Goal: Task Accomplishment & Management: Use online tool/utility

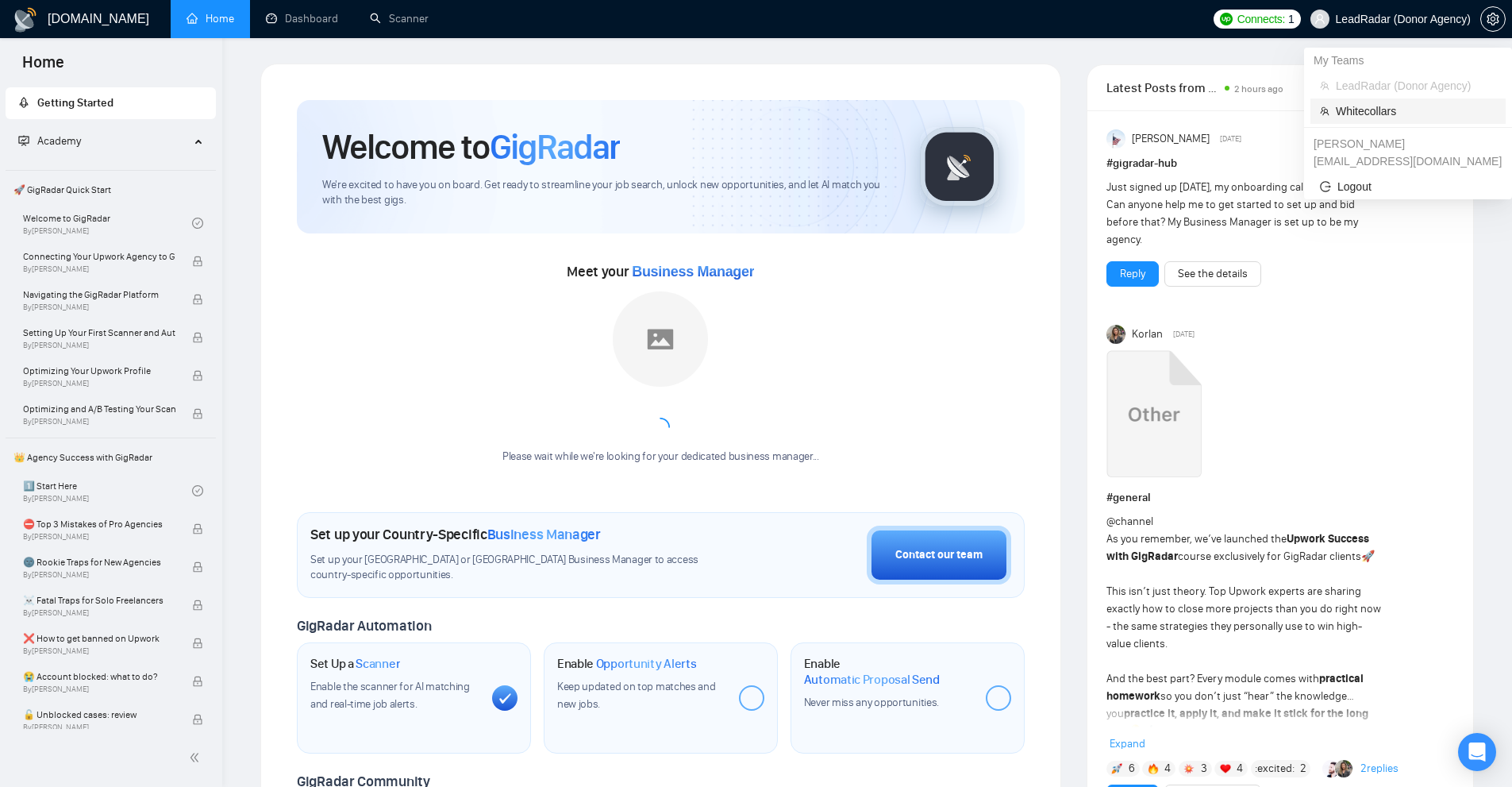
click at [1363, 104] on span "Whitecollars" at bounding box center [1416, 111] width 160 height 18
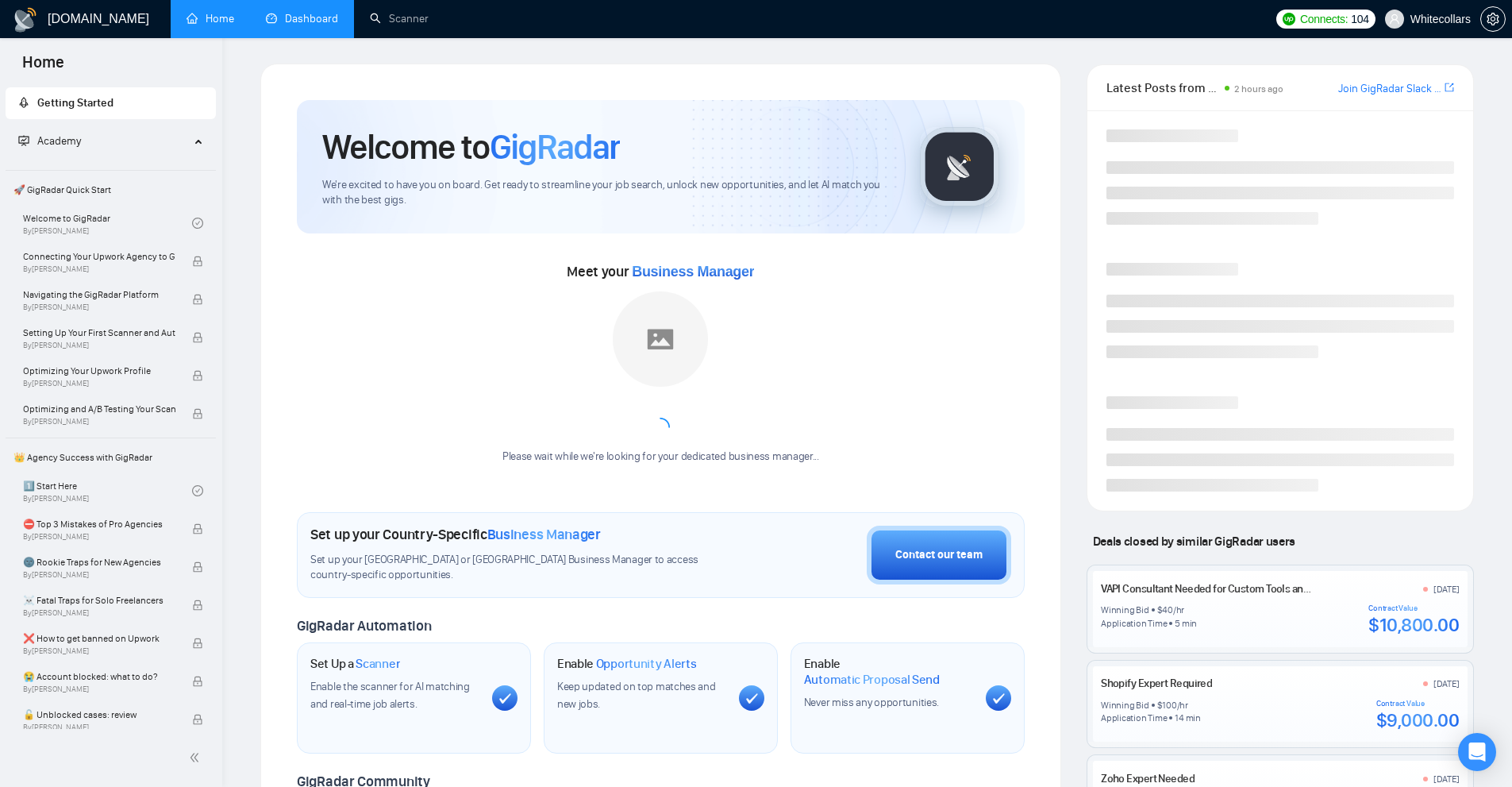
click at [272, 12] on link "Dashboard" at bounding box center [302, 19] width 72 height 13
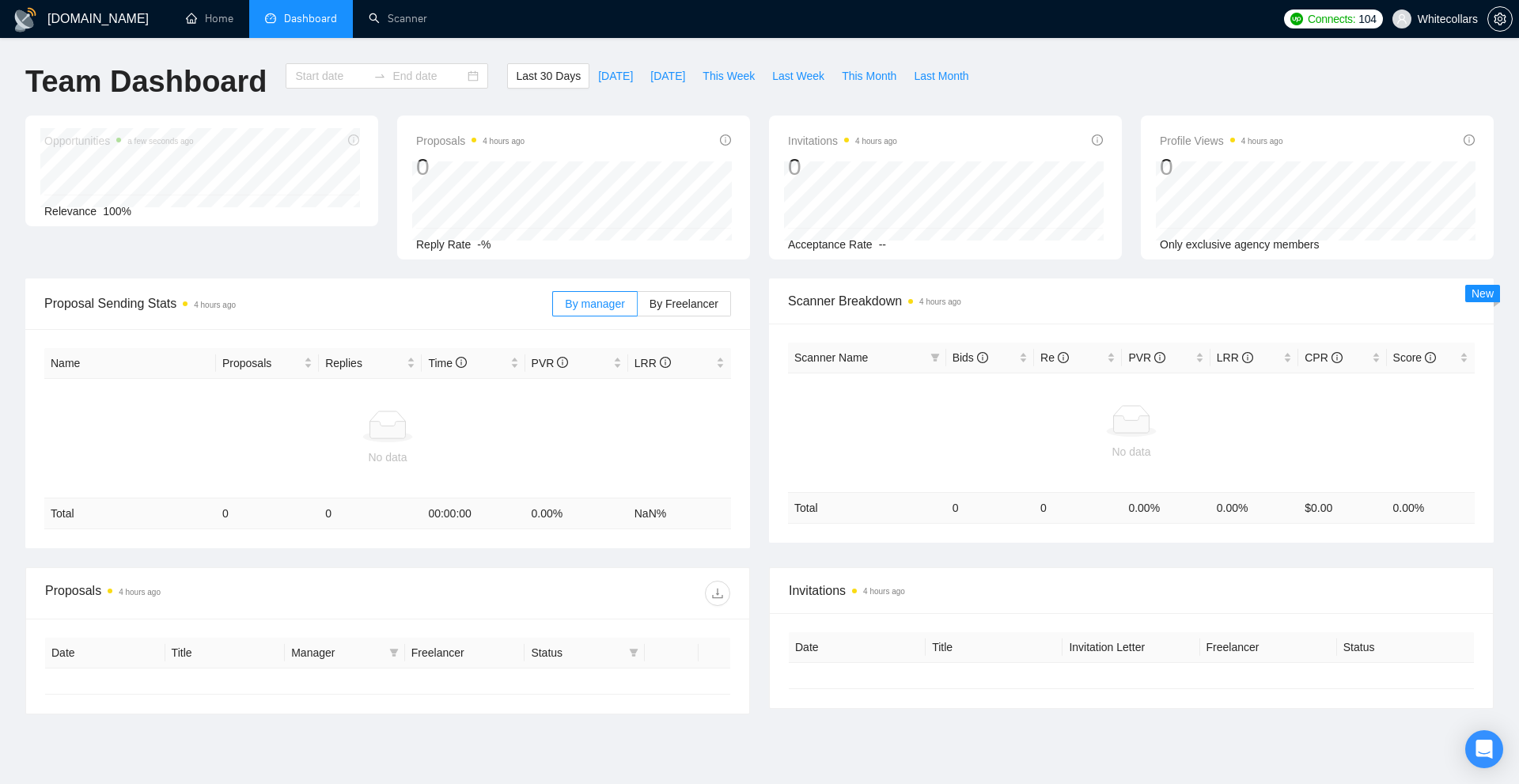
type input "[DATE]"
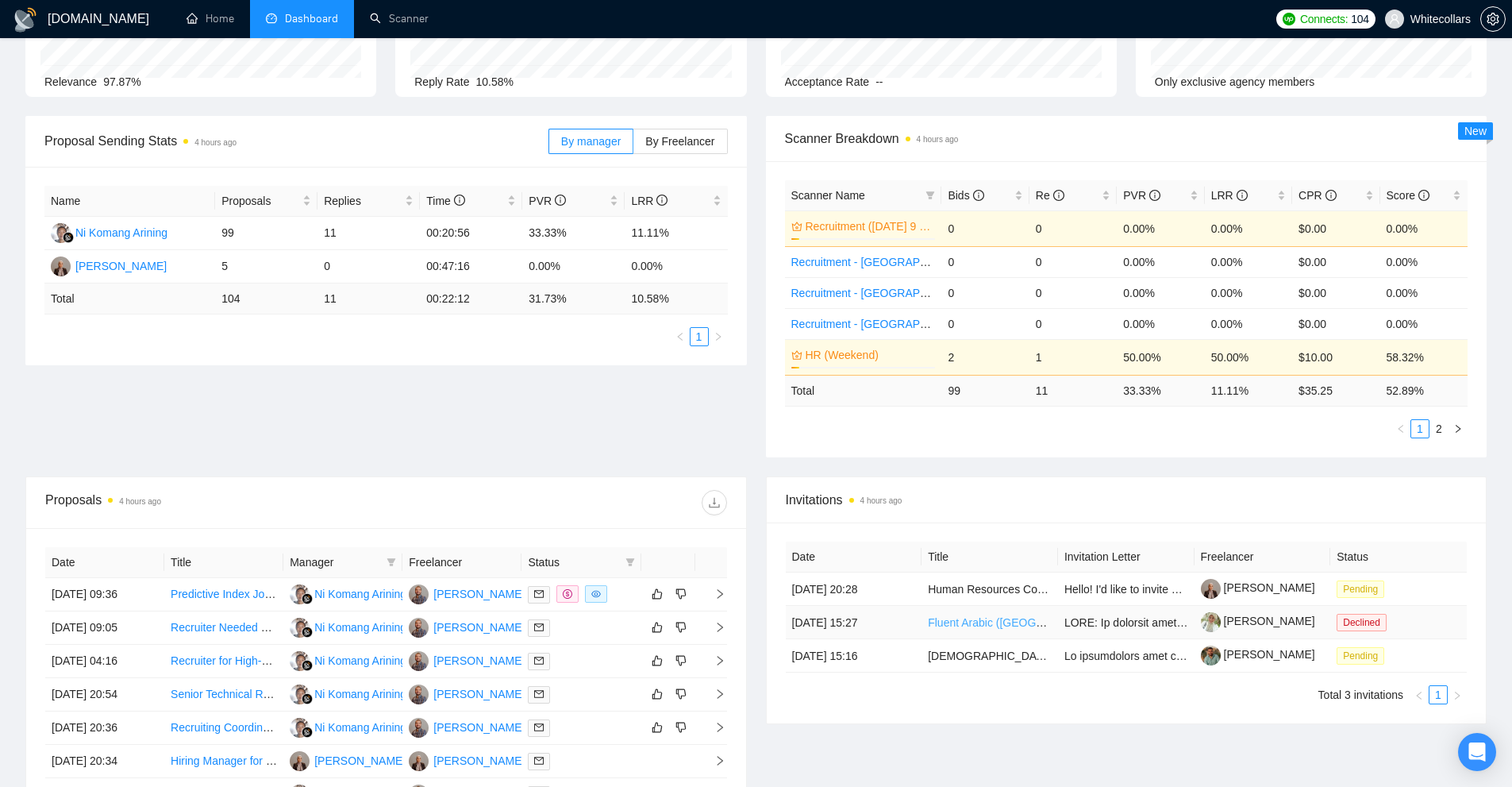
scroll to position [84, 0]
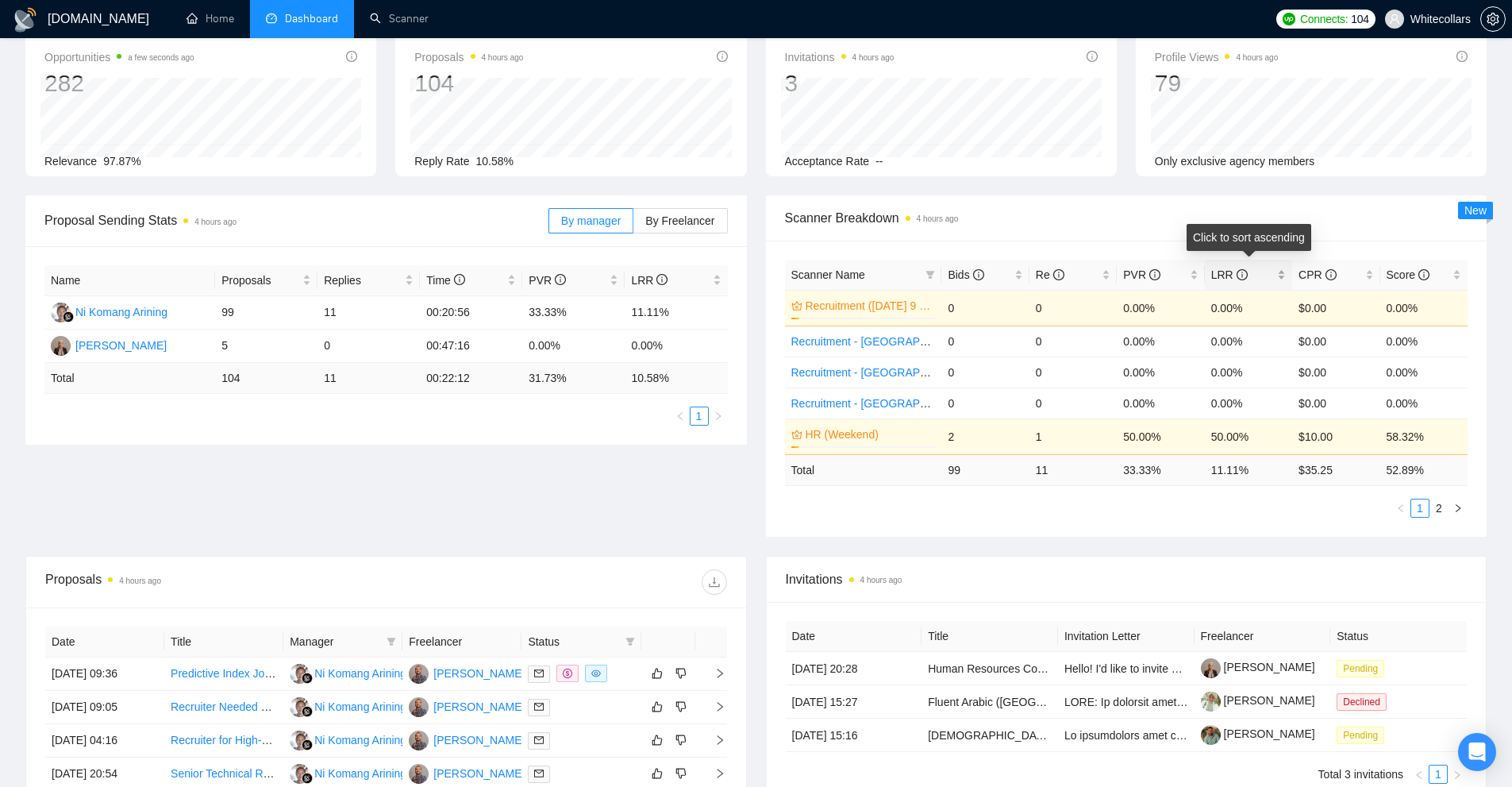
click at [1273, 277] on span "LRR" at bounding box center [1242, 275] width 63 height 18
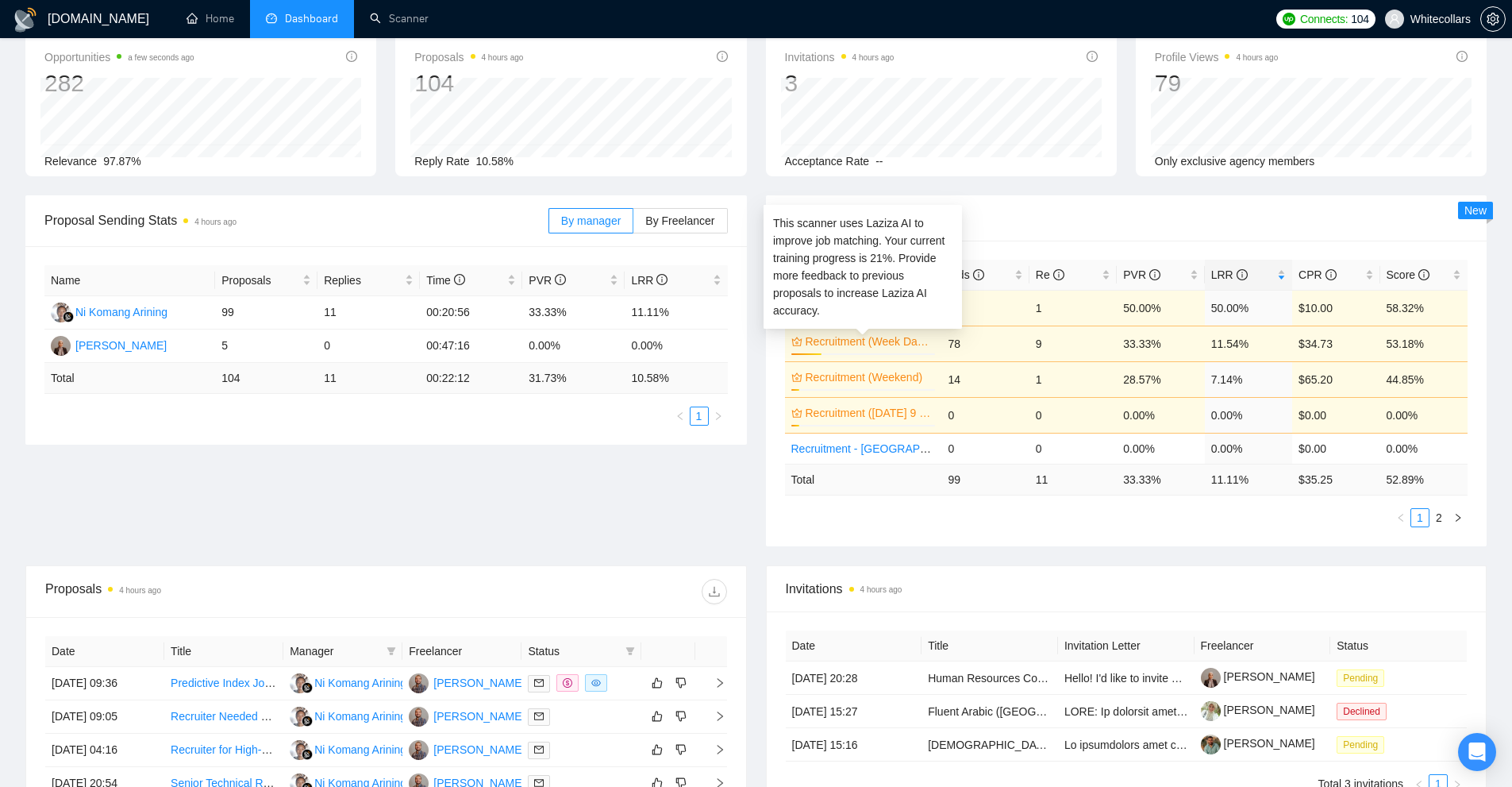
click at [915, 343] on link "Recruitment (Week Days)" at bounding box center [868, 341] width 127 height 18
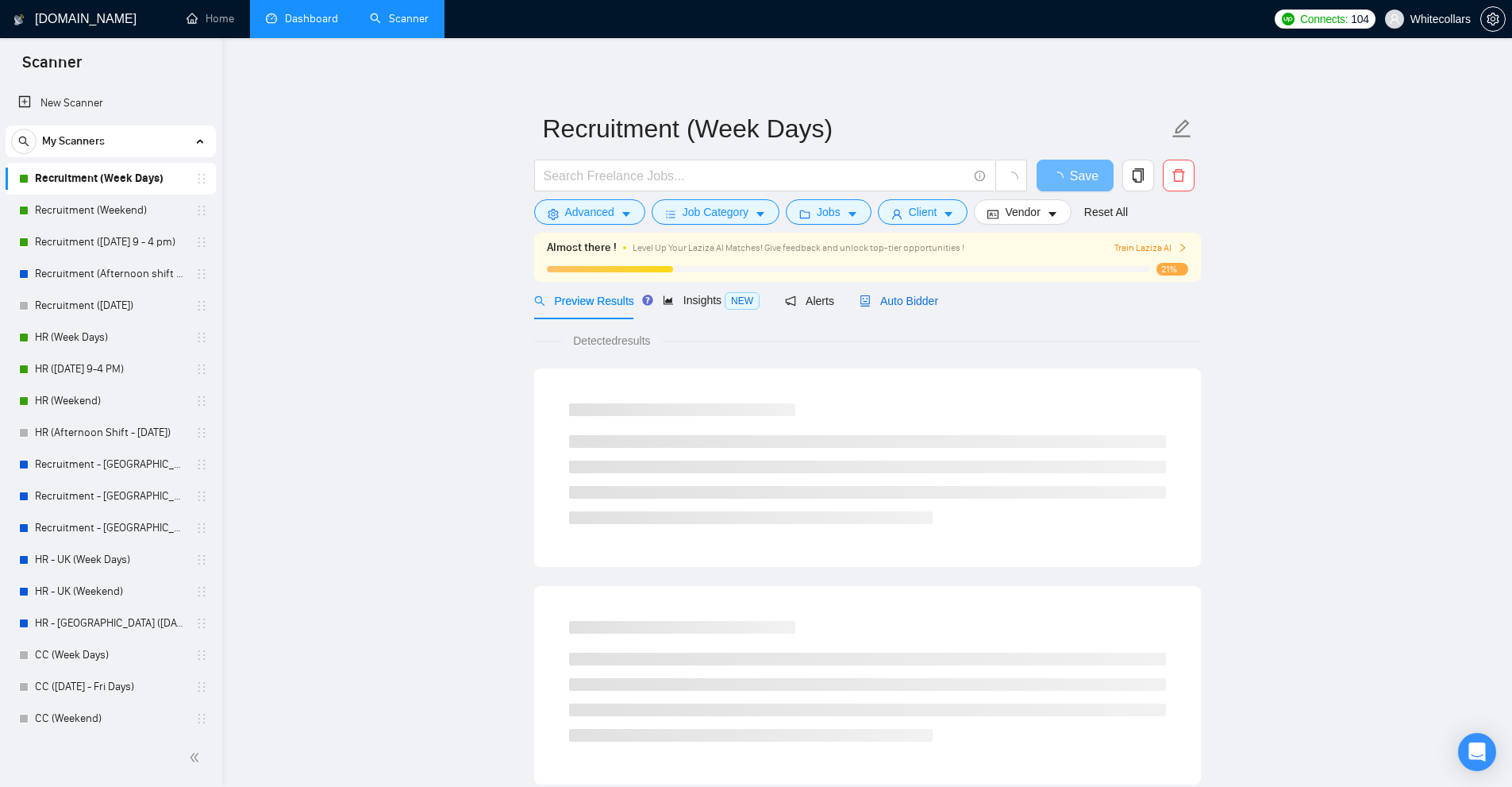
click at [903, 297] on span "Auto Bidder" at bounding box center [899, 300] width 79 height 12
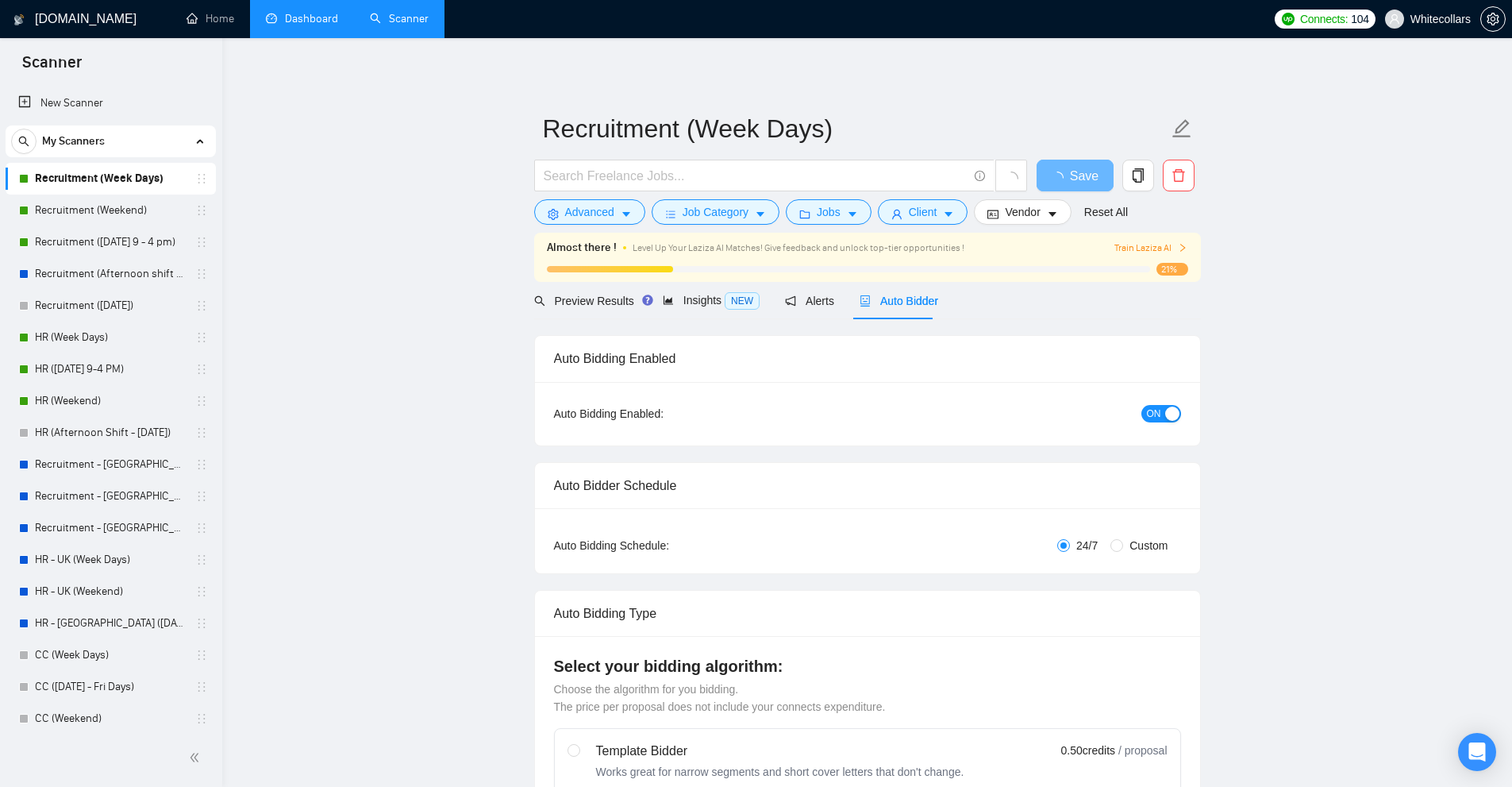
radio input "false"
radio input "true"
checkbox input "true"
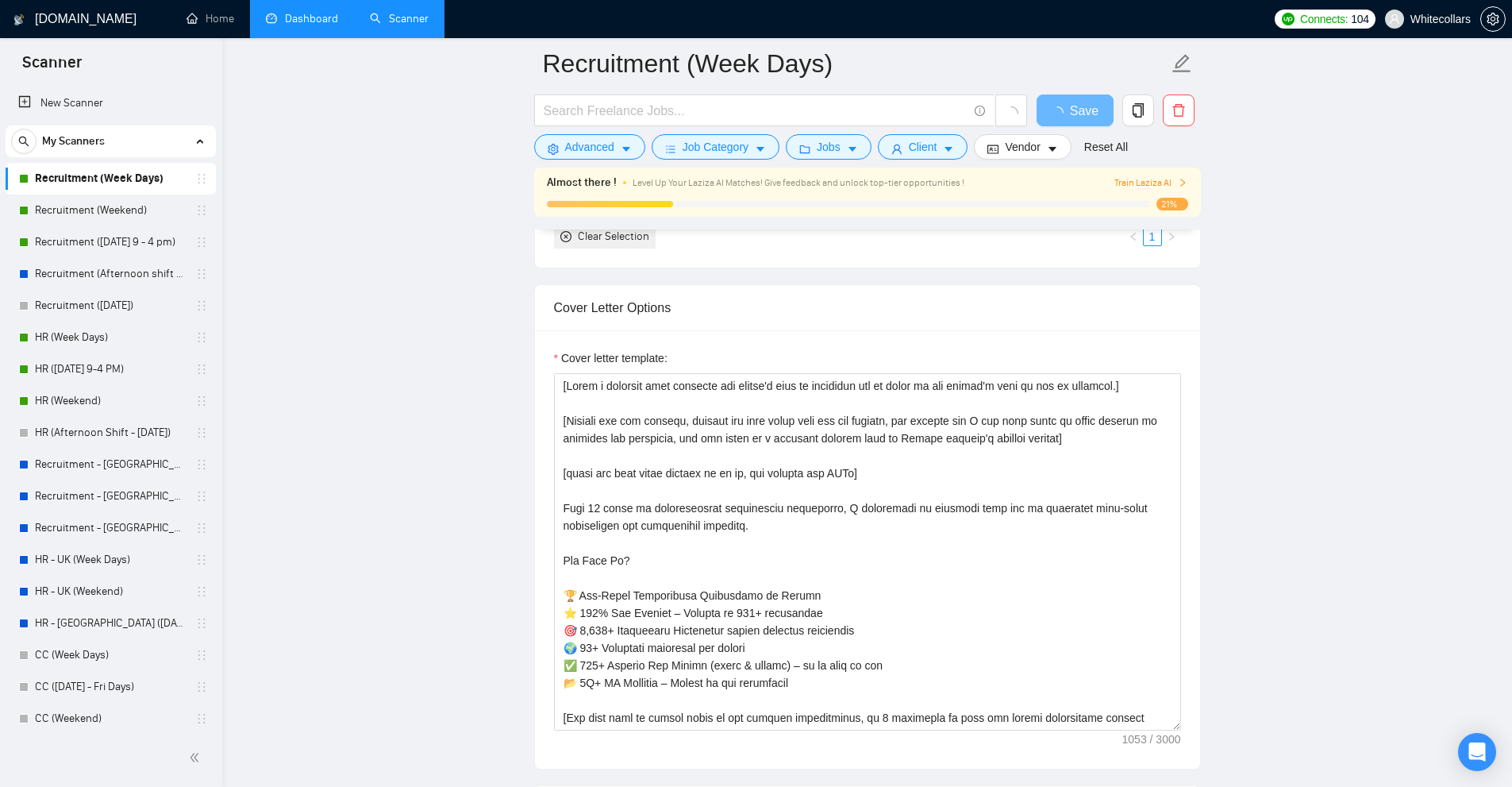
scroll to position [1985, 0]
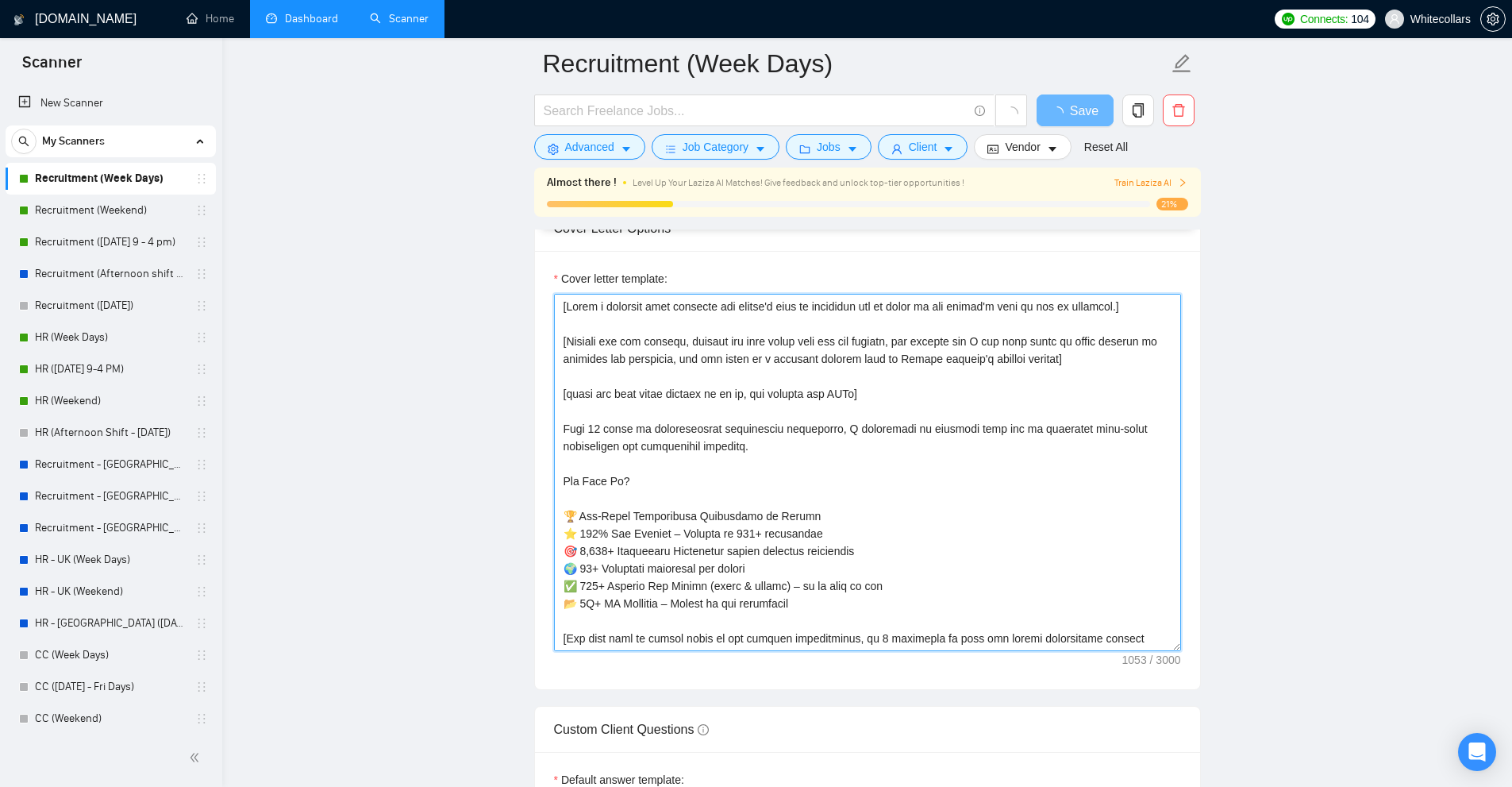
click at [777, 437] on textarea "Cover letter template:" at bounding box center [867, 473] width 627 height 358
click at [835, 409] on textarea "Cover letter template:" at bounding box center [867, 473] width 627 height 358
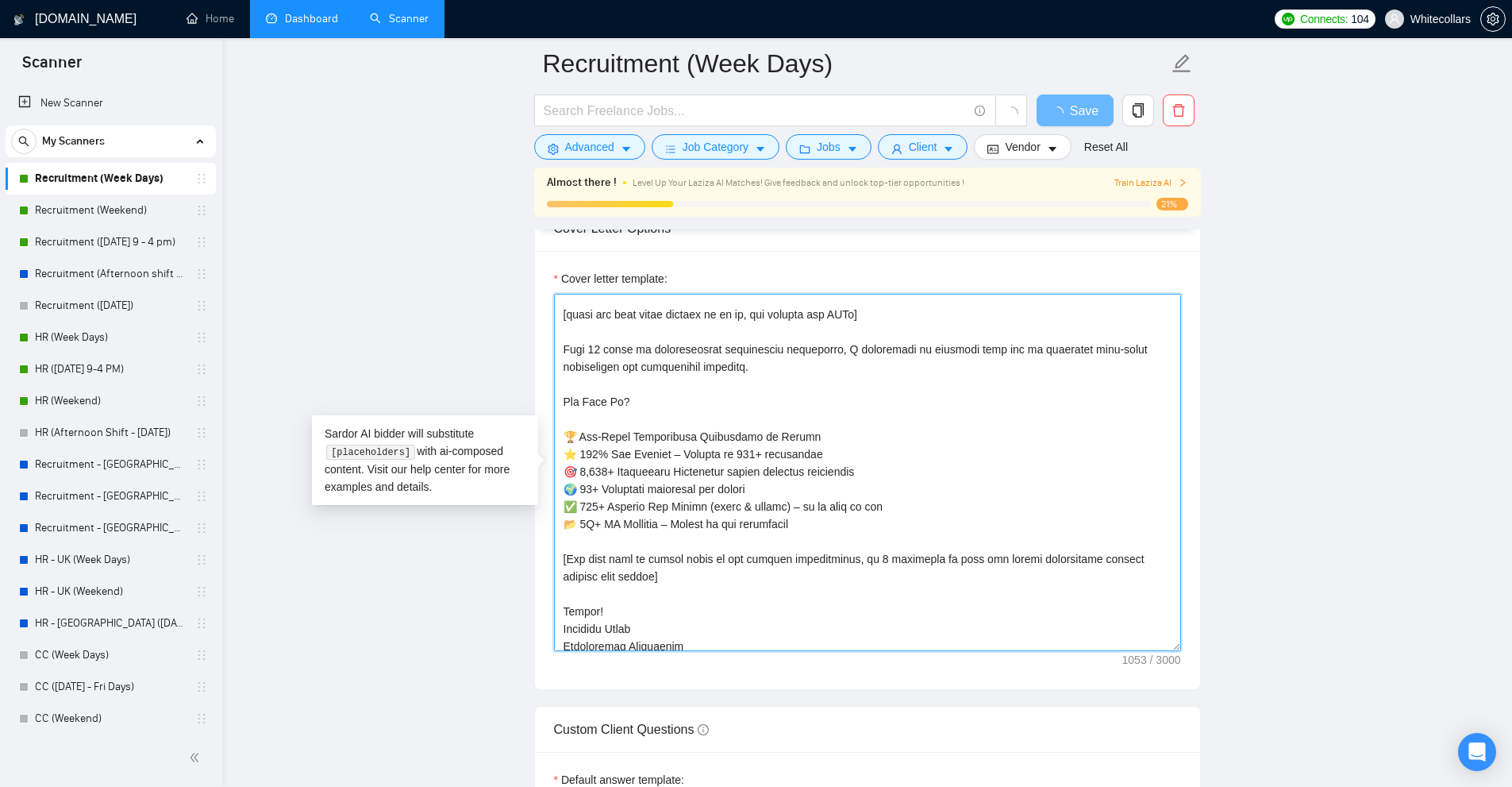
scroll to position [88, 0]
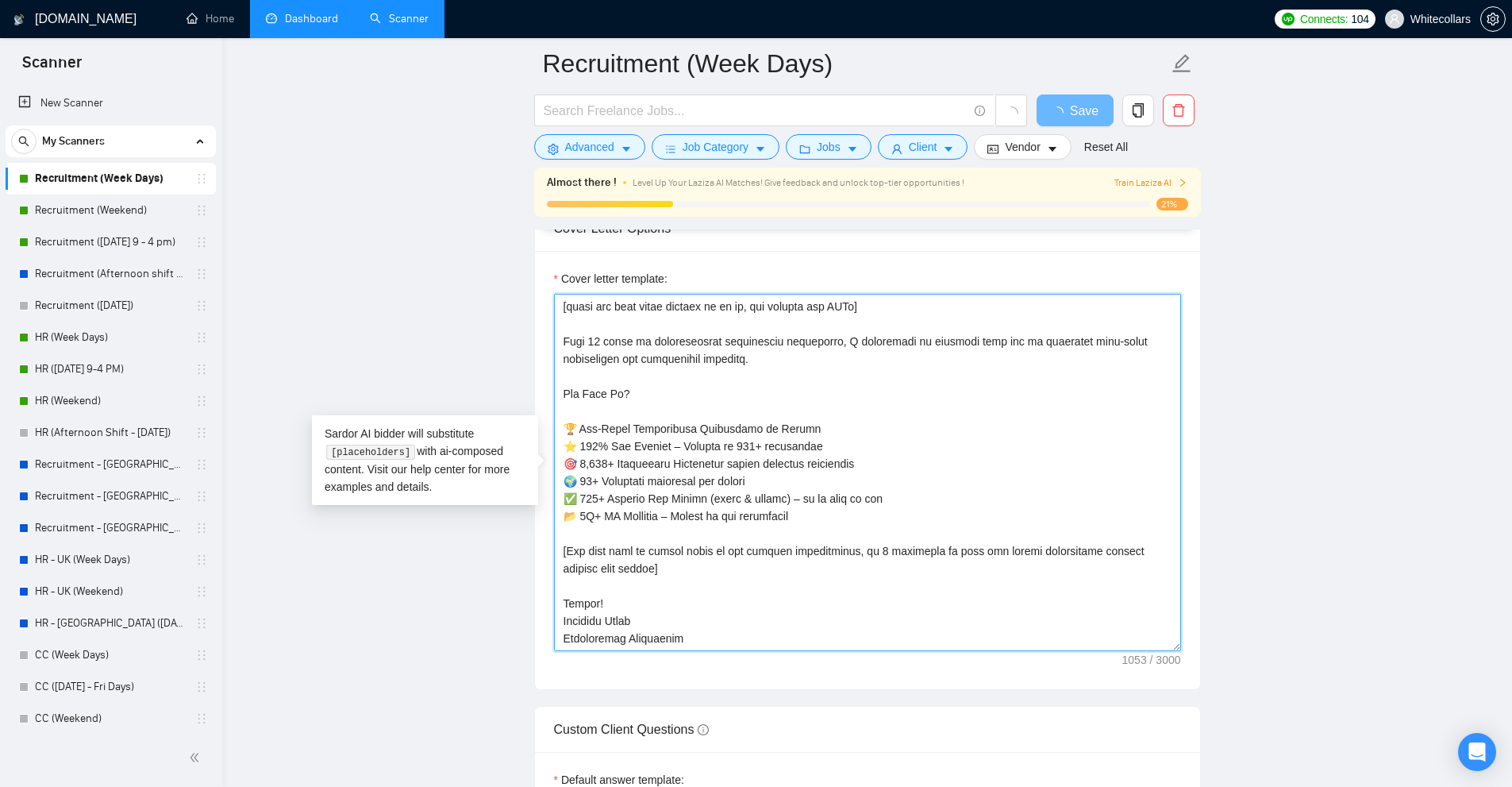
click at [835, 409] on textarea "Cover letter template:" at bounding box center [867, 473] width 627 height 358
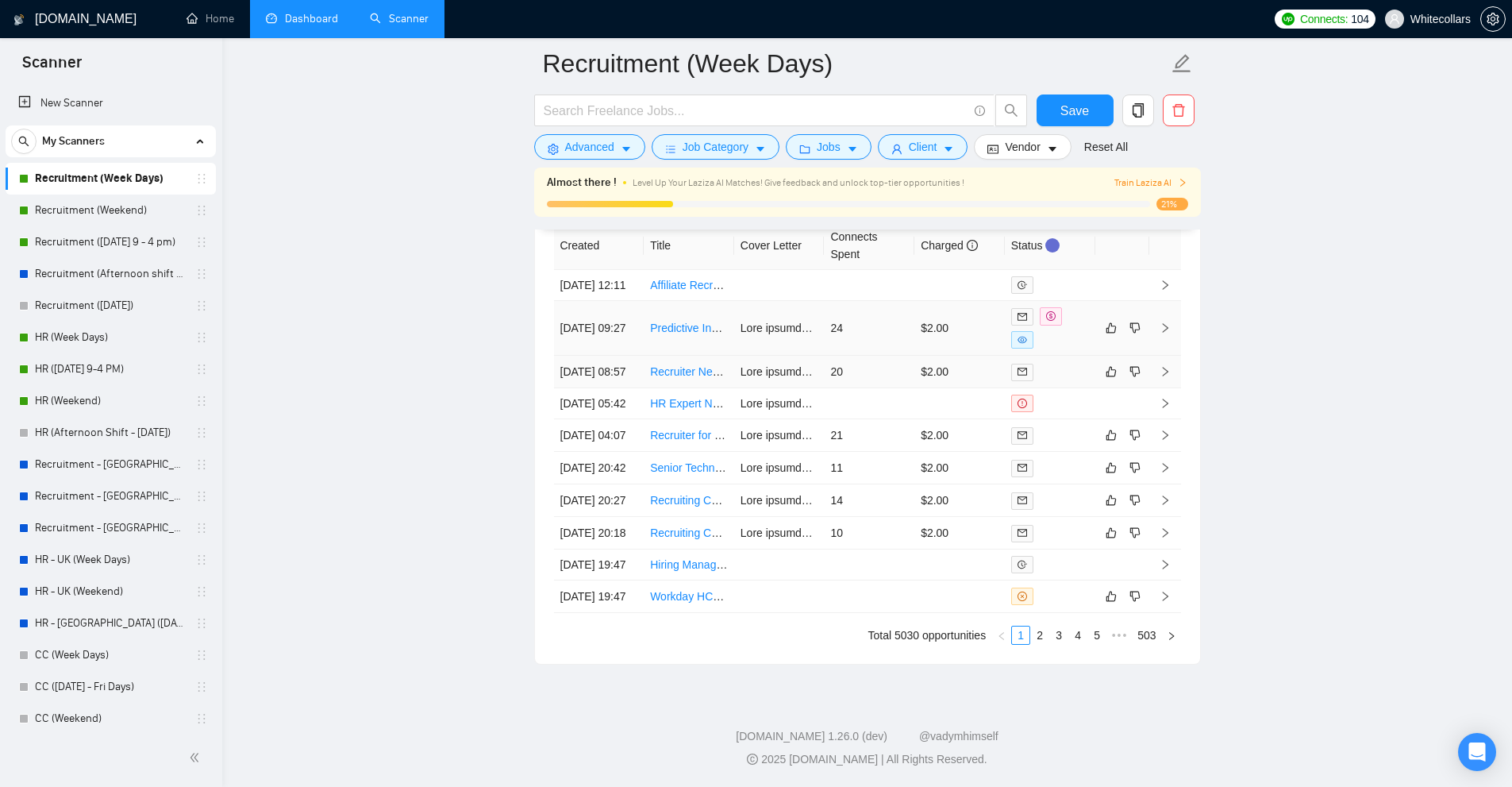
scroll to position [4582, 0]
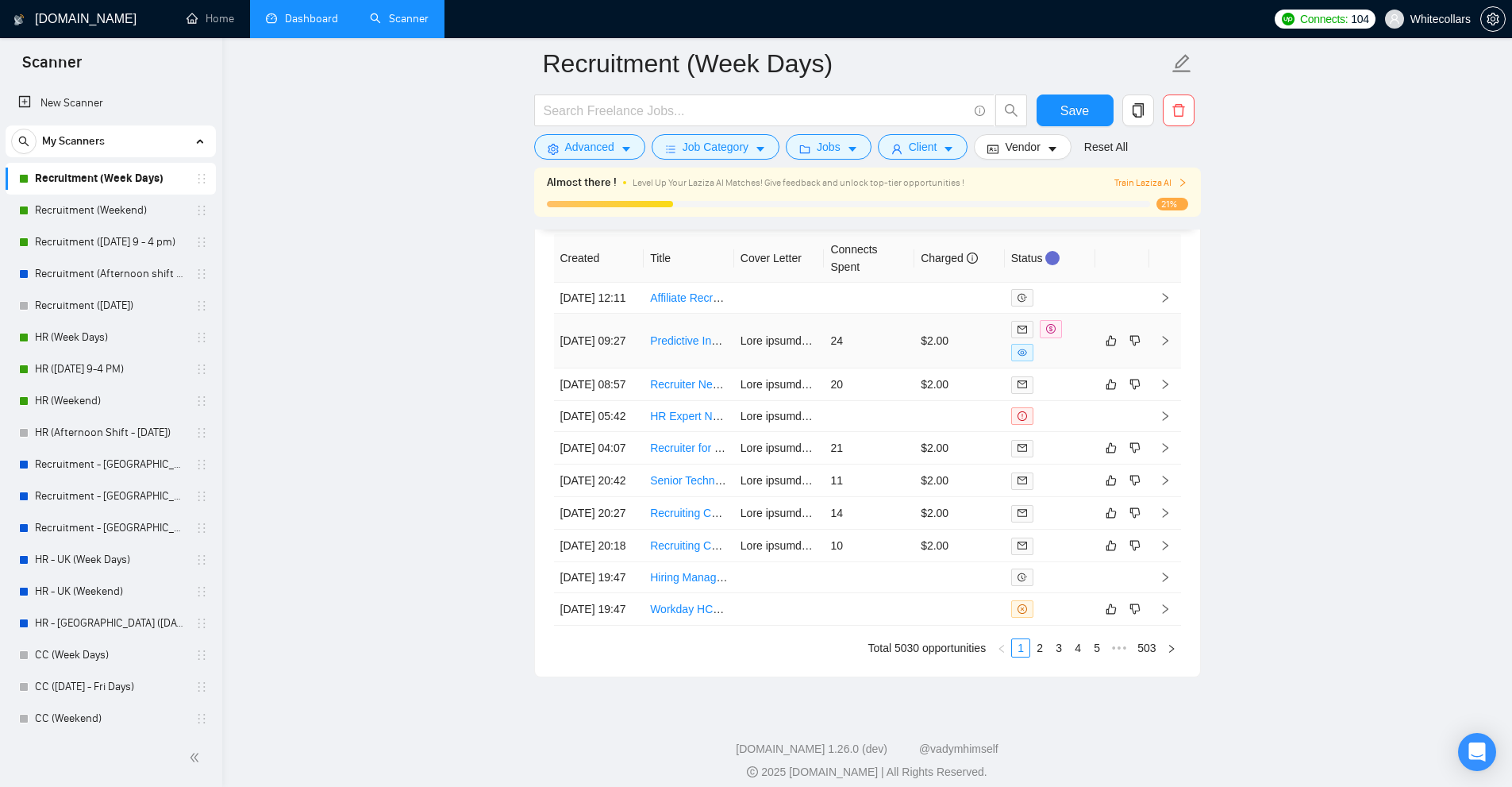
click at [893, 363] on td "24" at bounding box center [869, 341] width 90 height 55
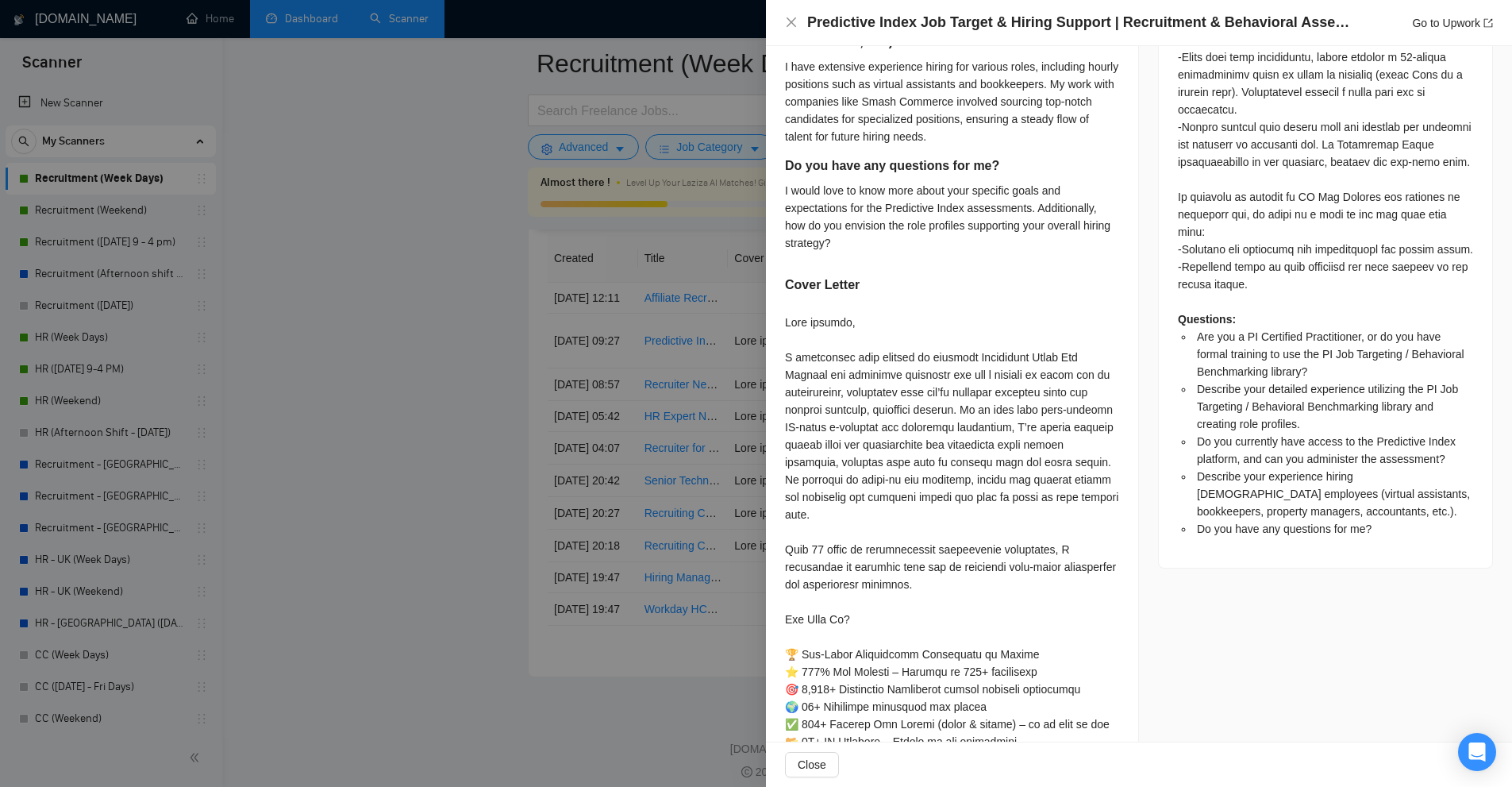
scroll to position [1344, 0]
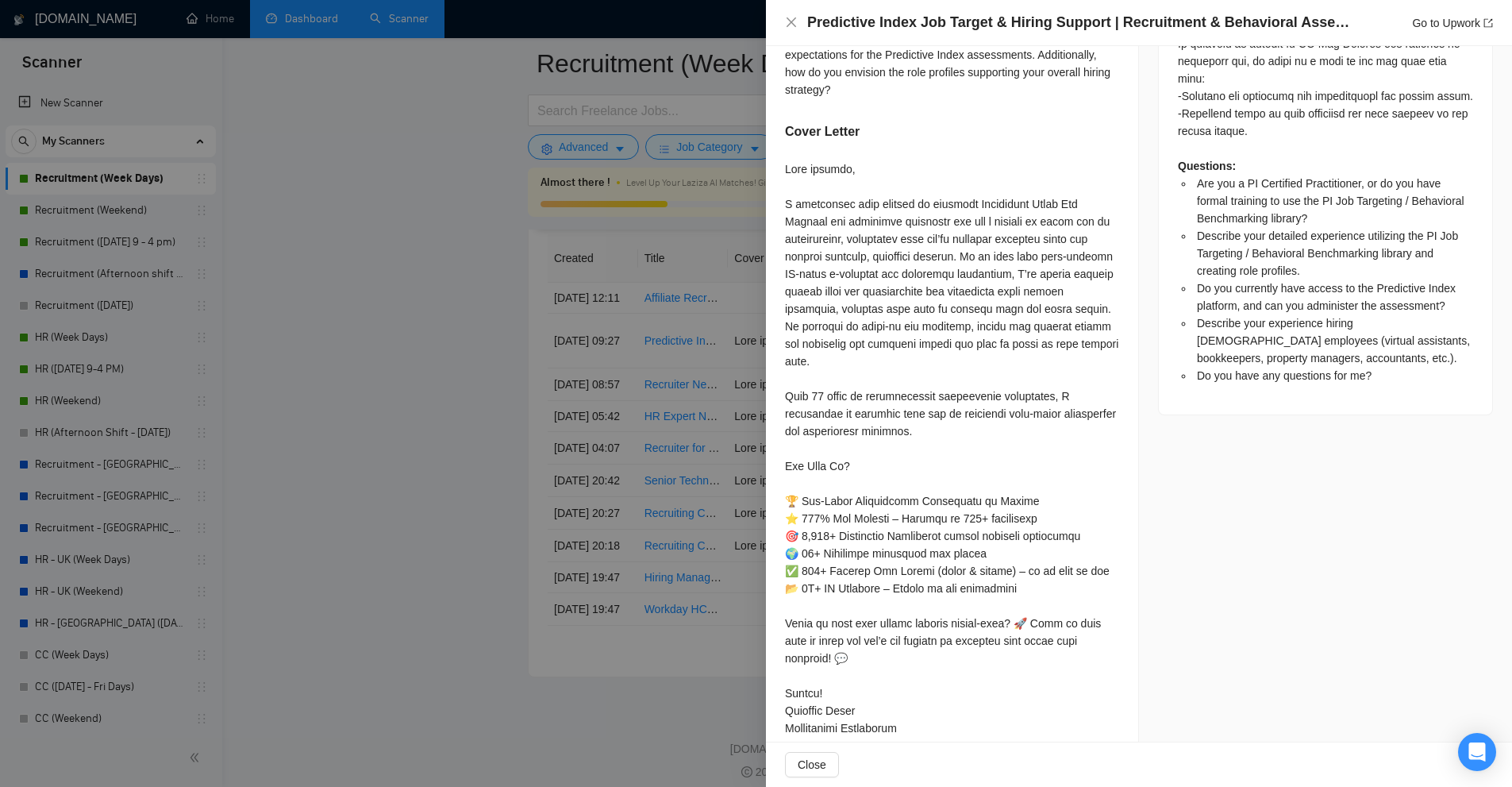
click at [611, 290] on div at bounding box center [756, 394] width 1512 height 787
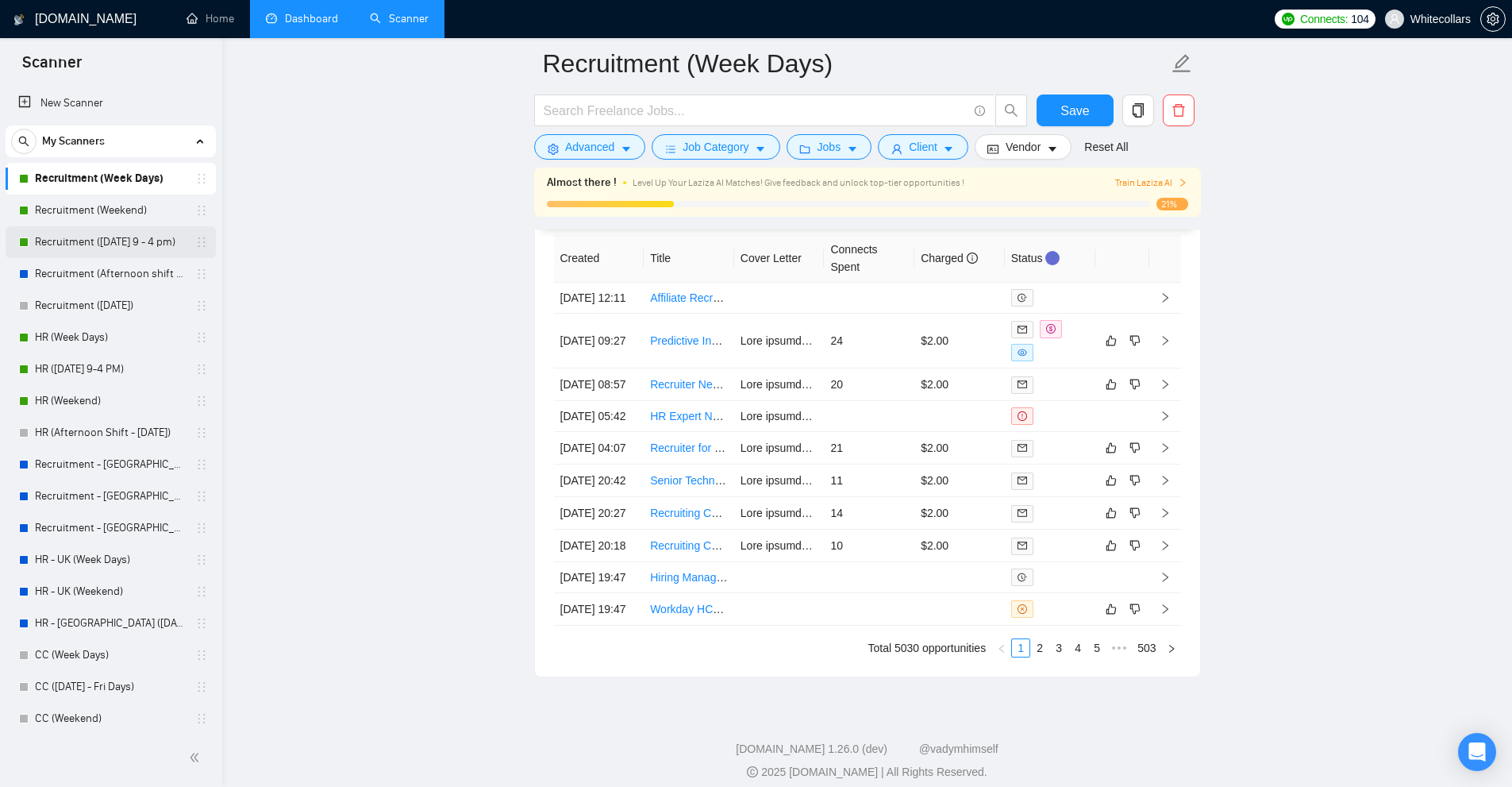
click at [99, 248] on link "Recruitment (Friday 9 - 4 pm)" at bounding box center [110, 242] width 151 height 32
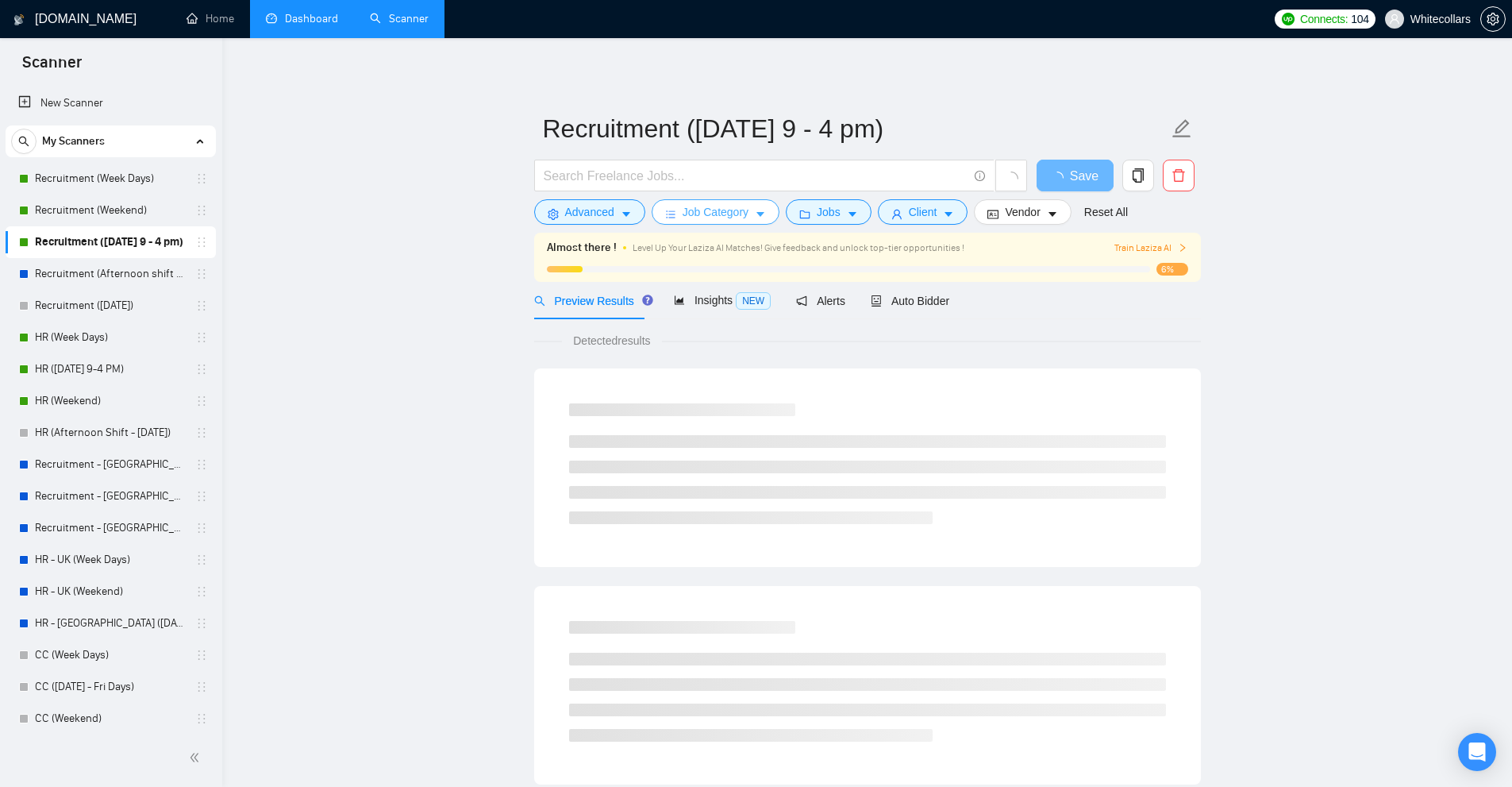
click at [708, 216] on span "Job Category" at bounding box center [715, 212] width 66 height 18
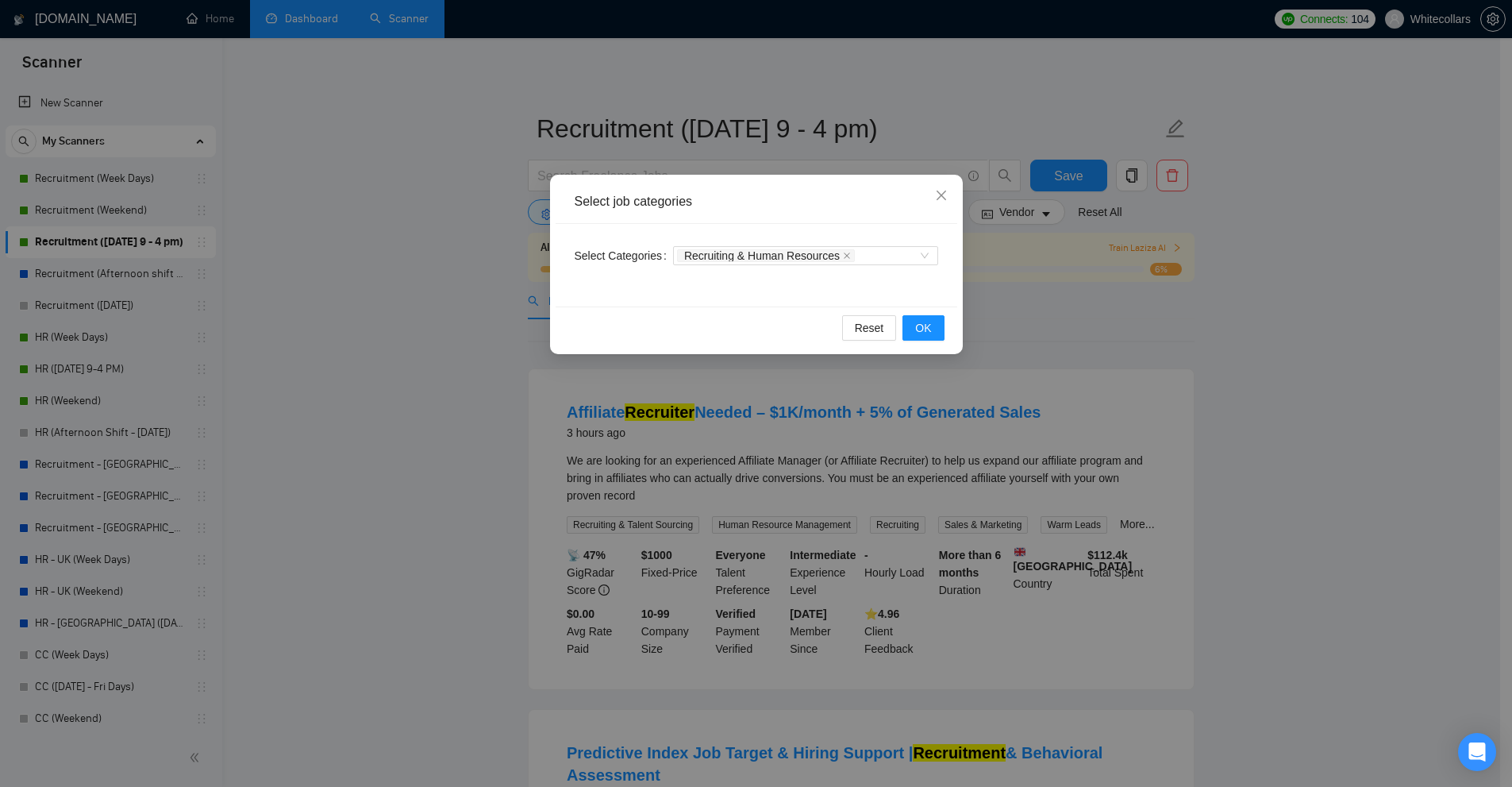
click at [1077, 281] on div "Select job categories Select Categories Recruiting & Human Resources Reset OK" at bounding box center [756, 394] width 1512 height 787
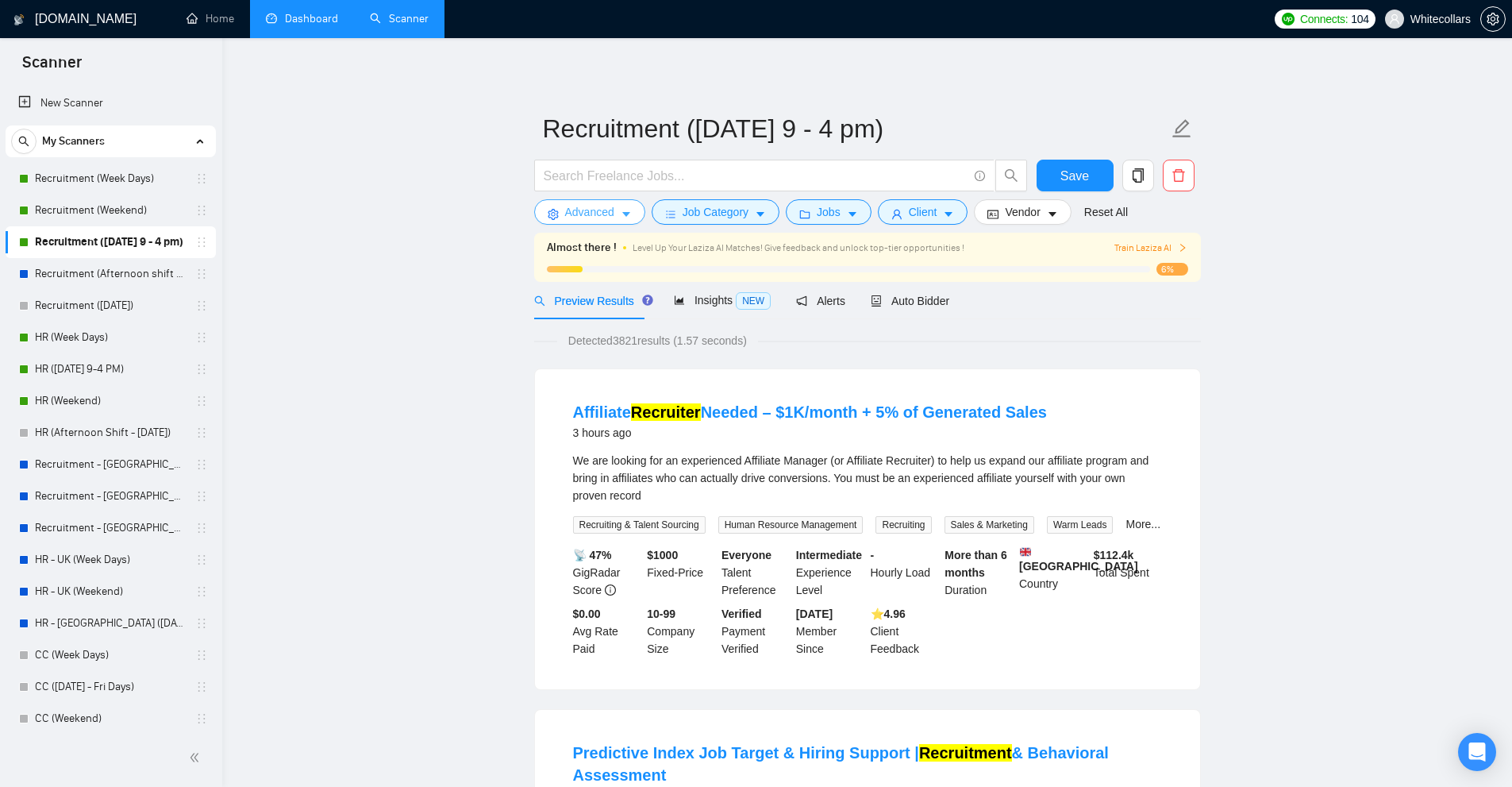
click at [551, 204] on button "Advanced" at bounding box center [590, 212] width 111 height 25
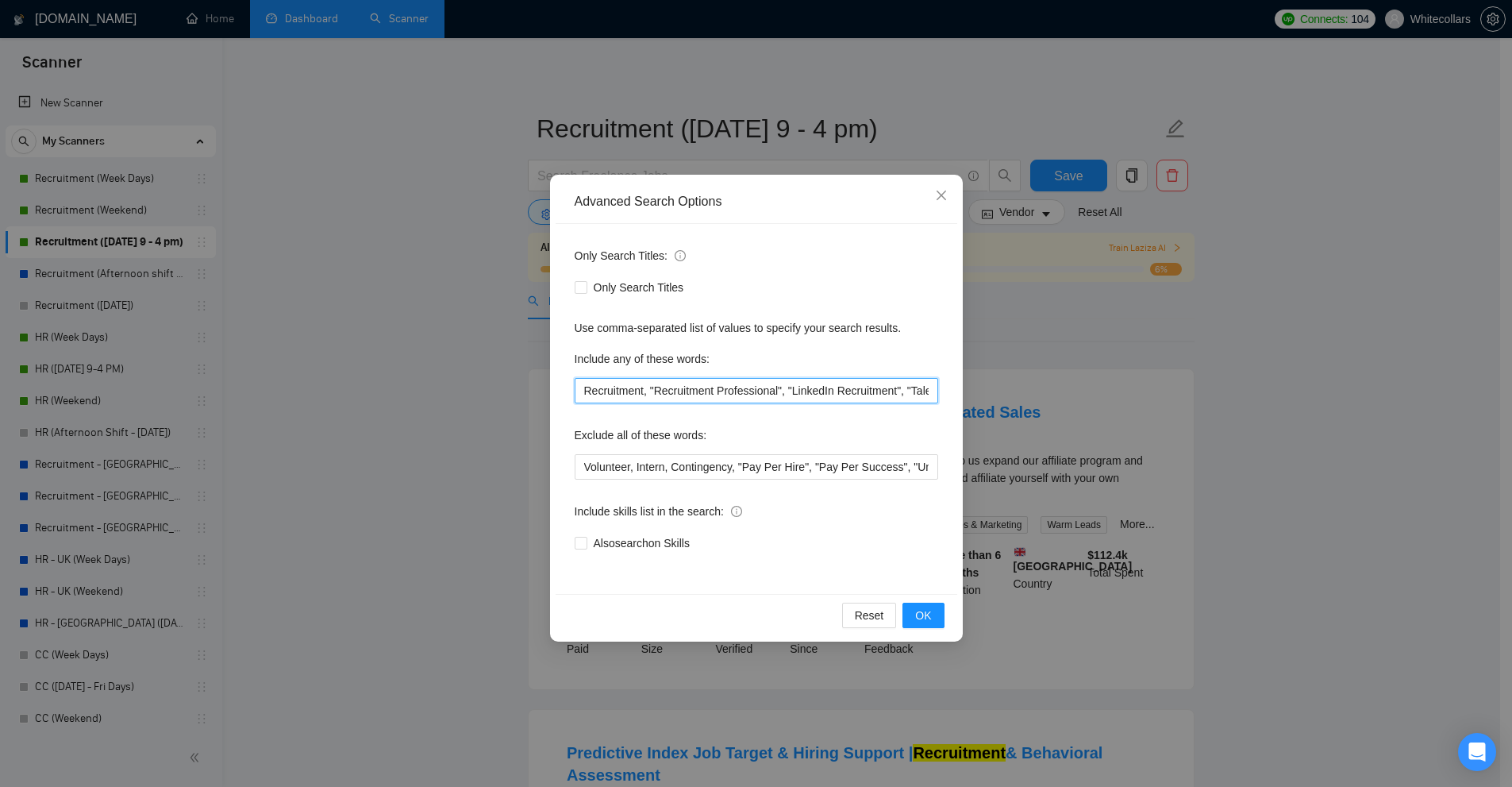
click at [706, 398] on input "Recruitment, "Recruitment Professional", "LinkedIn Recruitment", "Talent Acquis…" at bounding box center [756, 390] width 363 height 25
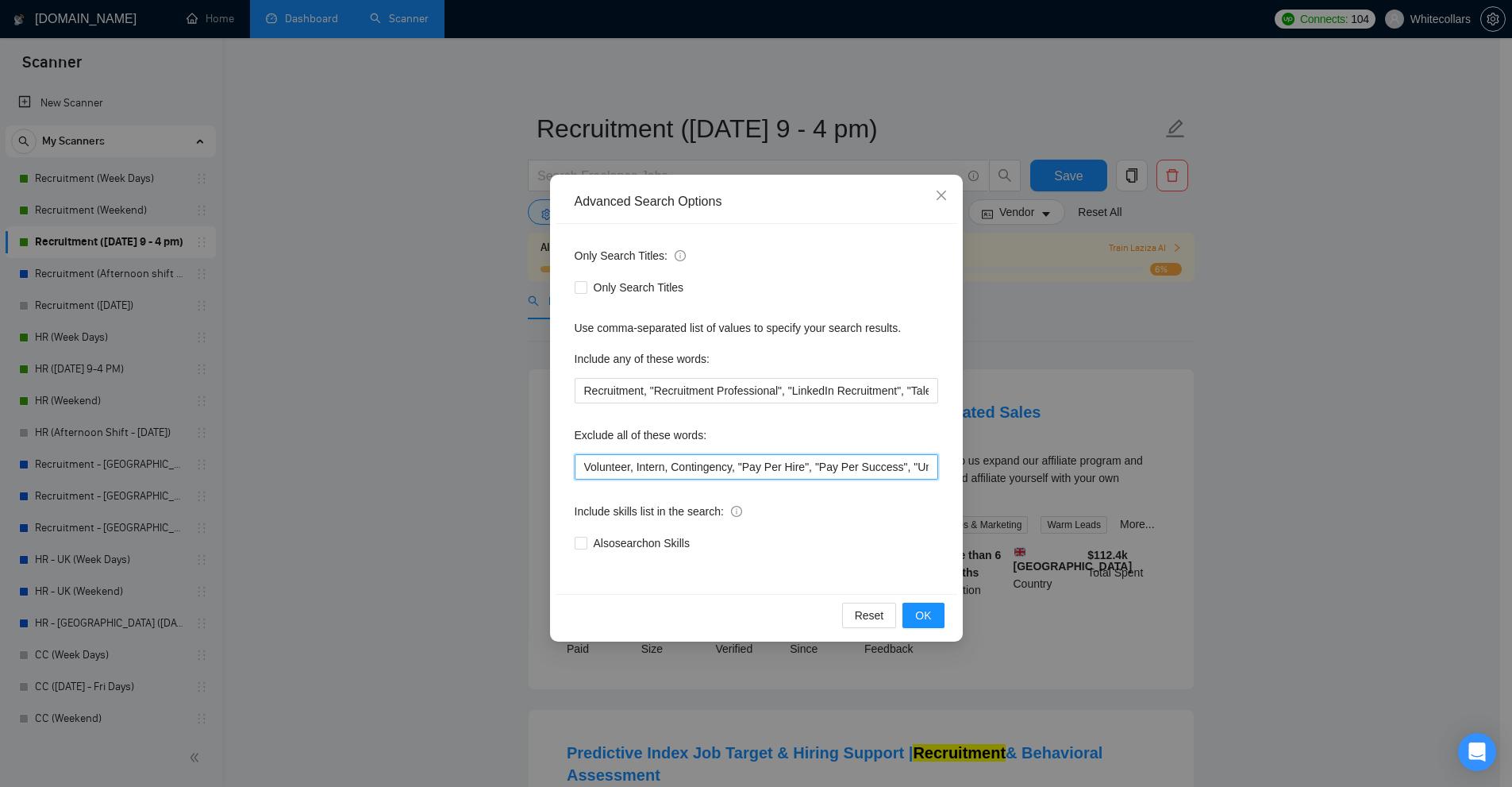
click at [693, 476] on input "Volunteer, Intern, Contingency, "Pay Per Hire", "Pay Per Success", "Unpaid", "p…" at bounding box center [756, 466] width 363 height 25
click at [1043, 346] on div "Advanced Search Options Only Search Titles: Only Search Titles Use comma-separa…" at bounding box center [756, 394] width 1512 height 787
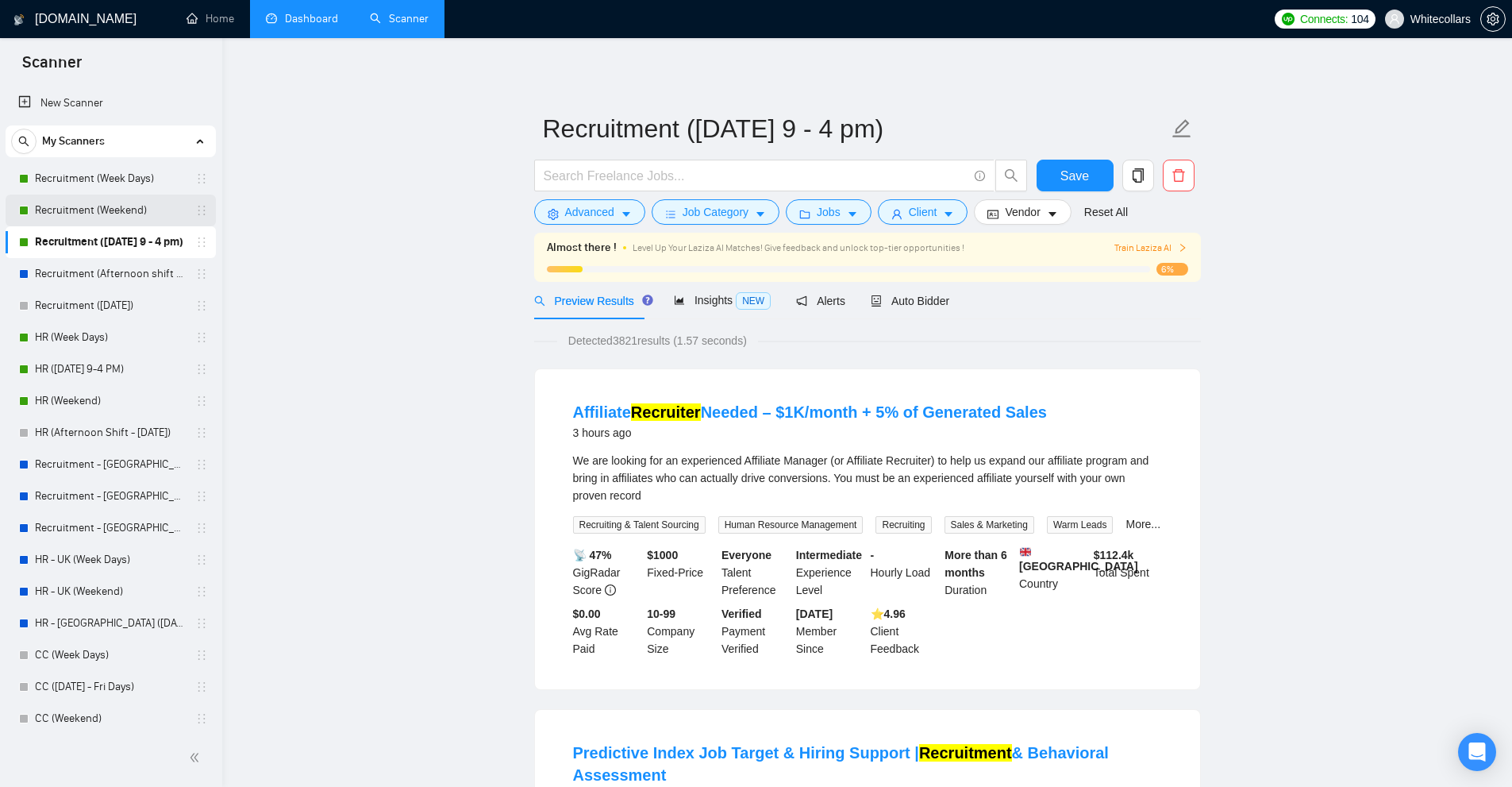
click at [100, 201] on link "Recruitment (Weekend)" at bounding box center [110, 211] width 151 height 32
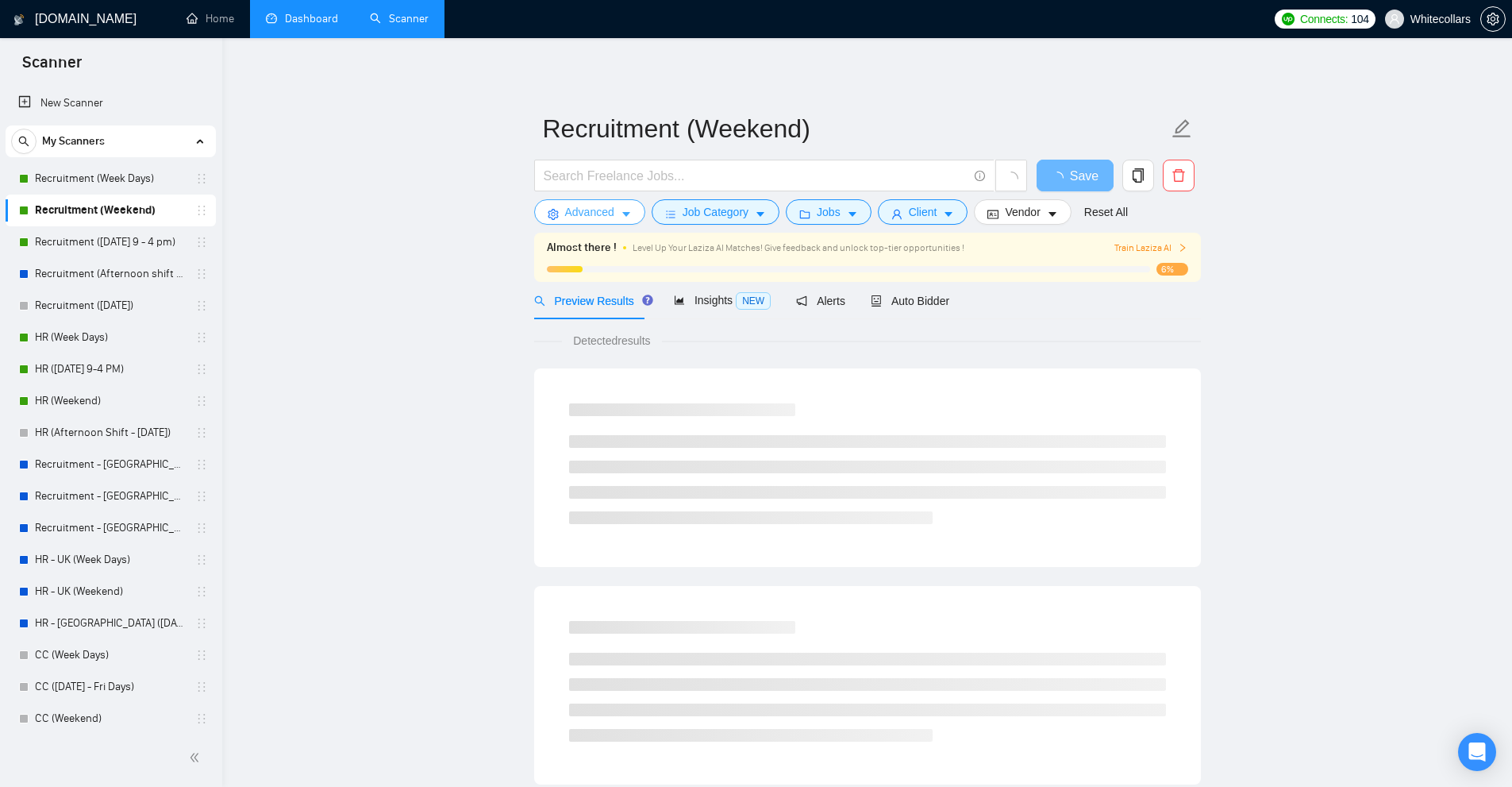
click at [601, 213] on span "Advanced" at bounding box center [590, 212] width 49 height 18
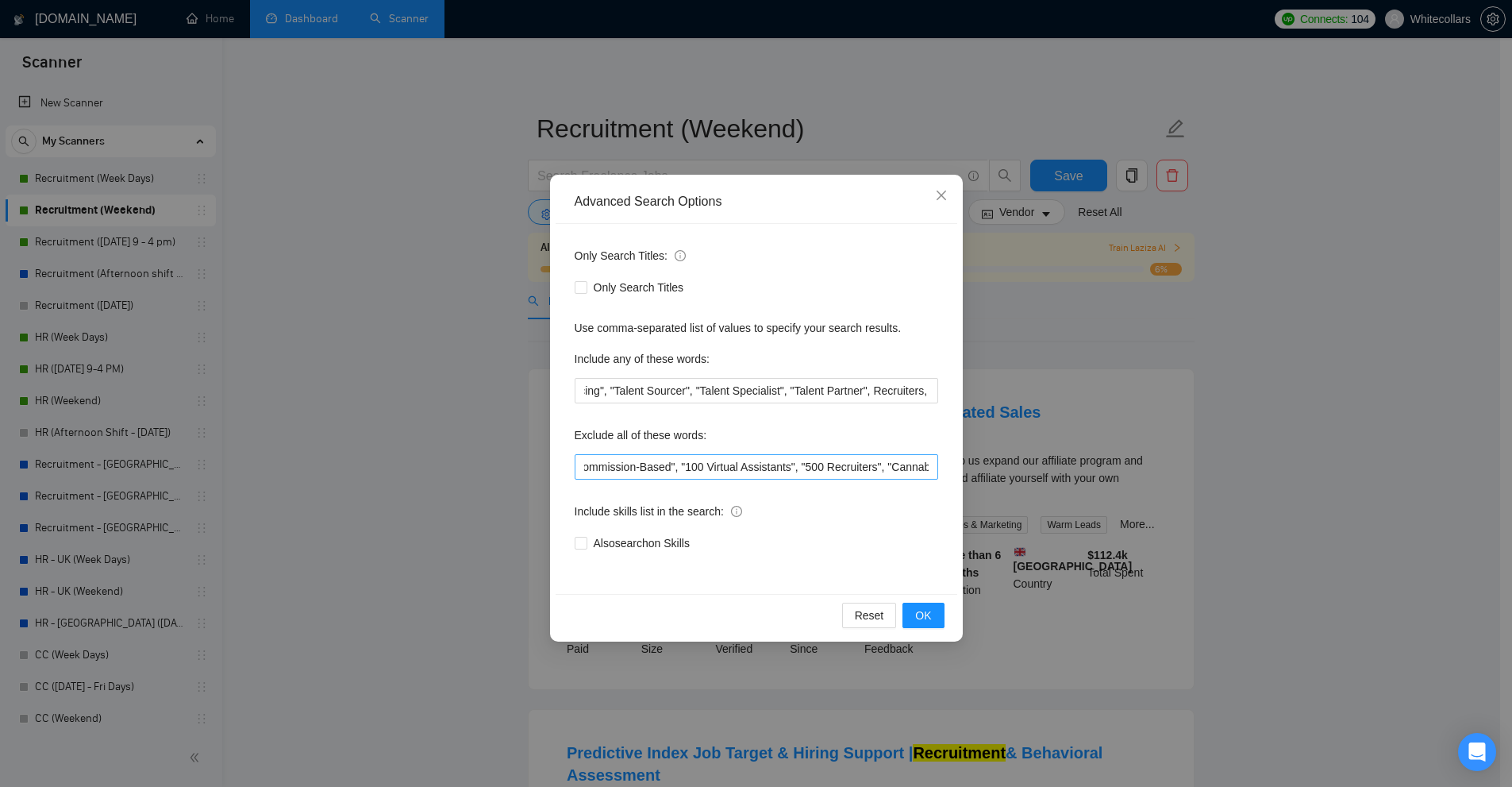
scroll to position [0, 2434]
click at [160, 193] on div "Advanced Search Options Only Search Titles: Only Search Titles Use comma-separa…" at bounding box center [756, 394] width 1512 height 787
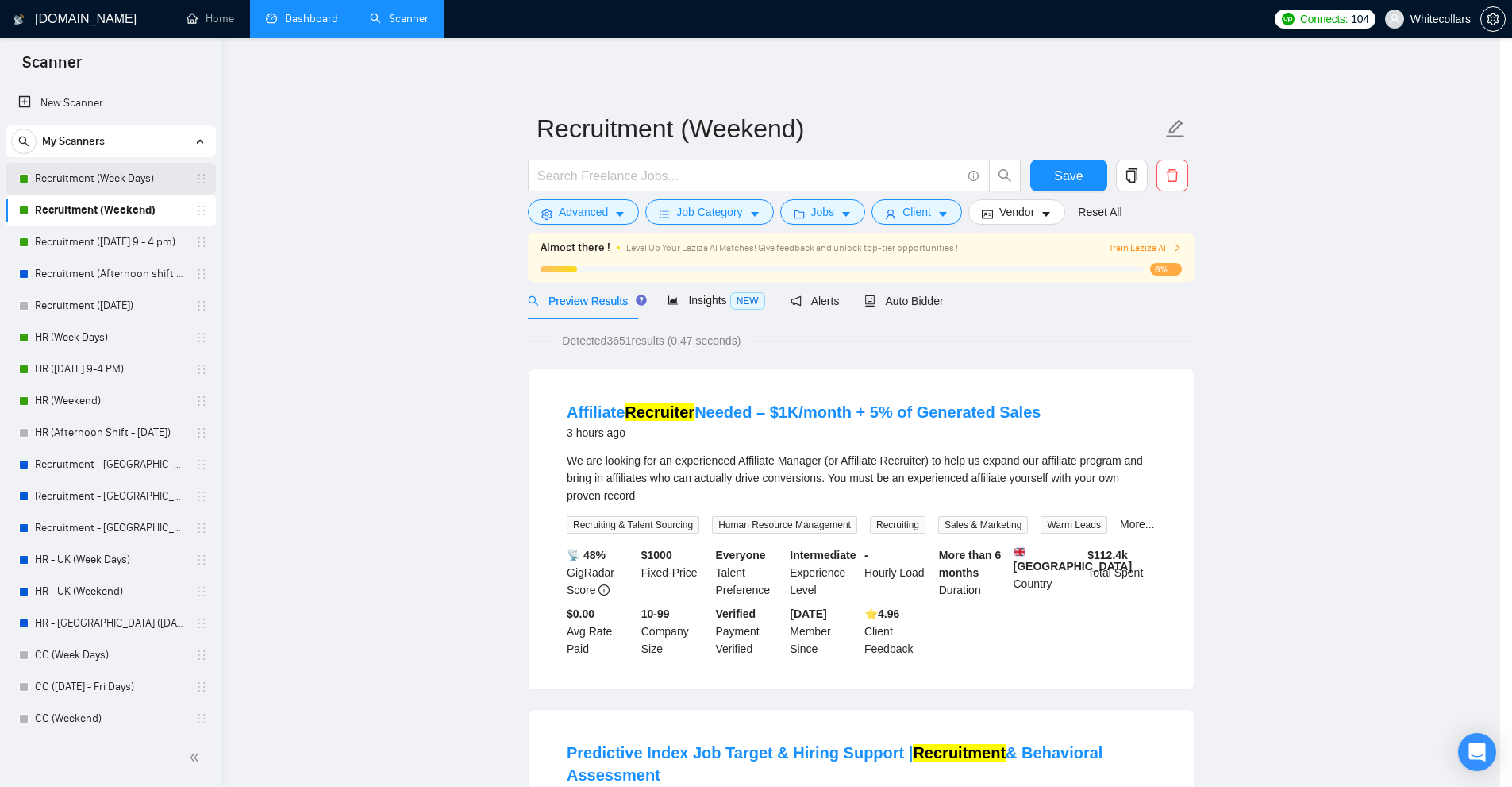
click at [105, 179] on link "Recruitment (Week Days)" at bounding box center [110, 179] width 151 height 32
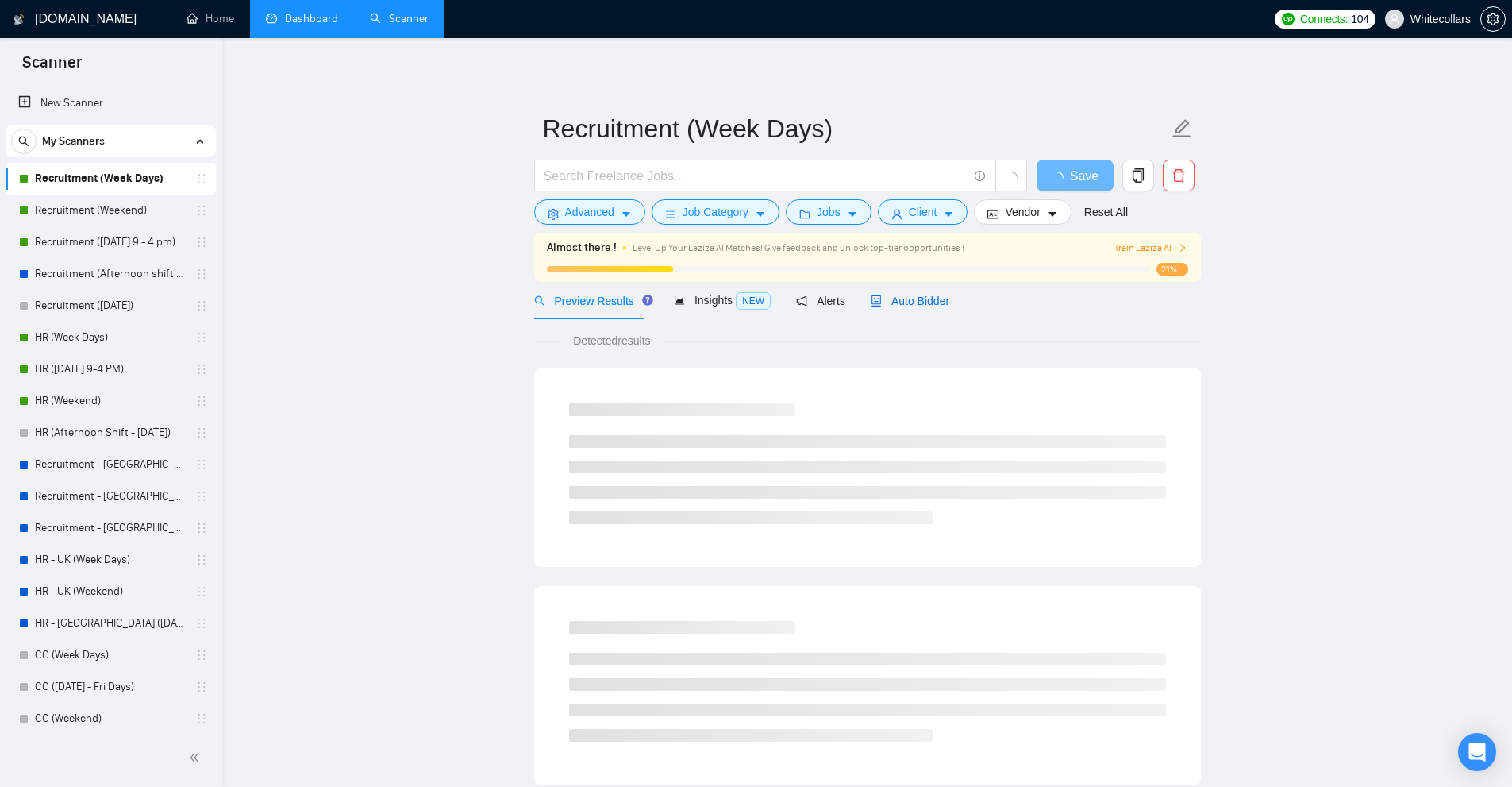
click at [924, 309] on div "Auto Bidder" at bounding box center [910, 300] width 79 height 18
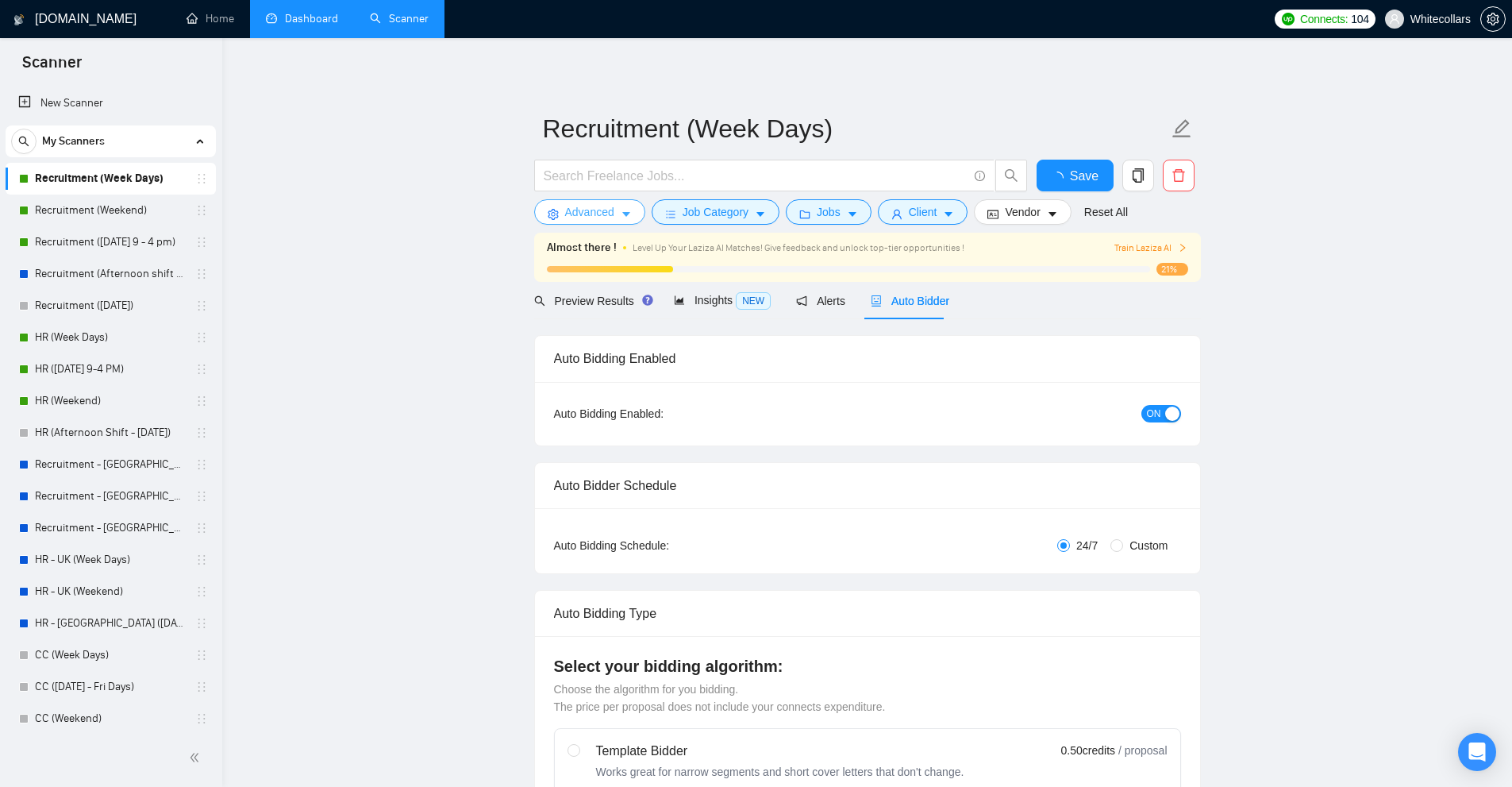
radio input "false"
radio input "true"
checkbox input "true"
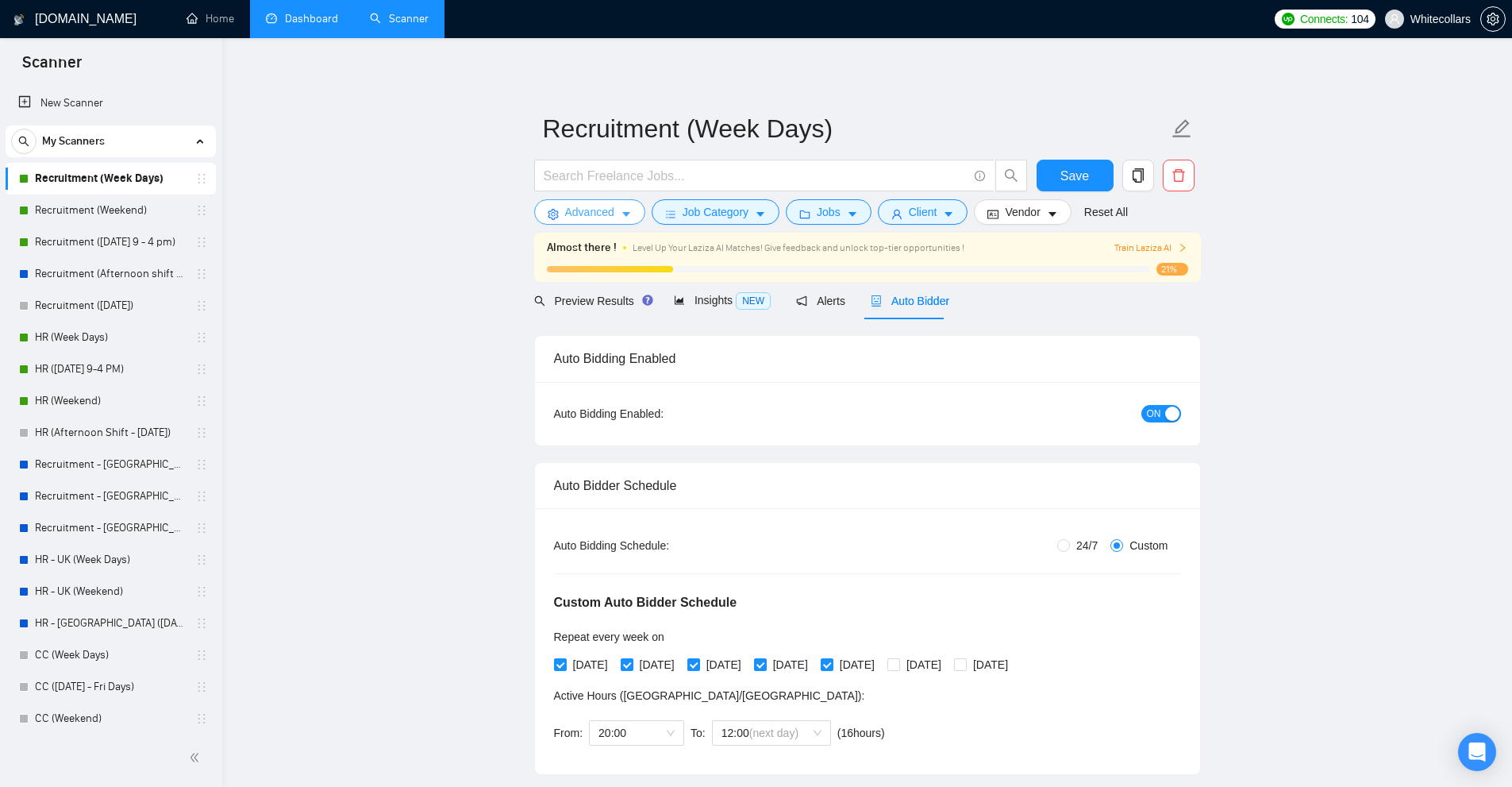
click at [601, 219] on span "Advanced" at bounding box center [590, 212] width 49 height 18
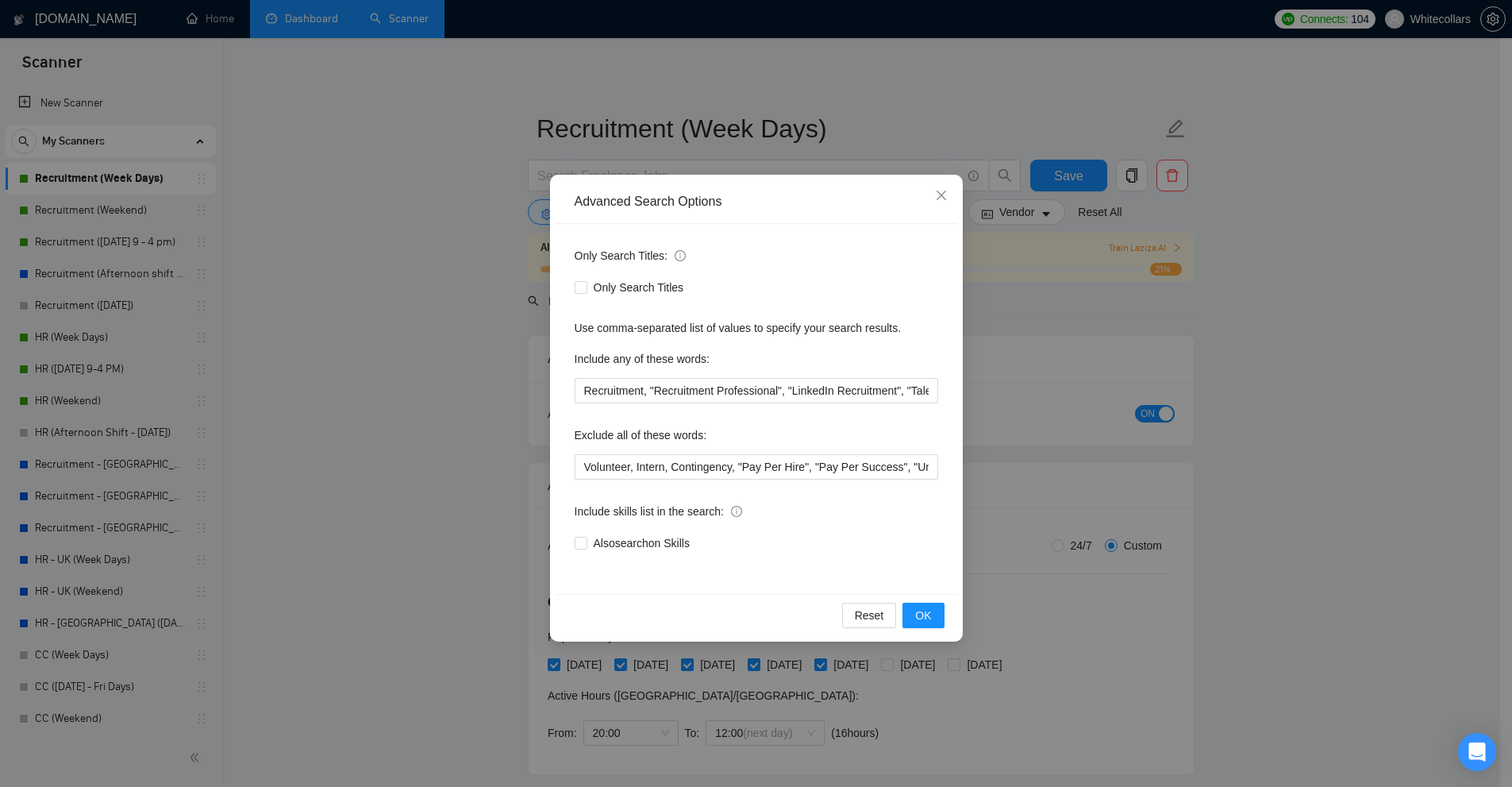
click at [1040, 352] on div "Advanced Search Options Only Search Titles: Only Search Titles Use comma-separa…" at bounding box center [756, 394] width 1512 height 787
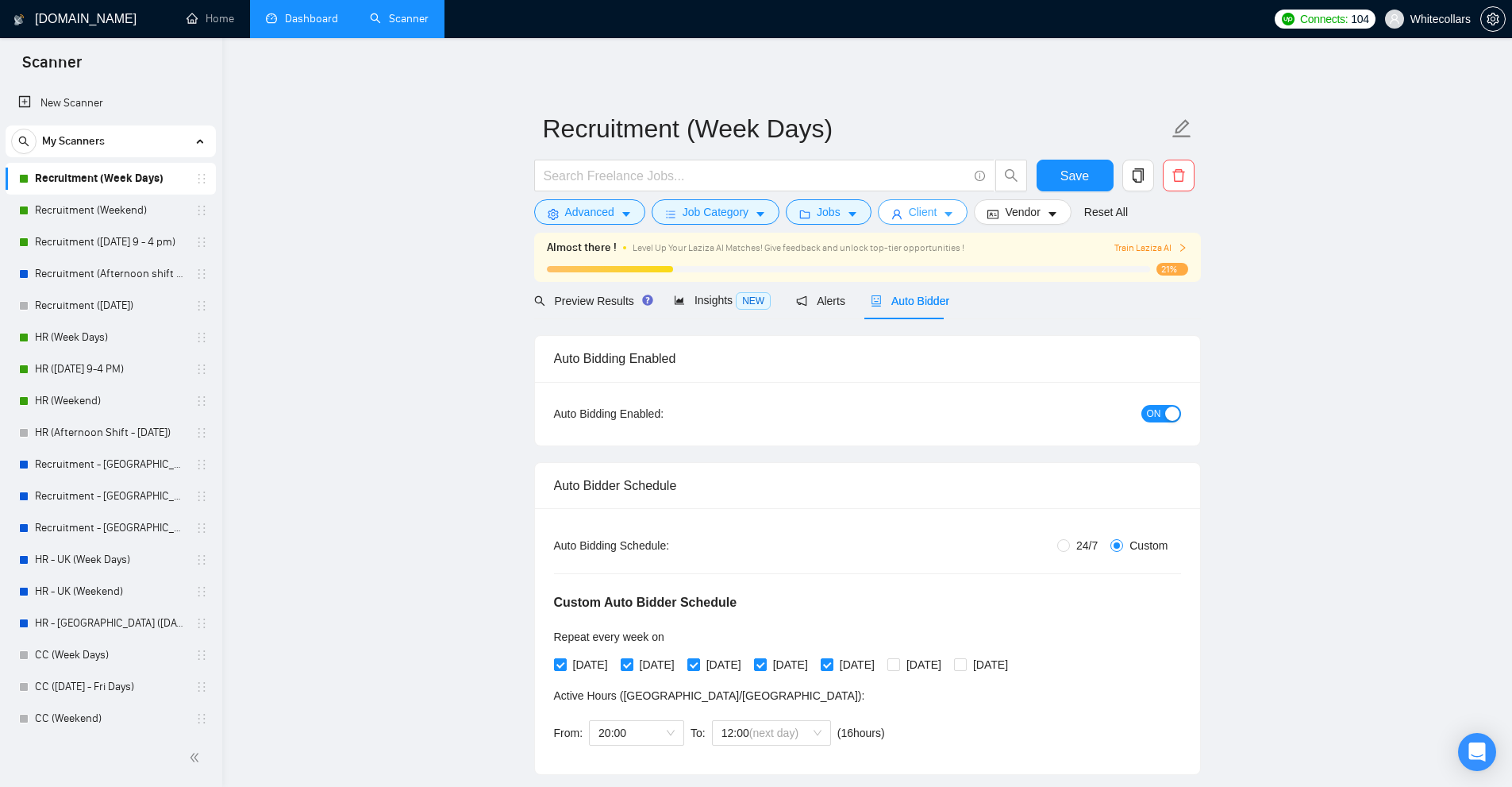
click at [943, 207] on button "Client" at bounding box center [923, 212] width 90 height 25
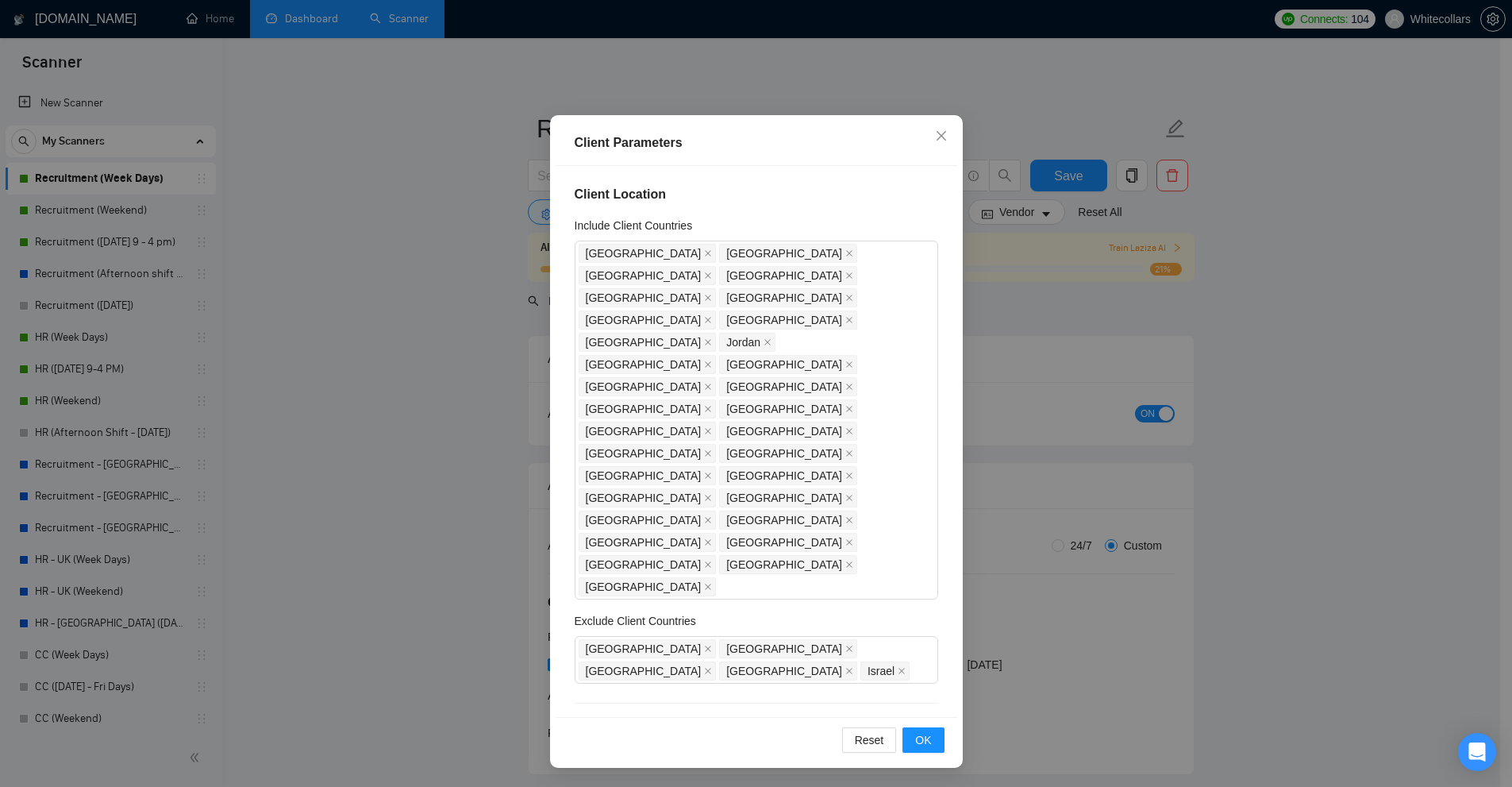
click at [1148, 223] on div "Client Parameters Client Location Include Client Countries United States United…" at bounding box center [756, 394] width 1512 height 787
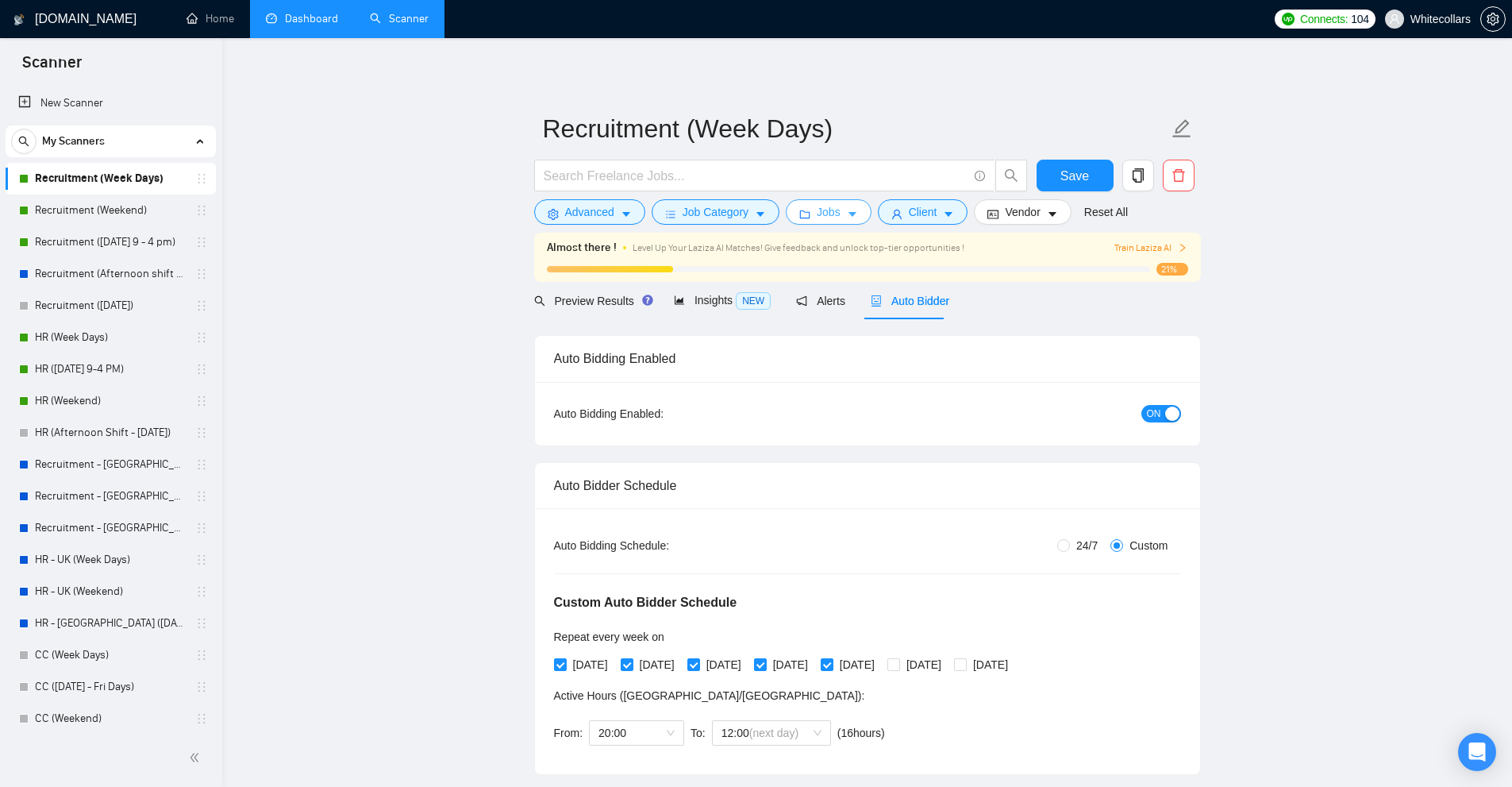
click at [840, 212] on button "Jobs" at bounding box center [828, 212] width 86 height 25
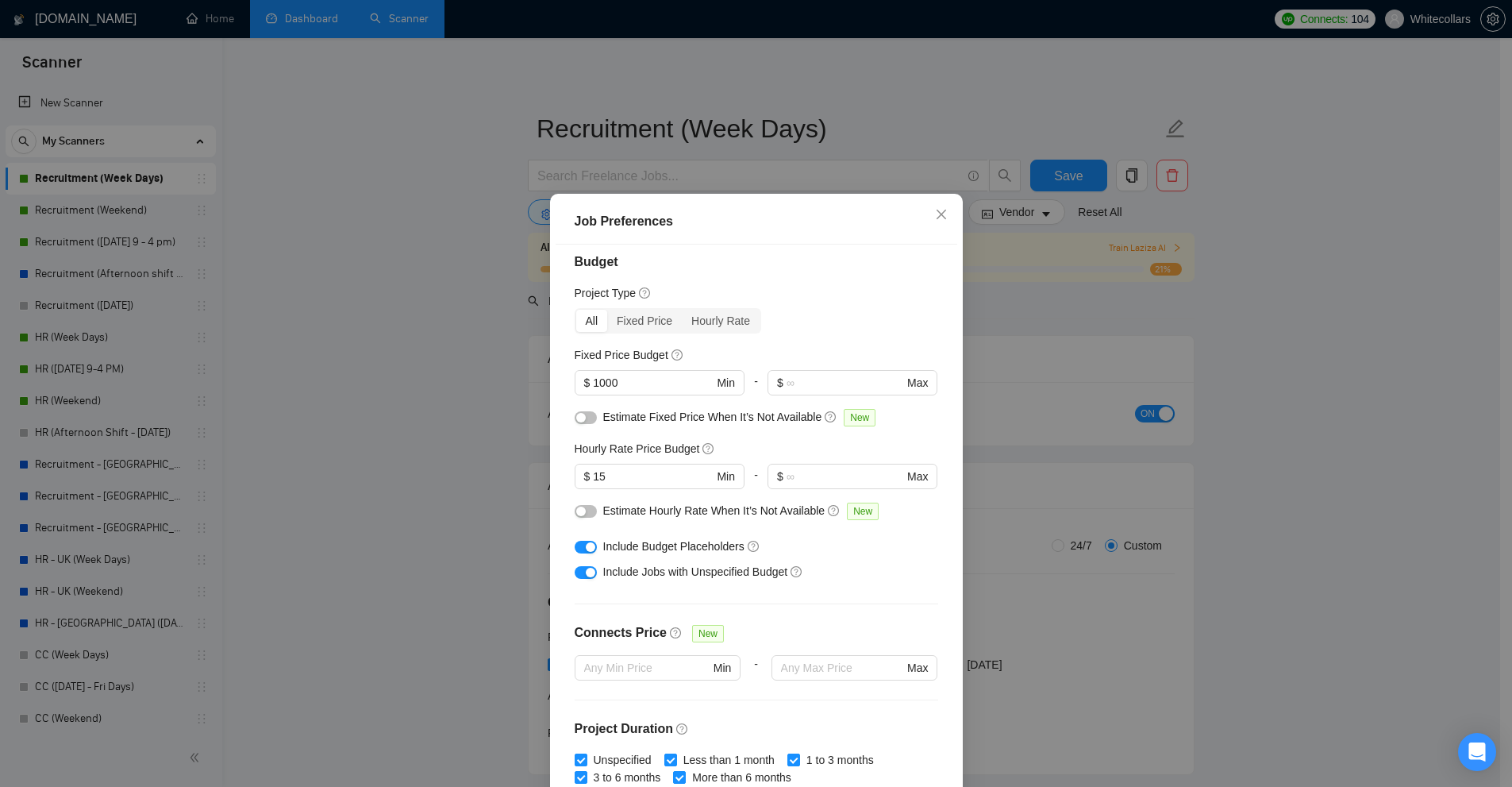
scroll to position [4, 0]
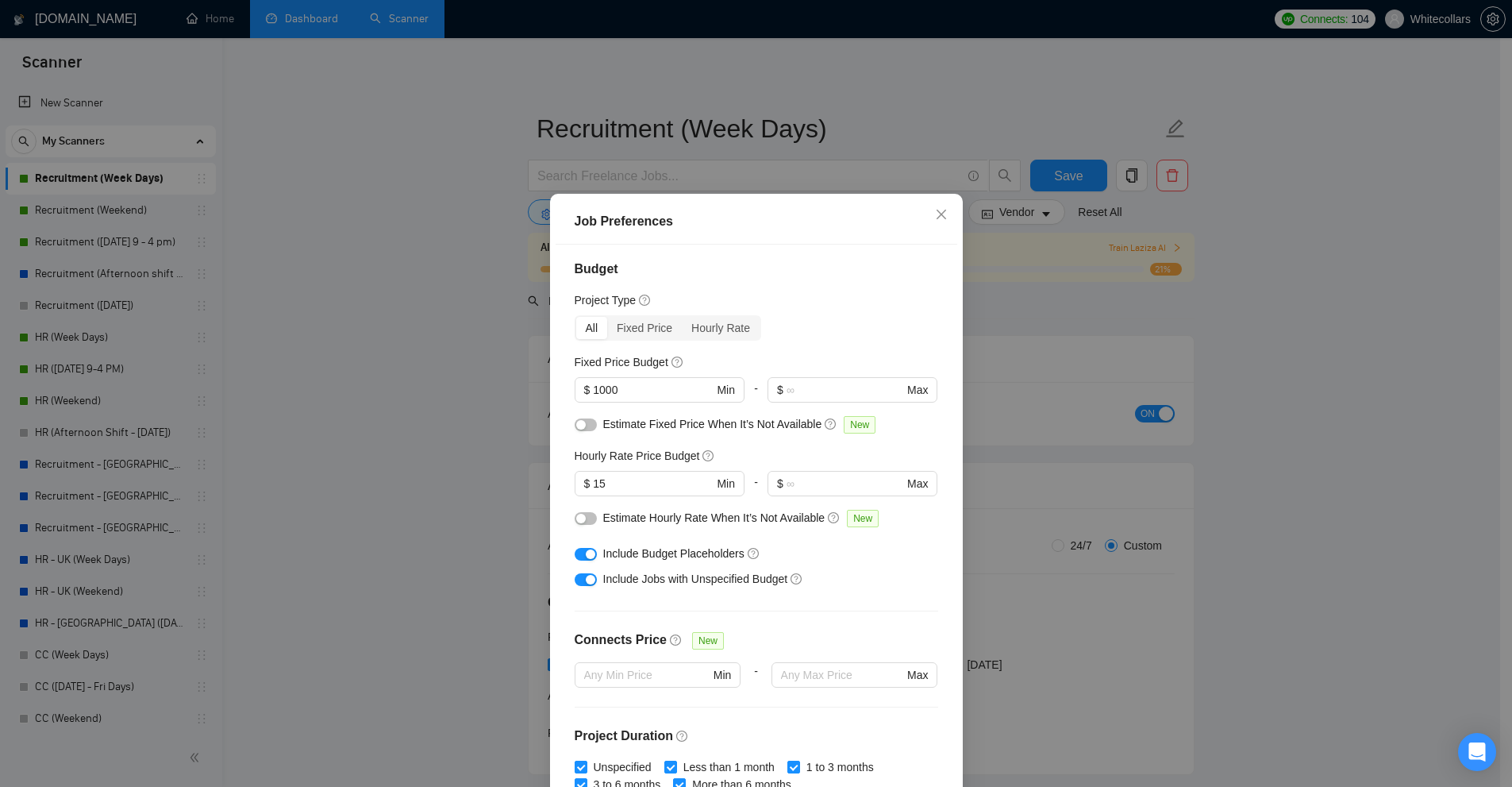
click at [1010, 281] on div "Job Preferences Budget Project Type All Fixed Price Hourly Rate Fixed Price Bud…" at bounding box center [756, 394] width 1512 height 787
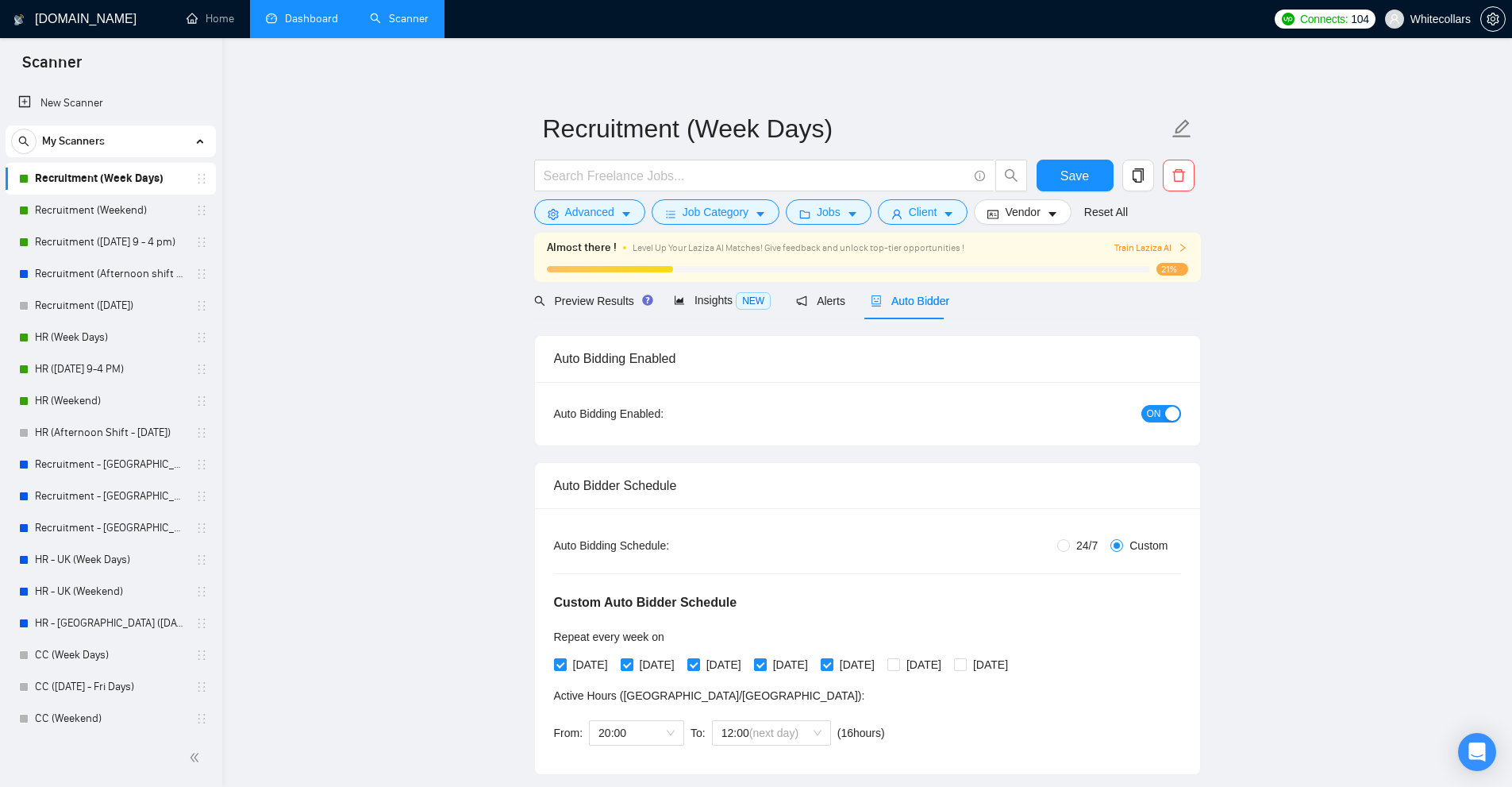
click at [750, 229] on form "Recruitment (Week Days) Save Advanced Job Category Jobs Client Vendor Reset All" at bounding box center [867, 168] width 667 height 129
click at [747, 214] on button "Job Category" at bounding box center [715, 212] width 128 height 25
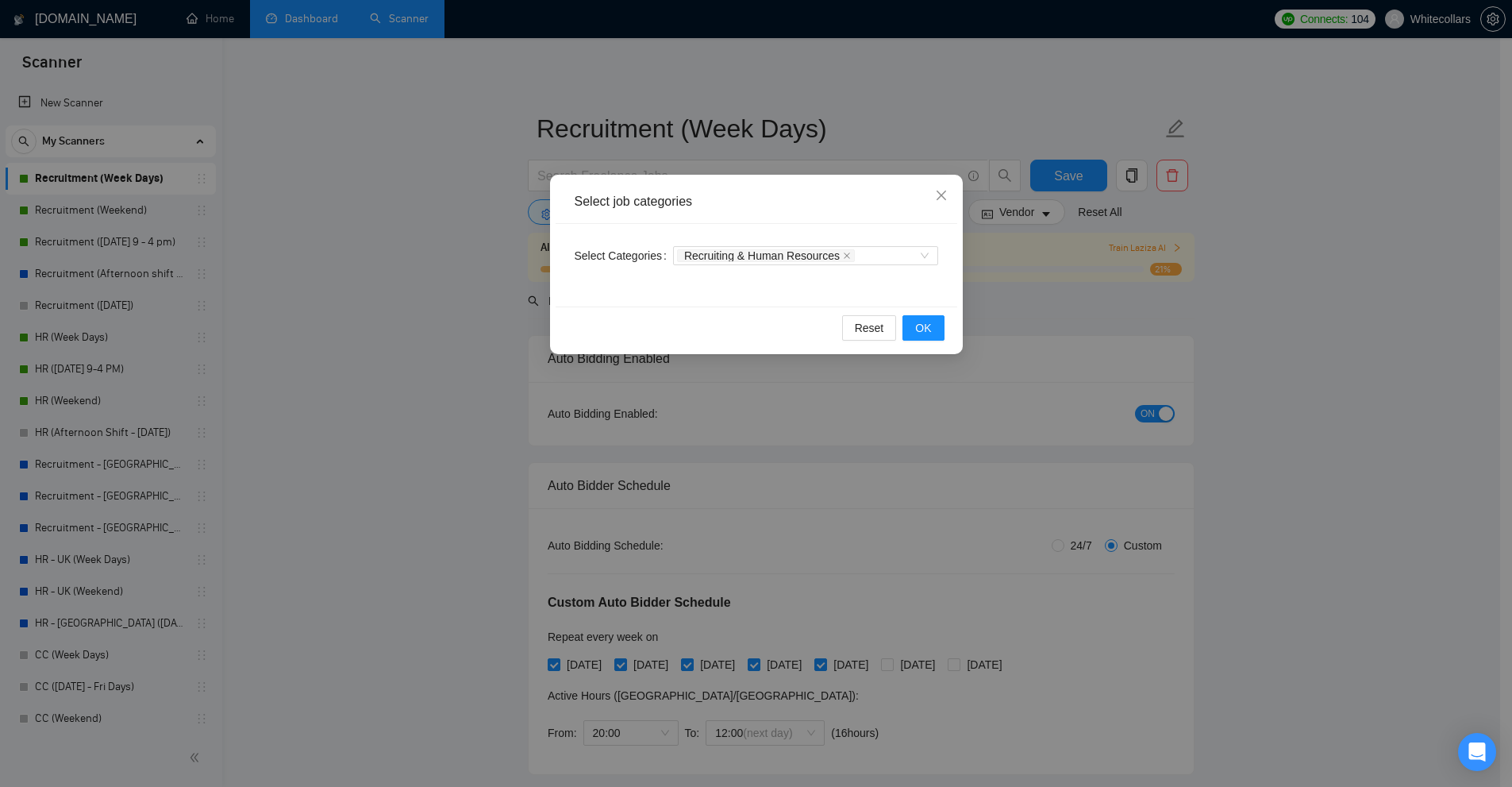
click at [581, 164] on div "Select job categories Select Categories Recruiting & Human Resources Reset OK" at bounding box center [756, 394] width 1512 height 787
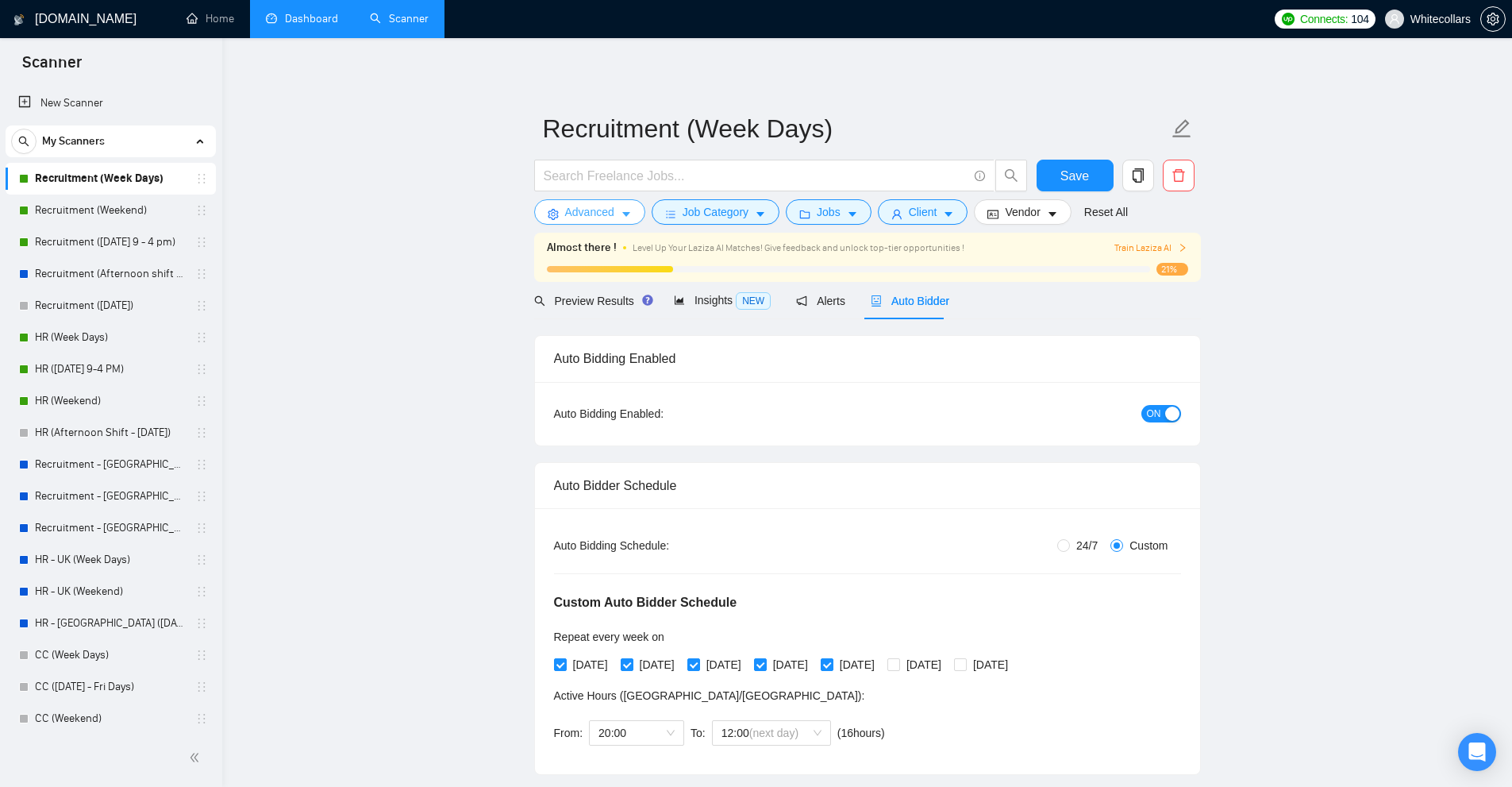
click at [560, 209] on button "Advanced" at bounding box center [590, 212] width 111 height 25
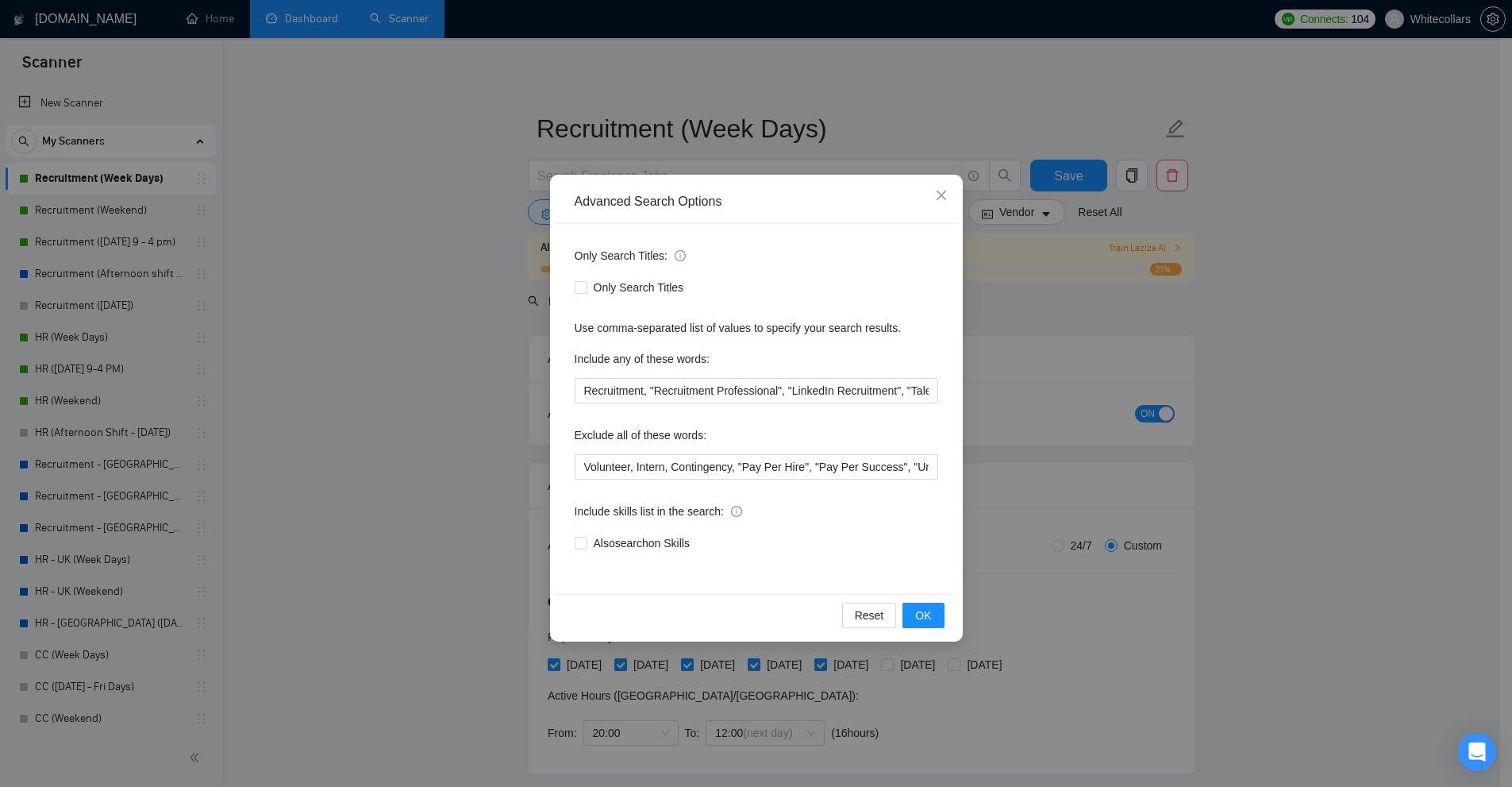
click at [480, 258] on div "Advanced Search Options Only Search Titles: Only Search Titles Use comma-separa…" at bounding box center [756, 394] width 1512 height 787
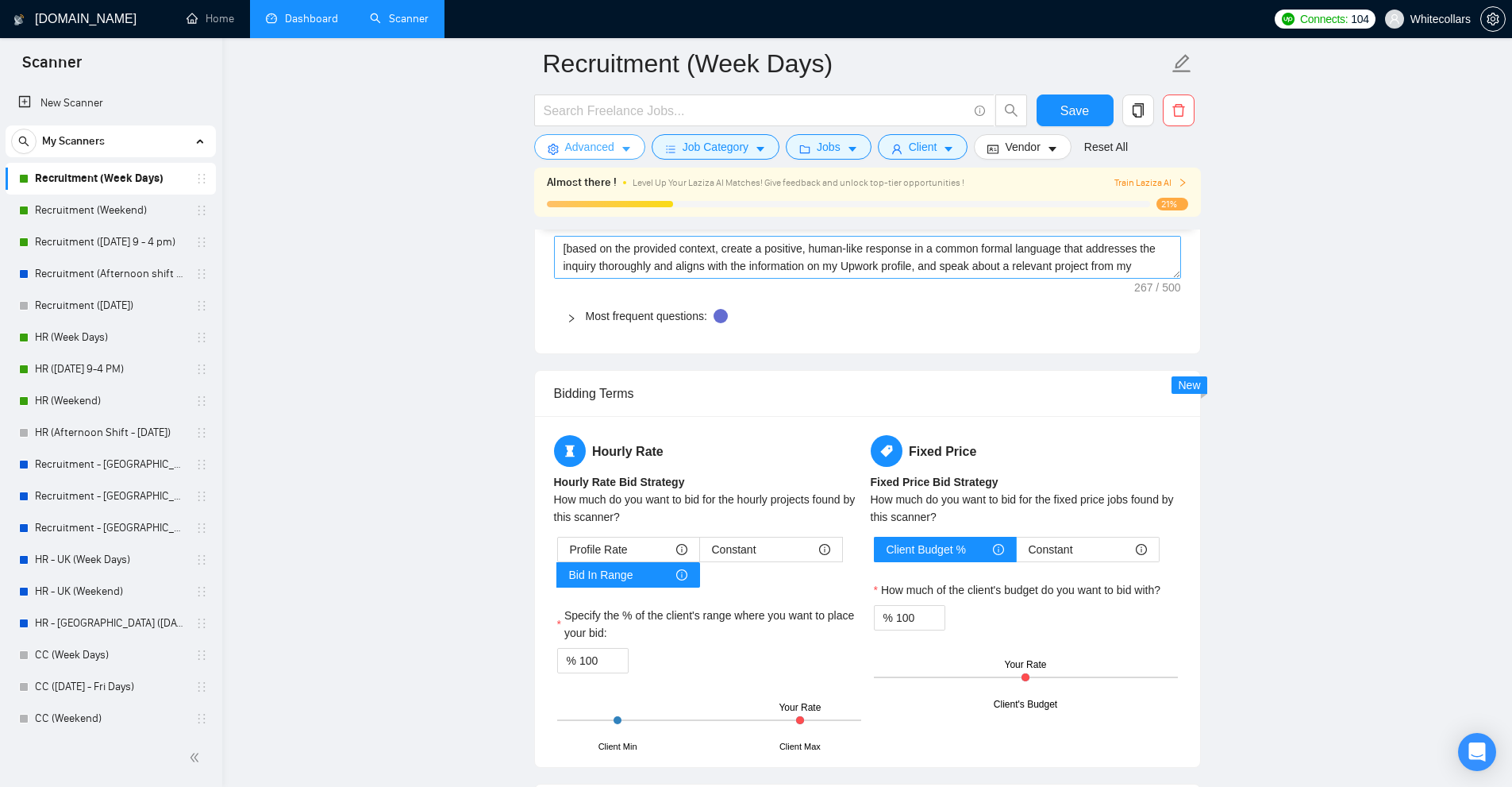
scroll to position [2064, 0]
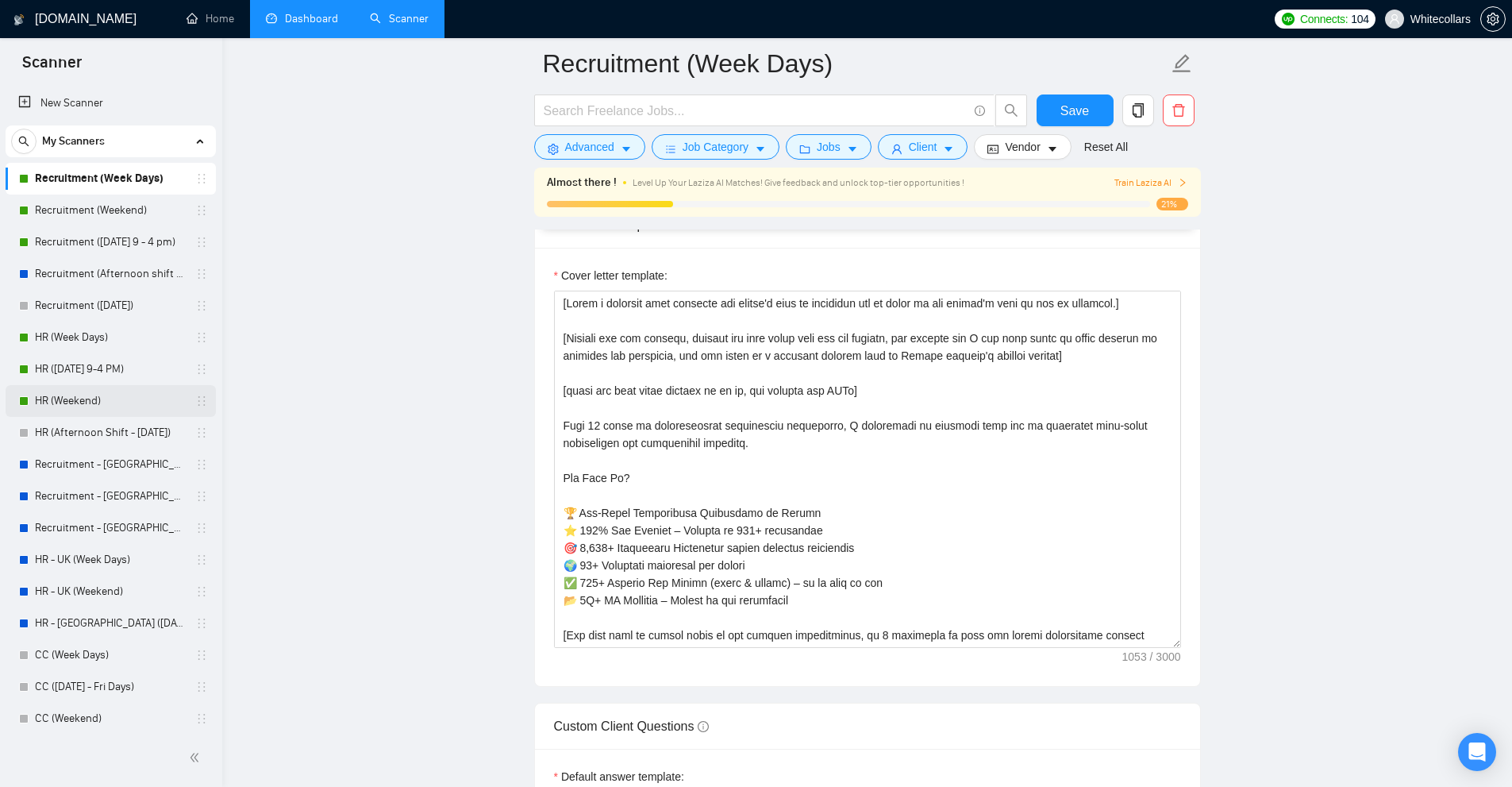
click at [103, 402] on link "HR (Weekend)" at bounding box center [110, 401] width 151 height 32
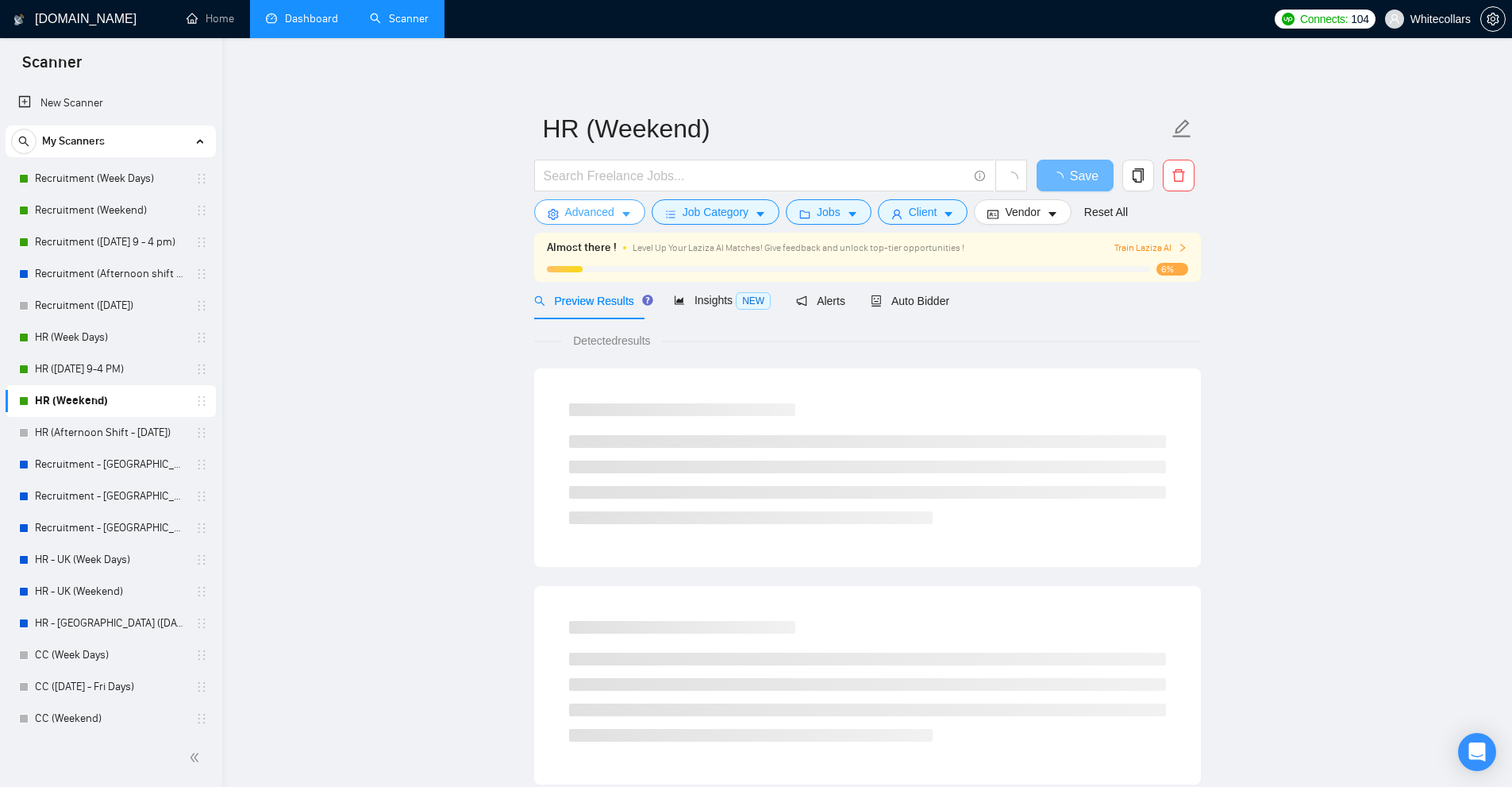
click at [610, 207] on span "Advanced" at bounding box center [590, 212] width 49 height 18
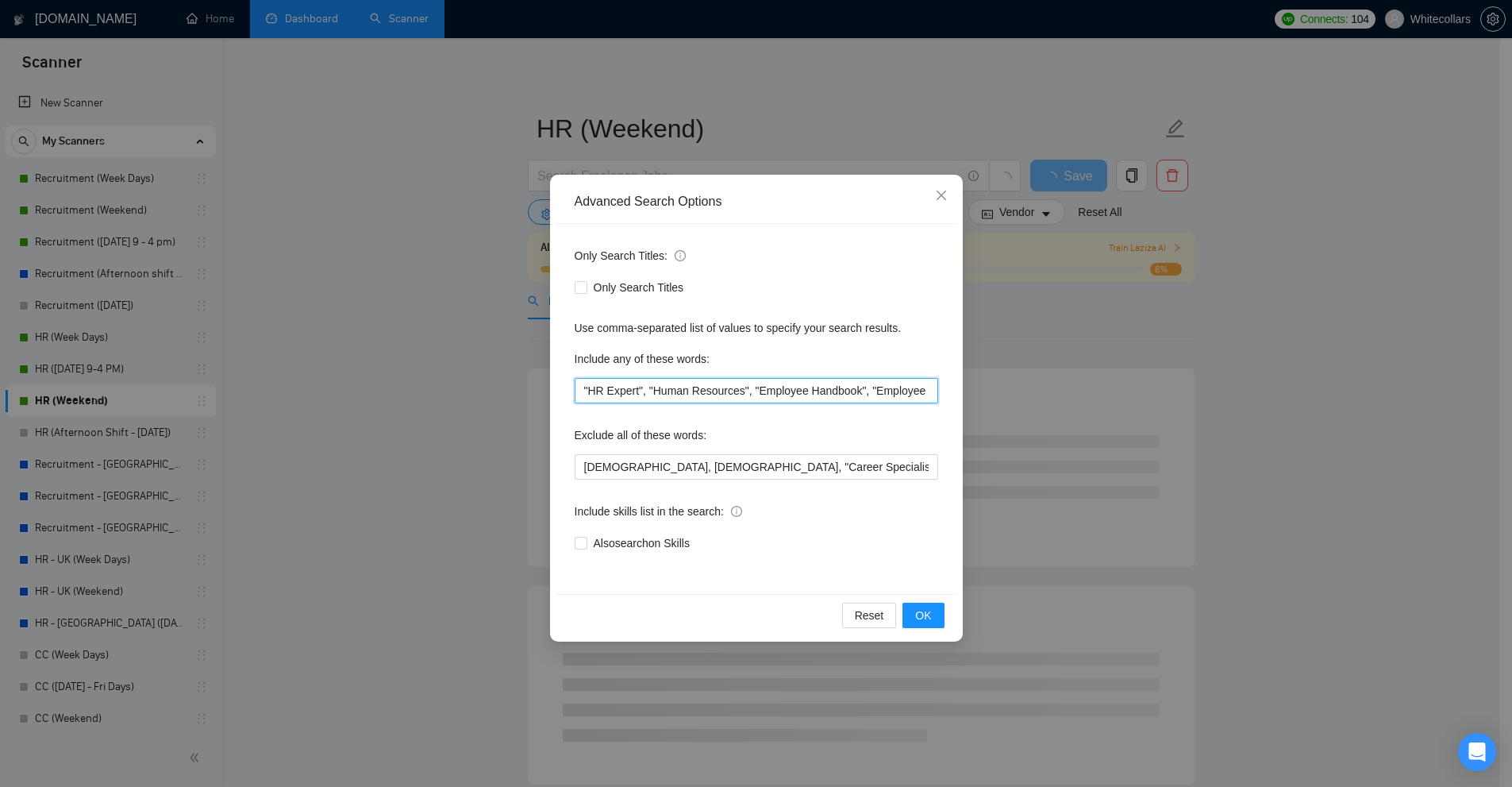
click at [674, 394] on input ""HR Expert", "Human Resources", "Employee Handbook", "Employee Performance", "P…" at bounding box center [756, 390] width 363 height 25
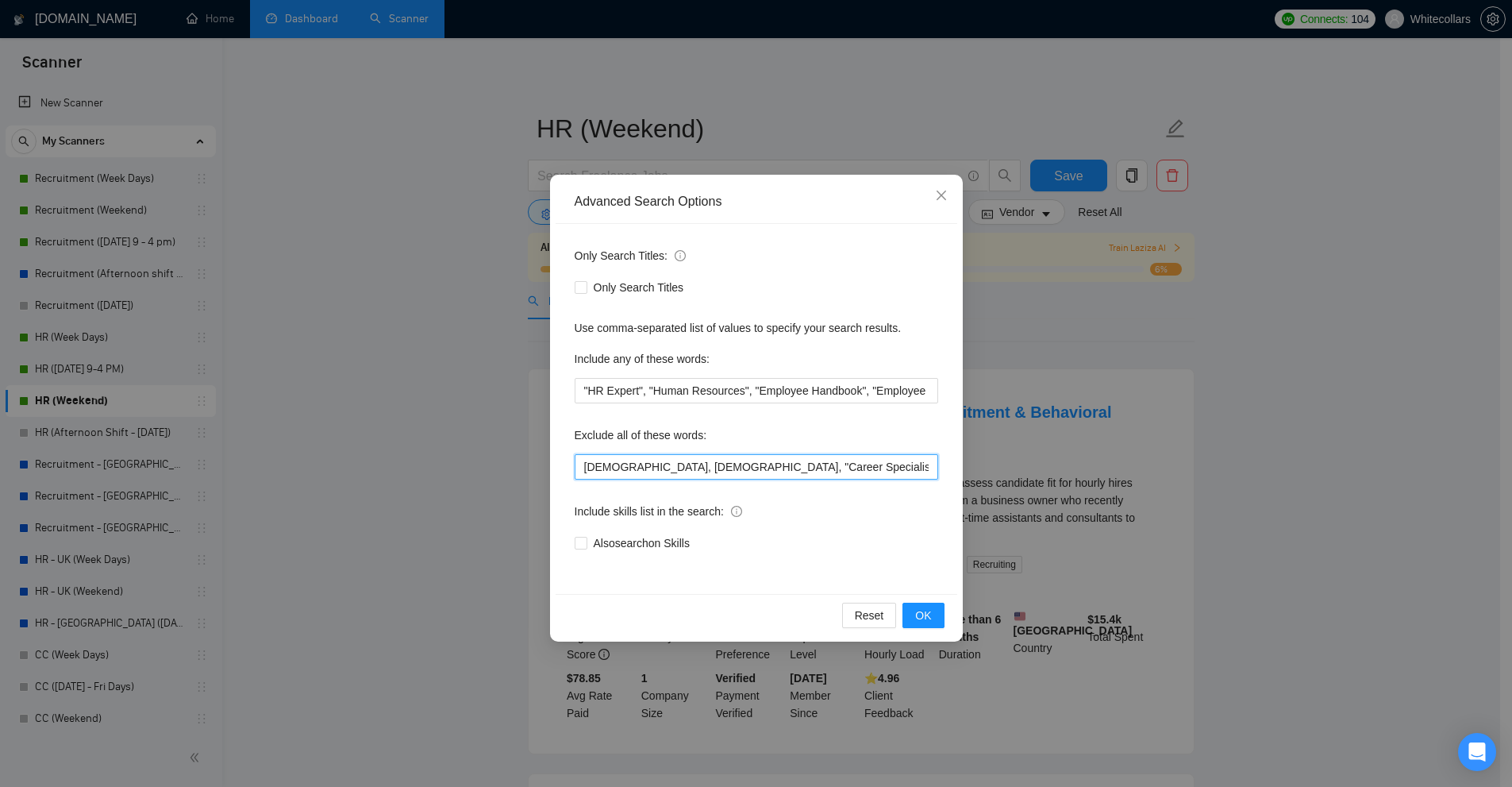
click at [819, 464] on input "Volunteer, Intern, "Career Specialist", "Unpaid", "Reverse Recruiter", "Reverse…" at bounding box center [756, 466] width 363 height 25
click at [1168, 431] on div "Advanced Search Options Only Search Titles: Only Search Titles Use comma-separa…" at bounding box center [756, 394] width 1512 height 787
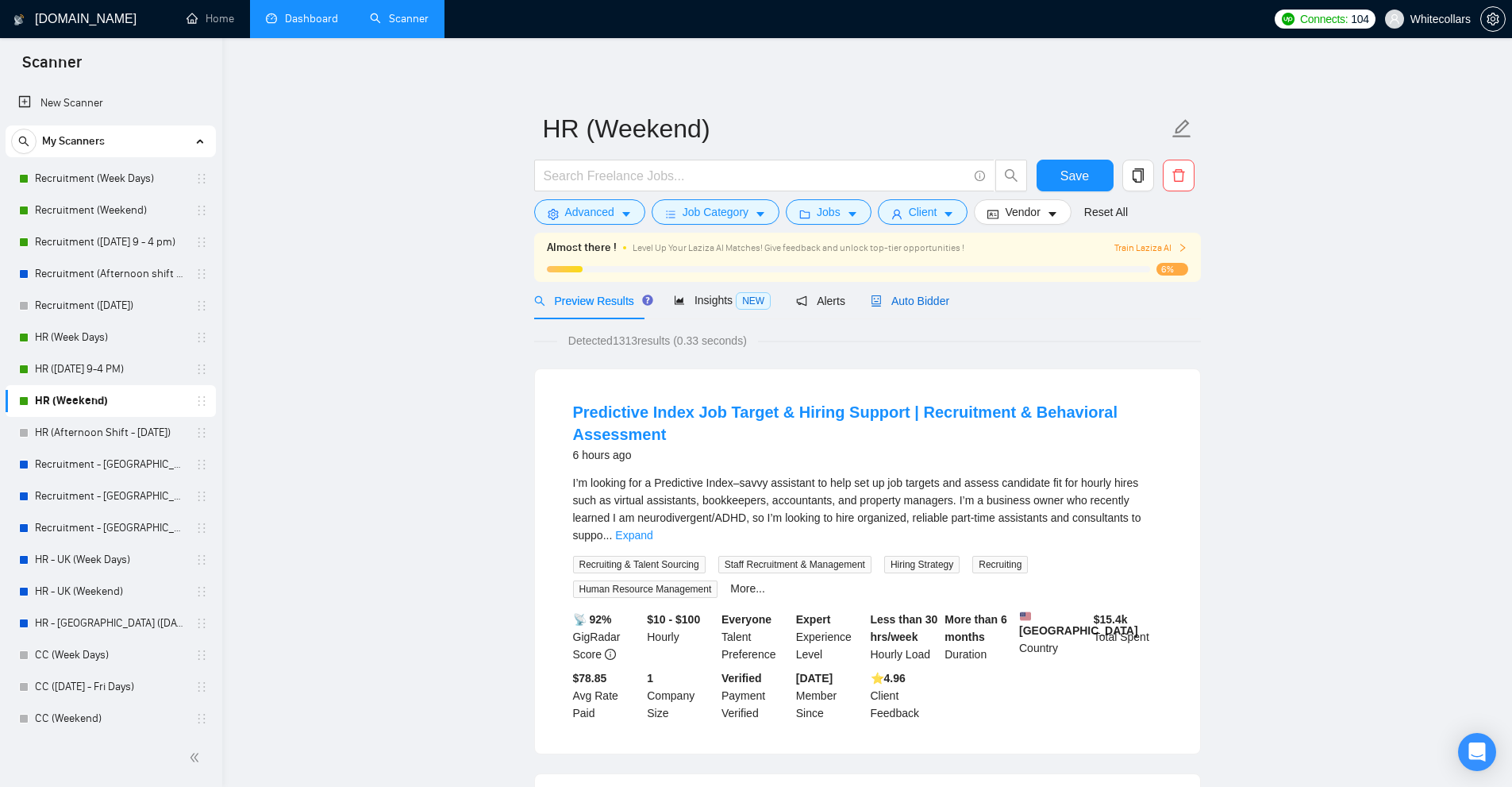
click at [899, 299] on span "Auto Bidder" at bounding box center [910, 300] width 79 height 12
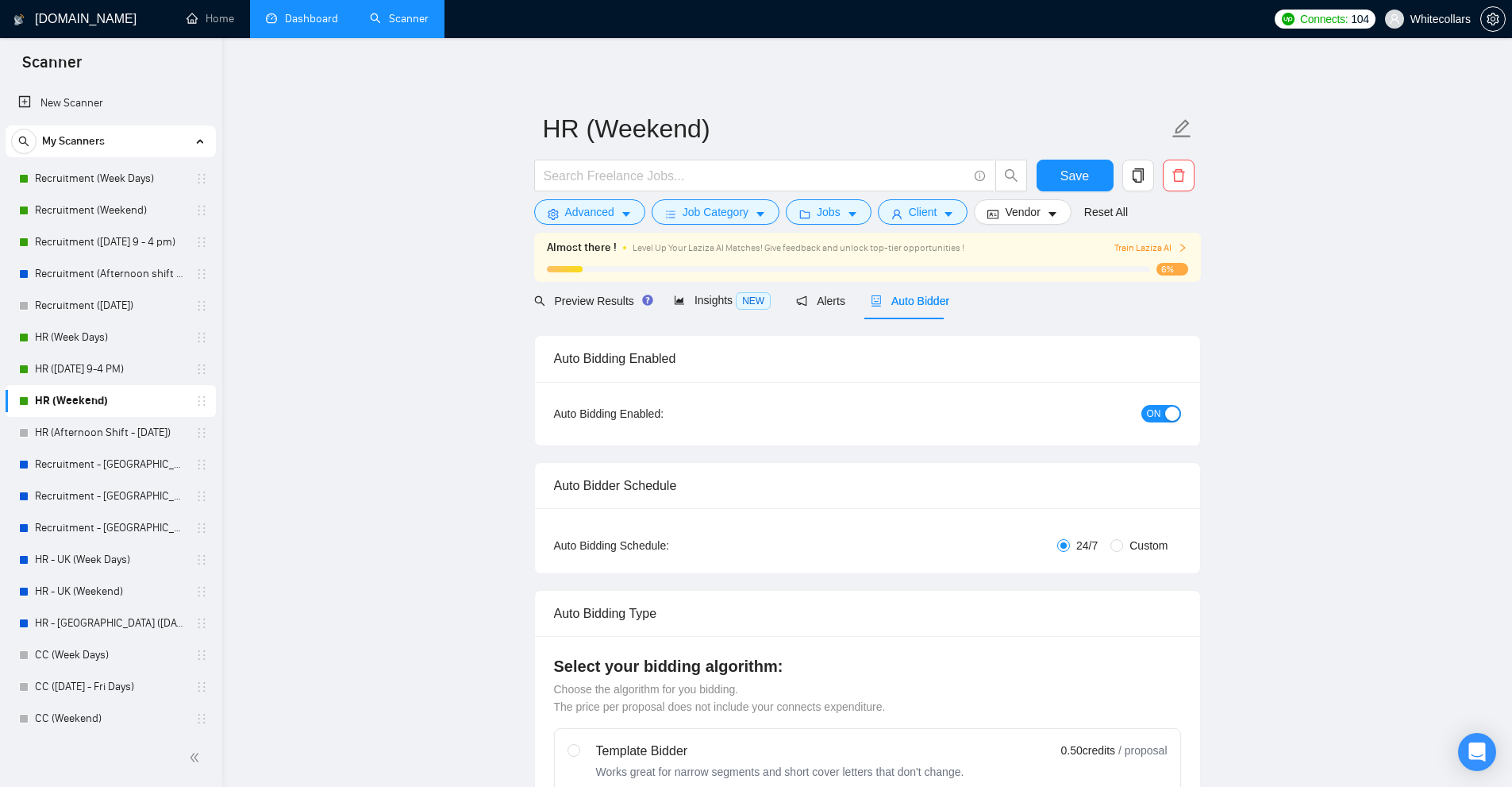
radio input "false"
radio input "true"
checkbox input "true"
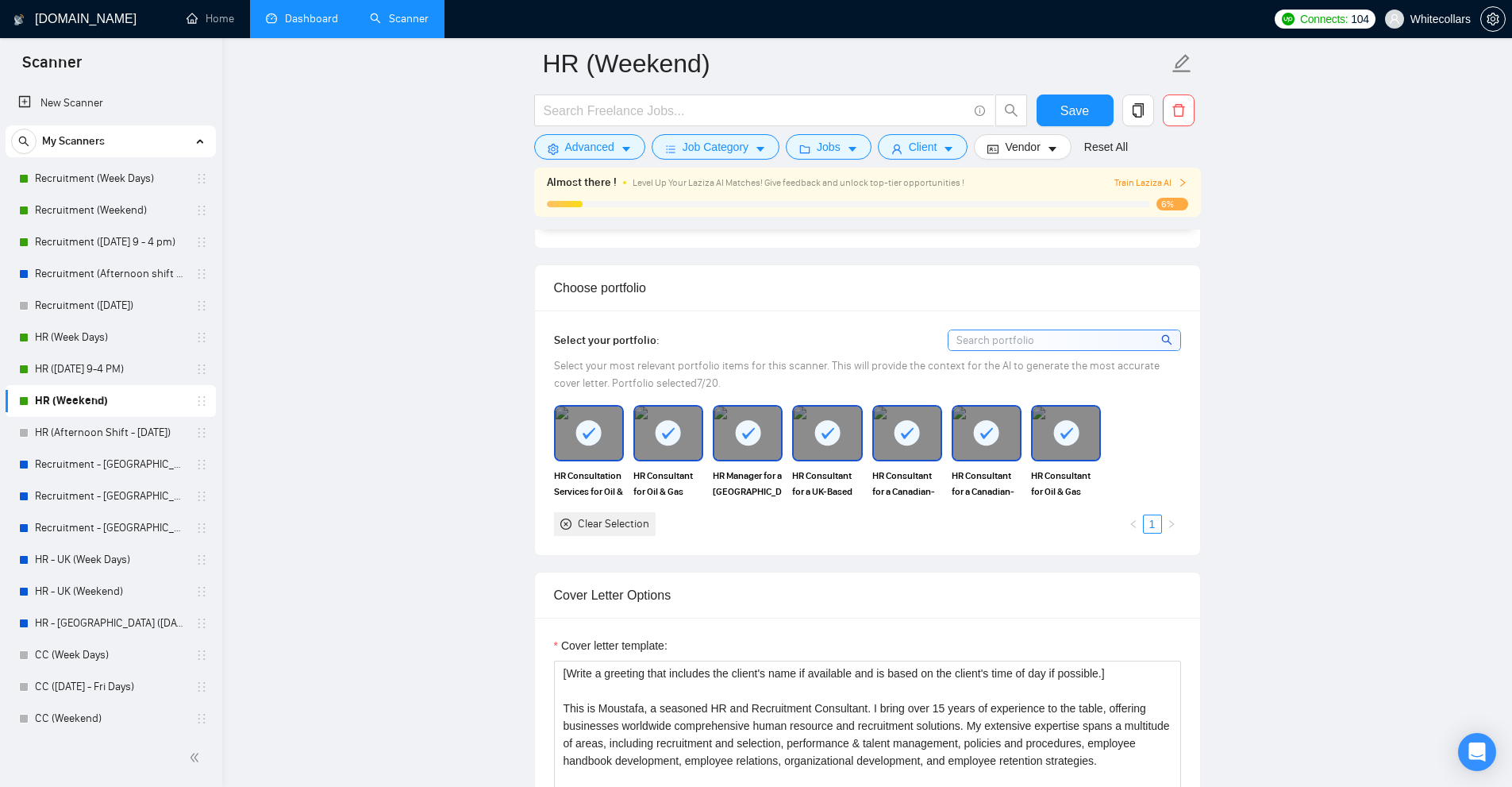
scroll to position [1985, 0]
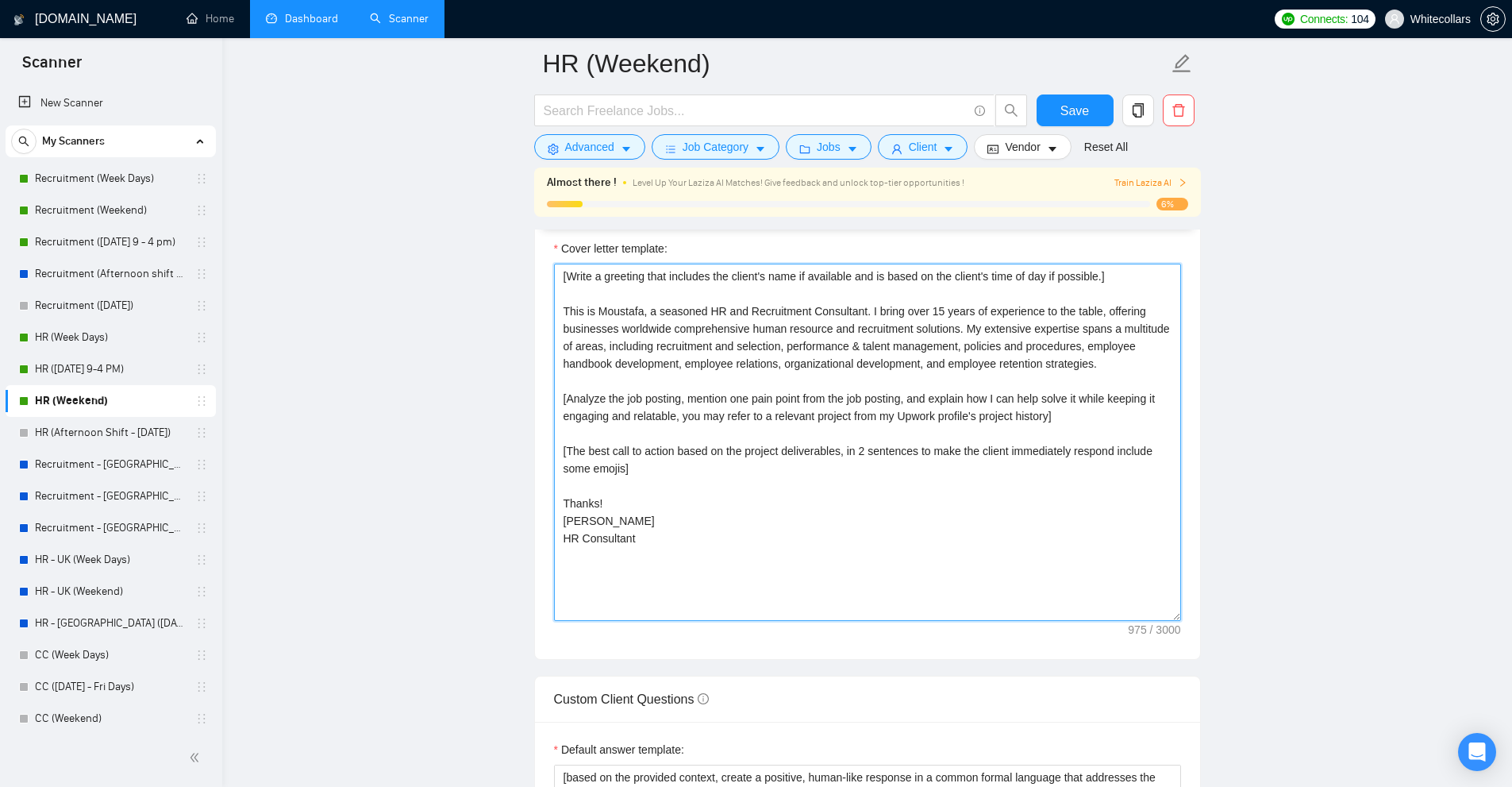
click at [582, 450] on textarea "[Write a greeting that includes the client's name if available and is based on …" at bounding box center [867, 442] width 627 height 358
click at [712, 344] on textarea "[Write a greeting that includes the client's name if available and is based on …" at bounding box center [867, 442] width 627 height 358
drag, startPoint x: 835, startPoint y: 307, endPoint x: 1121, endPoint y: 360, distance: 290.9
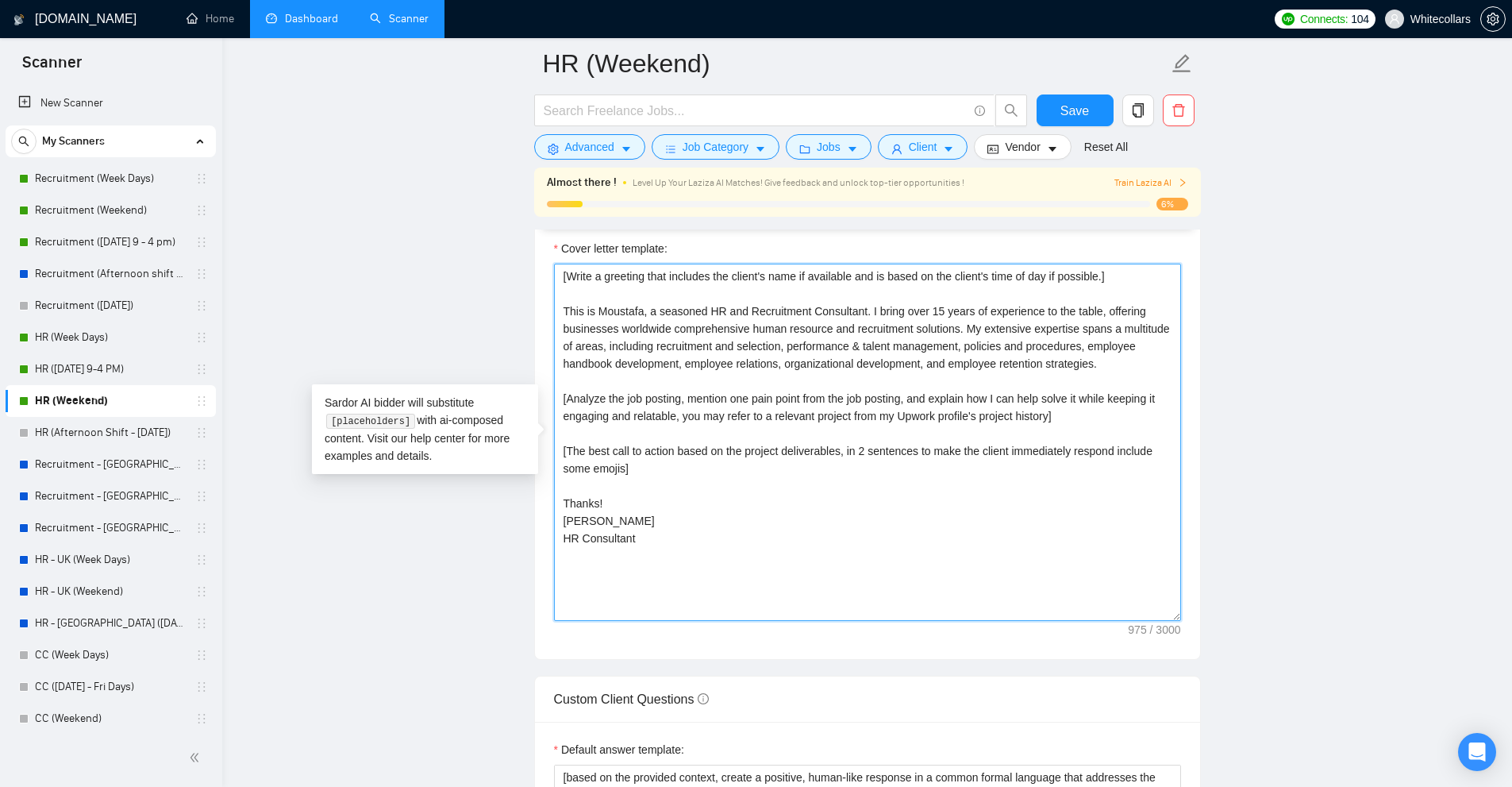
click at [1121, 360] on textarea "[Write a greeting that includes the client's name if available and is based on …" at bounding box center [867, 442] width 627 height 358
click at [932, 352] on textarea "[Write a greeting that includes the client's name if available and is based on …" at bounding box center [867, 442] width 627 height 358
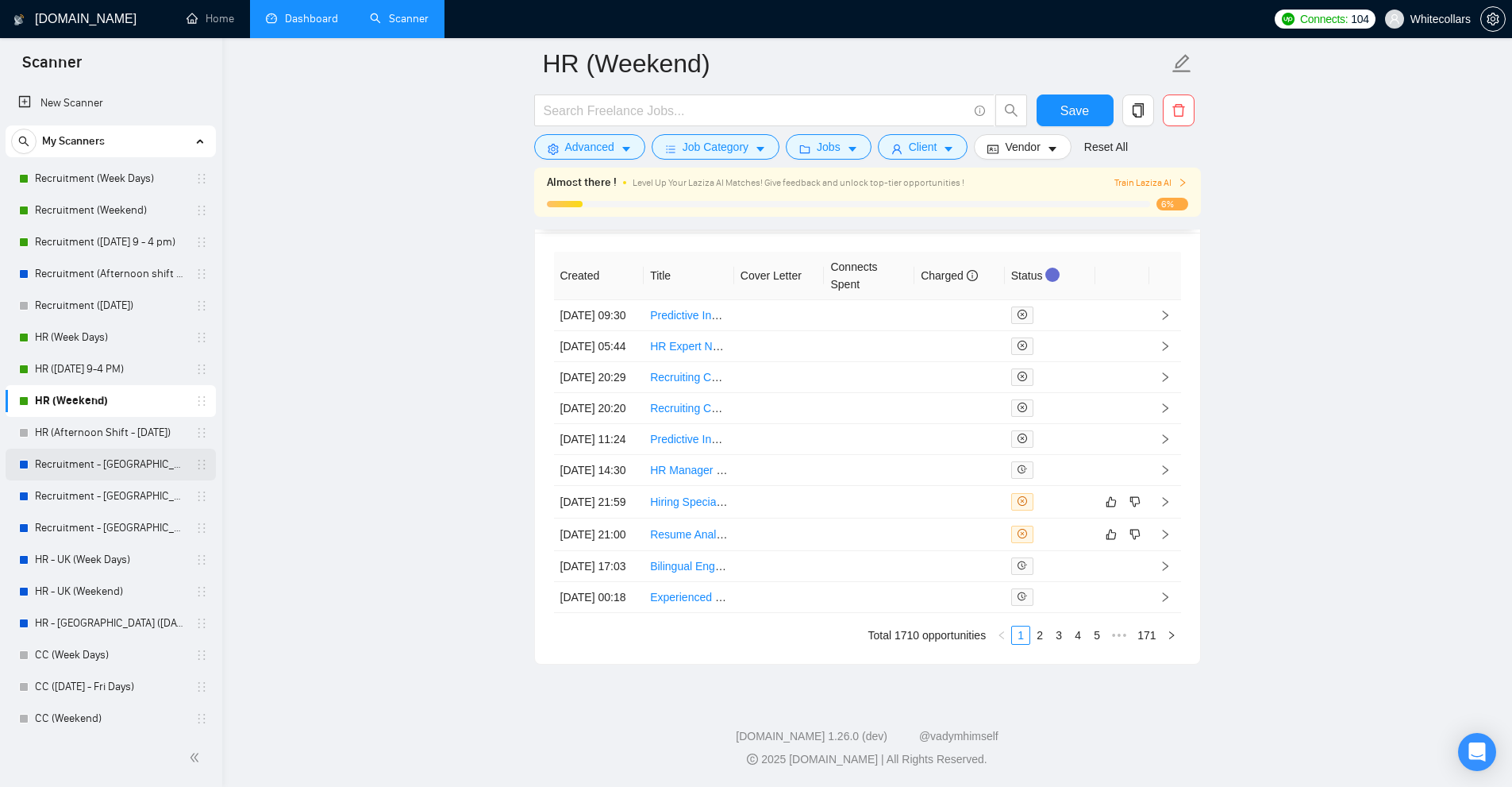
scroll to position [228, 0]
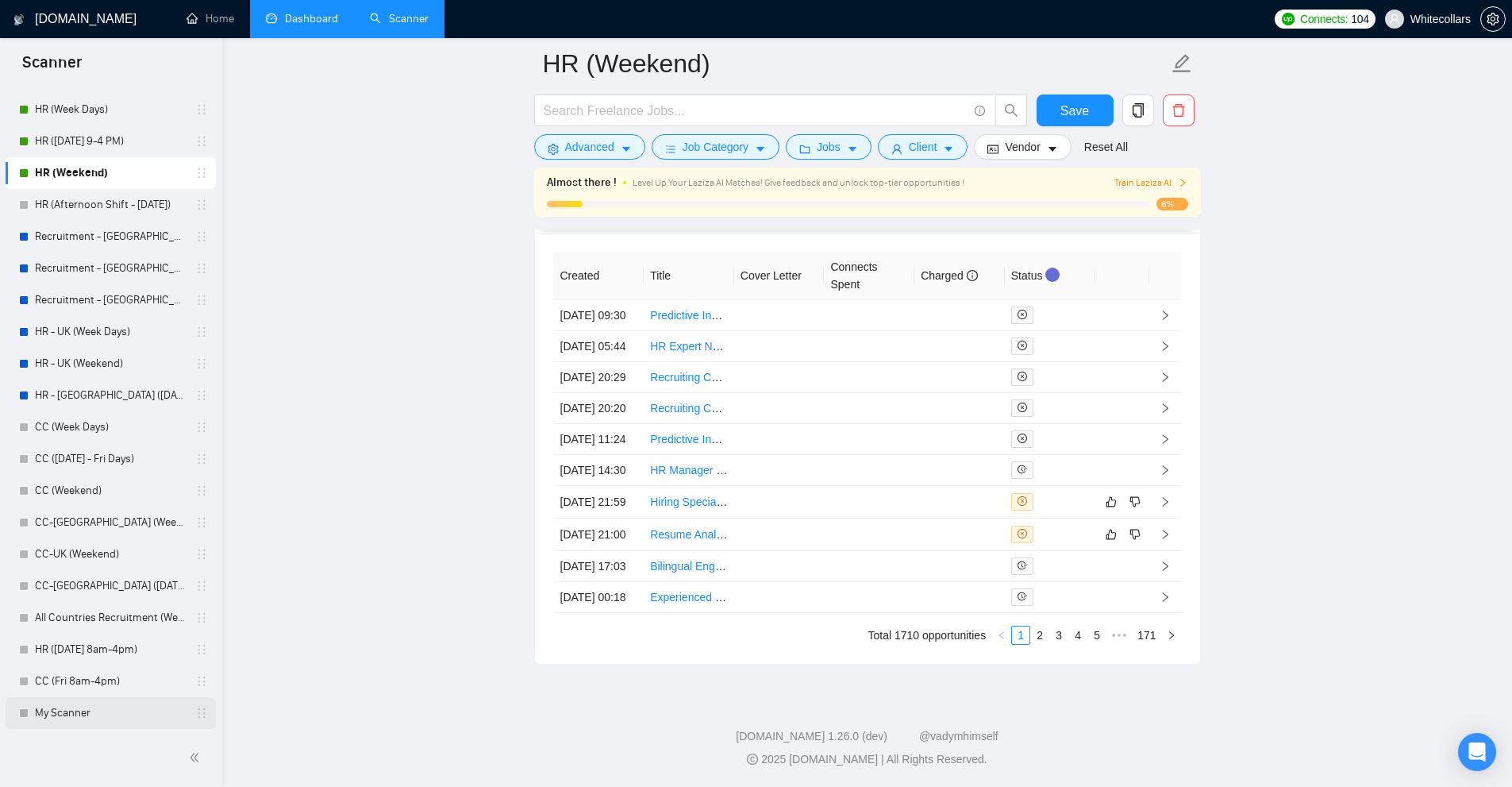
click at [84, 709] on link "My Scanner" at bounding box center [110, 714] width 151 height 32
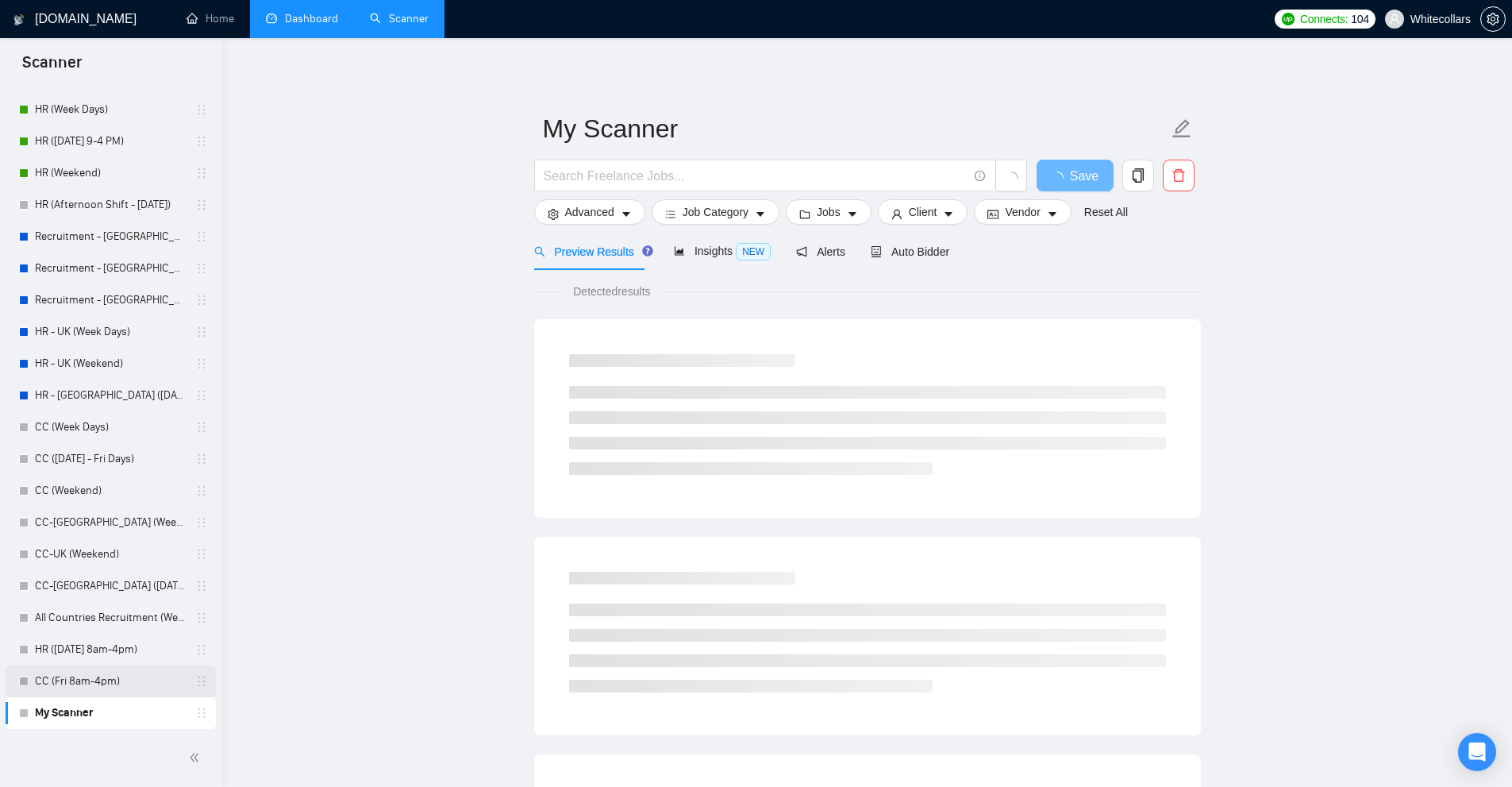
click at [91, 679] on link "CC (Fri 8am-4pm)" at bounding box center [110, 682] width 151 height 32
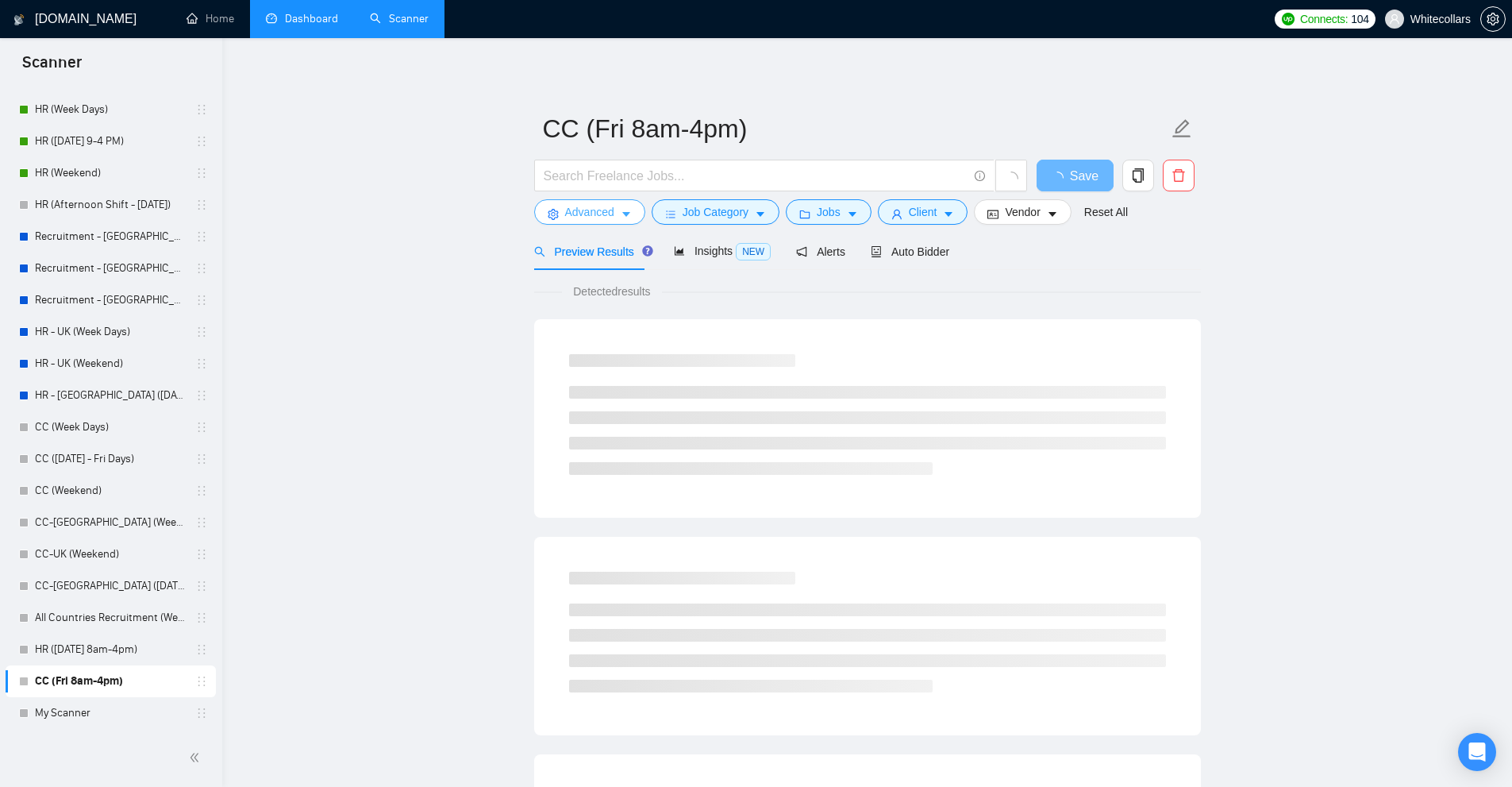
click at [557, 205] on button "Advanced" at bounding box center [590, 212] width 111 height 25
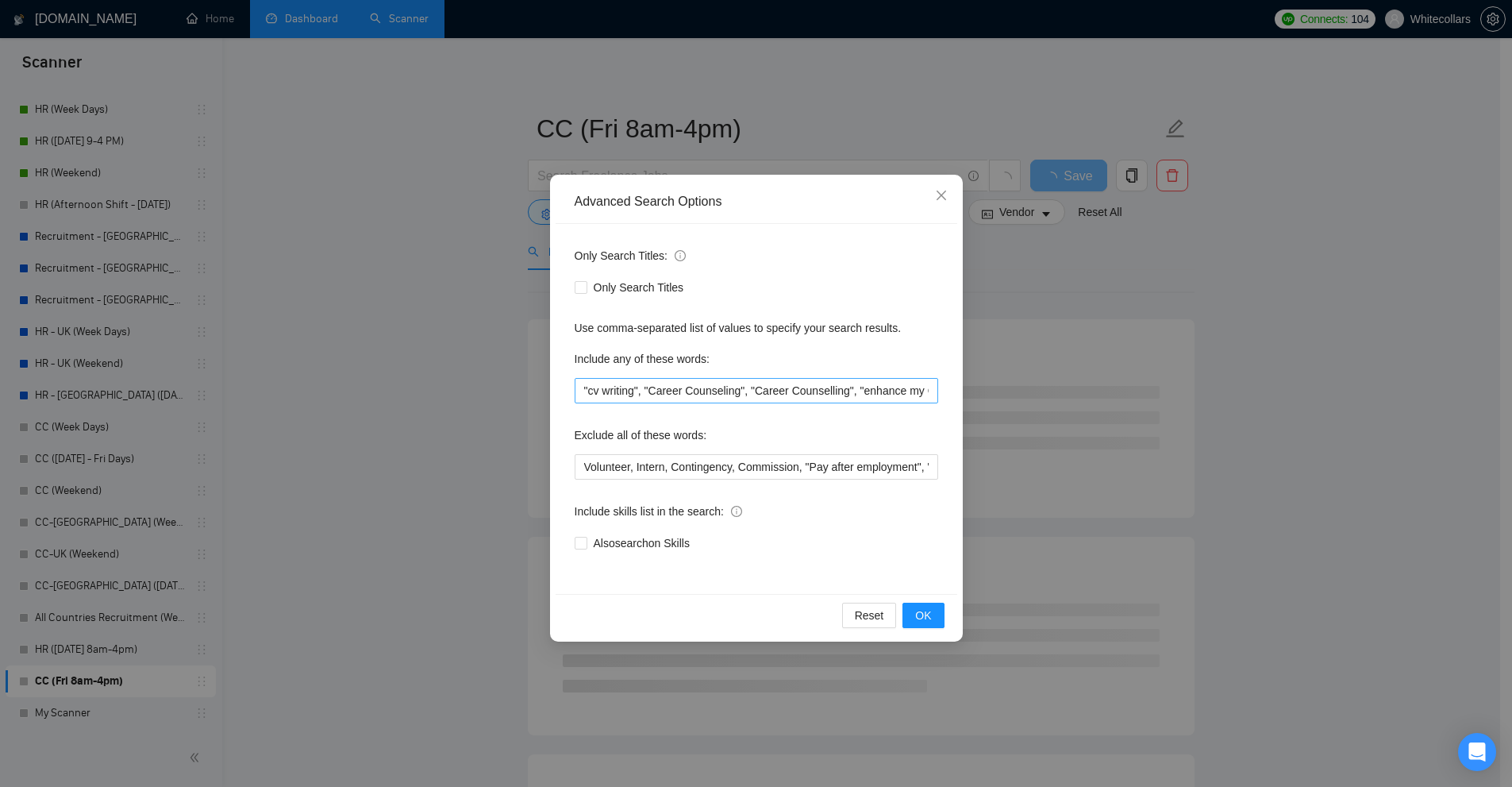
scroll to position [0, 714]
click at [660, 394] on input ""cv writing", "Career Counseling", "Career Counselling", "enhance my CV", "cv e…" at bounding box center [756, 390] width 363 height 25
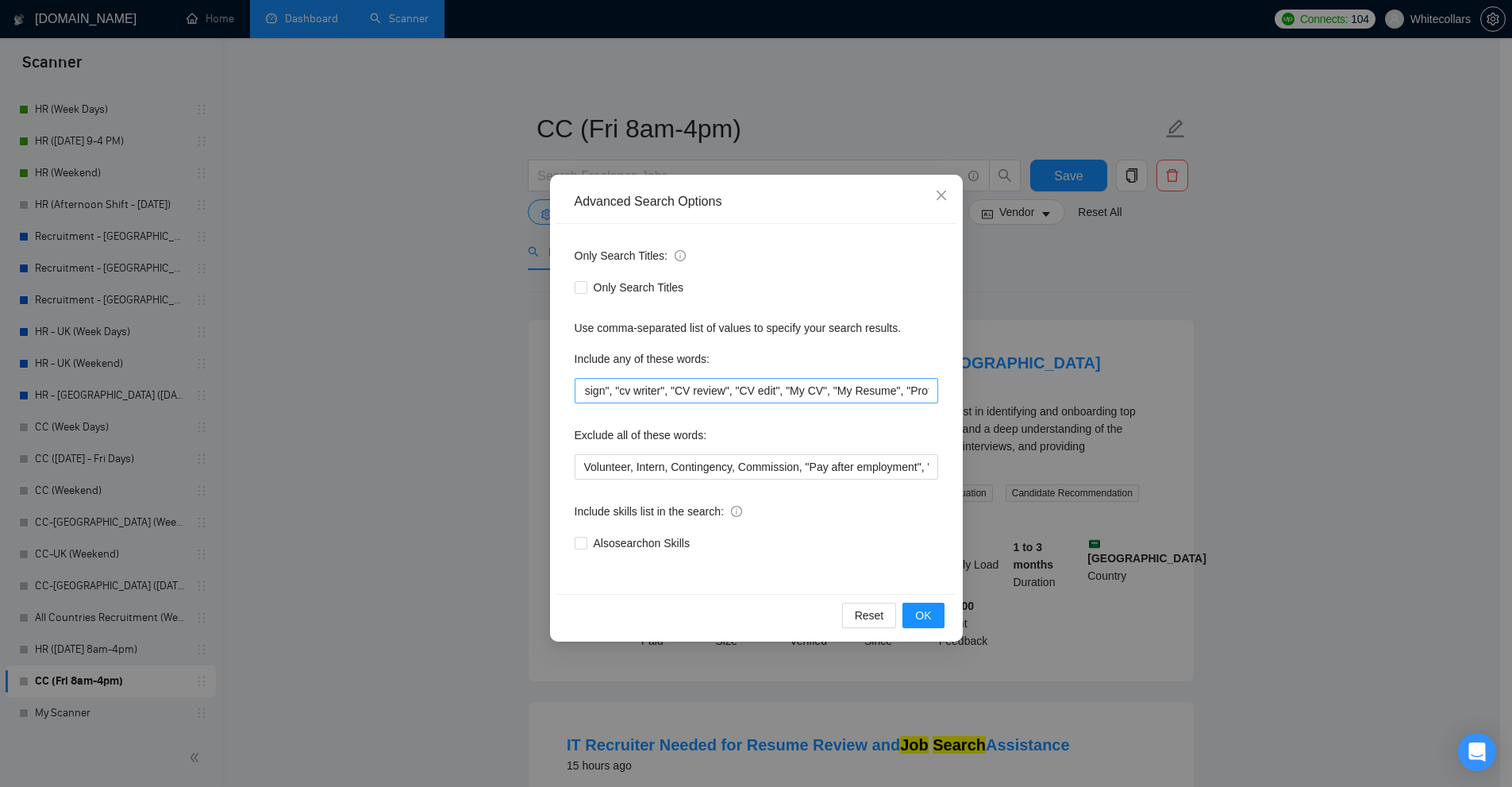
scroll to position [0, 0]
click at [672, 464] on input "Volunteer, Intern, Contingency, Commission, "Pay after employment", "Pay Per Su…" at bounding box center [756, 466] width 363 height 25
click at [672, 471] on input "Volunteer, Intern, Contingency, Commission, "Pay after employment", "Pay Per Su…" at bounding box center [756, 466] width 363 height 25
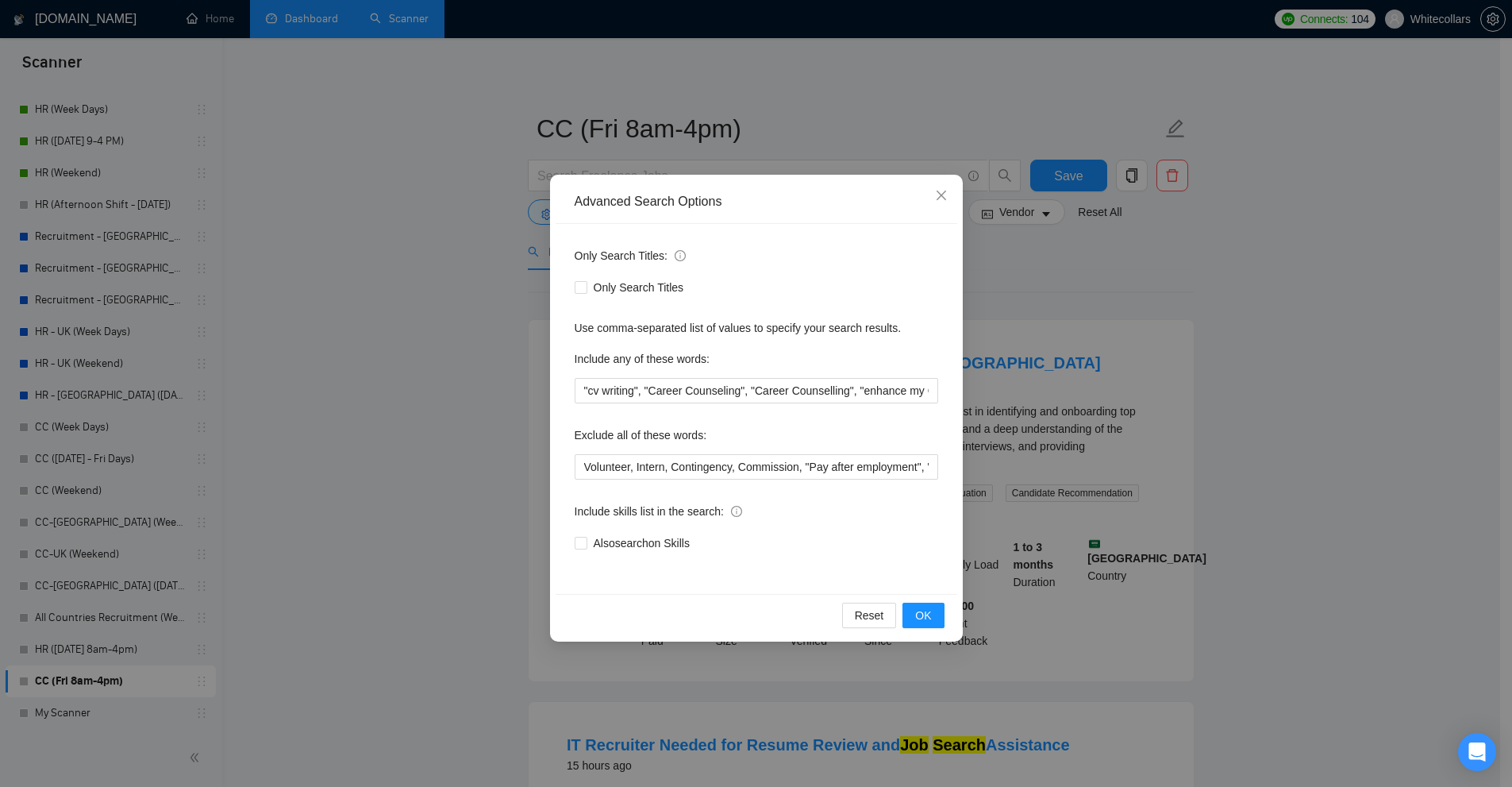
click at [167, 634] on div "Advanced Search Options Only Search Titles: Only Search Titles Use comma-separa…" at bounding box center [756, 394] width 1512 height 787
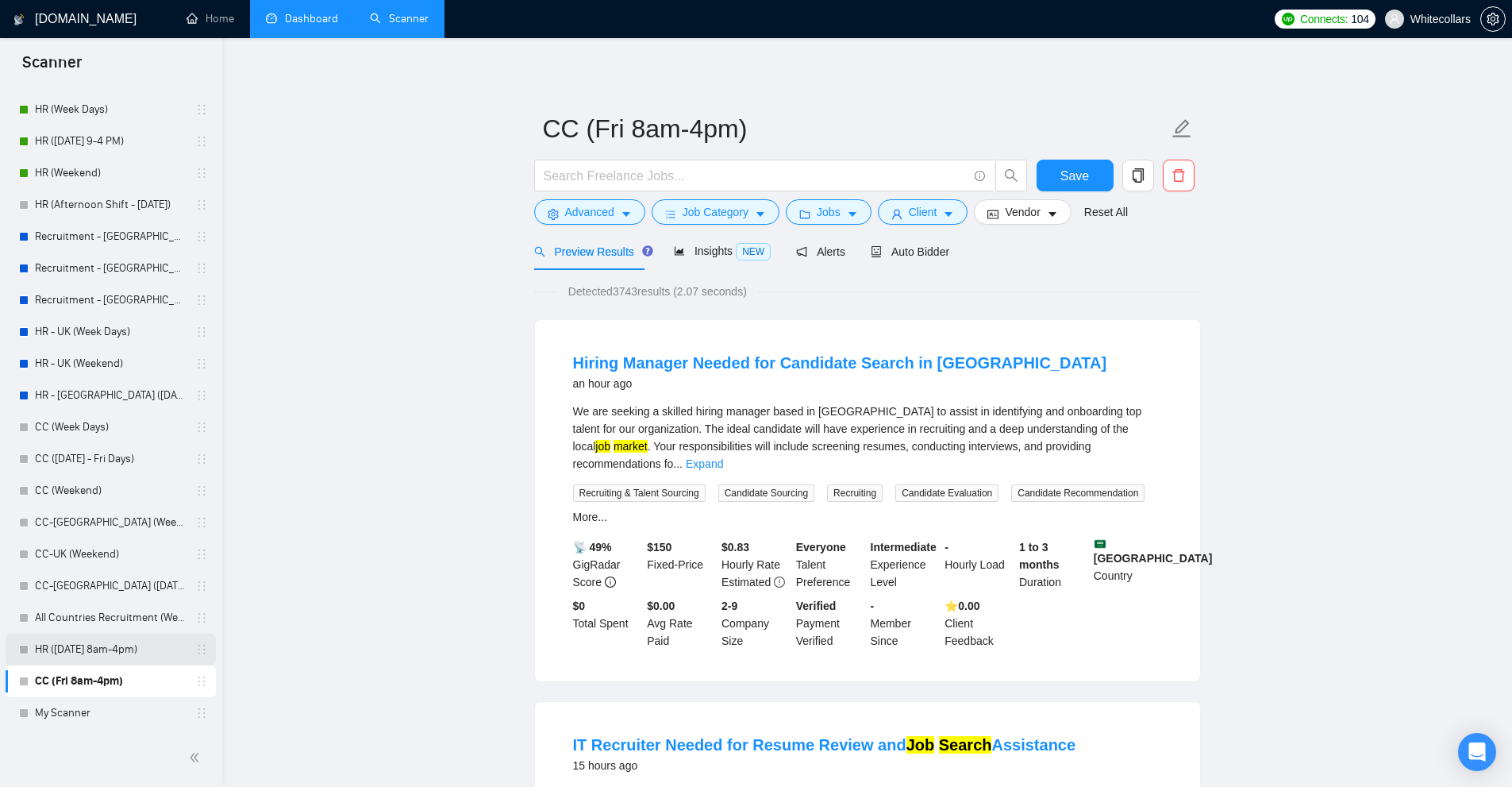
click at [119, 647] on link "HR (Friday 8am-4pm)" at bounding box center [110, 650] width 151 height 32
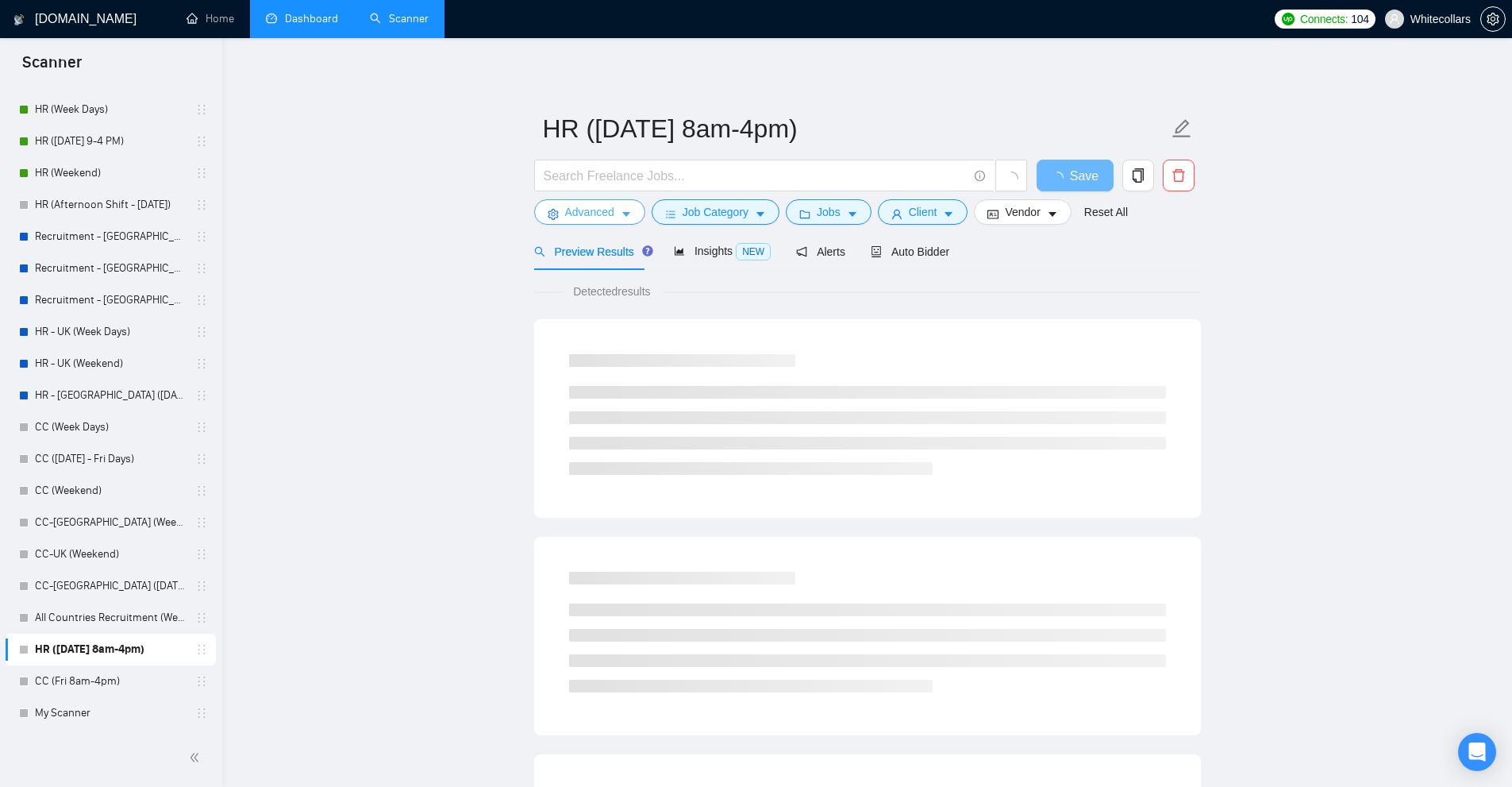
click at [577, 215] on span "Advanced" at bounding box center [590, 212] width 49 height 18
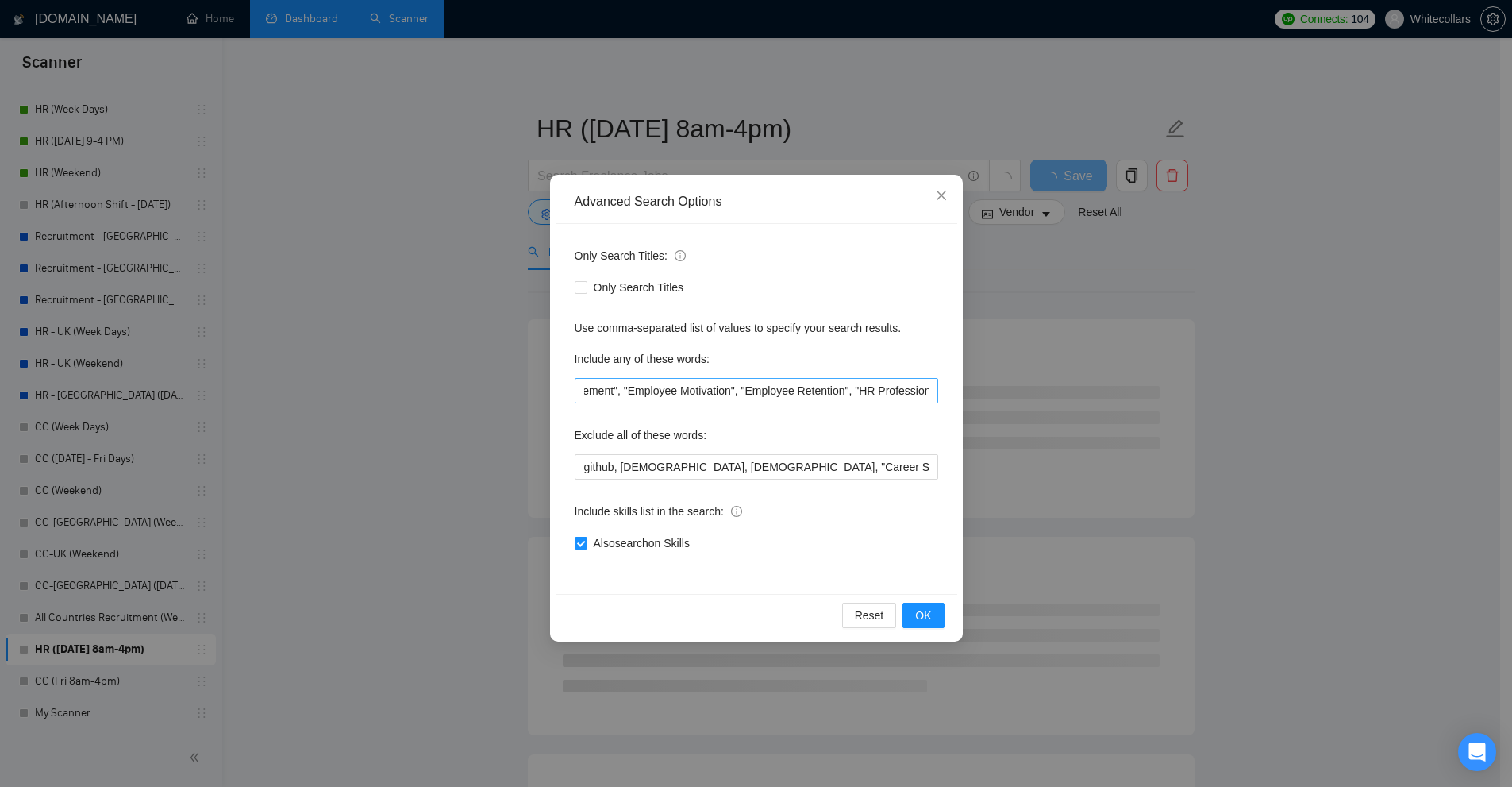
scroll to position [0, 2086]
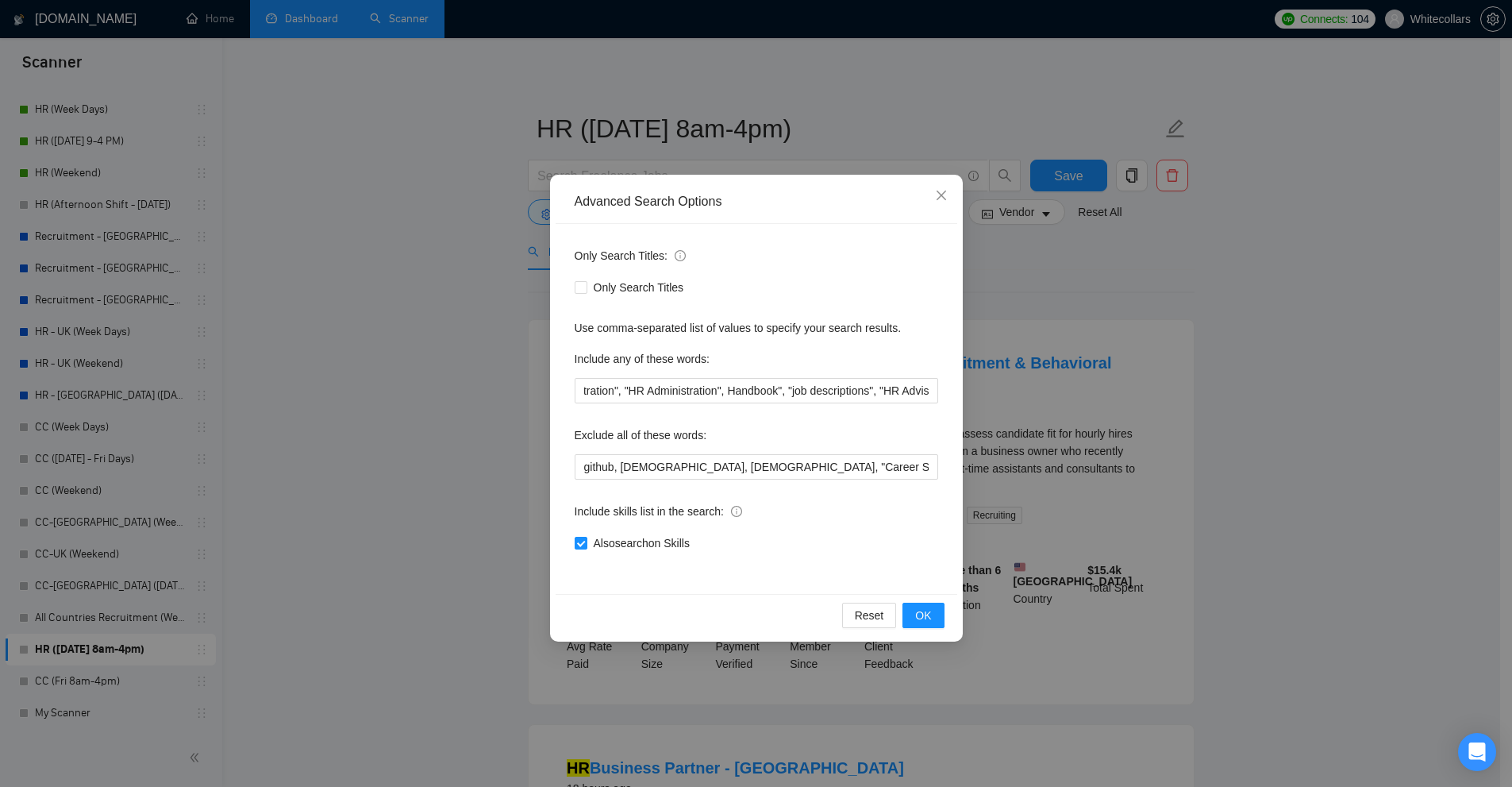
drag, startPoint x: 257, startPoint y: 489, endPoint x: 126, endPoint y: 566, distance: 152.0
click at [251, 492] on div "Advanced Search Options Only Search Titles: Only Search Titles Use comma-separa…" at bounding box center [756, 394] width 1512 height 787
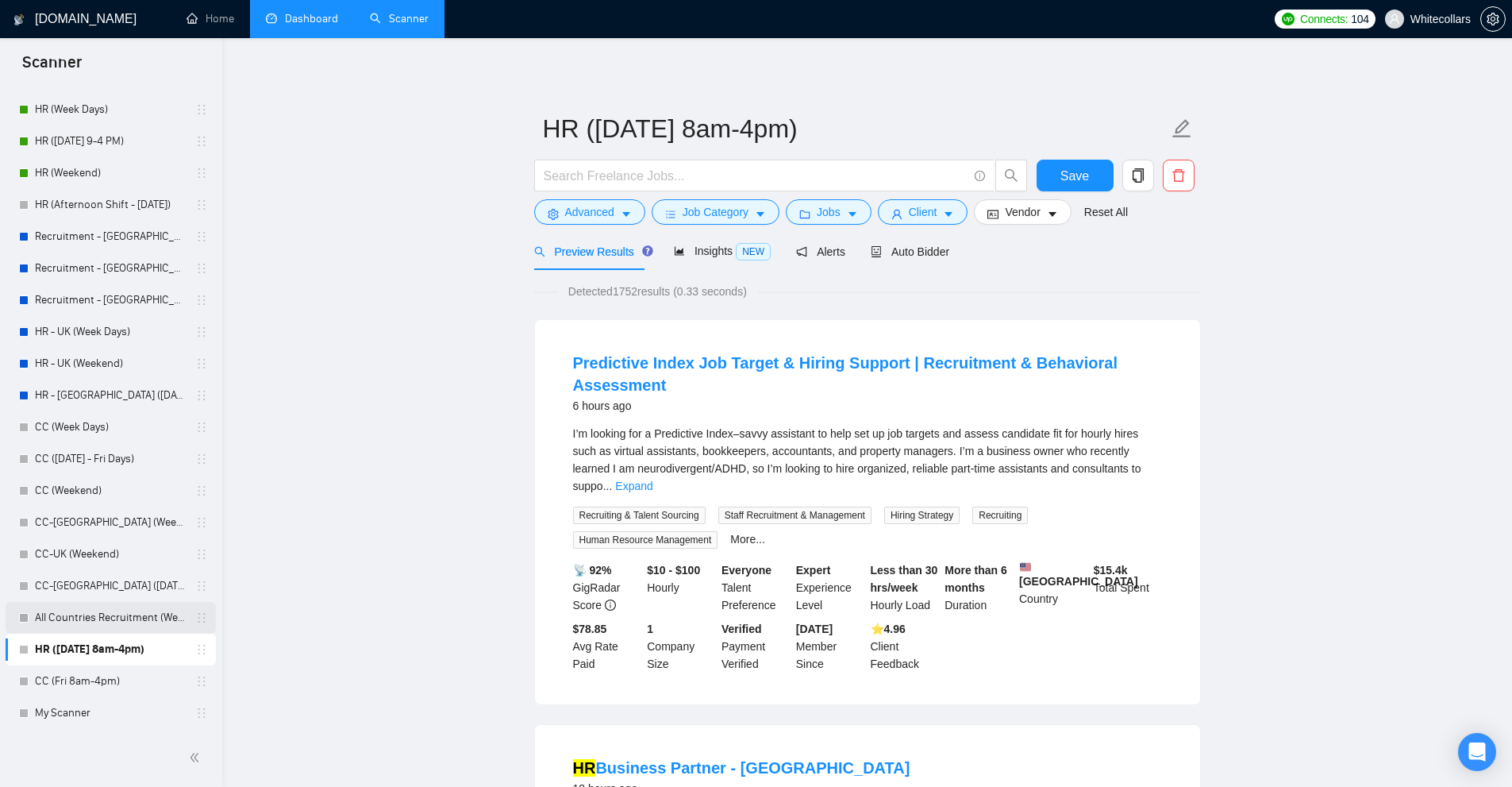
click at [106, 612] on link "All Countries Recruitment (Week Days)" at bounding box center [110, 618] width 151 height 32
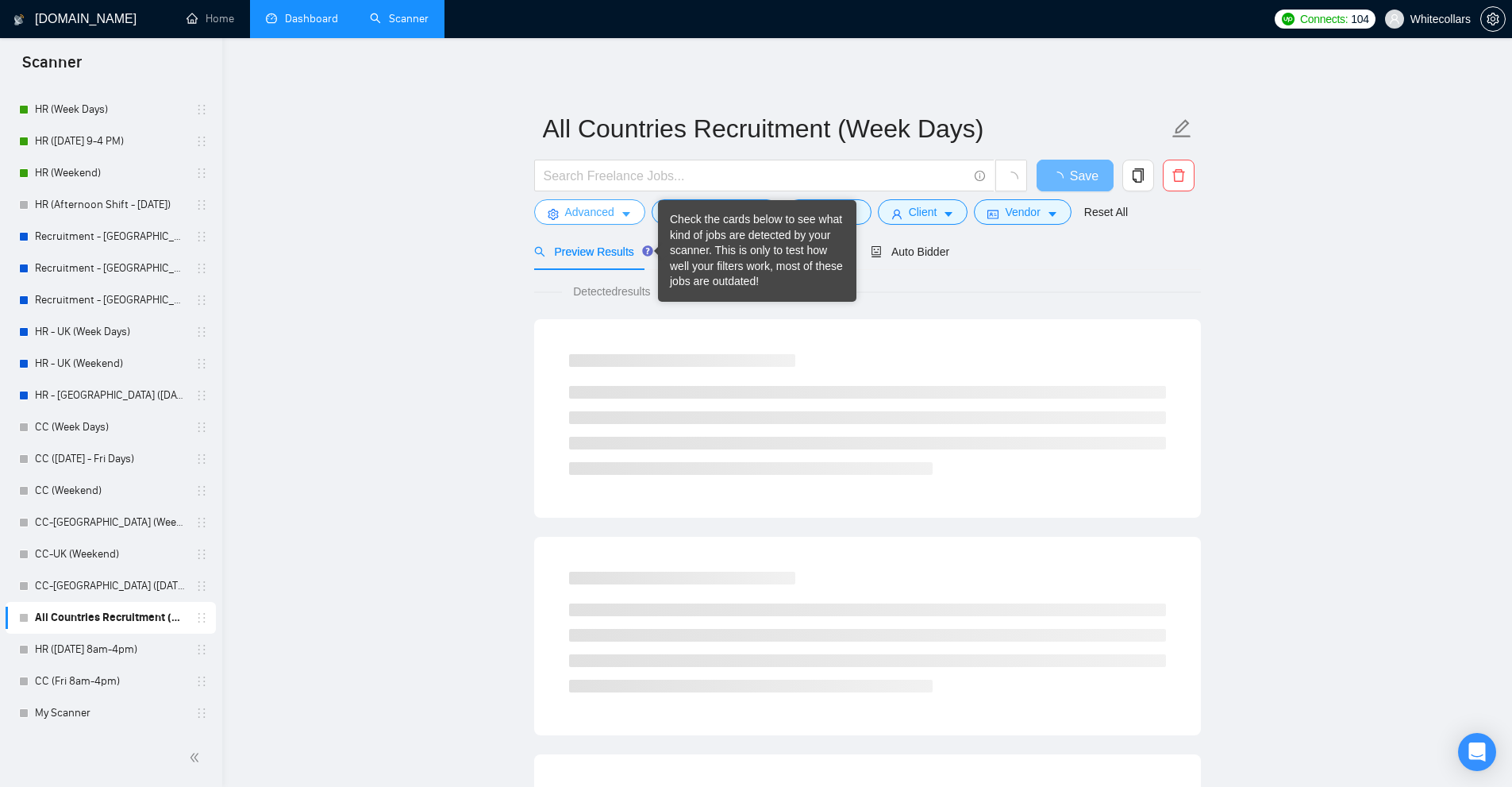
click at [616, 216] on button "Advanced" at bounding box center [590, 212] width 111 height 25
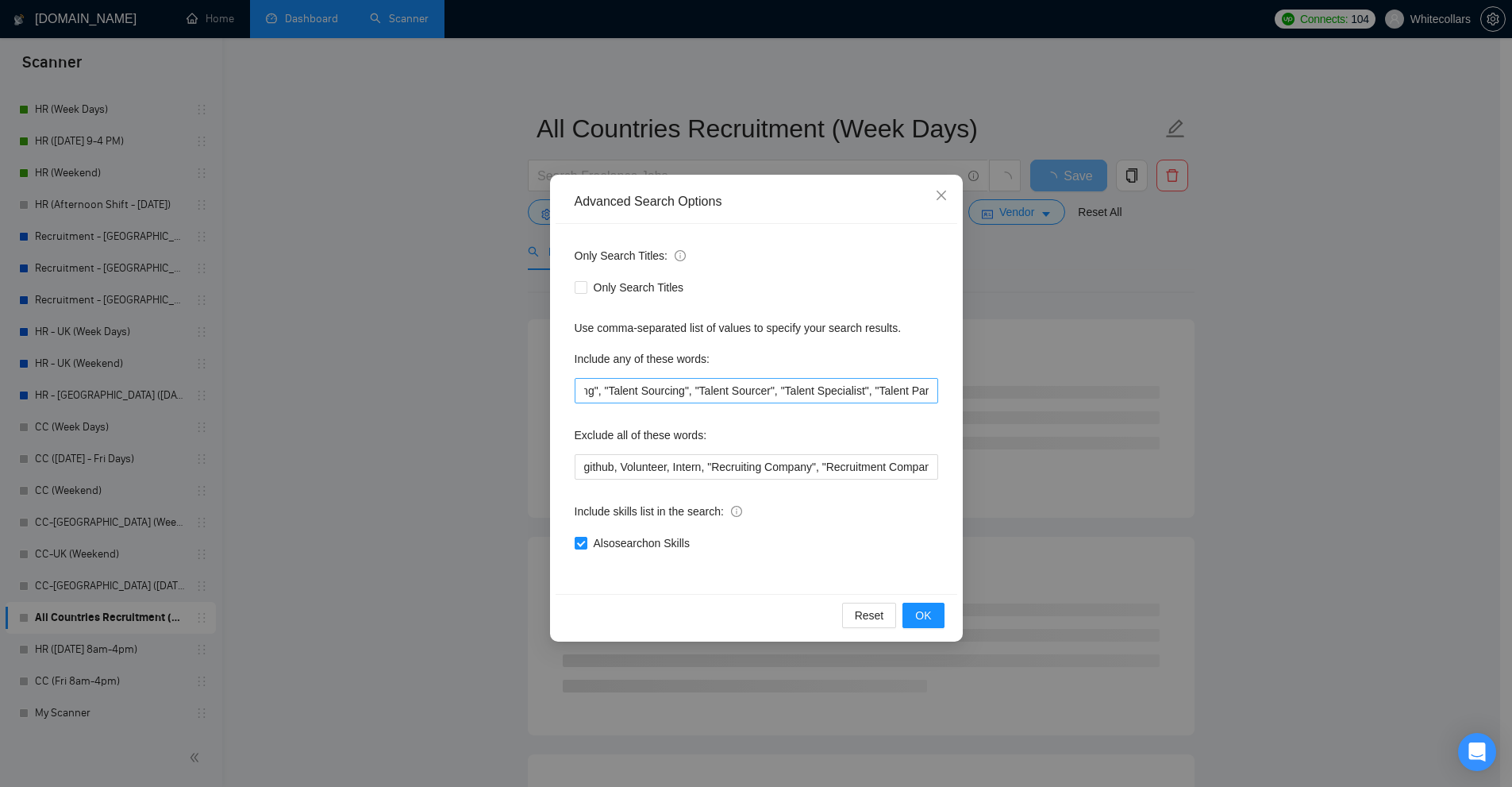
scroll to position [0, 2148]
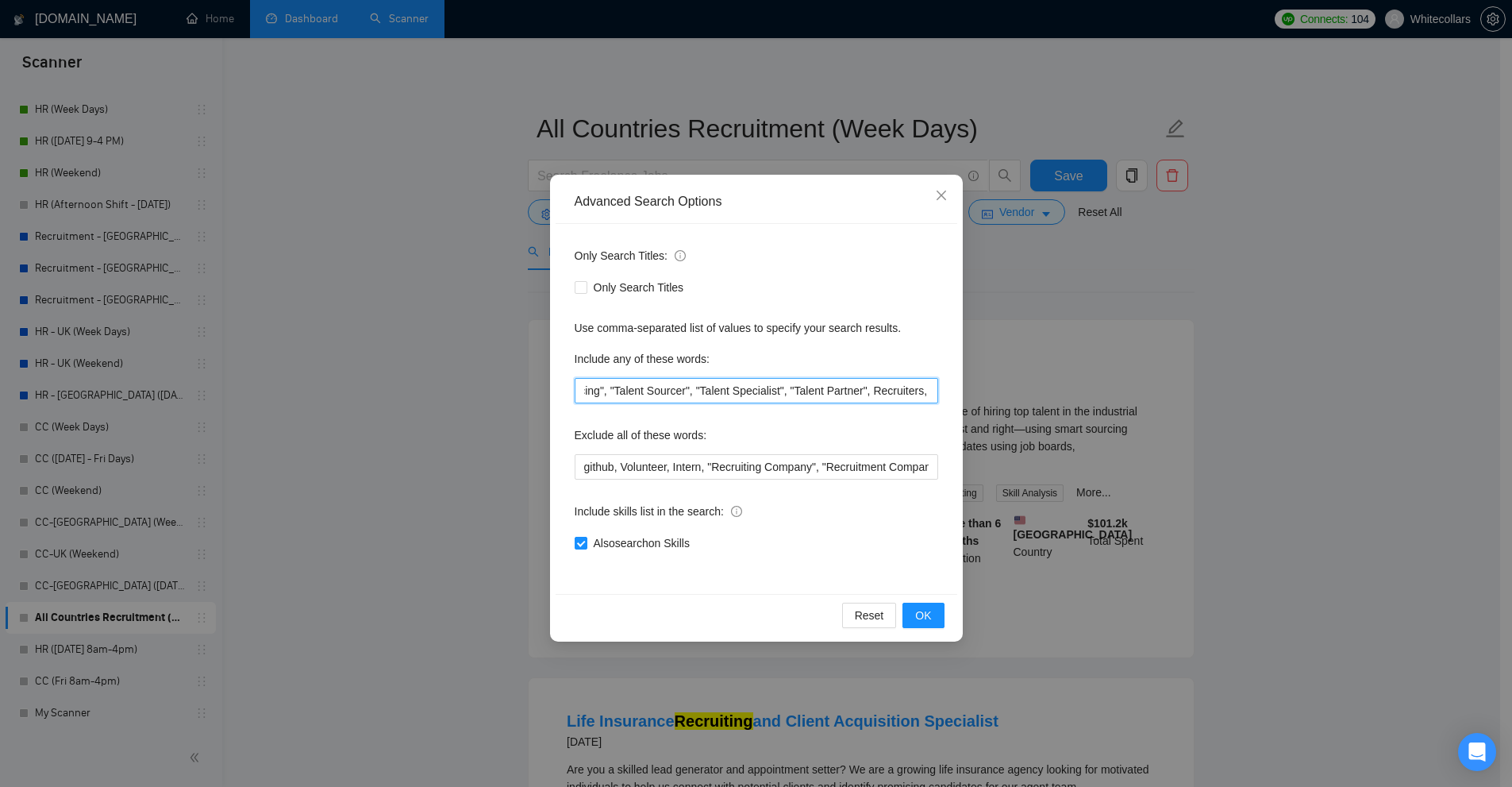
click at [671, 386] on input "Recruitment, "Recruitment Professional", "LinkedIn Recruitment", "Talent Acquis…" at bounding box center [756, 390] width 363 height 25
click at [380, 426] on div "Advanced Search Options Only Search Titles: Only Search Titles Use comma-separa…" at bounding box center [756, 394] width 1512 height 787
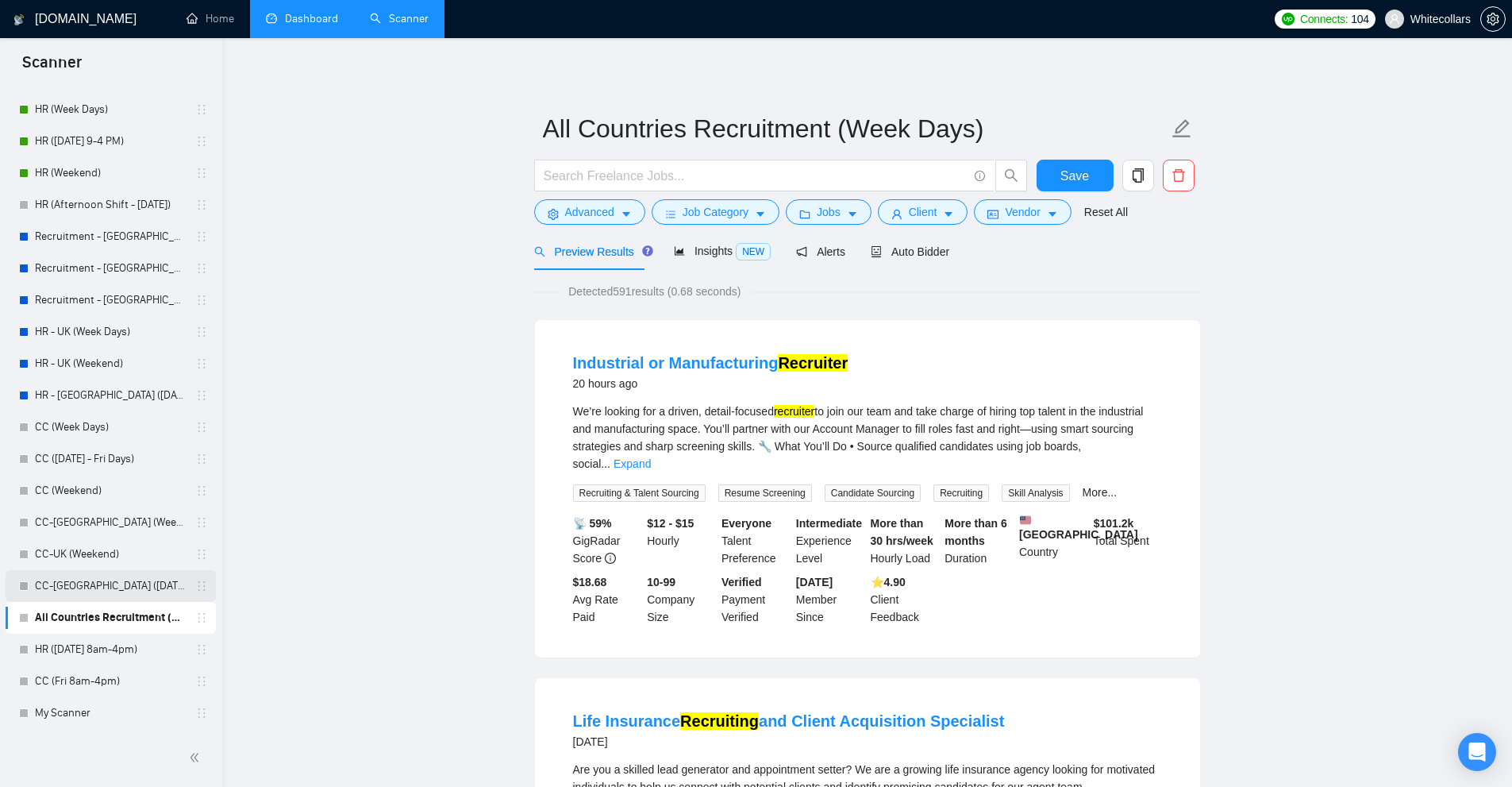
click at [129, 573] on link "CC-UK (Sunday - Fri Days)" at bounding box center [110, 586] width 151 height 32
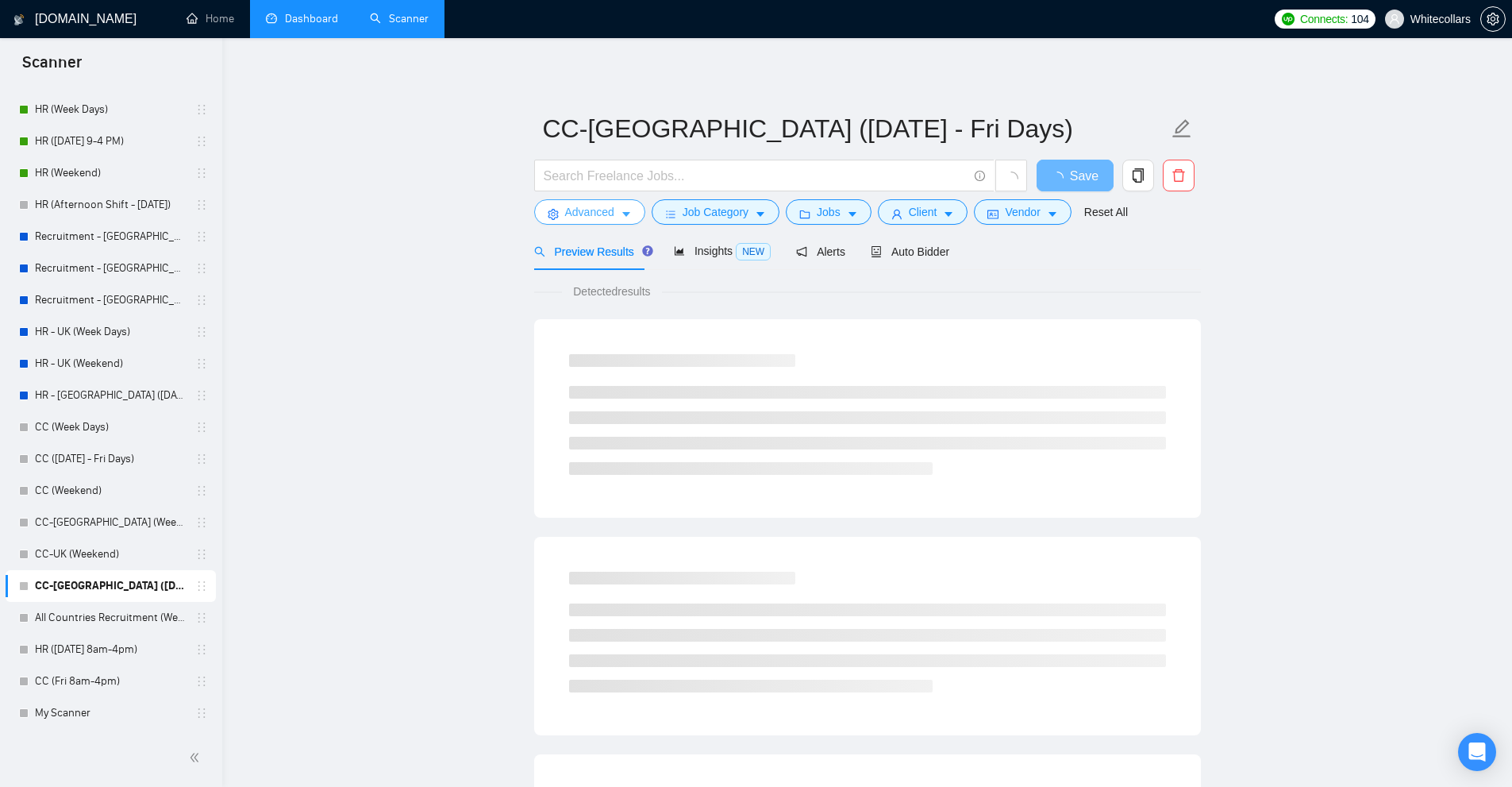
click at [611, 202] on button "Advanced" at bounding box center [590, 212] width 111 height 25
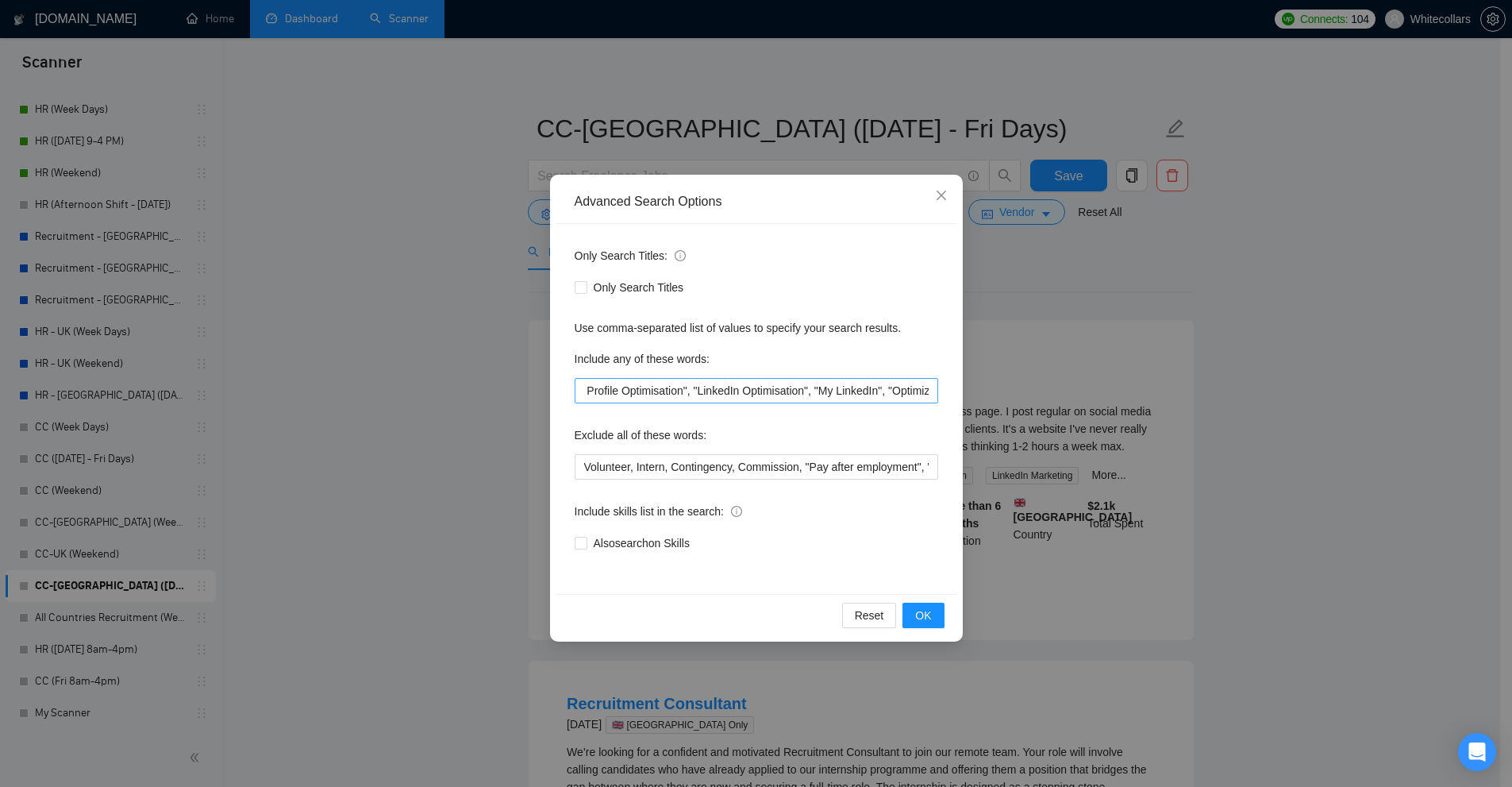
scroll to position [0, 4524]
click at [736, 206] on div "Advanced Search Options" at bounding box center [756, 201] width 363 height 18
click at [736, 180] on div "Advanced Search Options" at bounding box center [756, 201] width 402 height 43
click at [727, 154] on div "Advanced Search Options Only Search Titles: Only Search Titles Use comma-separa…" at bounding box center [756, 394] width 1512 height 787
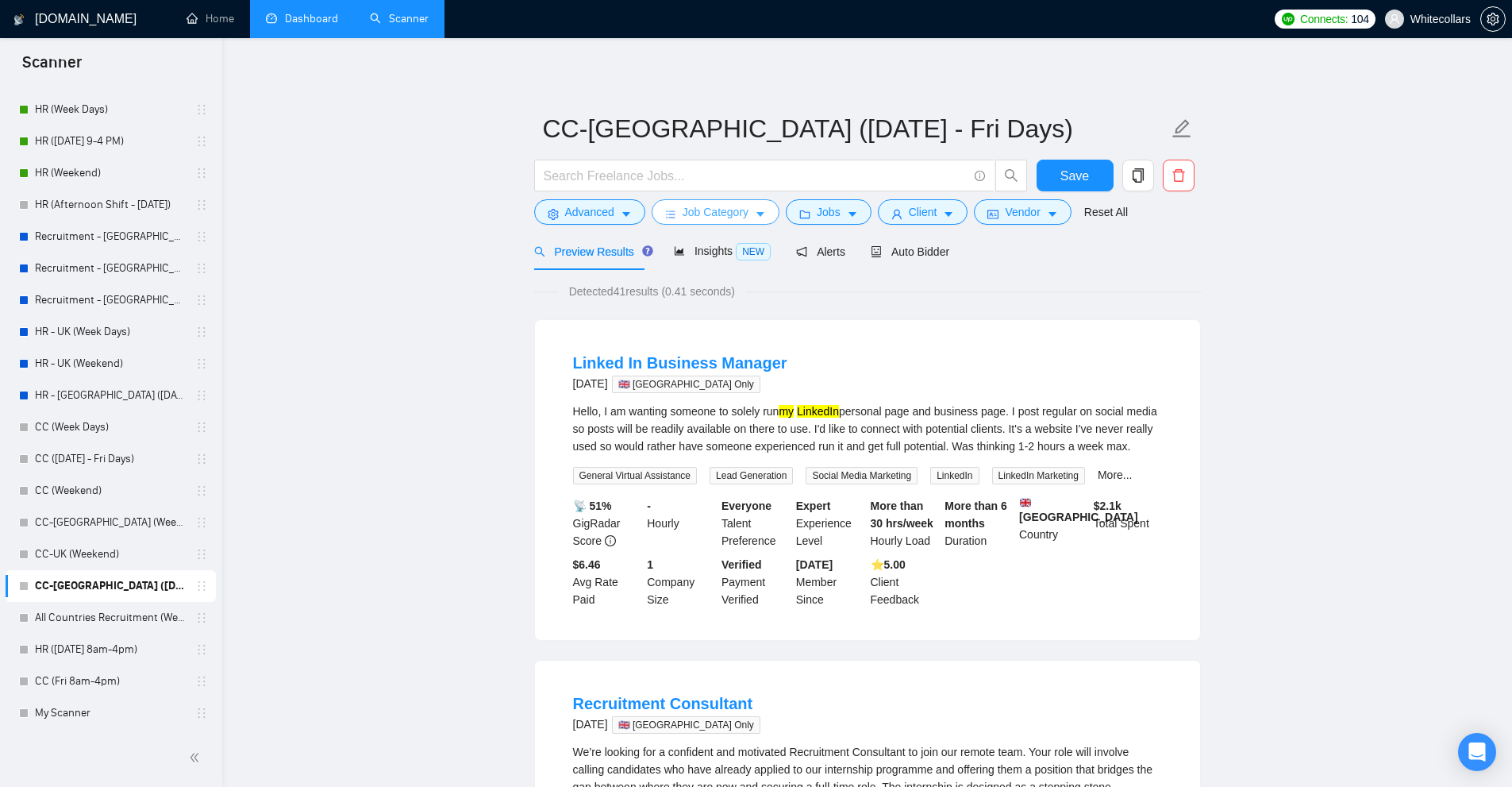
click at [699, 220] on span "Job Category" at bounding box center [715, 212] width 66 height 18
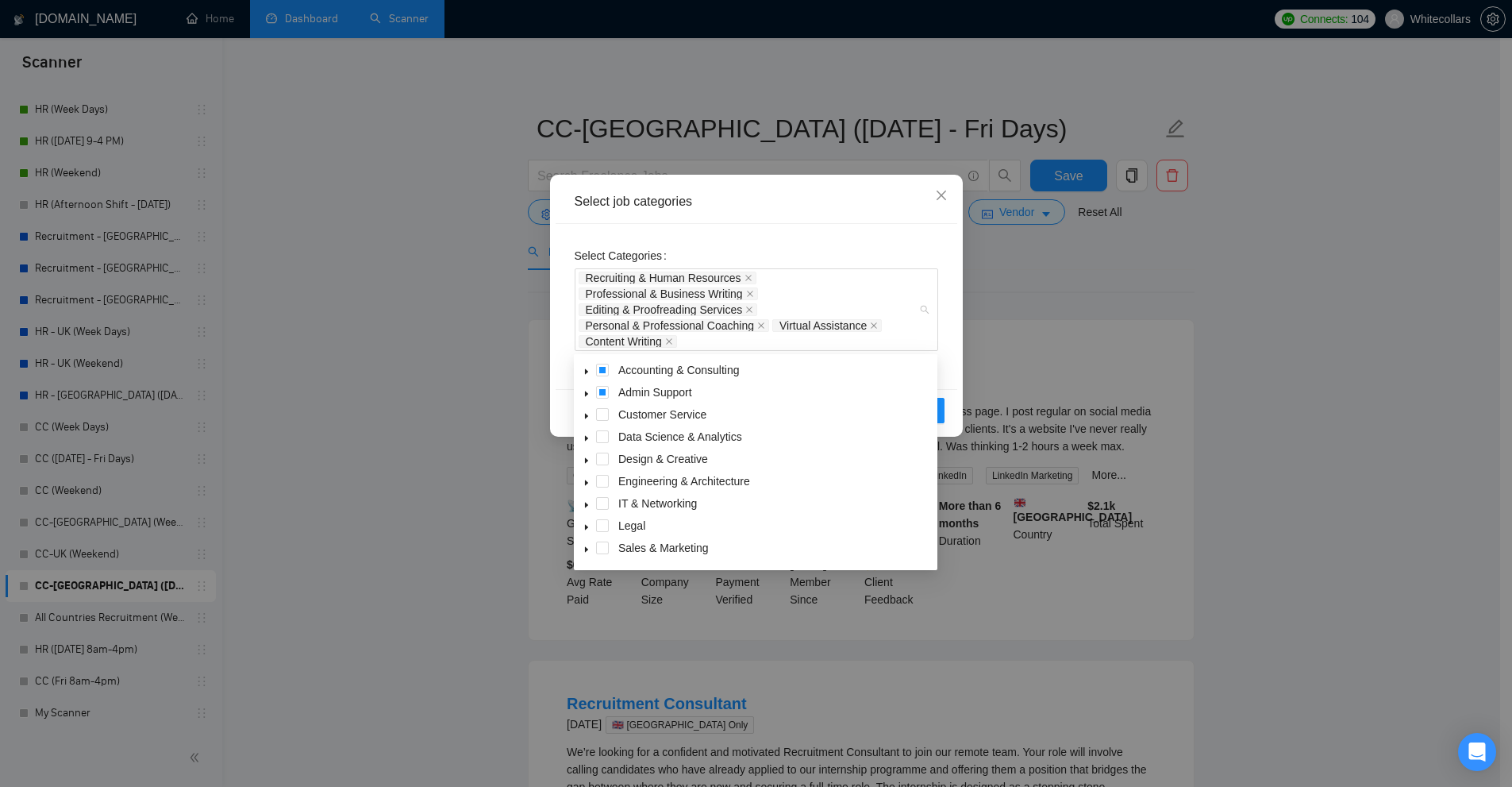
drag, startPoint x: 712, startPoint y: 340, endPoint x: 598, endPoint y: 236, distance: 154.3
click at [587, 243] on div "Select Categories Recruiting & Human Resources Professional & Business Writing …" at bounding box center [756, 297] width 363 height 108
click at [601, 233] on div "Select Categories Recruiting & Human Resources Professional & Business Writing …" at bounding box center [756, 306] width 402 height 165
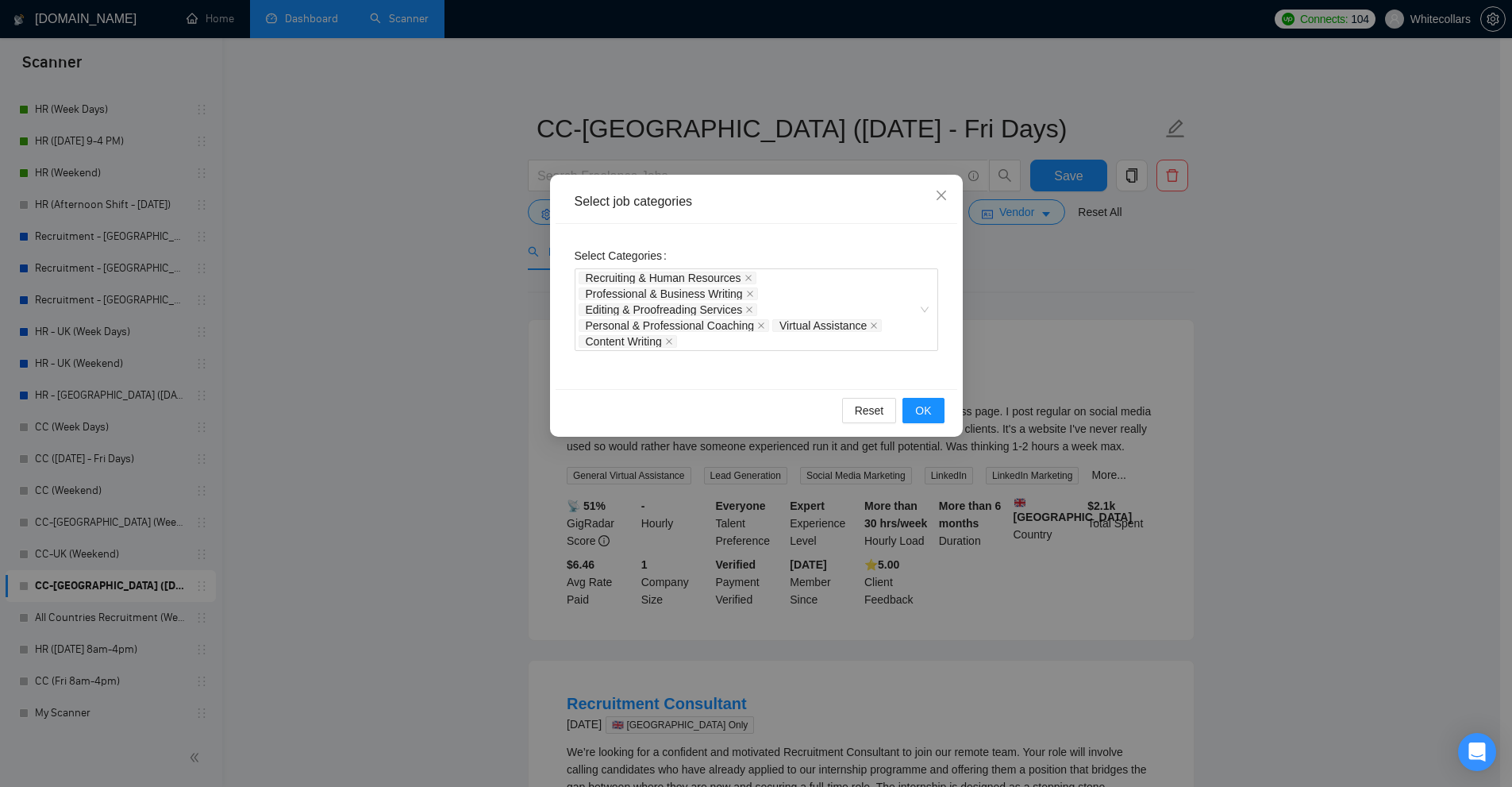
click at [307, 390] on div "Select job categories Select Categories Recruiting & Human Resources Profession…" at bounding box center [756, 394] width 1512 height 787
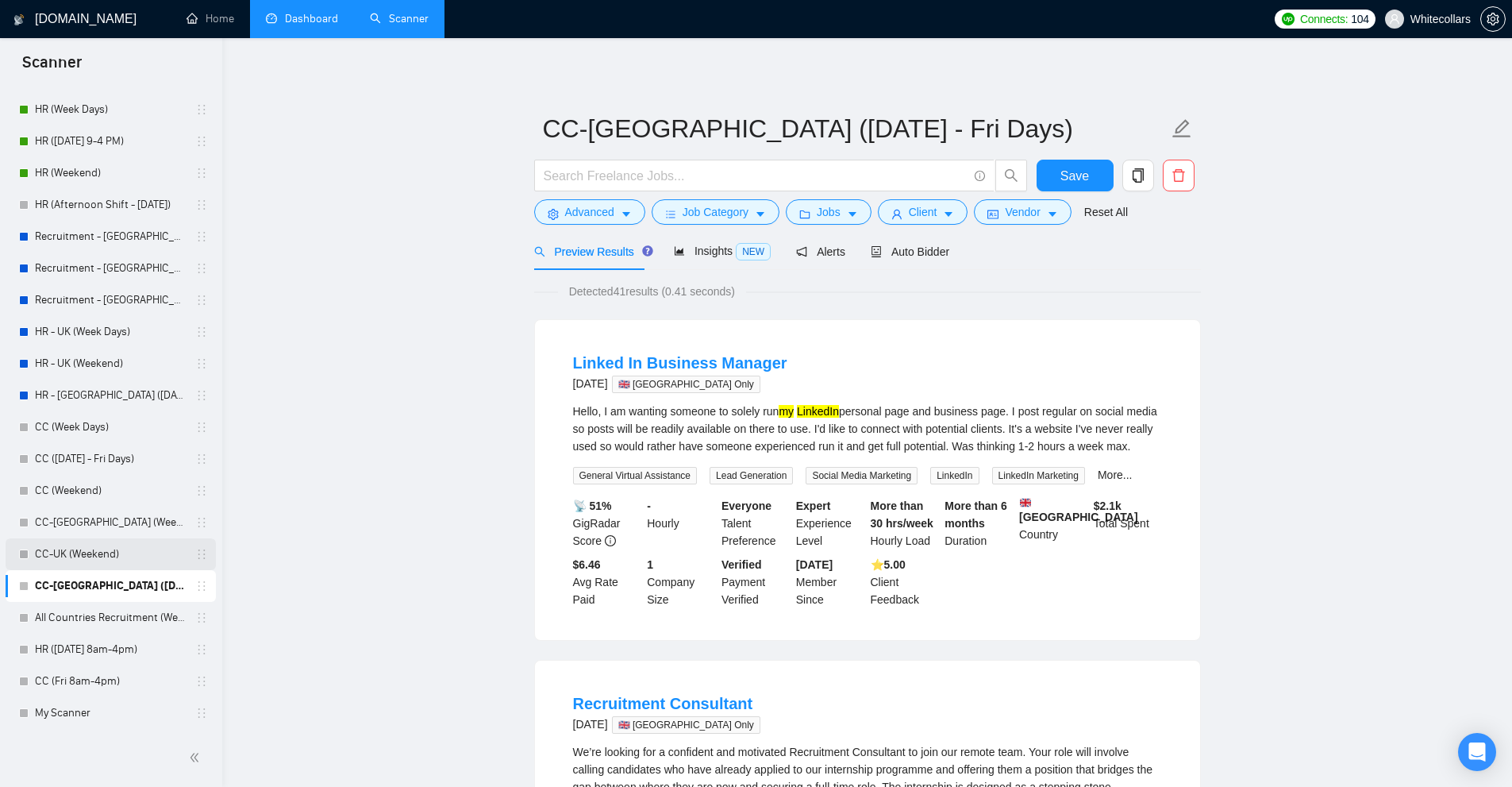
click at [77, 541] on link "CC-UK (Weekend)" at bounding box center [110, 554] width 151 height 32
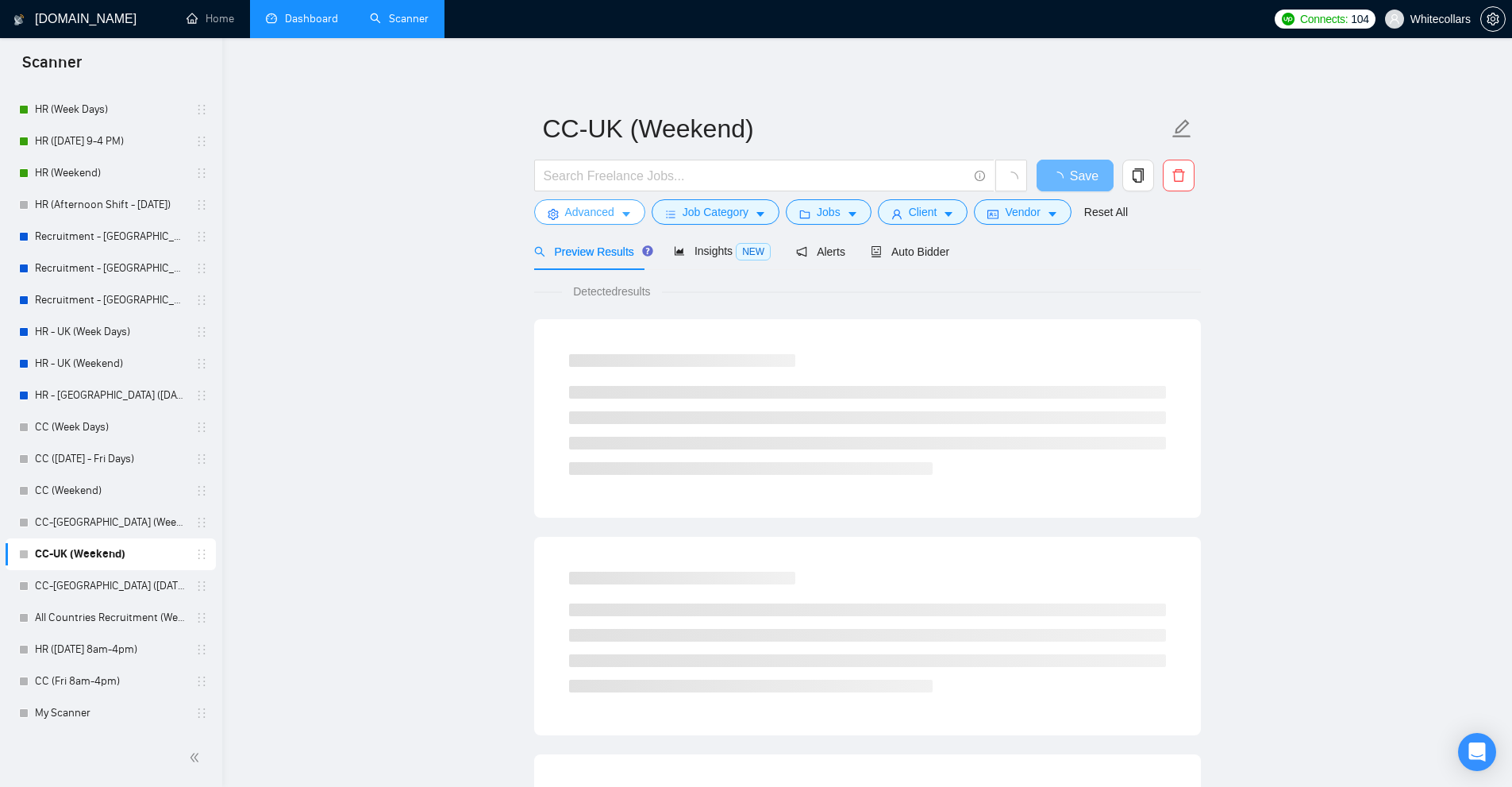
click at [621, 217] on icon "caret-down" at bounding box center [627, 215] width 11 height 11
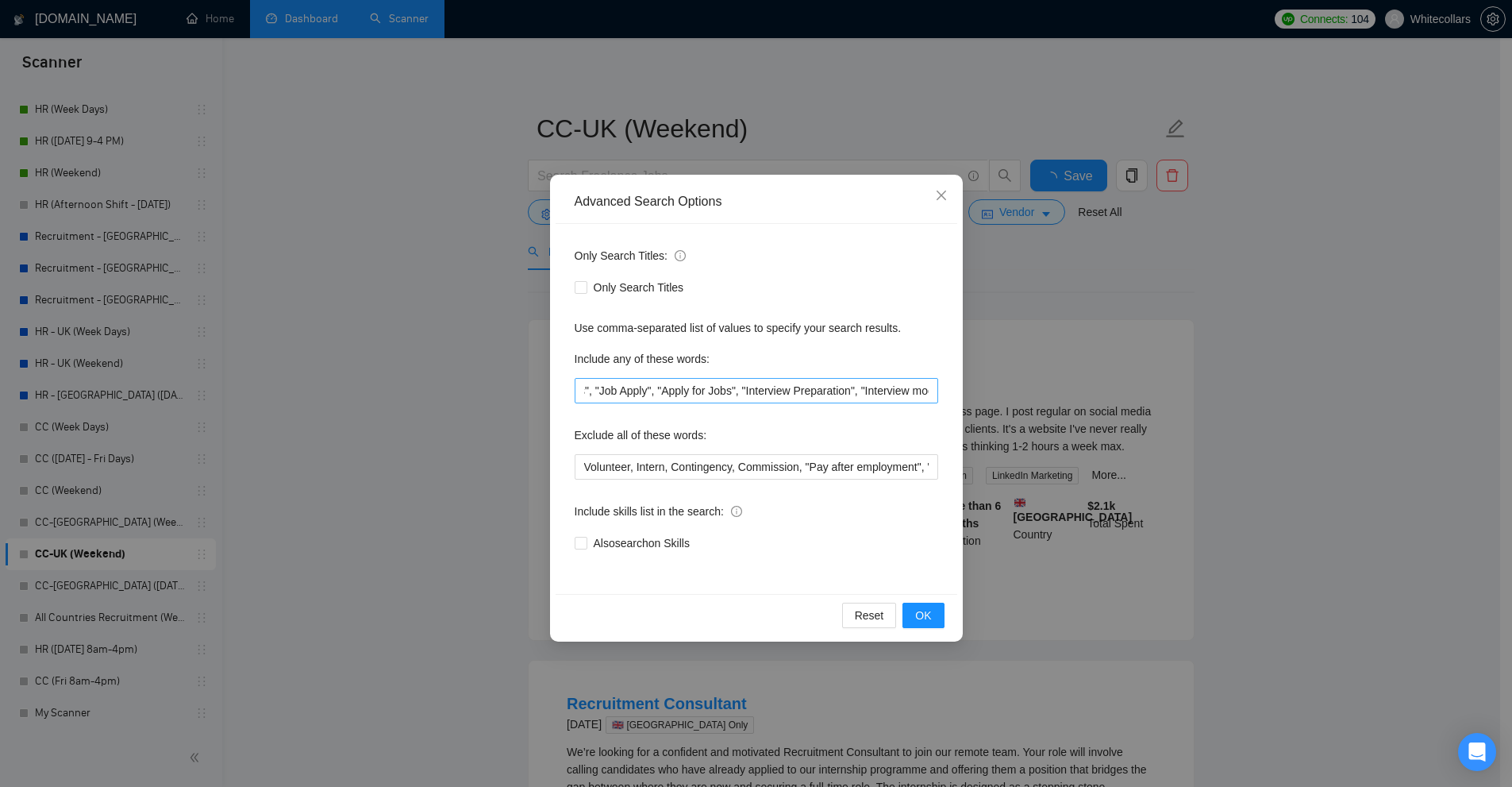
scroll to position [0, 4524]
drag, startPoint x: 465, startPoint y: 401, endPoint x: 406, endPoint y: 427, distance: 64.5
click at [452, 409] on div "Advanced Search Options Only Search Titles: Only Search Titles Use comma-separa…" at bounding box center [756, 394] width 1512 height 787
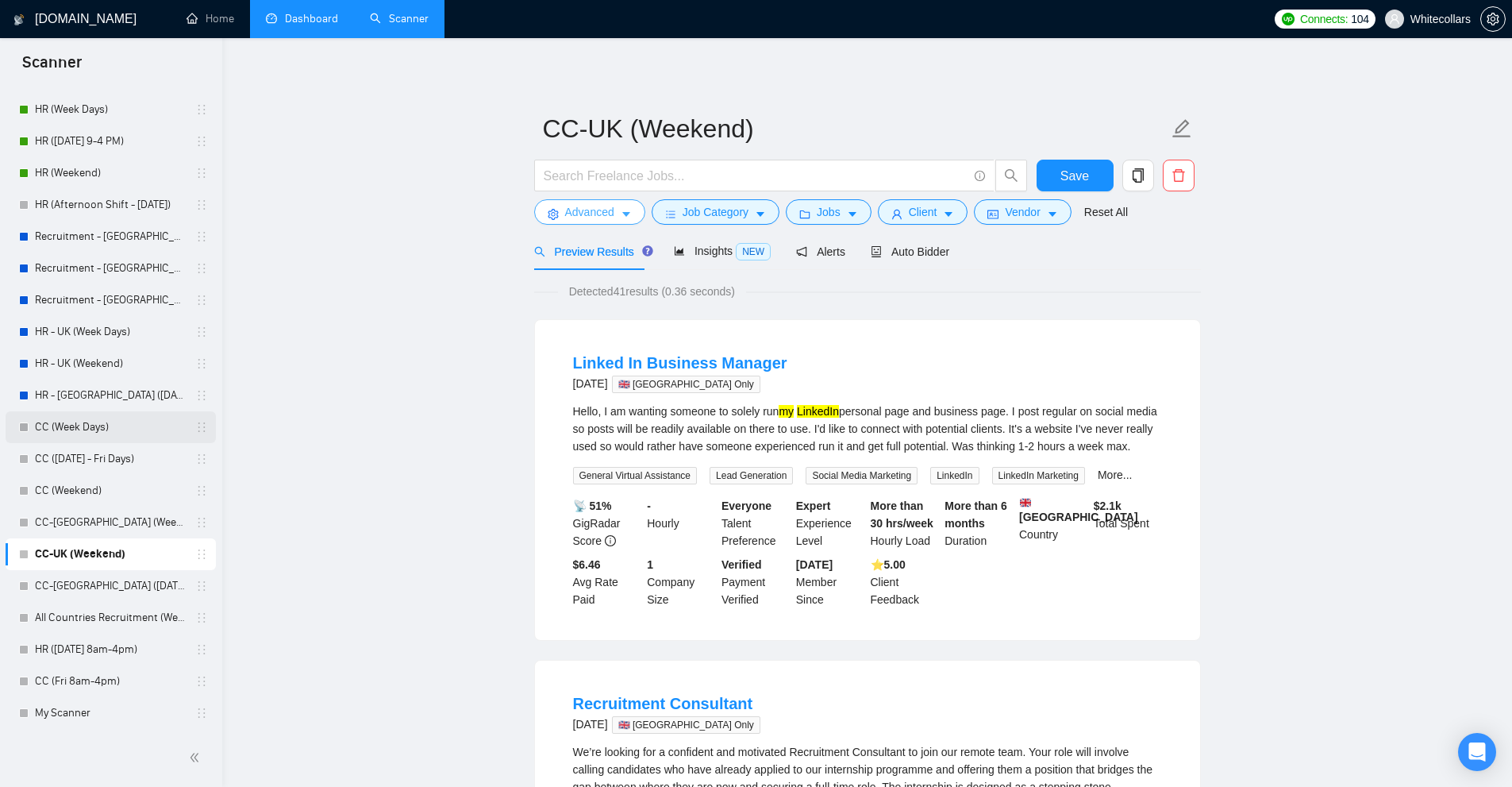
scroll to position [69, 0]
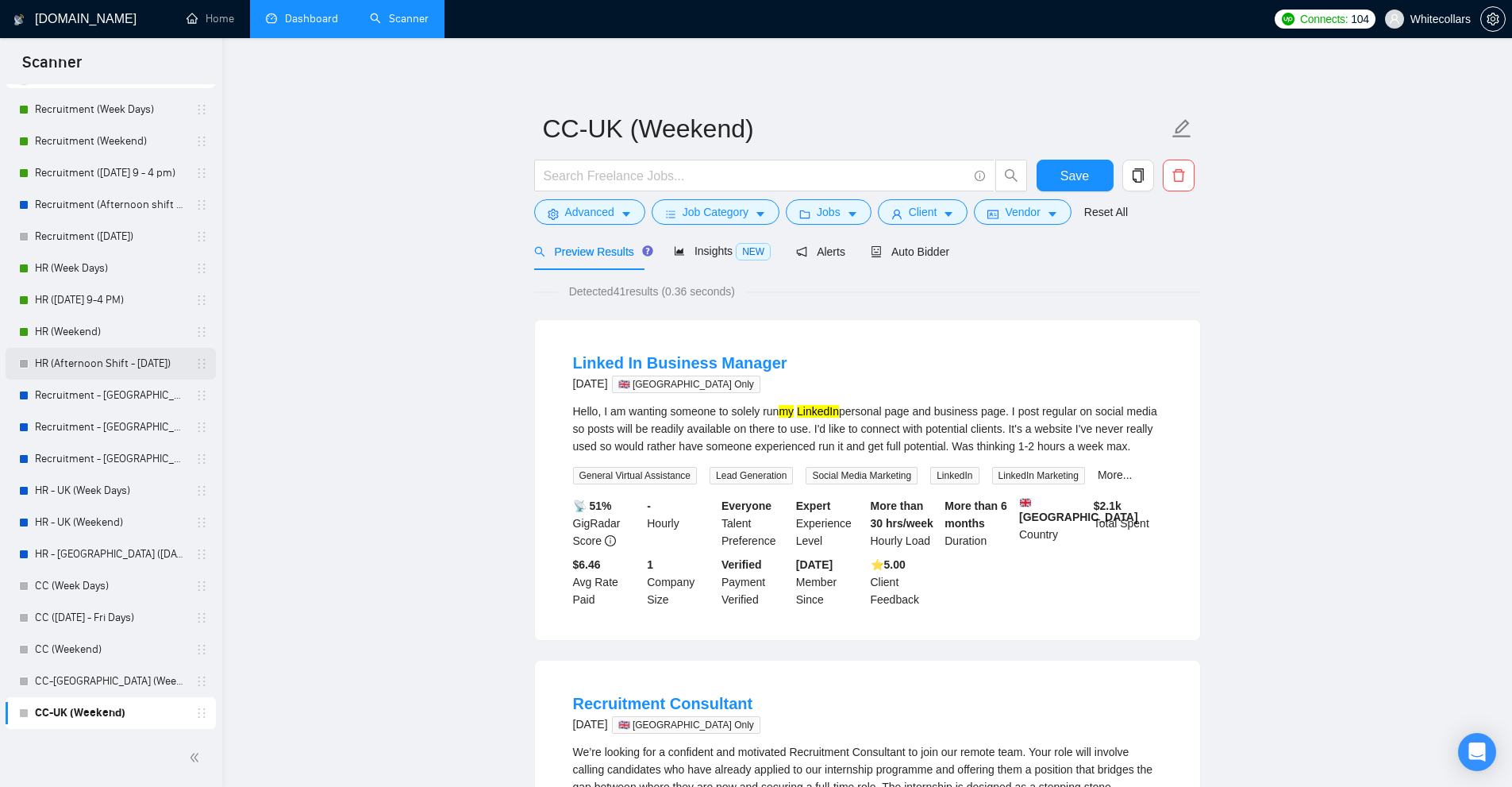
click at [88, 351] on link "HR (Afternoon Shift - Sunday)" at bounding box center [110, 363] width 151 height 32
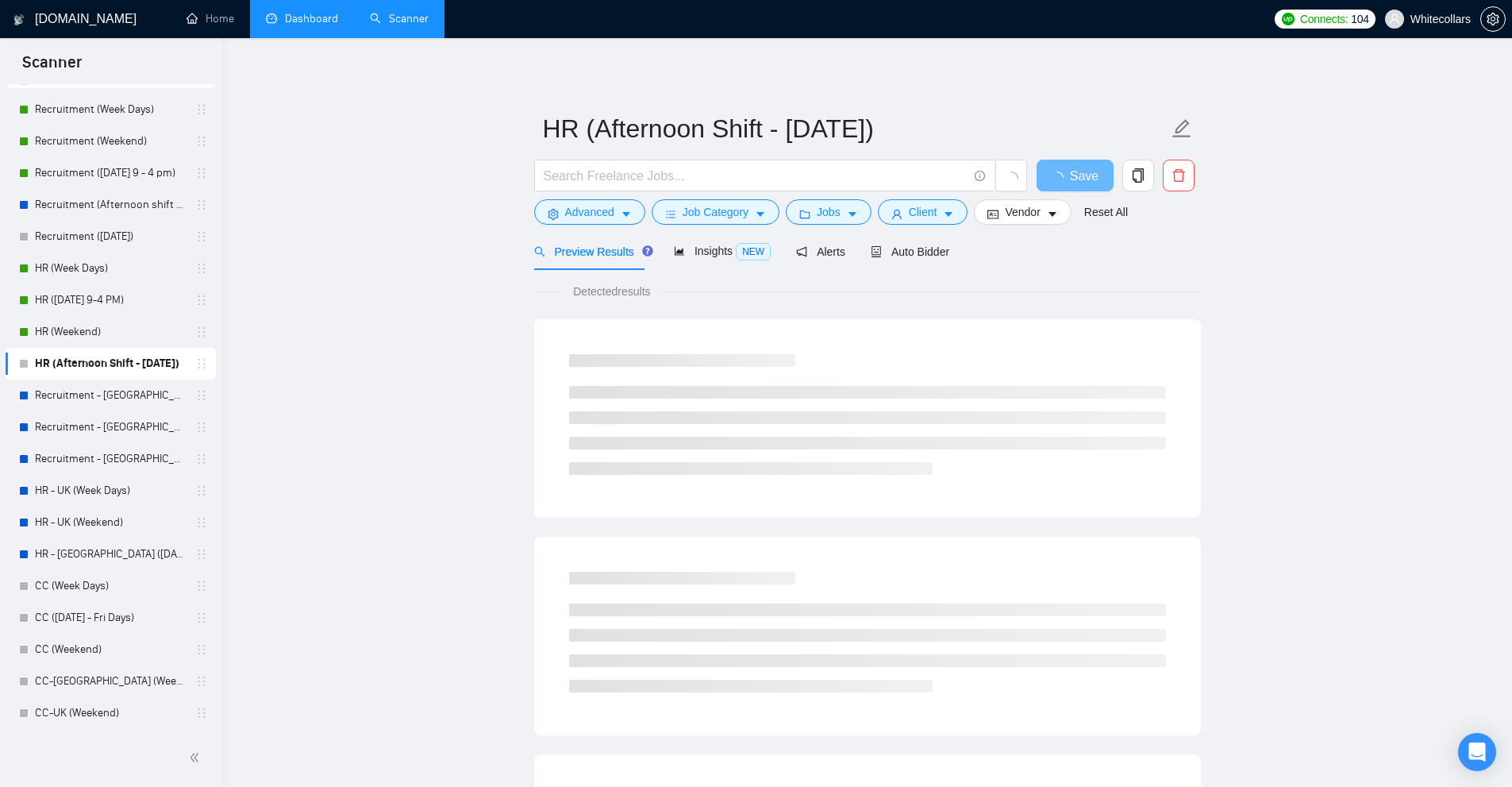
click at [288, 25] on link "Dashboard" at bounding box center [302, 19] width 72 height 13
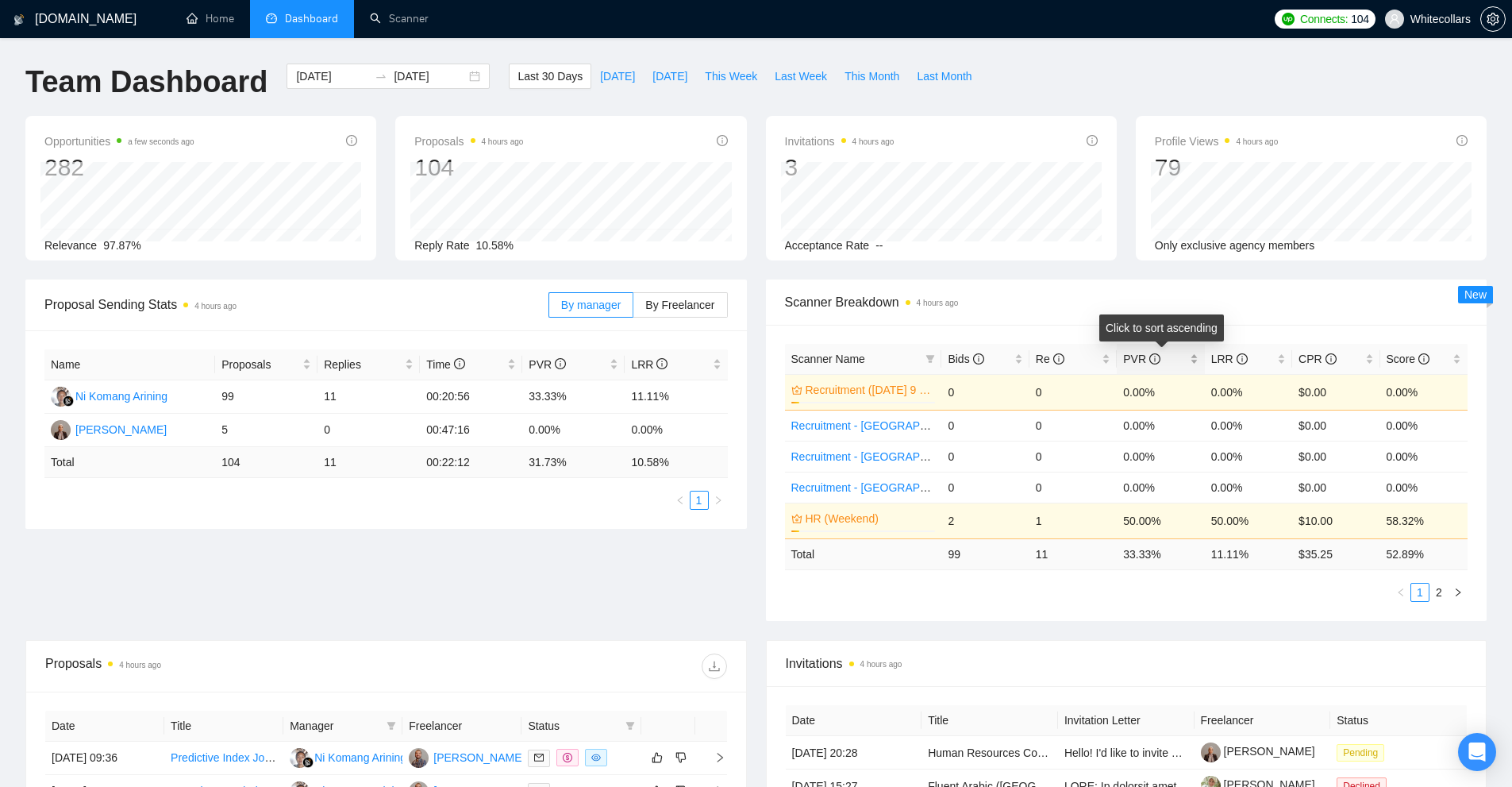
click at [1180, 352] on span "PVR" at bounding box center [1154, 359] width 63 height 18
click at [1189, 354] on div "PVR" at bounding box center [1160, 359] width 74 height 18
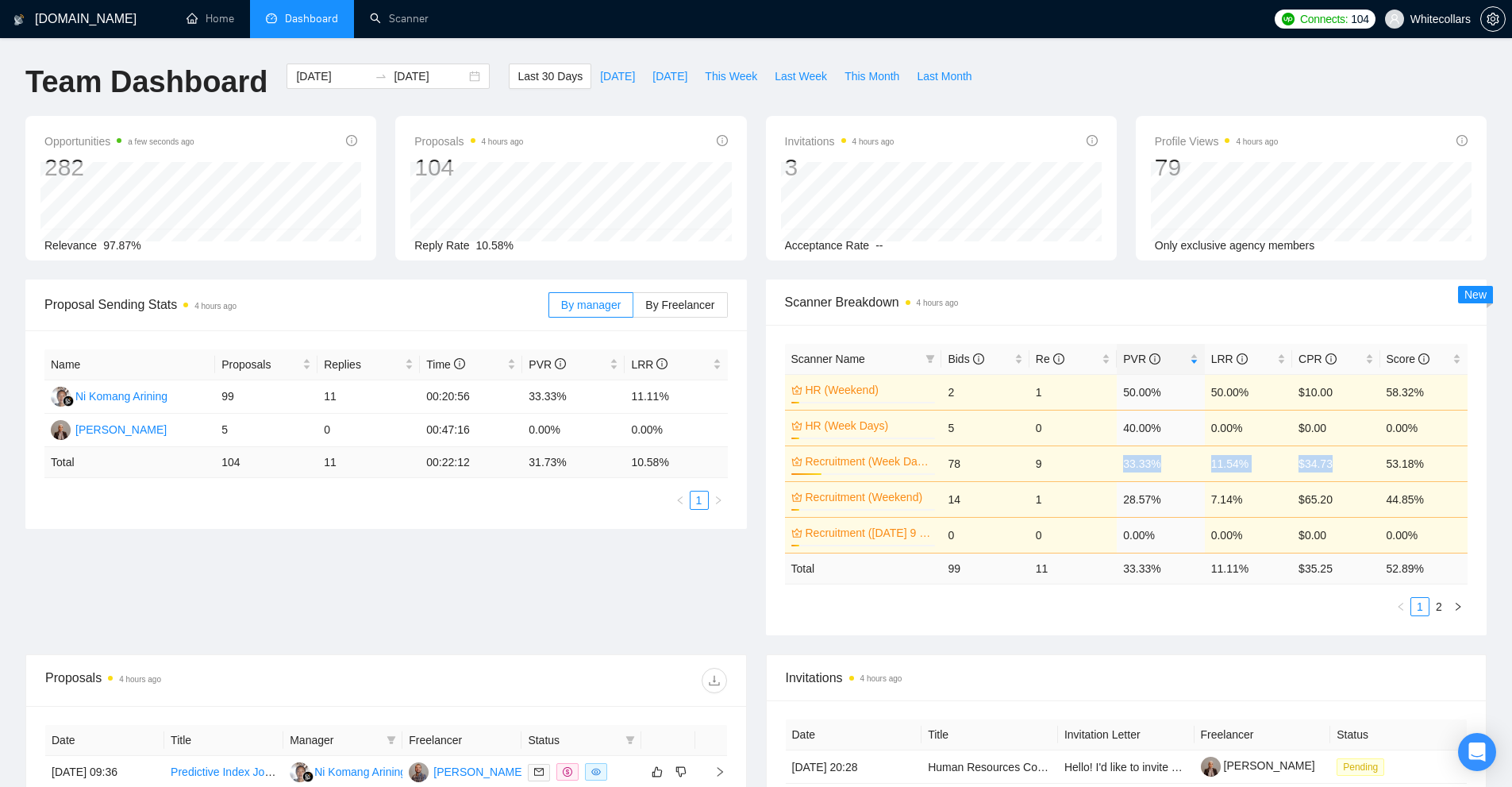
drag, startPoint x: 1333, startPoint y: 469, endPoint x: 1114, endPoint y: 465, distance: 219.0
click at [1114, 465] on tr "Recruitment (Week Days) 21% 78 9 33.33% 11.54% $34.73 53.18%" at bounding box center [1126, 463] width 683 height 36
click at [1047, 635] on div "Proposal Sending Stats 4 hours ago By manager By Freelancer Name Proposals Repl…" at bounding box center [756, 467] width 1480 height 375
click at [1065, 612] on ul "1 2" at bounding box center [1126, 606] width 683 height 19
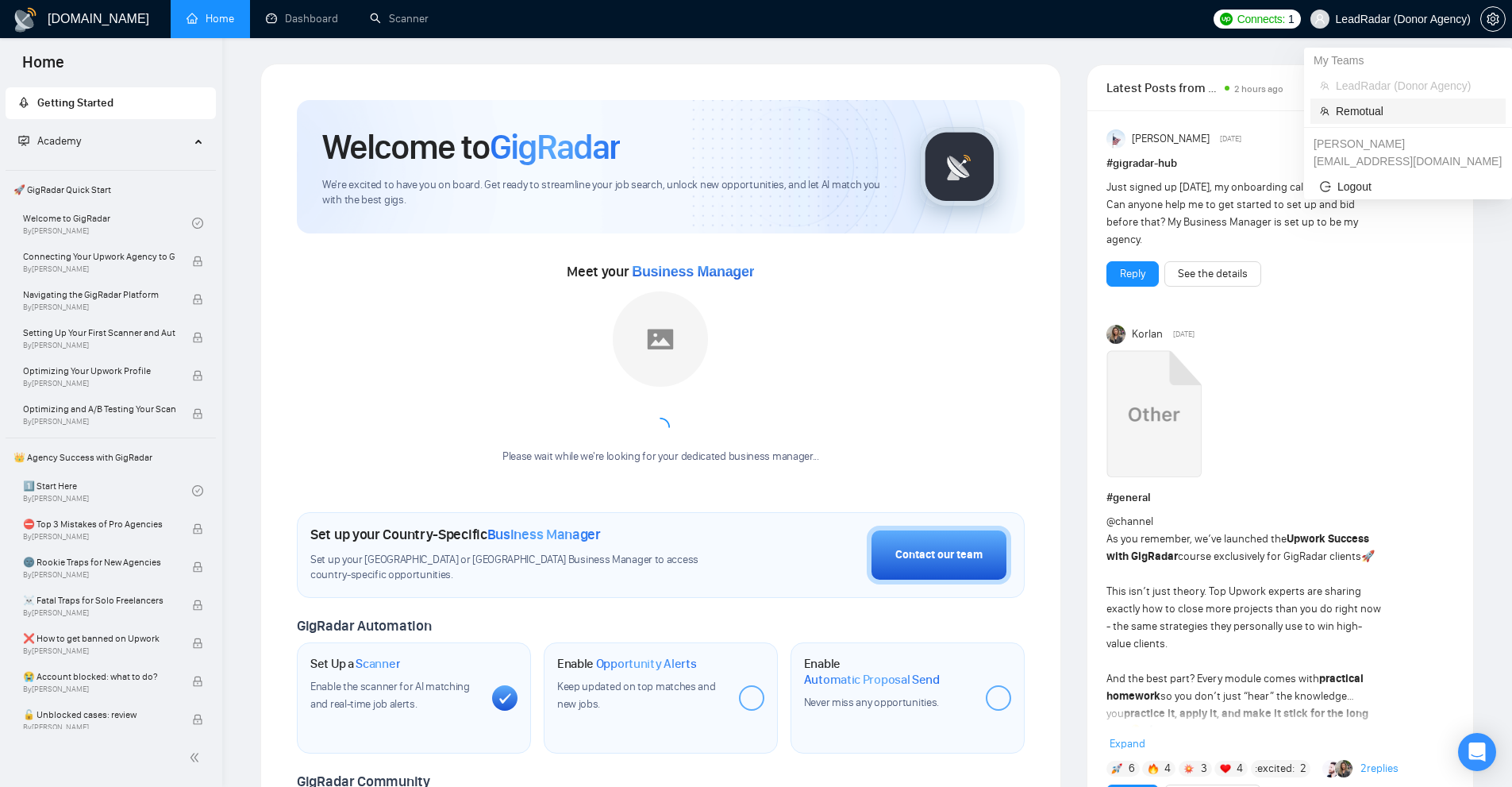
click at [1363, 110] on span "Remotual" at bounding box center [1416, 111] width 160 height 18
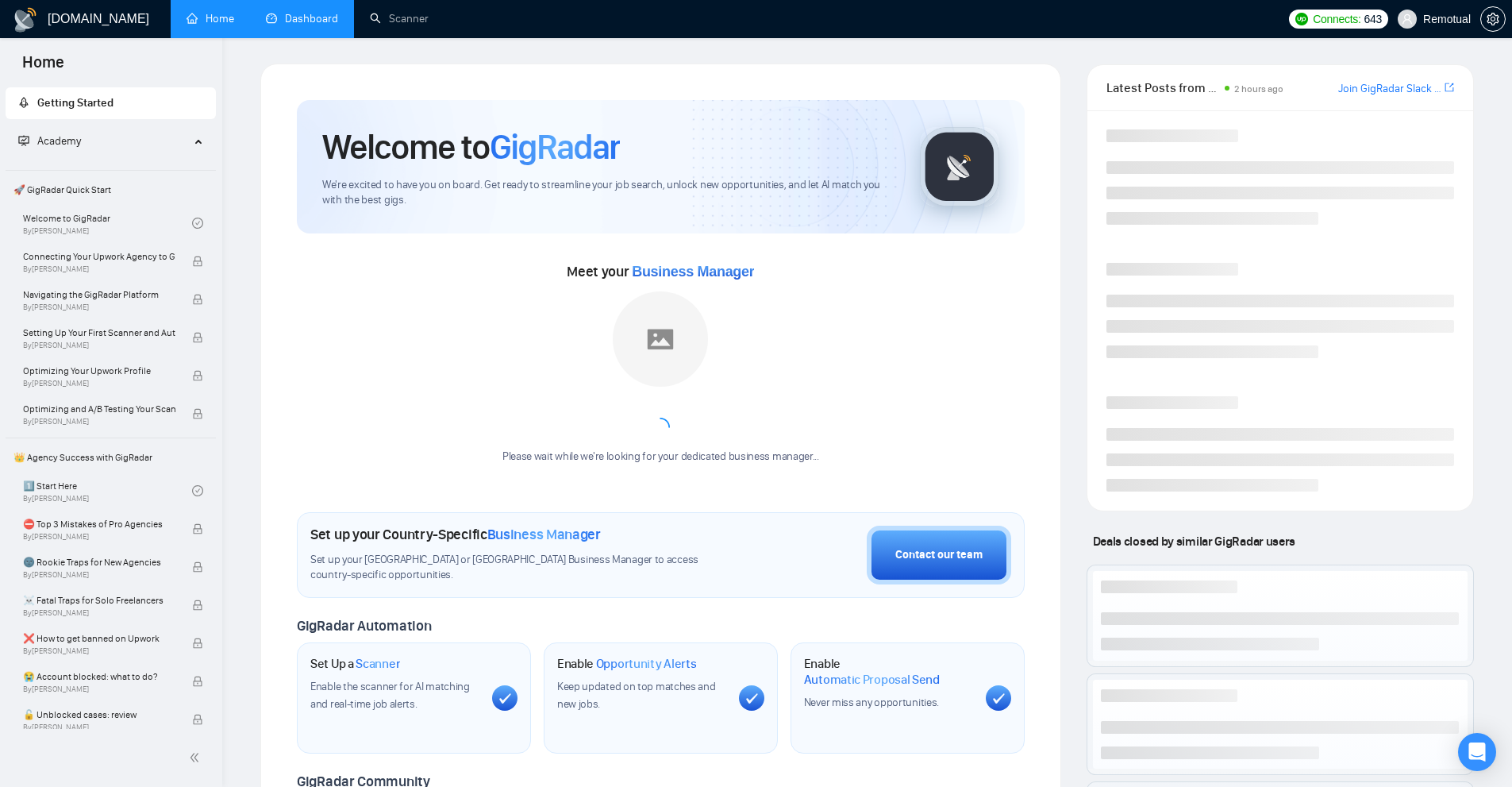
click at [327, 12] on link "Dashboard" at bounding box center [302, 19] width 72 height 13
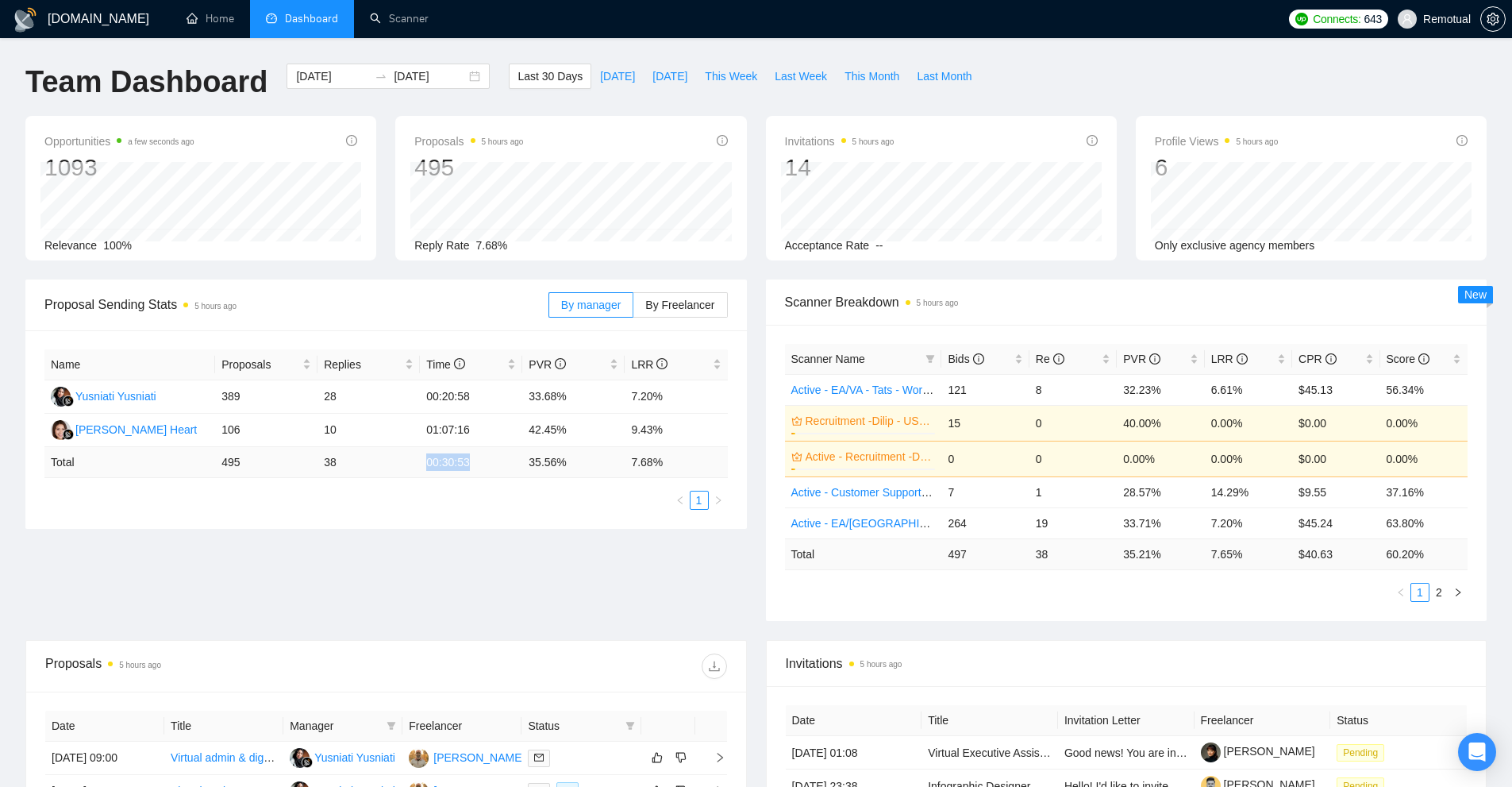
drag, startPoint x: 419, startPoint y: 455, endPoint x: 522, endPoint y: 458, distance: 103.0
click at [510, 458] on tr "Total 495 38 00:30:53 35.56 % 7.68 %" at bounding box center [386, 462] width 683 height 31
click at [548, 474] on td "35.56 %" at bounding box center [573, 462] width 103 height 31
drag, startPoint x: 565, startPoint y: 429, endPoint x: 533, endPoint y: 437, distance: 33.0
click at [523, 434] on td "42.45%" at bounding box center [573, 429] width 103 height 33
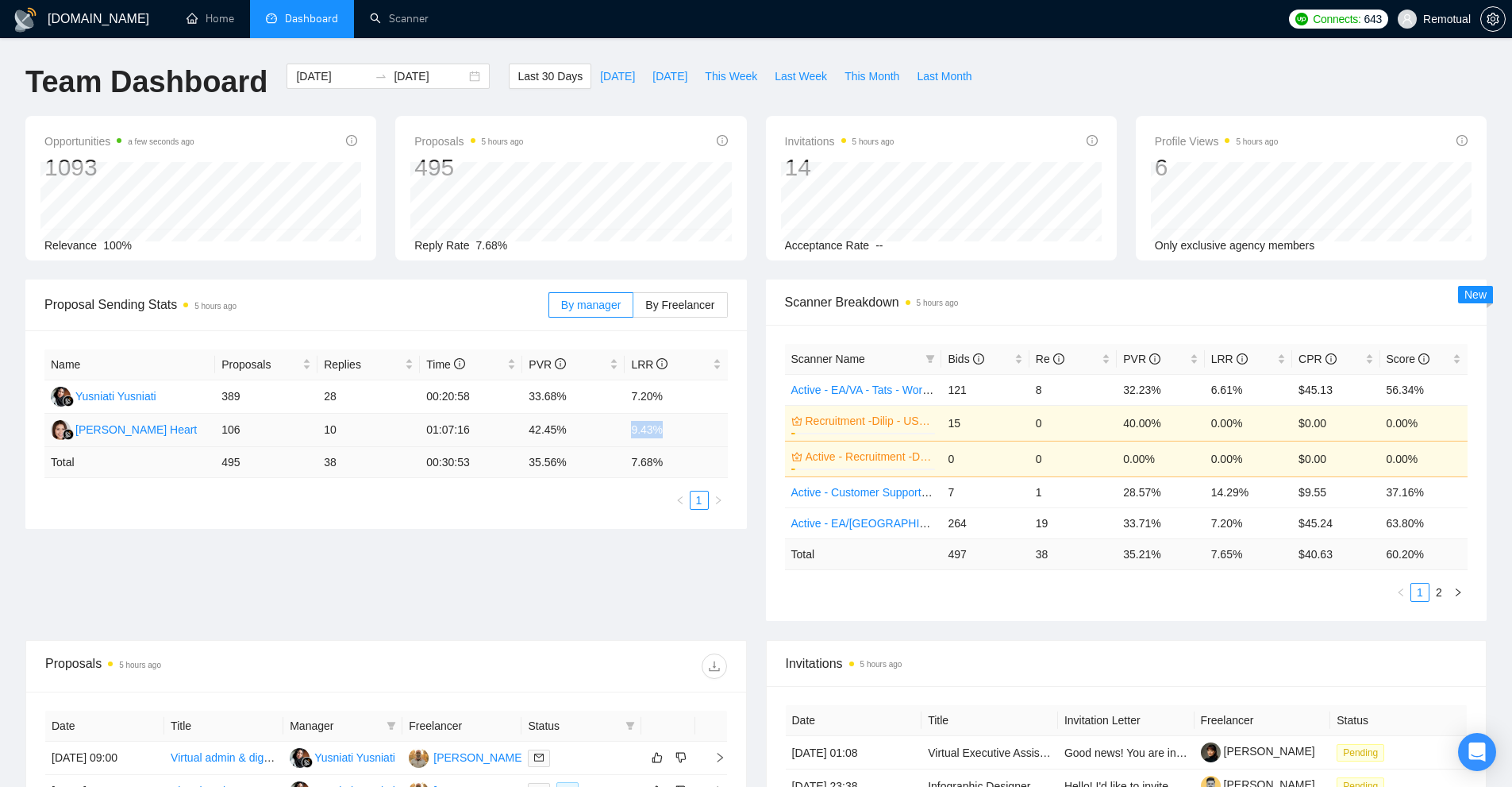
drag, startPoint x: 650, startPoint y: 434, endPoint x: 608, endPoint y: 434, distance: 42.0
click at [611, 434] on tr "Karri Heart 106 10 01:07:16 42.45% 9.43%" at bounding box center [386, 429] width 683 height 33
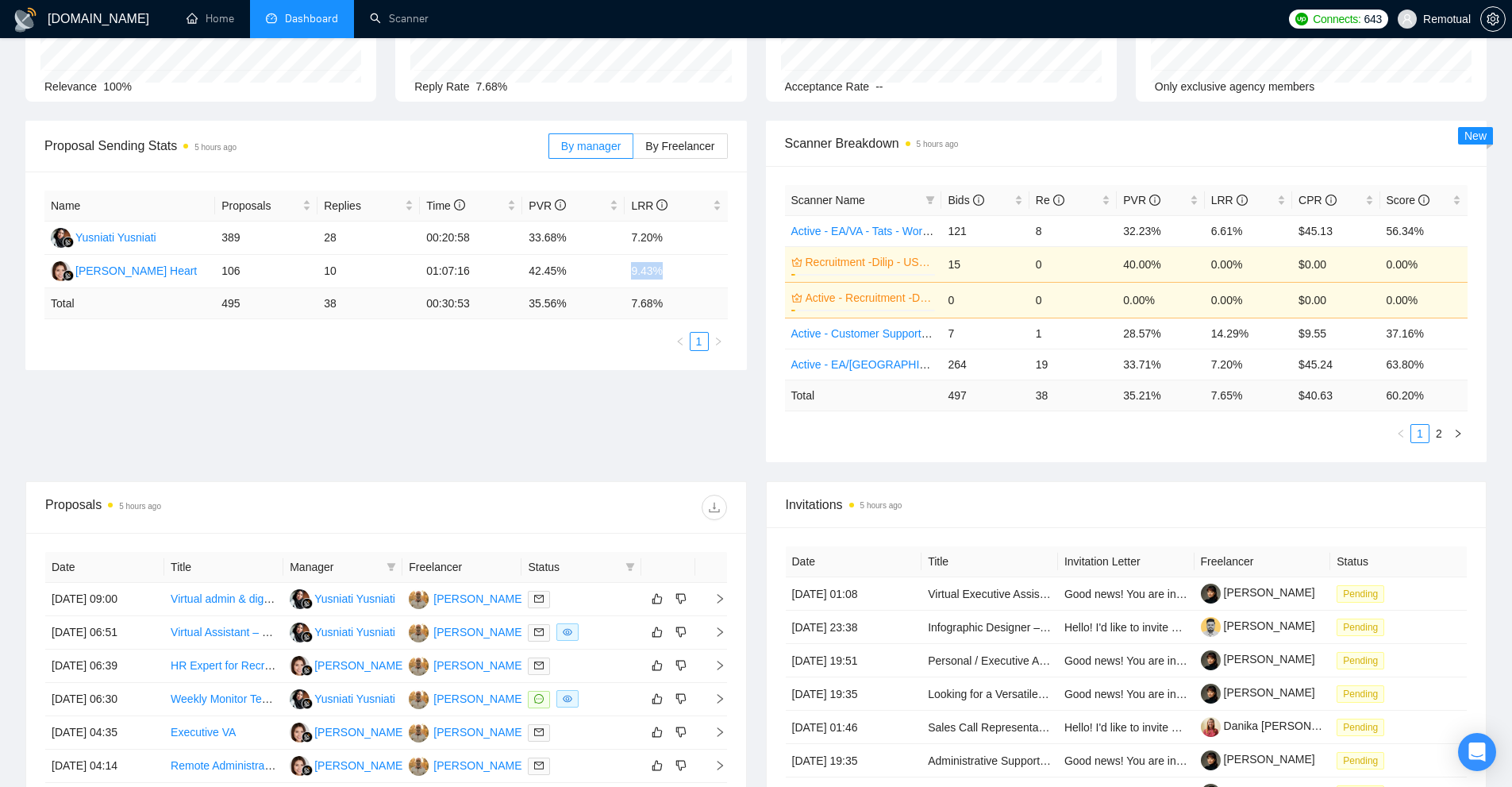
scroll to position [238, 0]
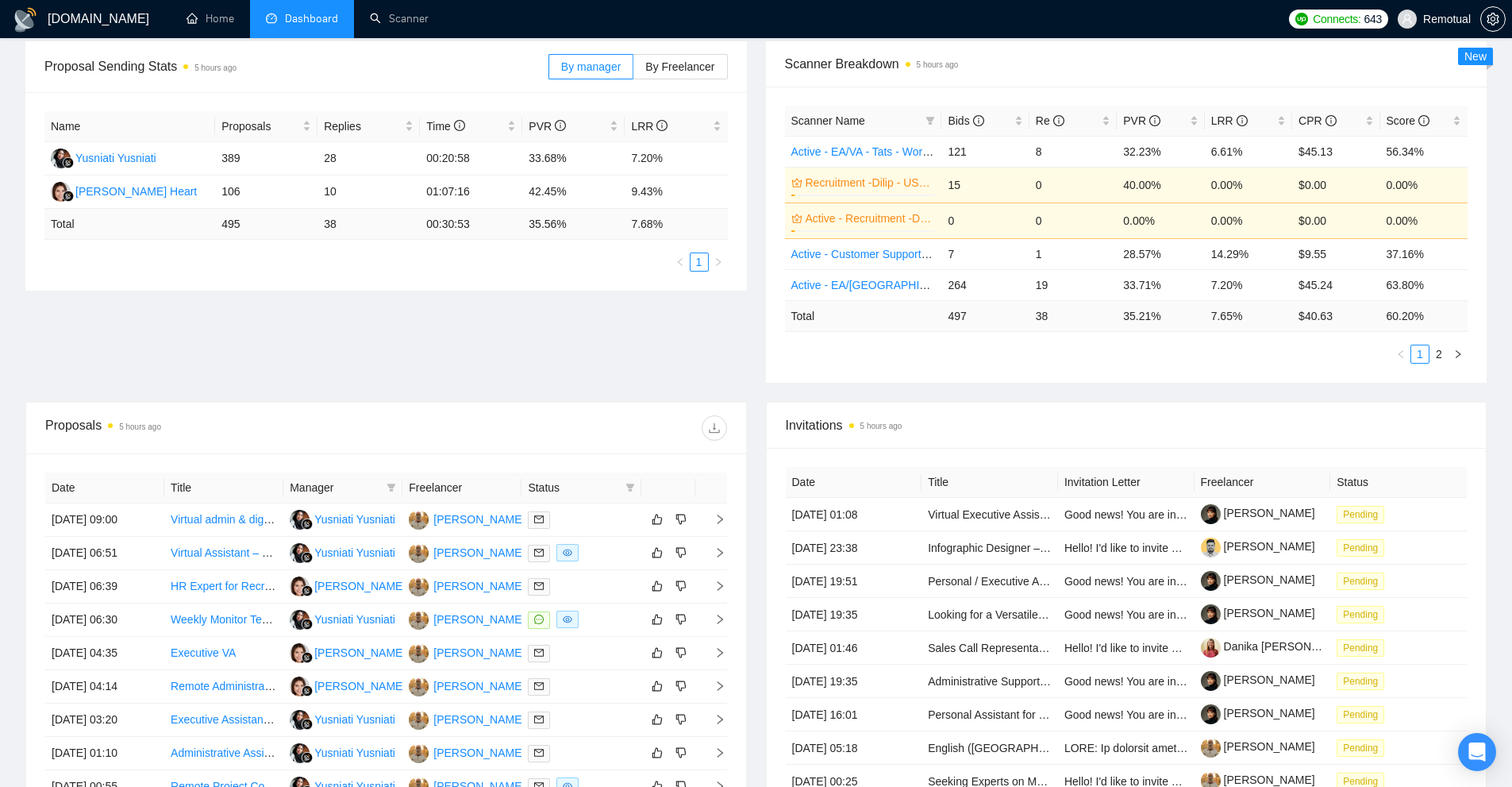
click at [563, 388] on div "Proposal Sending Stats 5 hours ago By manager By Freelancer Name Proposals Repl…" at bounding box center [756, 221] width 1480 height 361
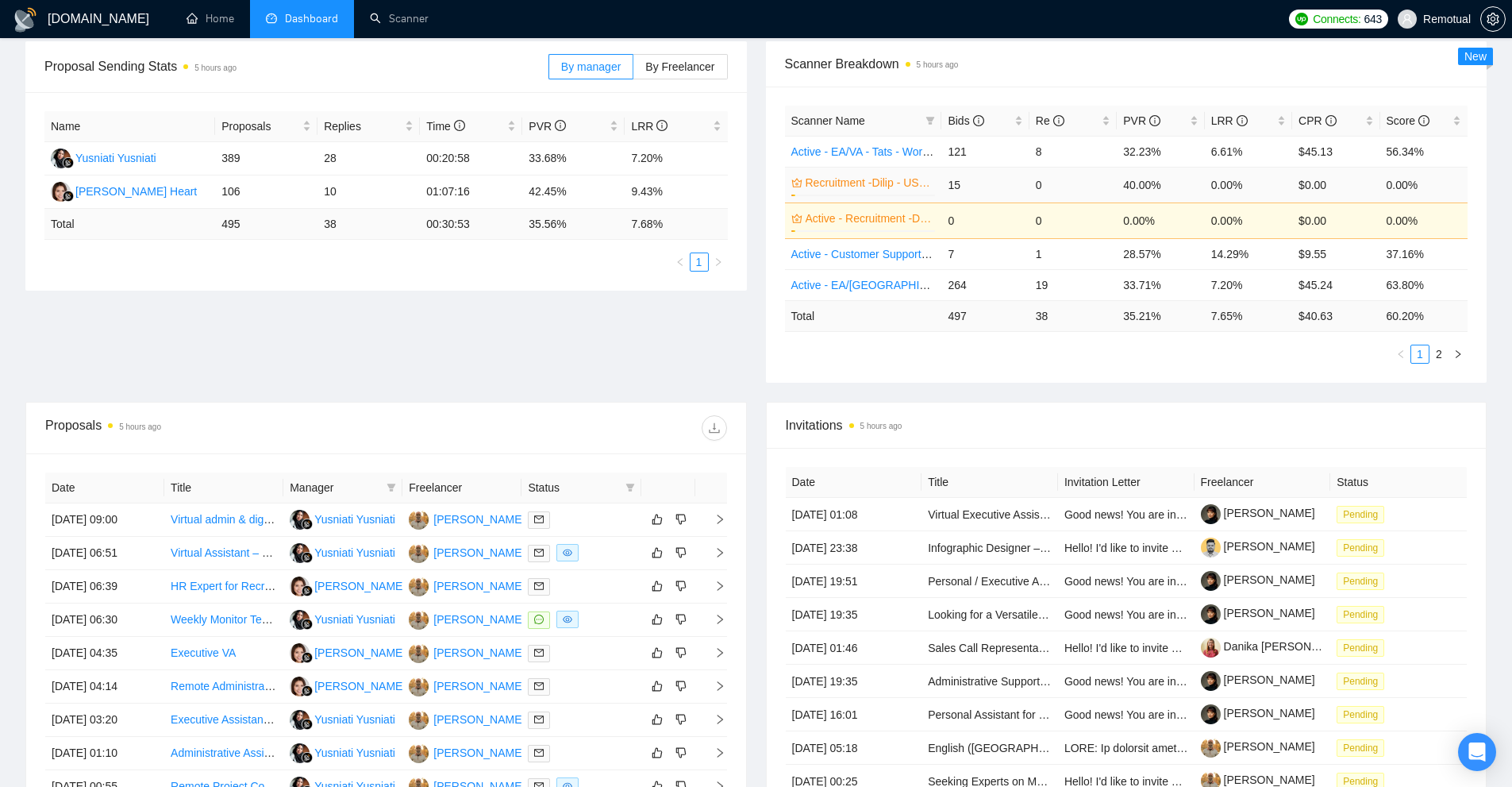
scroll to position [0, 0]
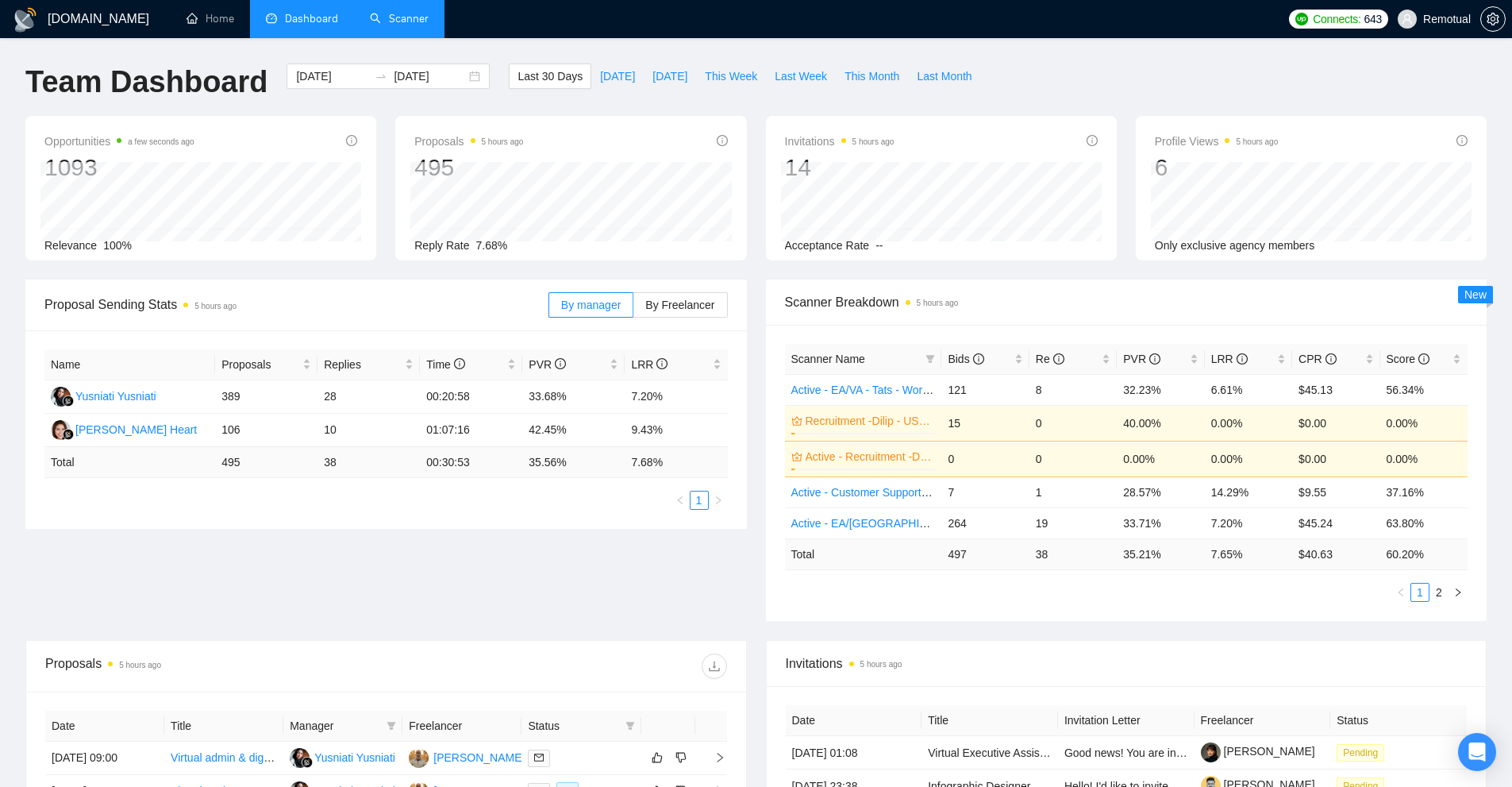
click at [408, 16] on link "Scanner" at bounding box center [399, 19] width 58 height 13
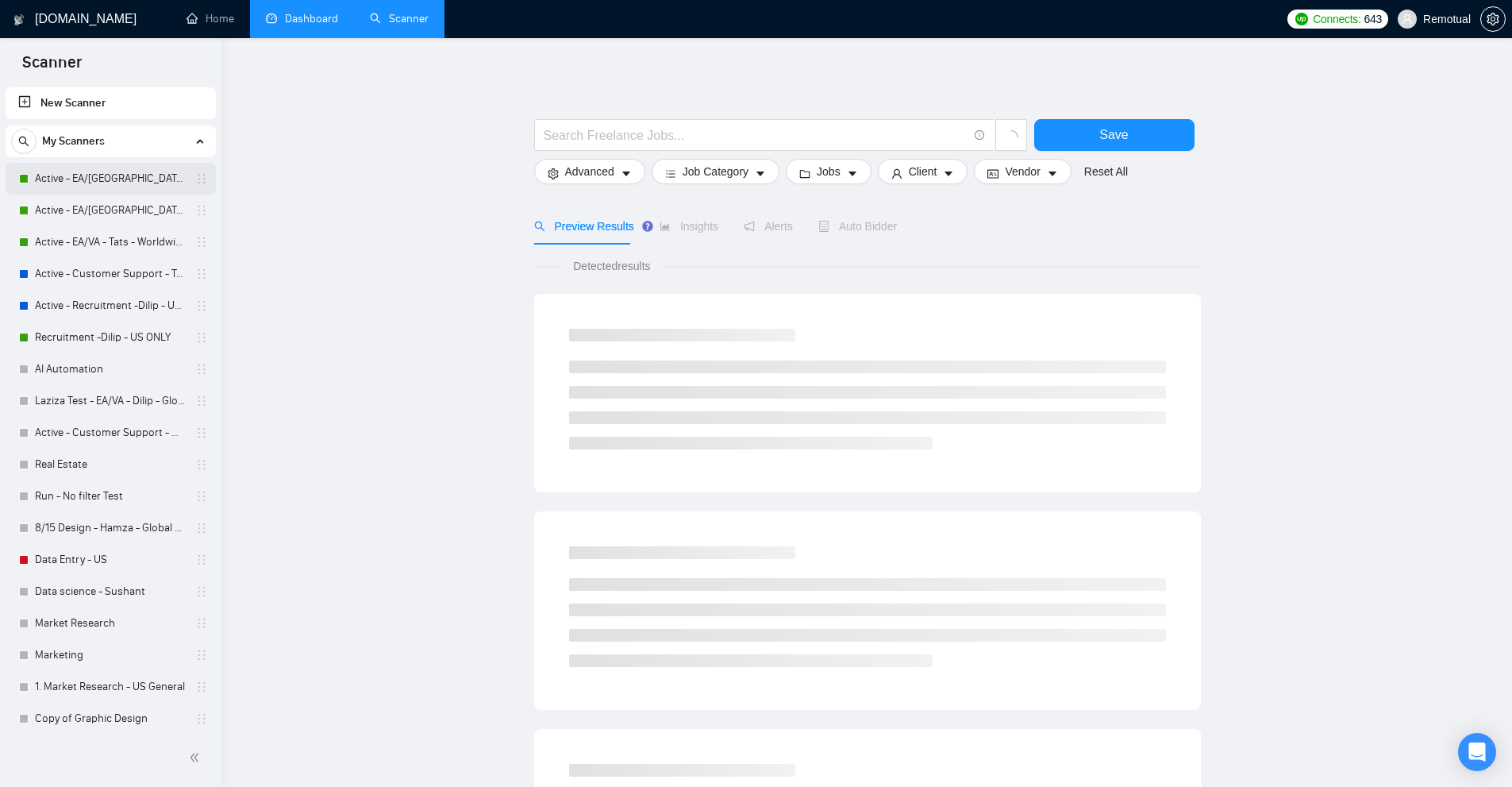
click at [131, 175] on link "Active - EA/VA - Dilip - U.S" at bounding box center [110, 179] width 151 height 32
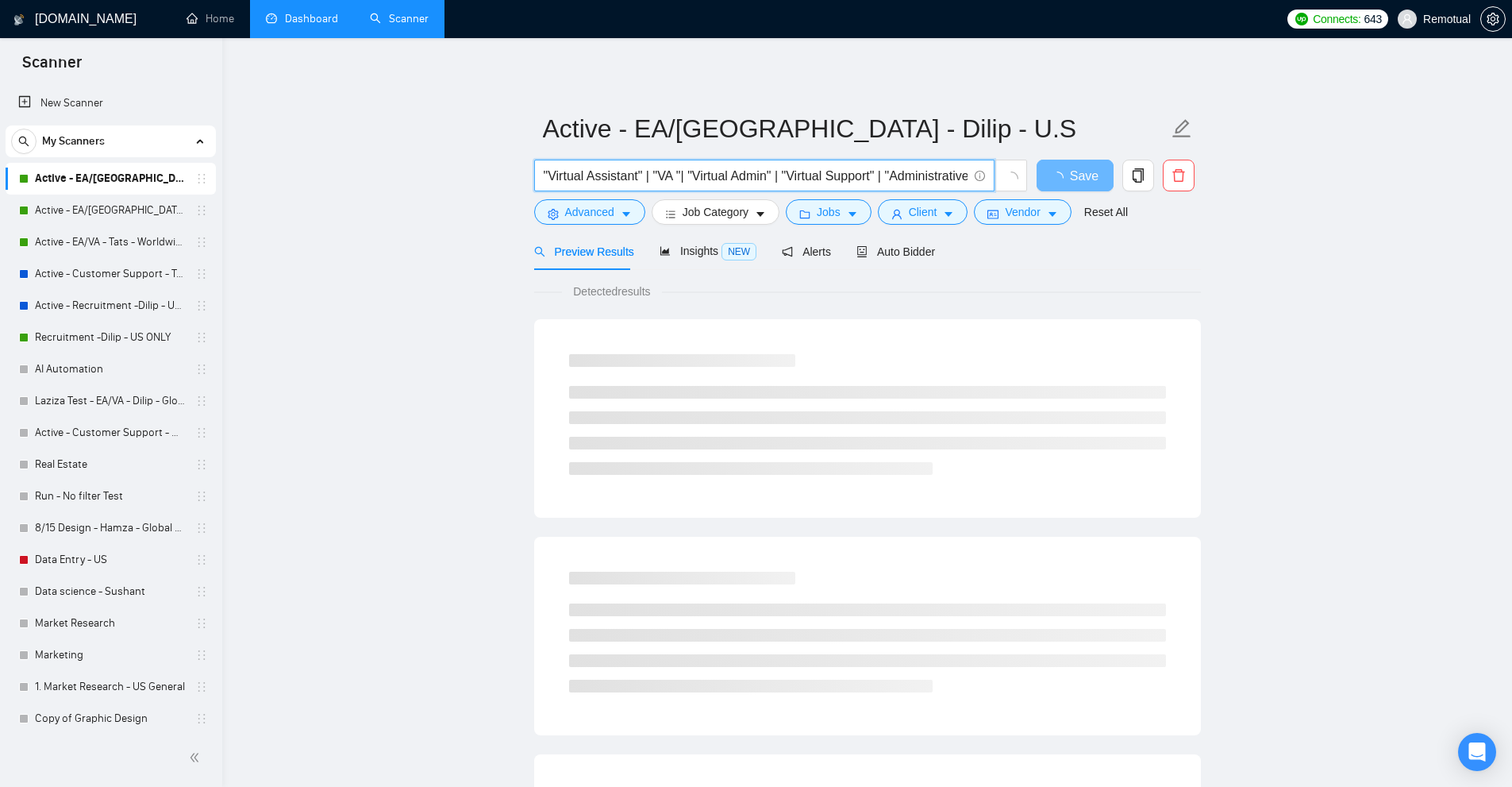
click at [682, 180] on input ""Virtual Assistant" | "VA "| "Virtual Admin" | "Virtual Support" | "Administrat…" at bounding box center [756, 175] width 423 height 20
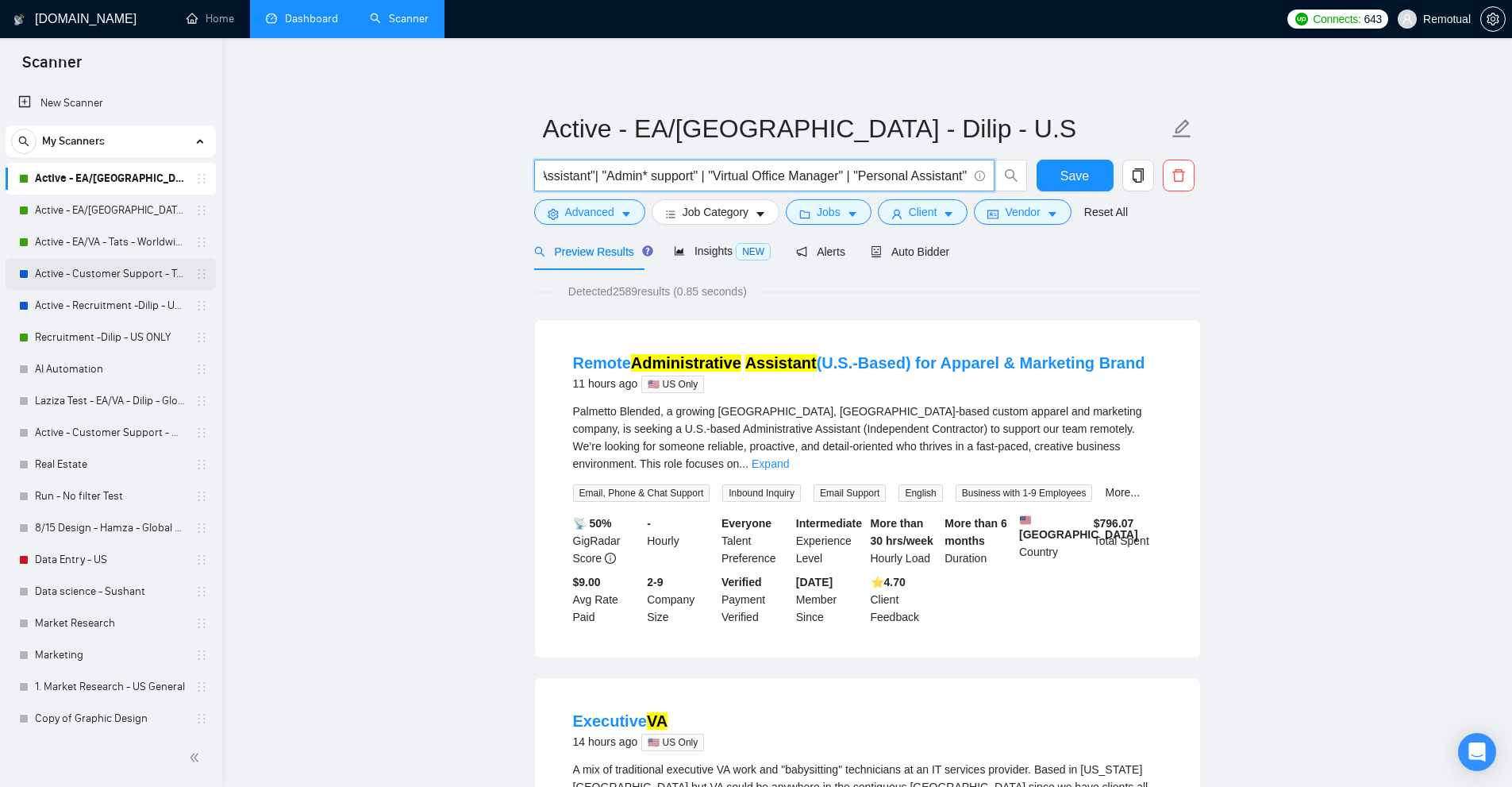
click at [114, 280] on link "Active - Customer Support - Tats - U.S" at bounding box center [110, 274] width 151 height 32
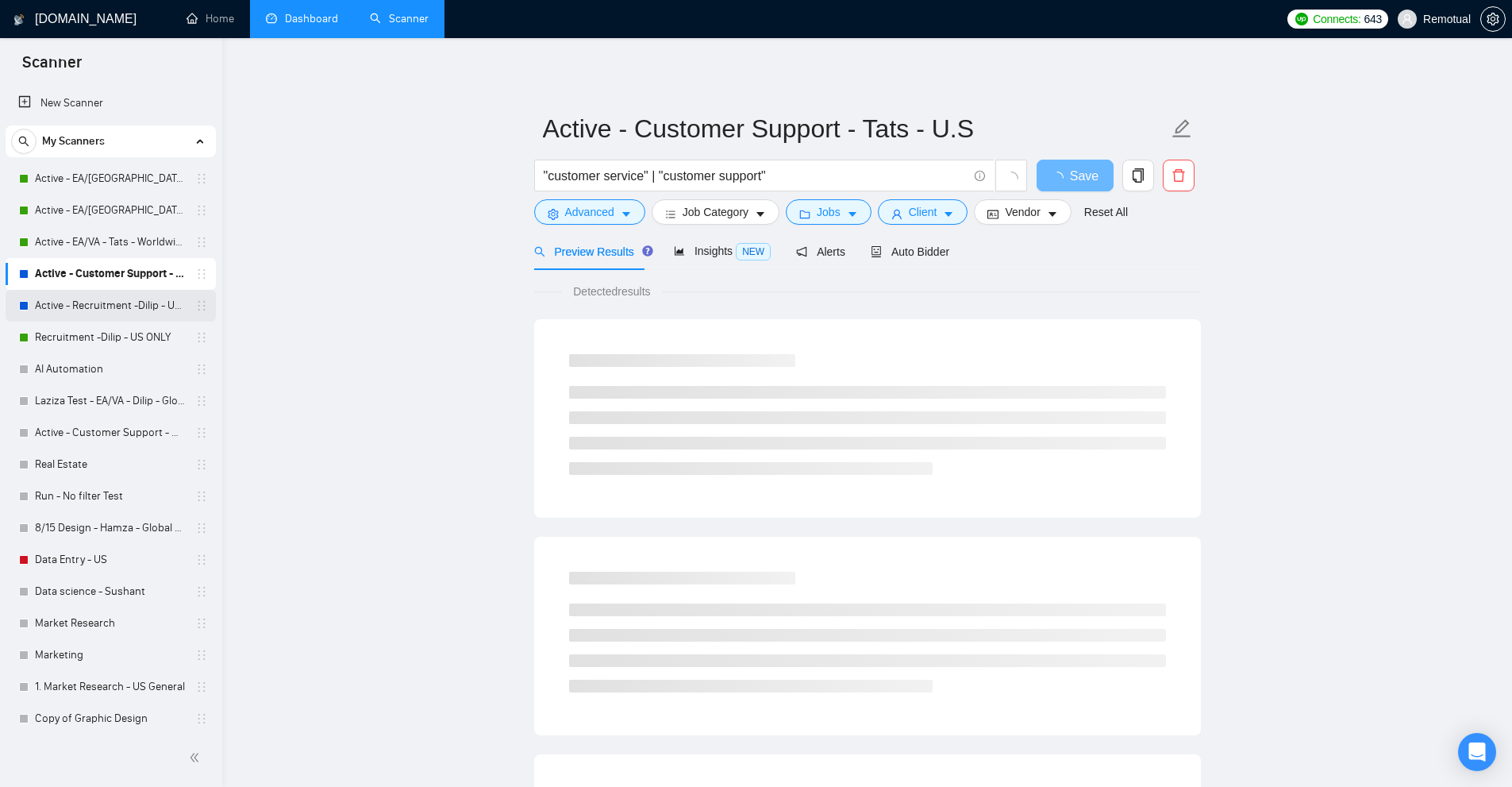
click at [108, 302] on link "Active - Recruitment -Dilip - US General" at bounding box center [110, 306] width 151 height 32
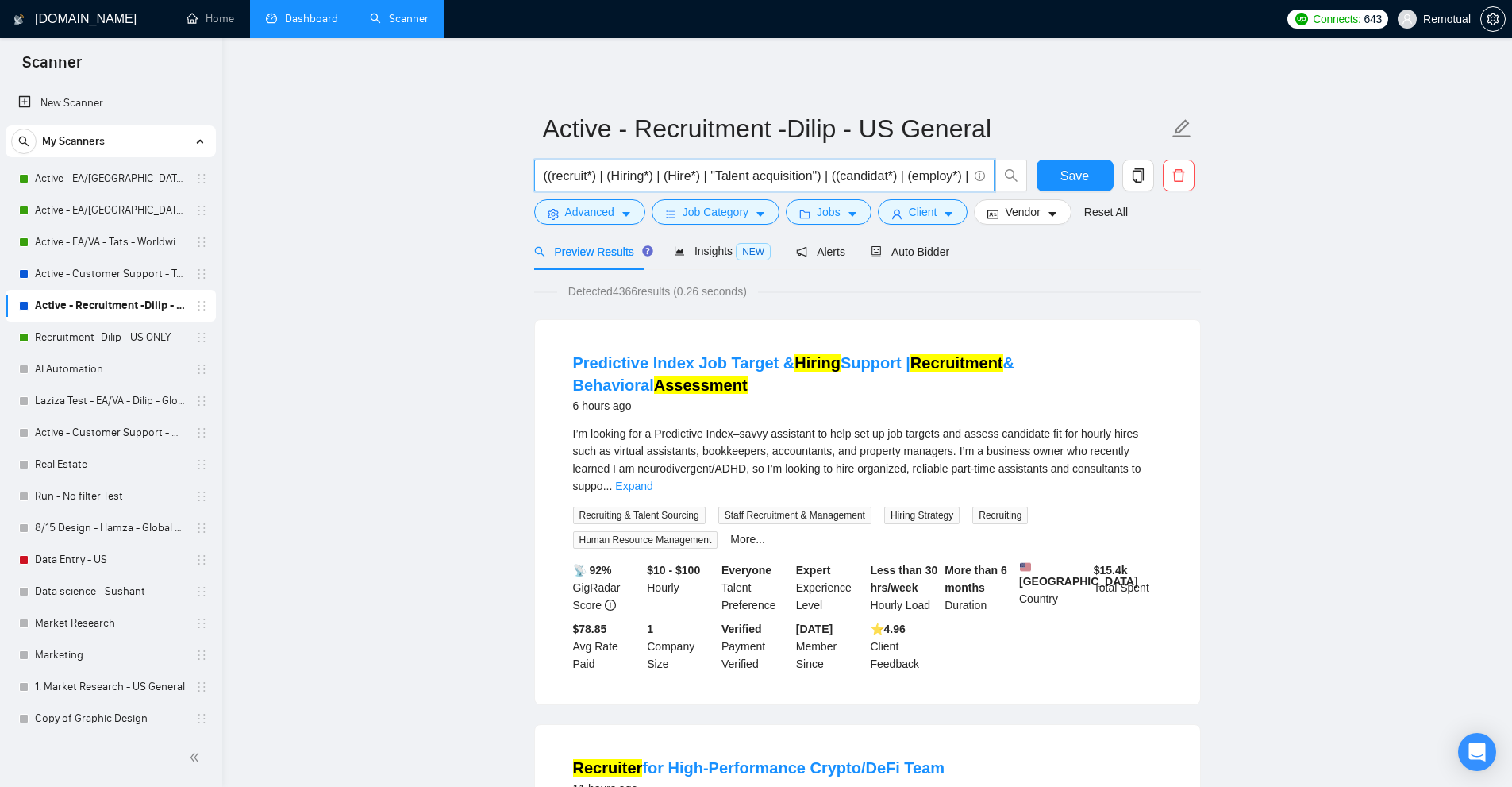
click at [651, 172] on input "((recruit*) | (Hiring*) | (Hire*) | "Talent acquisition") | ((candidat*) | (emp…" at bounding box center [756, 175] width 423 height 20
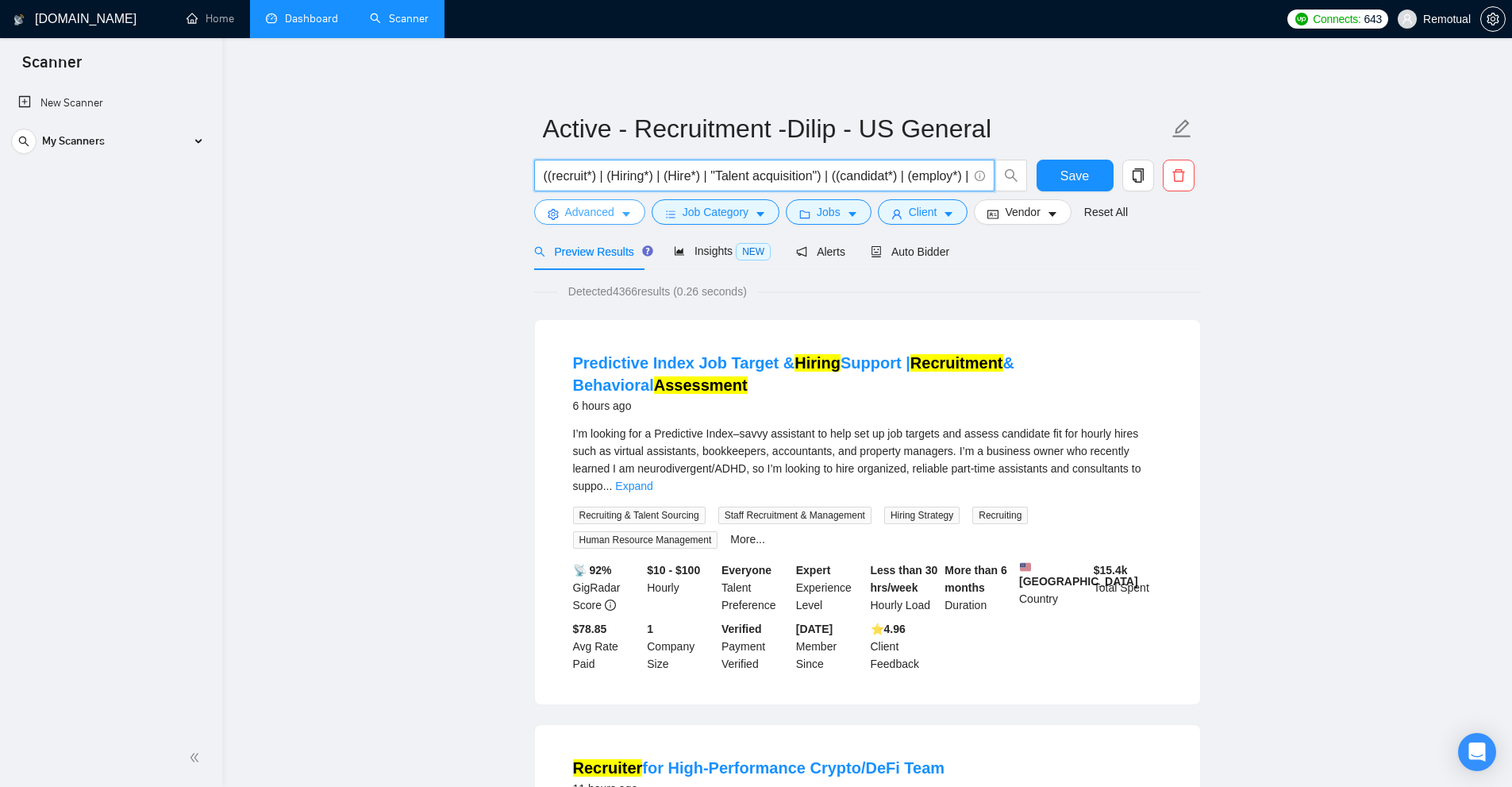
click at [608, 211] on span "Advanced" at bounding box center [590, 212] width 49 height 18
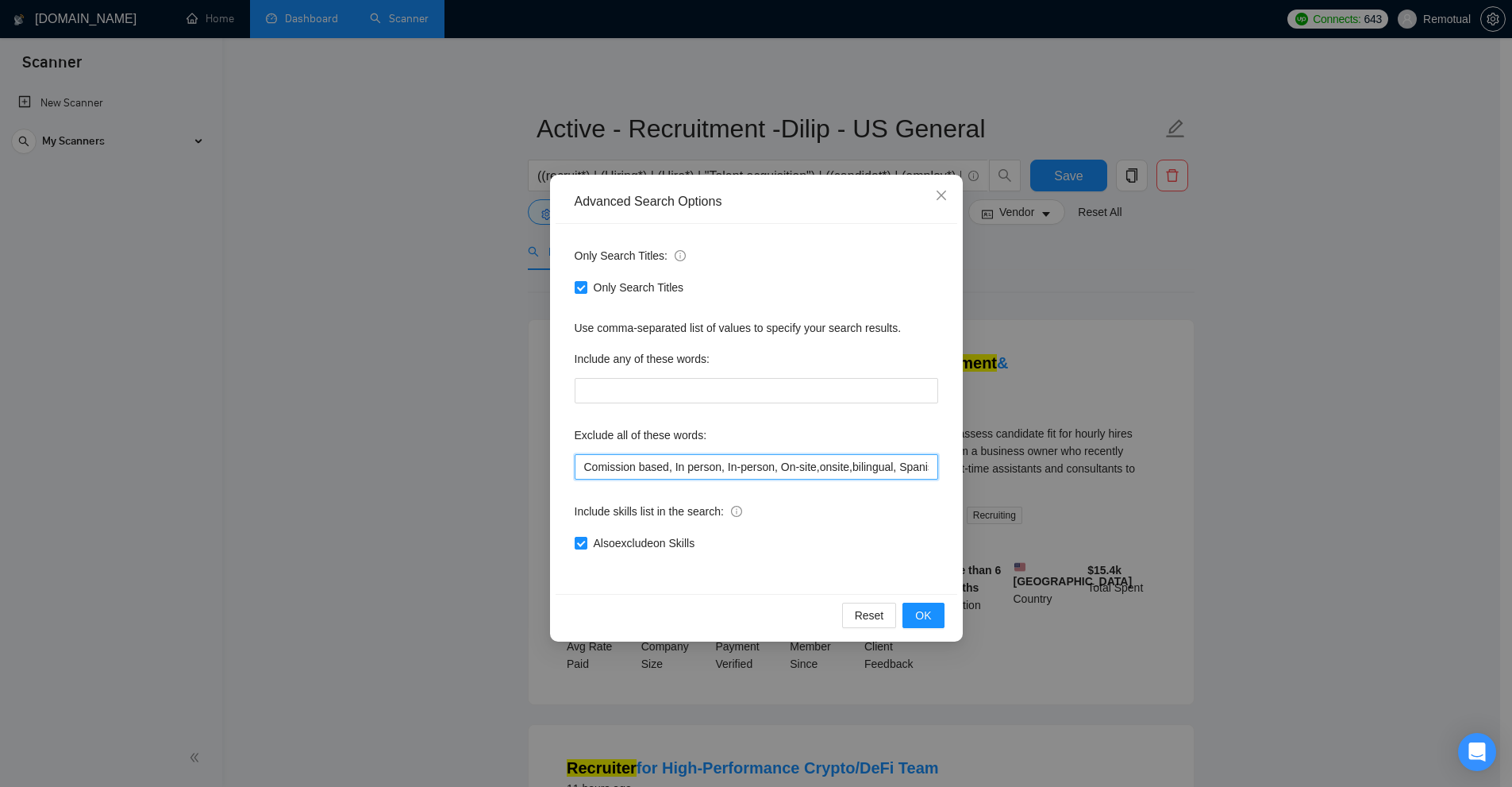
click at [717, 471] on input "Comission based, In person, In-person, On-site,onsite,bilingual, Spanish Speaki…" at bounding box center [756, 466] width 363 height 25
click at [347, 327] on div "Advanced Search Options Only Search Titles: Only Search Titles Use comma-separa…" at bounding box center [756, 394] width 1512 height 787
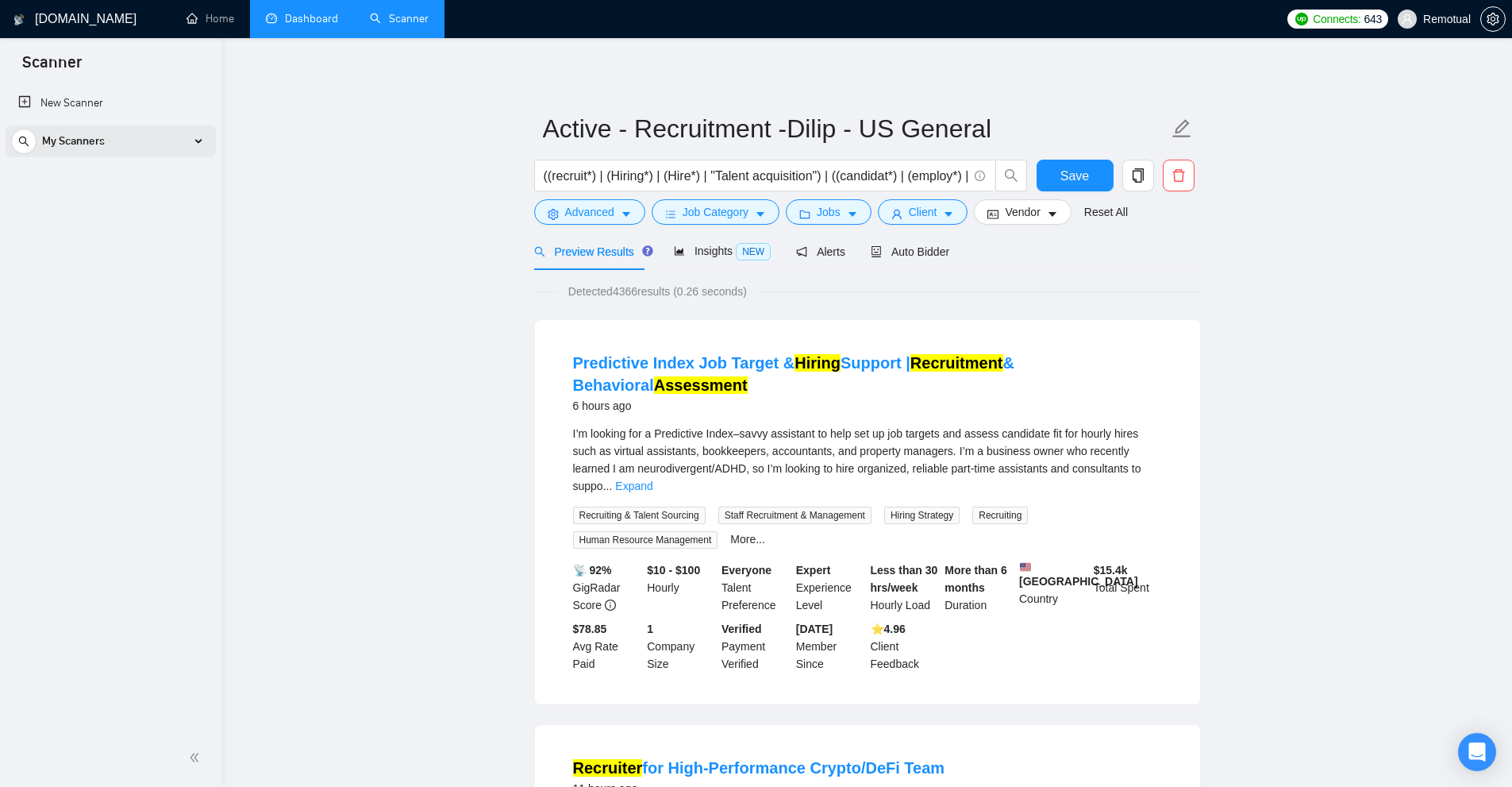
click at [191, 145] on div "My Scanners" at bounding box center [111, 141] width 199 height 32
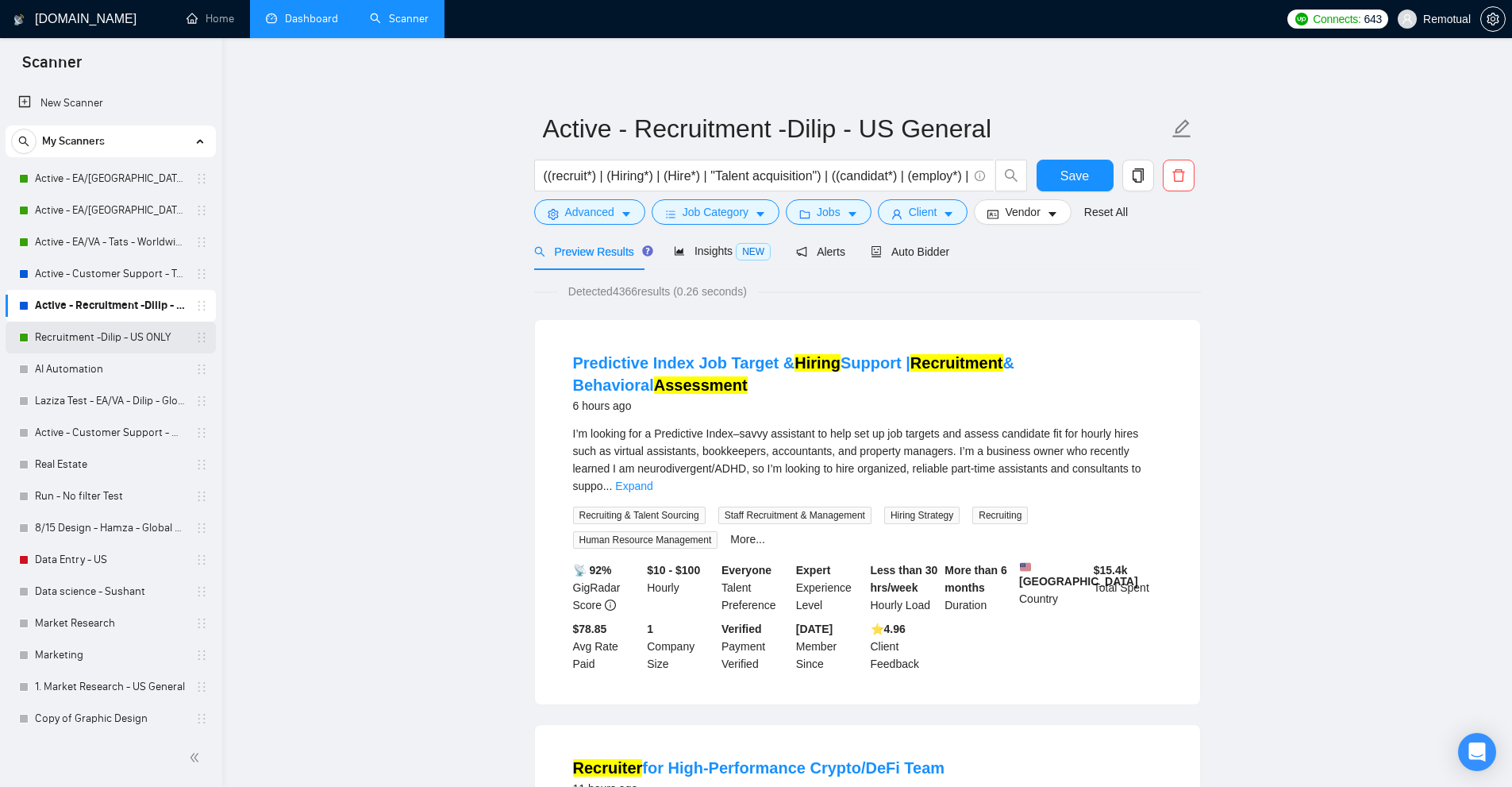
click at [84, 339] on link "Recruitment -Dilip - US ONLY" at bounding box center [110, 338] width 151 height 32
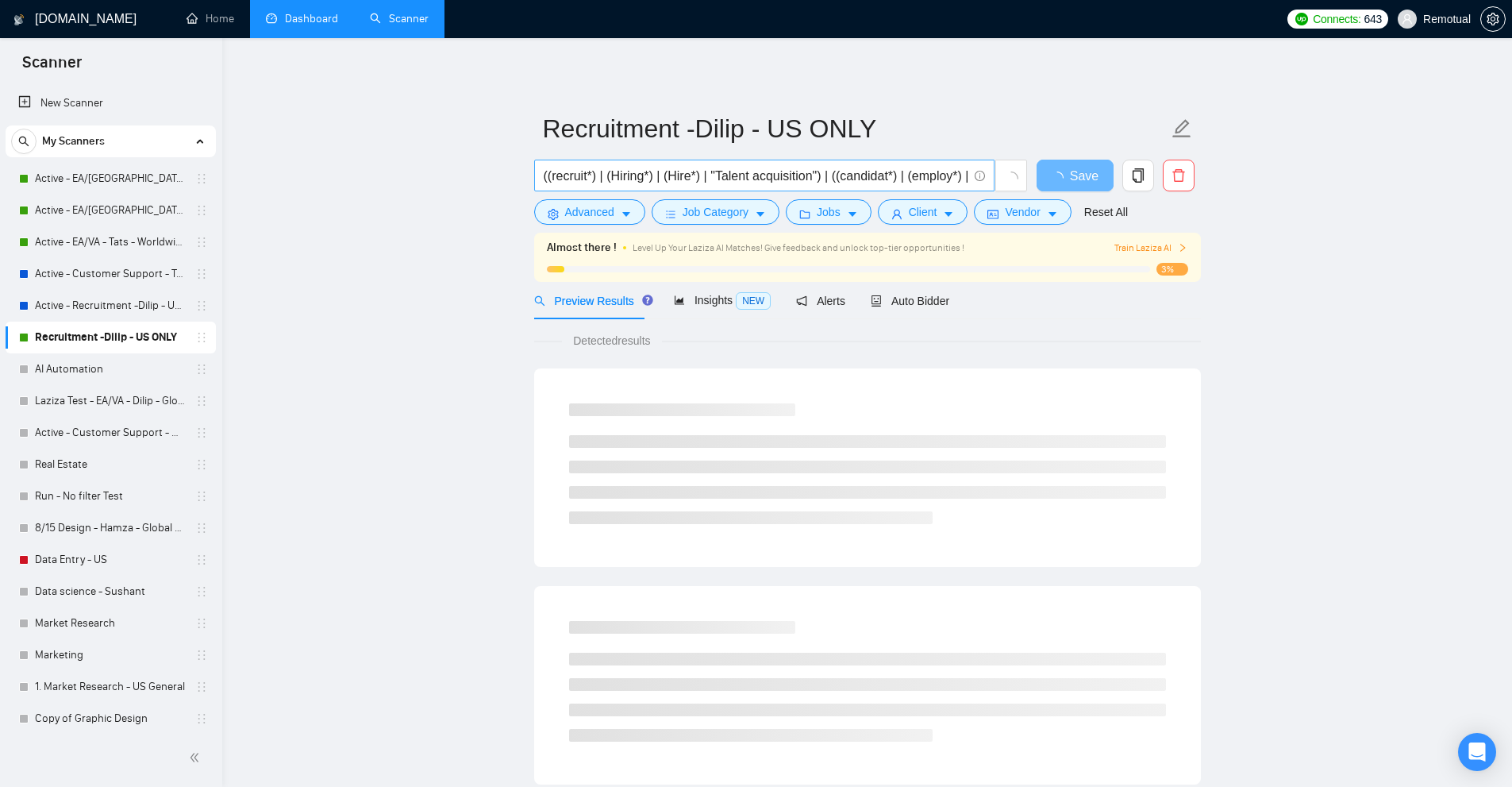
scroll to position [0, 249]
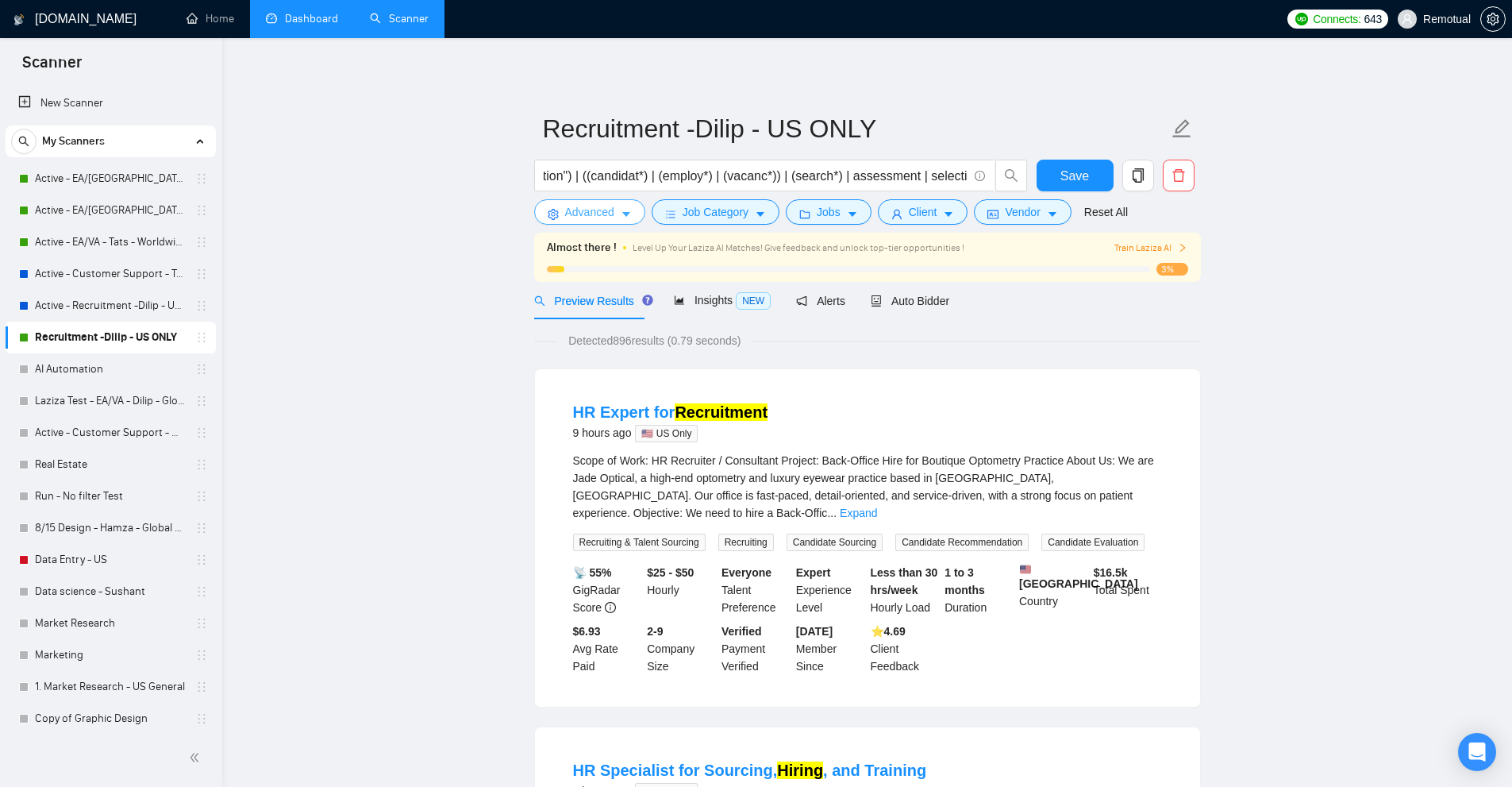
click at [561, 206] on button "Advanced" at bounding box center [590, 212] width 111 height 25
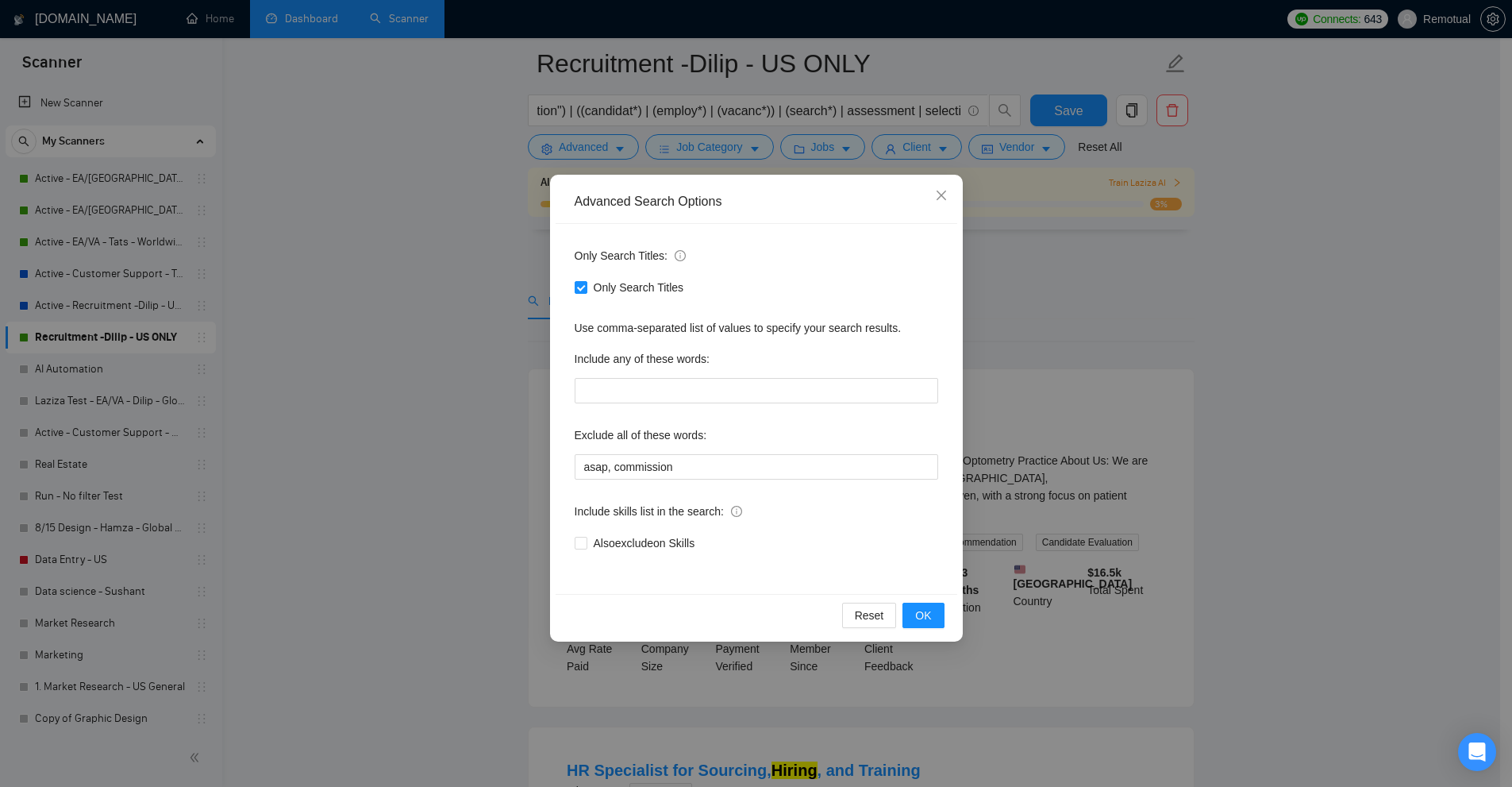
scroll to position [79, 0]
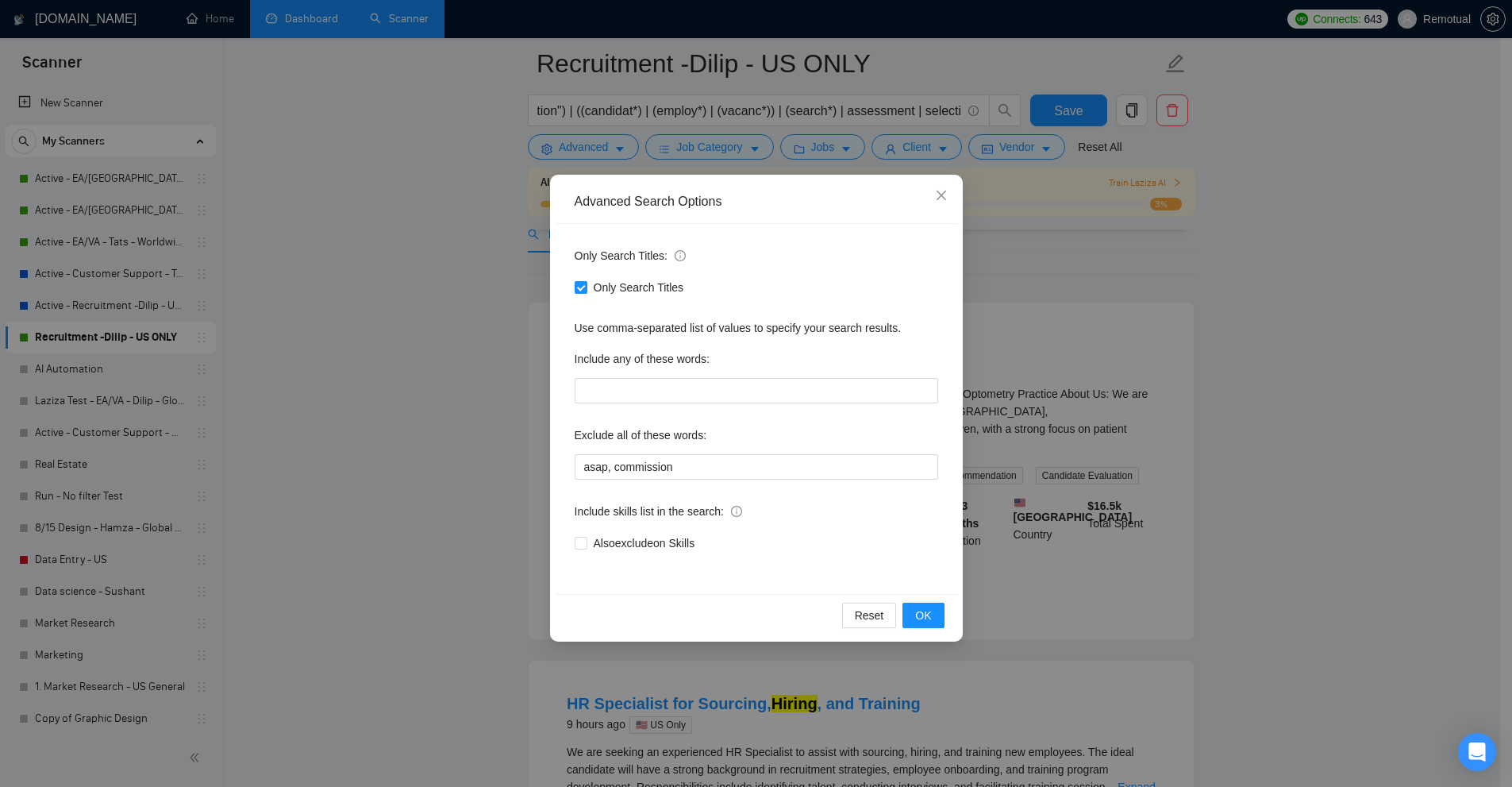
click at [1096, 442] on div "Advanced Search Options Only Search Titles: Only Search Titles Use comma-separa…" at bounding box center [756, 394] width 1512 height 787
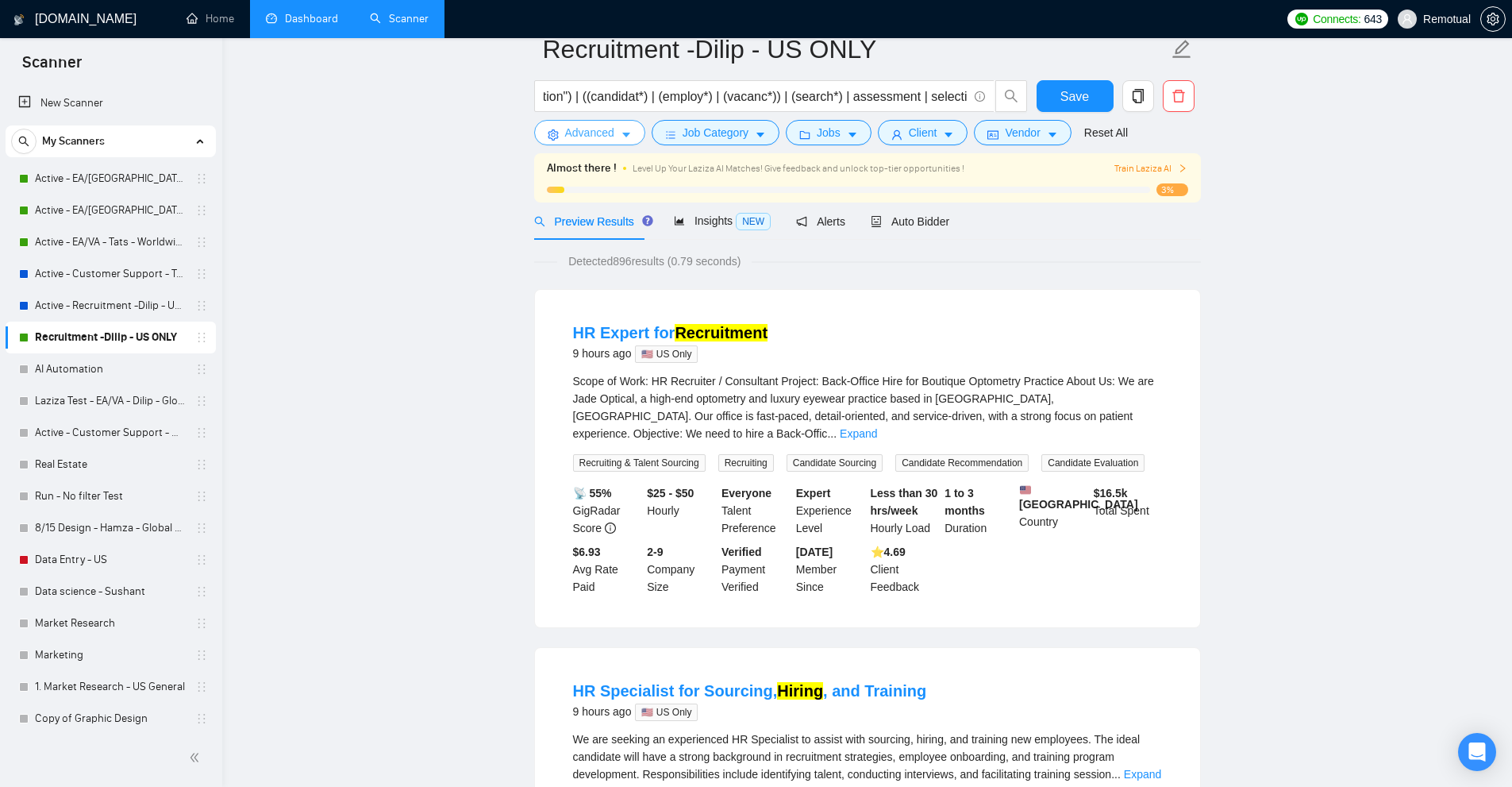
scroll to position [0, 0]
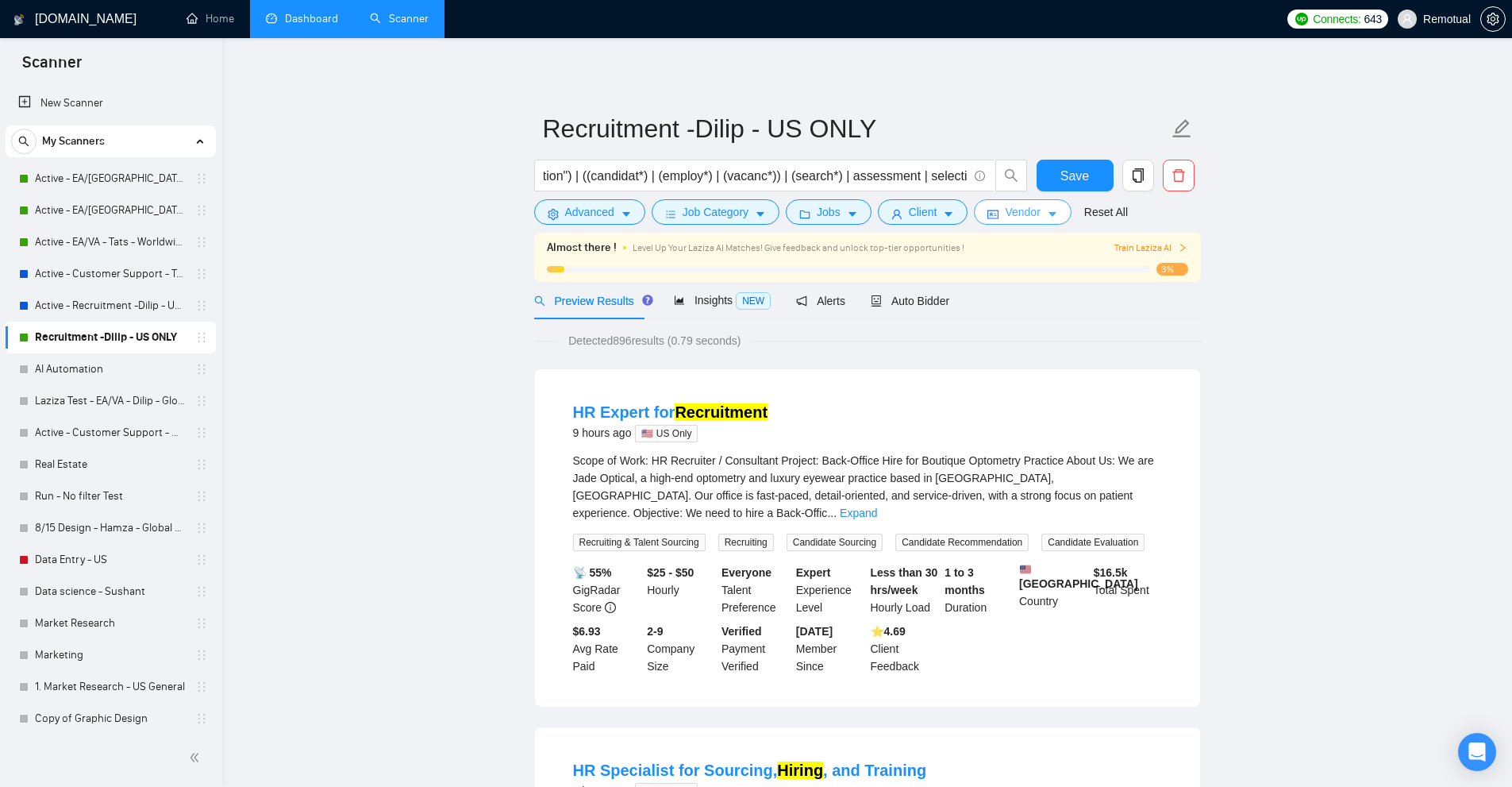
click at [1022, 212] on span "Vendor" at bounding box center [1022, 212] width 35 height 18
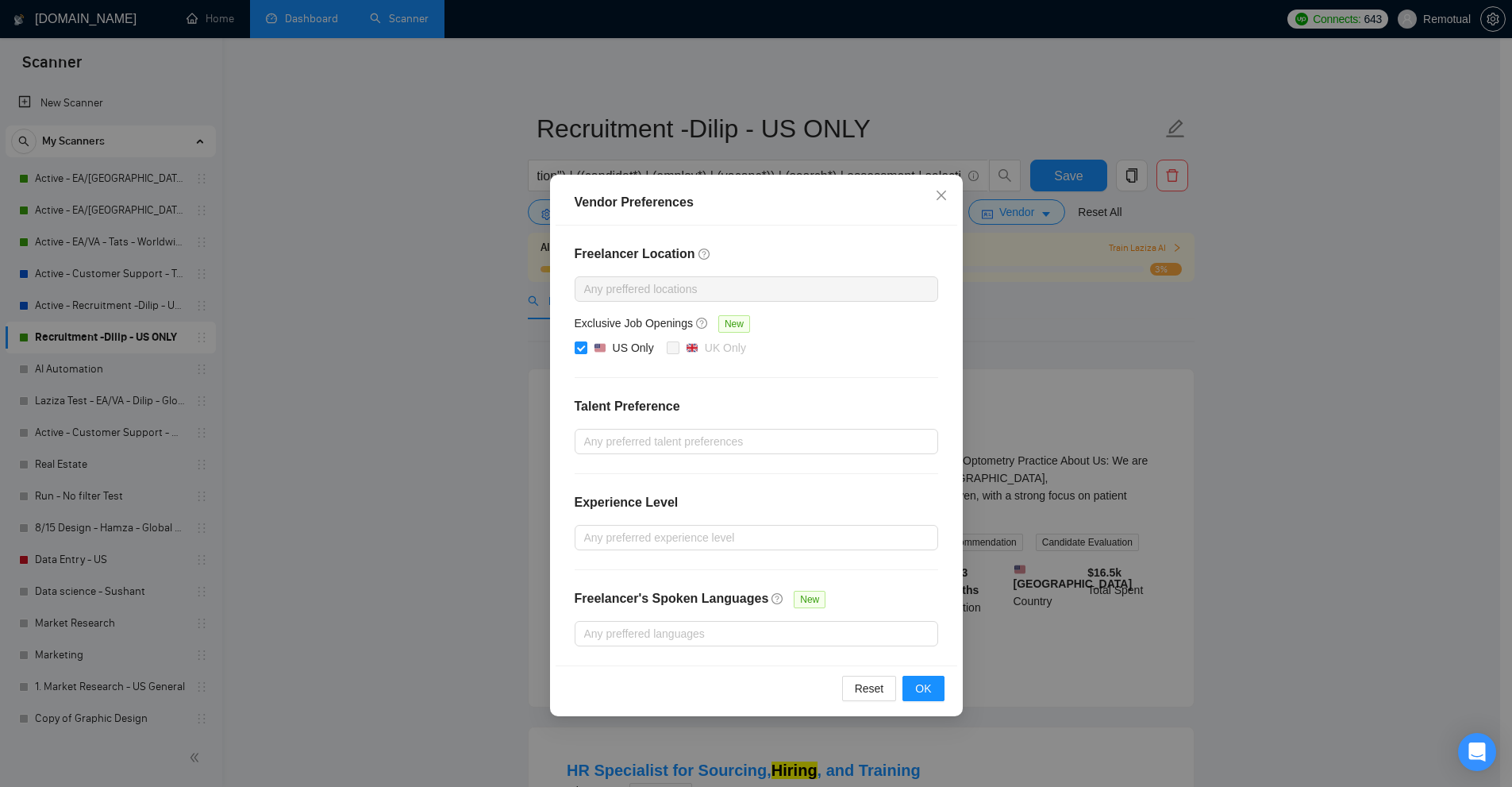
click at [1057, 291] on div "Vendor Preferences Freelancer Location Any preffered locations Exclusive Job Op…" at bounding box center [756, 394] width 1512 height 787
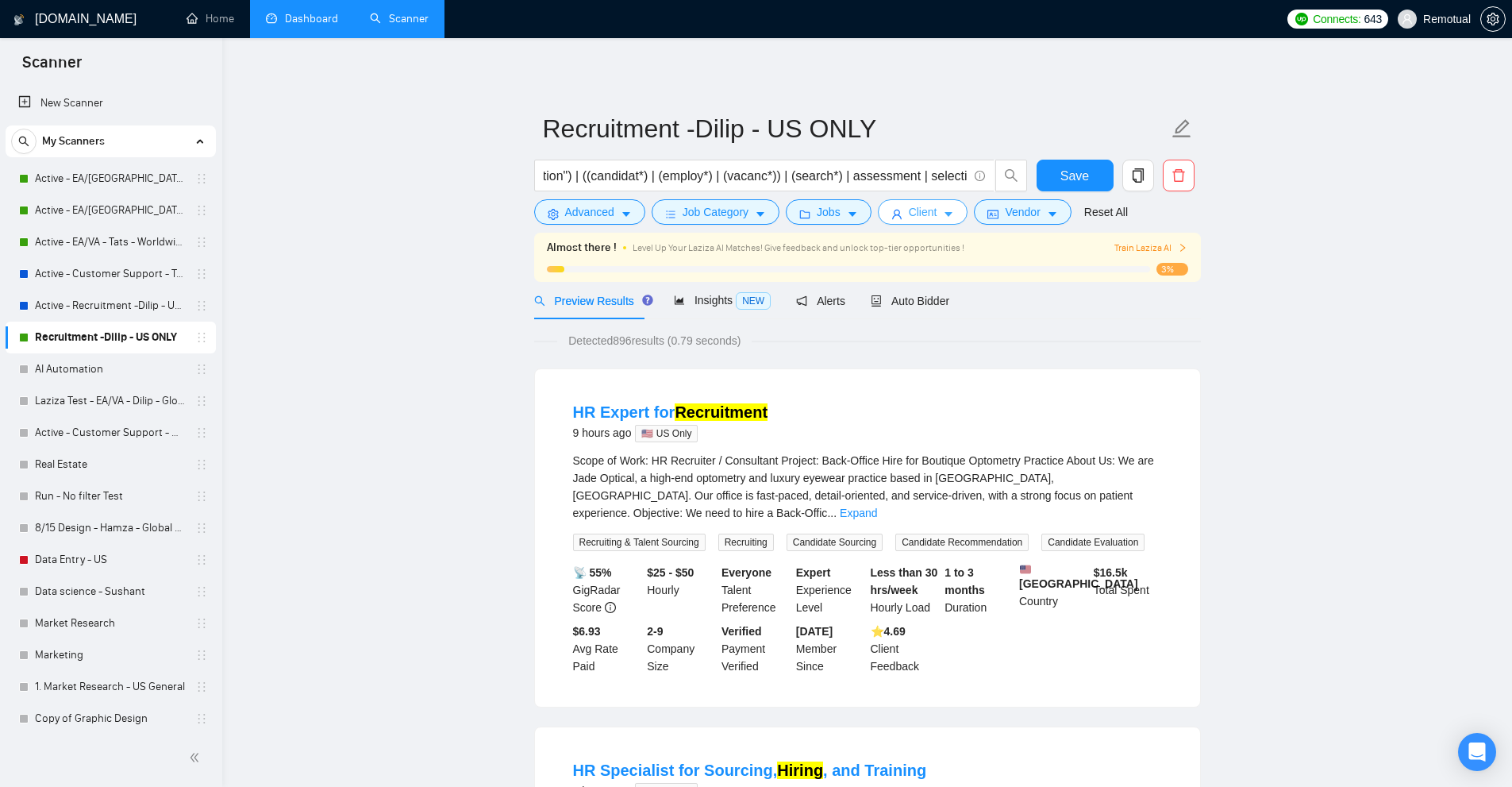
click at [943, 209] on icon "caret-down" at bounding box center [948, 215] width 11 height 11
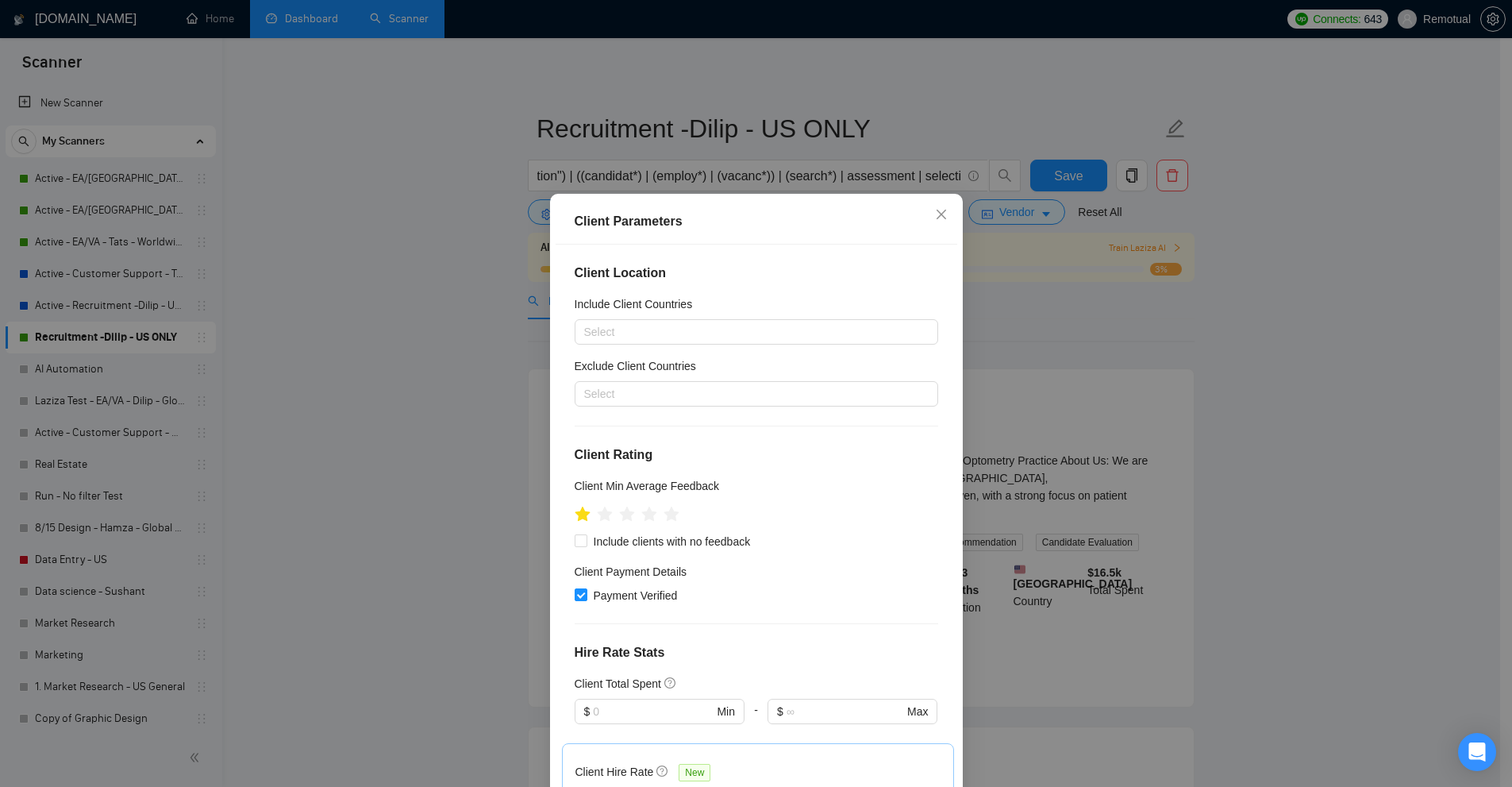
drag, startPoint x: 1123, startPoint y: 324, endPoint x: 1104, endPoint y: 317, distance: 20.2
click at [1118, 324] on div "Client Parameters Client Location Include Client Countries Select Exclude Clien…" at bounding box center [756, 394] width 1512 height 787
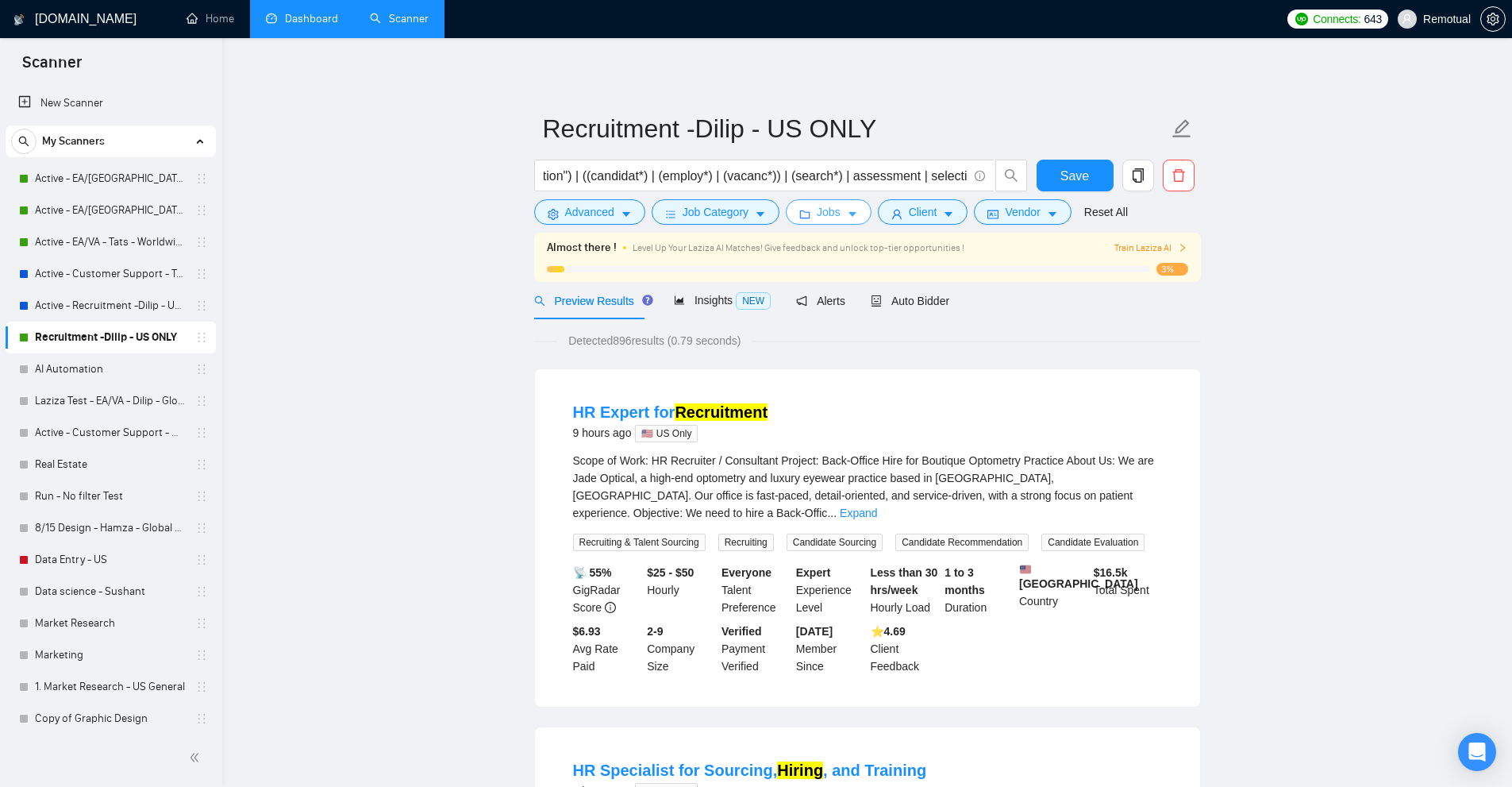
click at [806, 220] on icon "folder" at bounding box center [804, 215] width 11 height 11
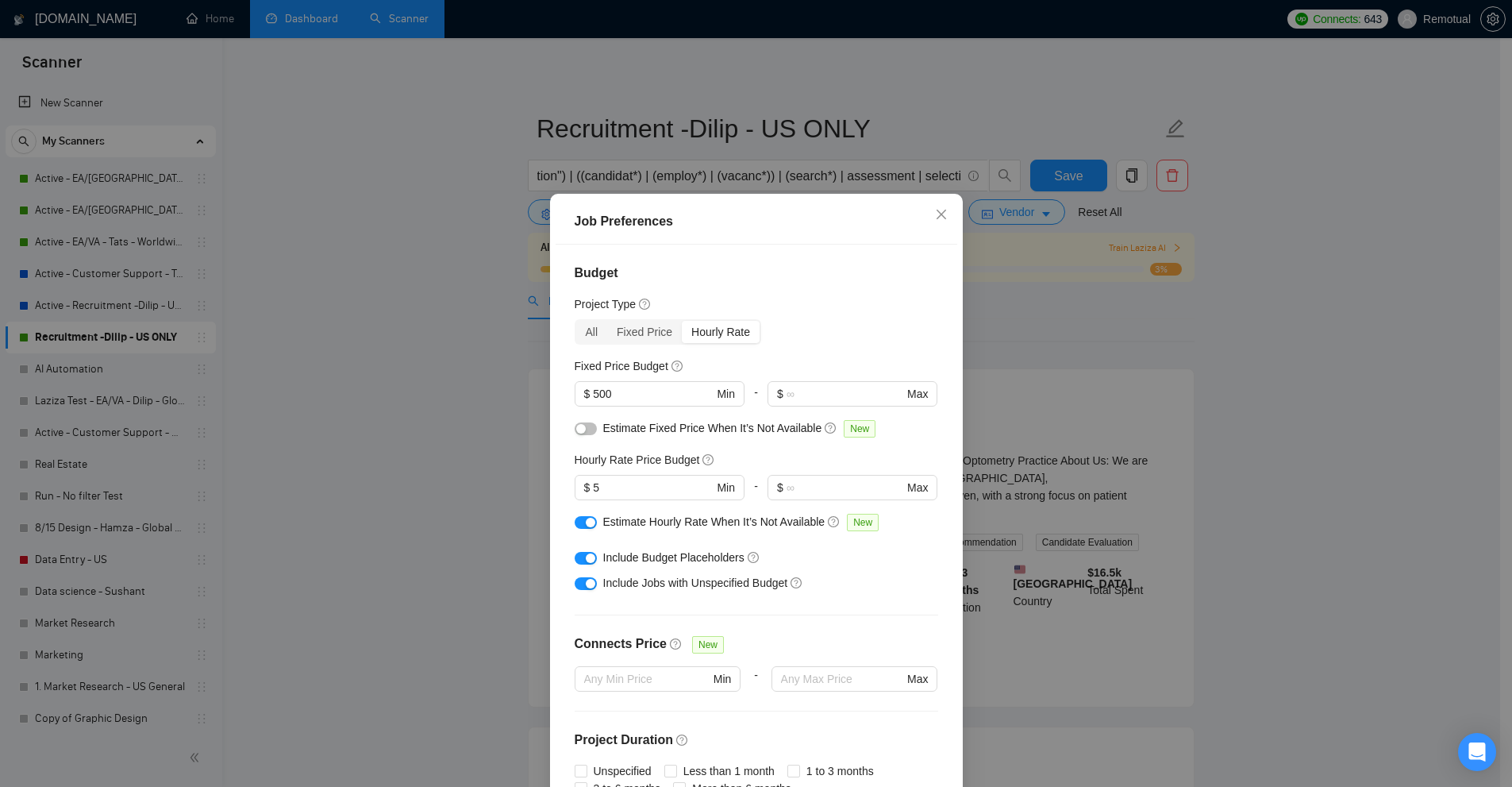
click at [1122, 419] on div "Job Preferences Budget Project Type All Fixed Price Hourly Rate Fixed Price Bud…" at bounding box center [756, 394] width 1512 height 787
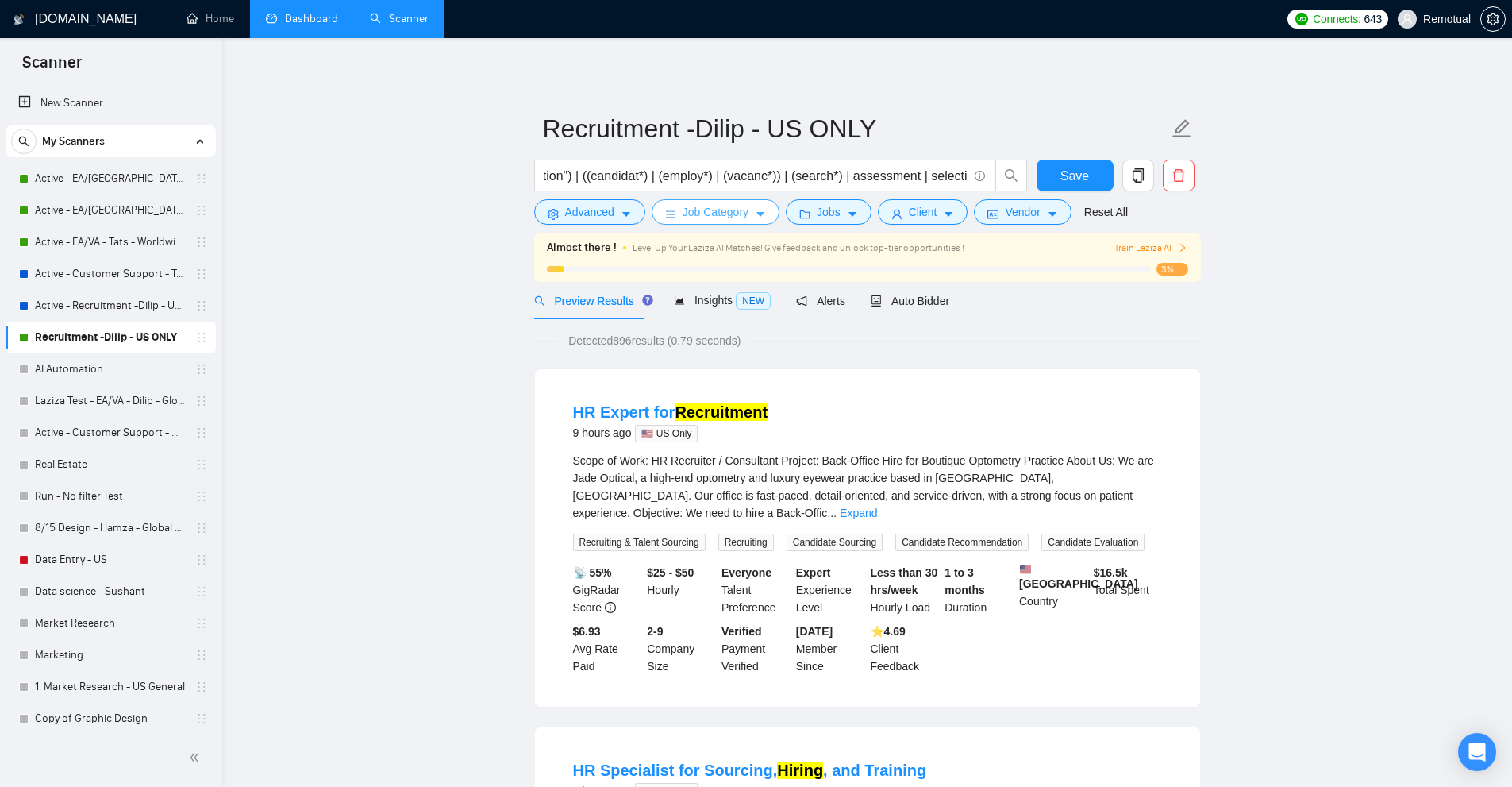
click at [751, 217] on button "Job Category" at bounding box center [715, 212] width 128 height 25
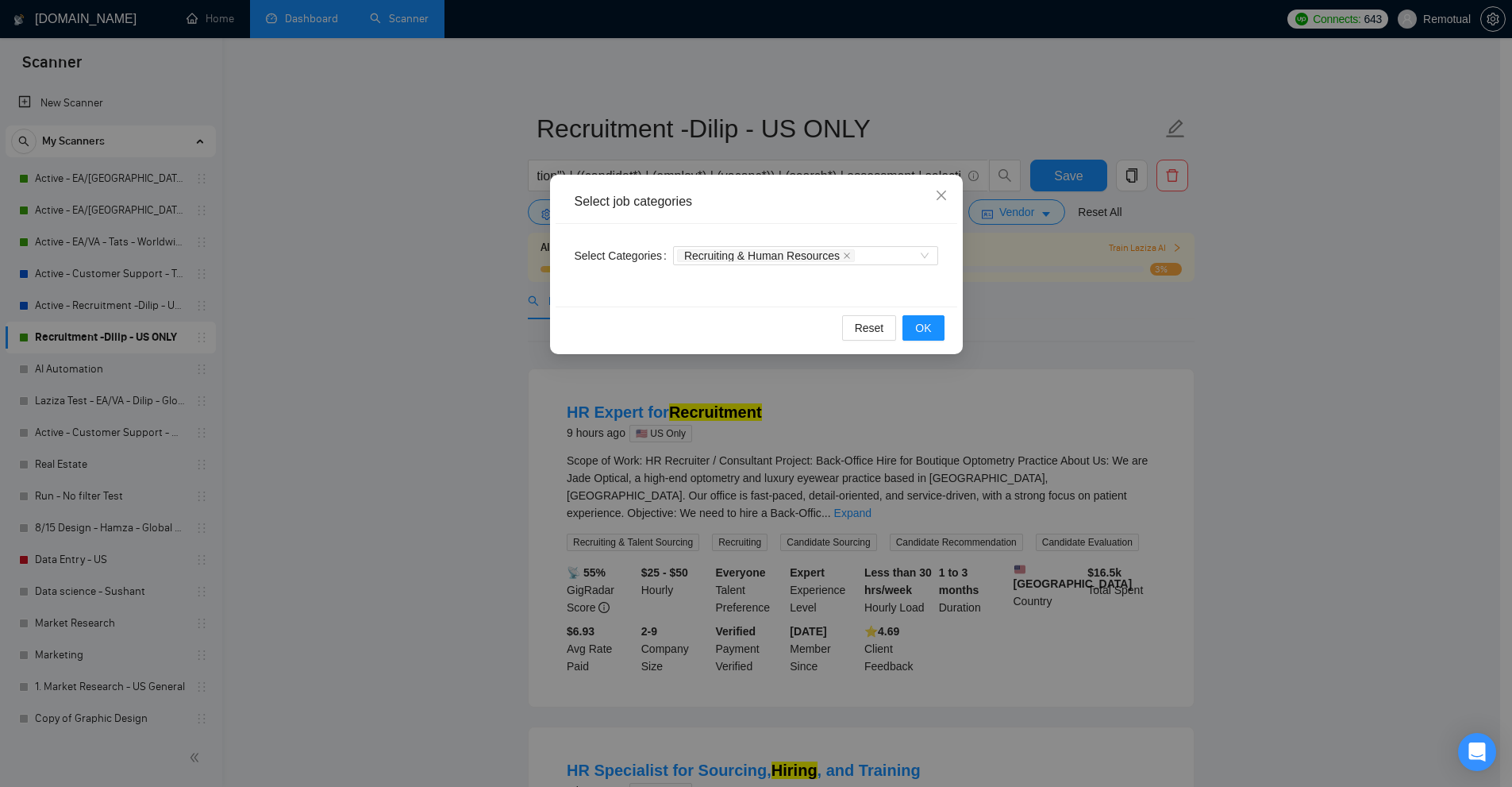
drag, startPoint x: 1159, startPoint y: 267, endPoint x: 1145, endPoint y: 268, distance: 14.0
click at [1160, 267] on div "Select job categories Select Categories Recruiting & Human Resources Reset OK" at bounding box center [756, 394] width 1512 height 787
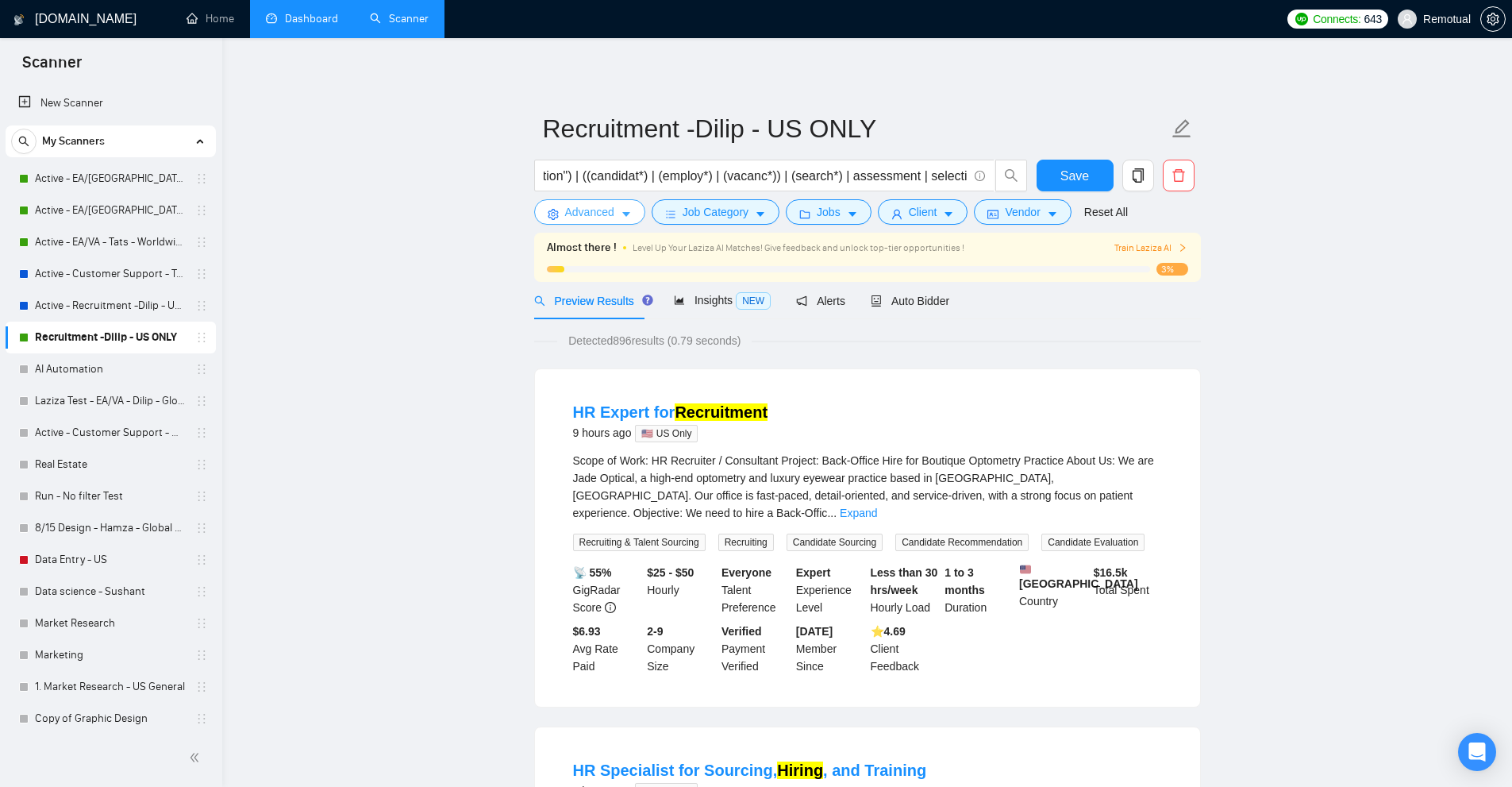
click at [634, 213] on button "Advanced" at bounding box center [590, 212] width 111 height 25
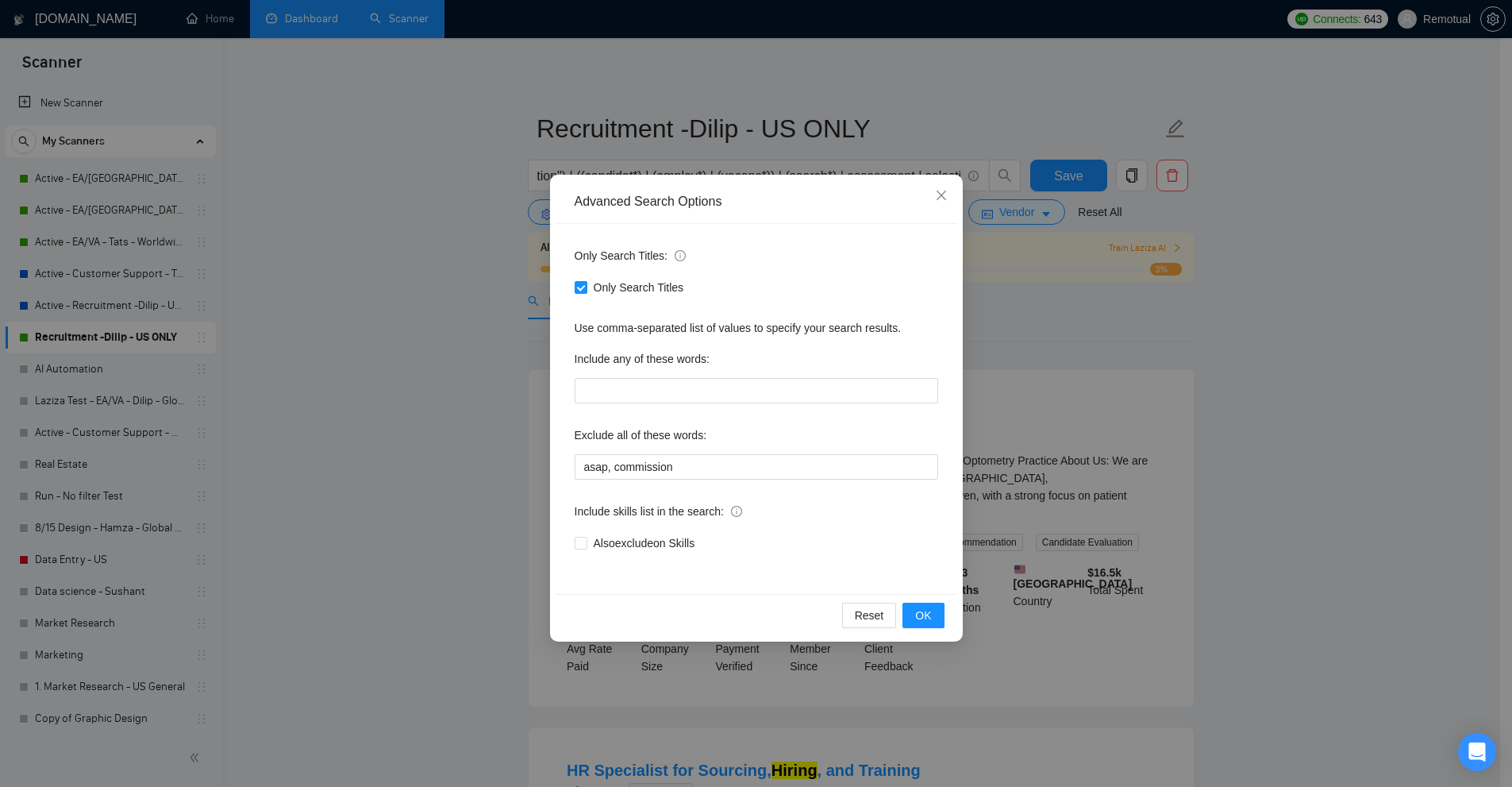
drag, startPoint x: 437, startPoint y: 294, endPoint x: 348, endPoint y: 302, distance: 89.4
click at [425, 297] on div "Advanced Search Options Only Search Titles: Only Search Titles Use comma-separa…" at bounding box center [756, 394] width 1512 height 787
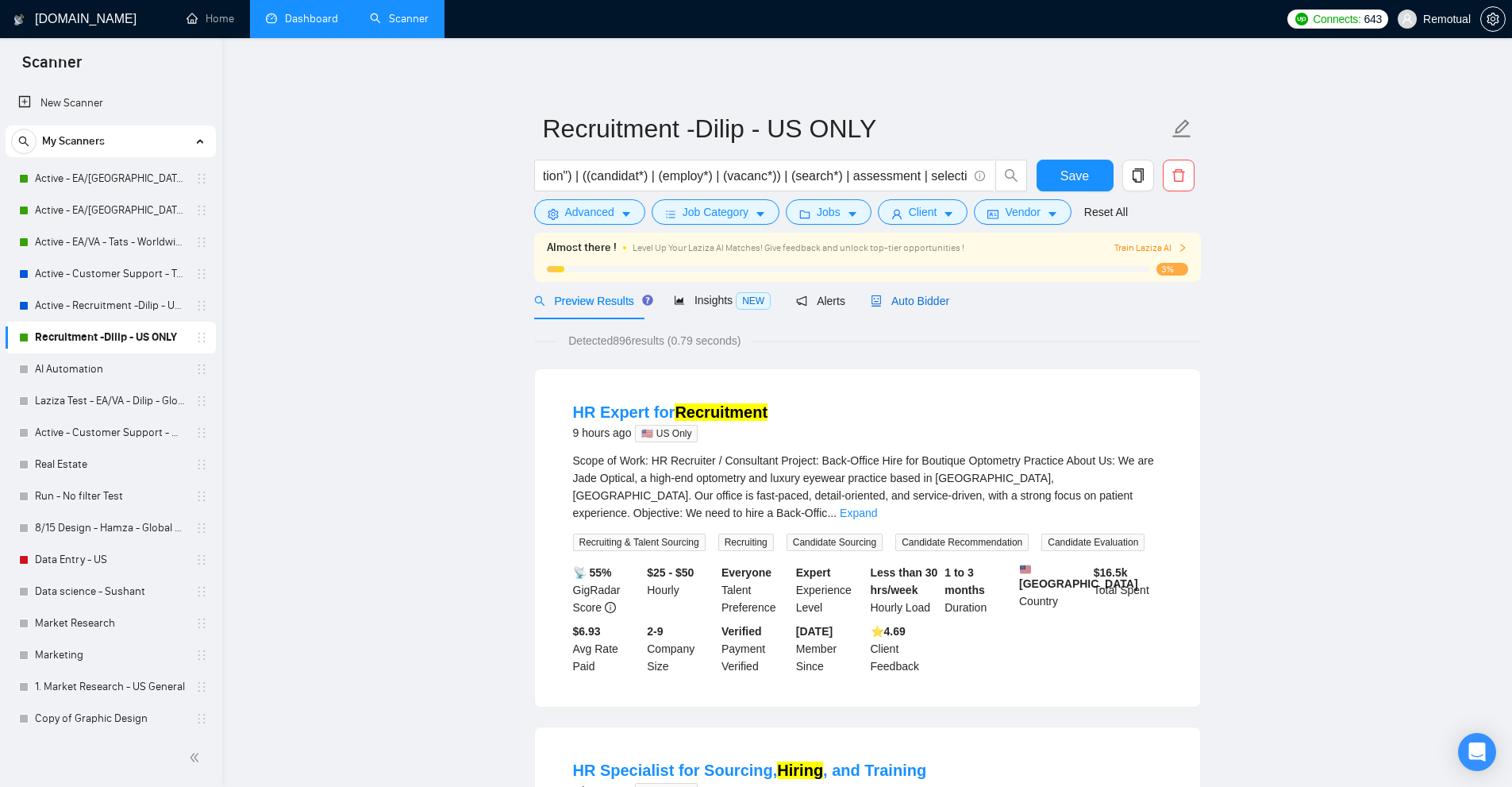
click at [898, 297] on span "Auto Bidder" at bounding box center [910, 300] width 79 height 12
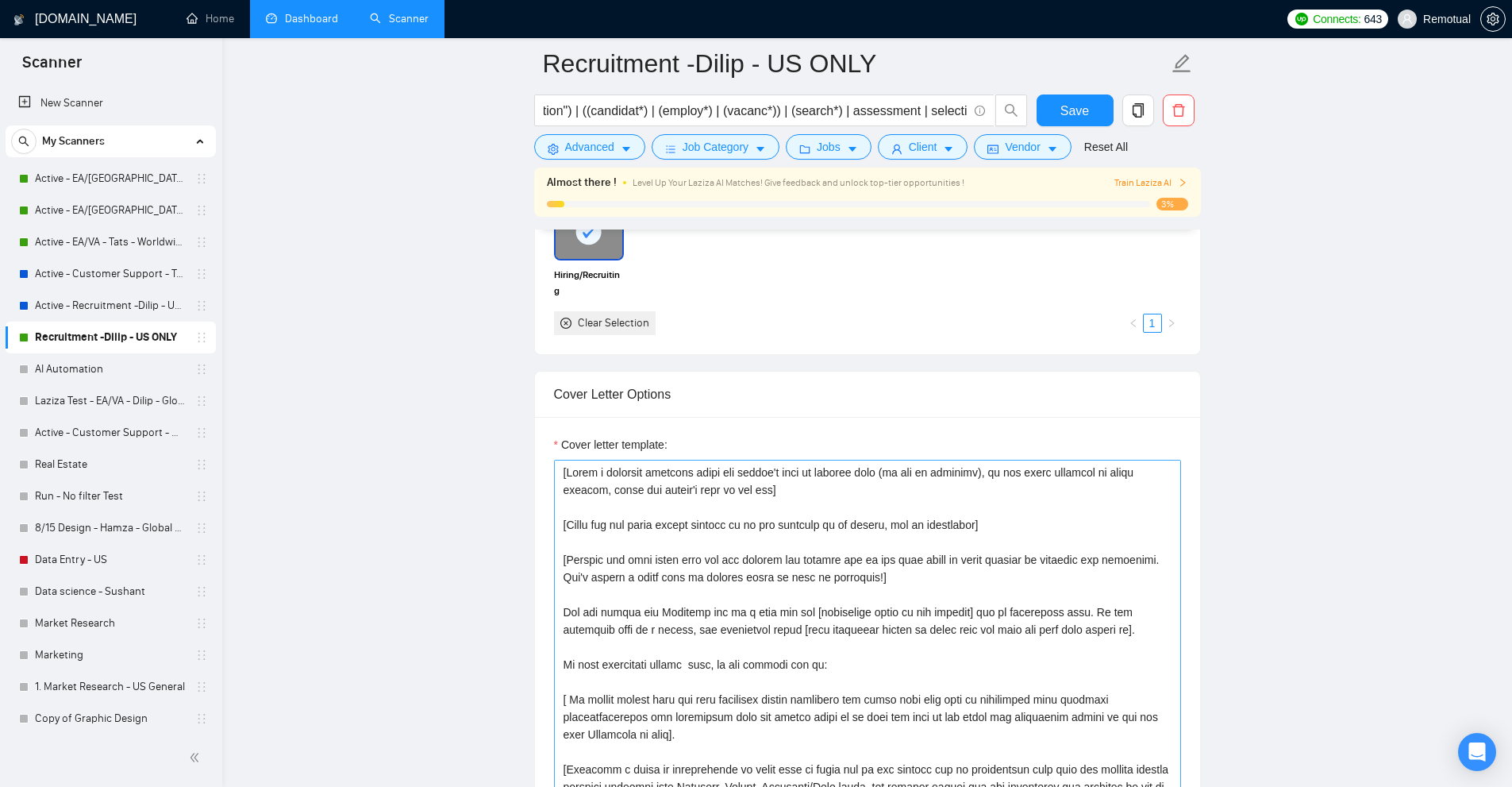
scroll to position [1747, 0]
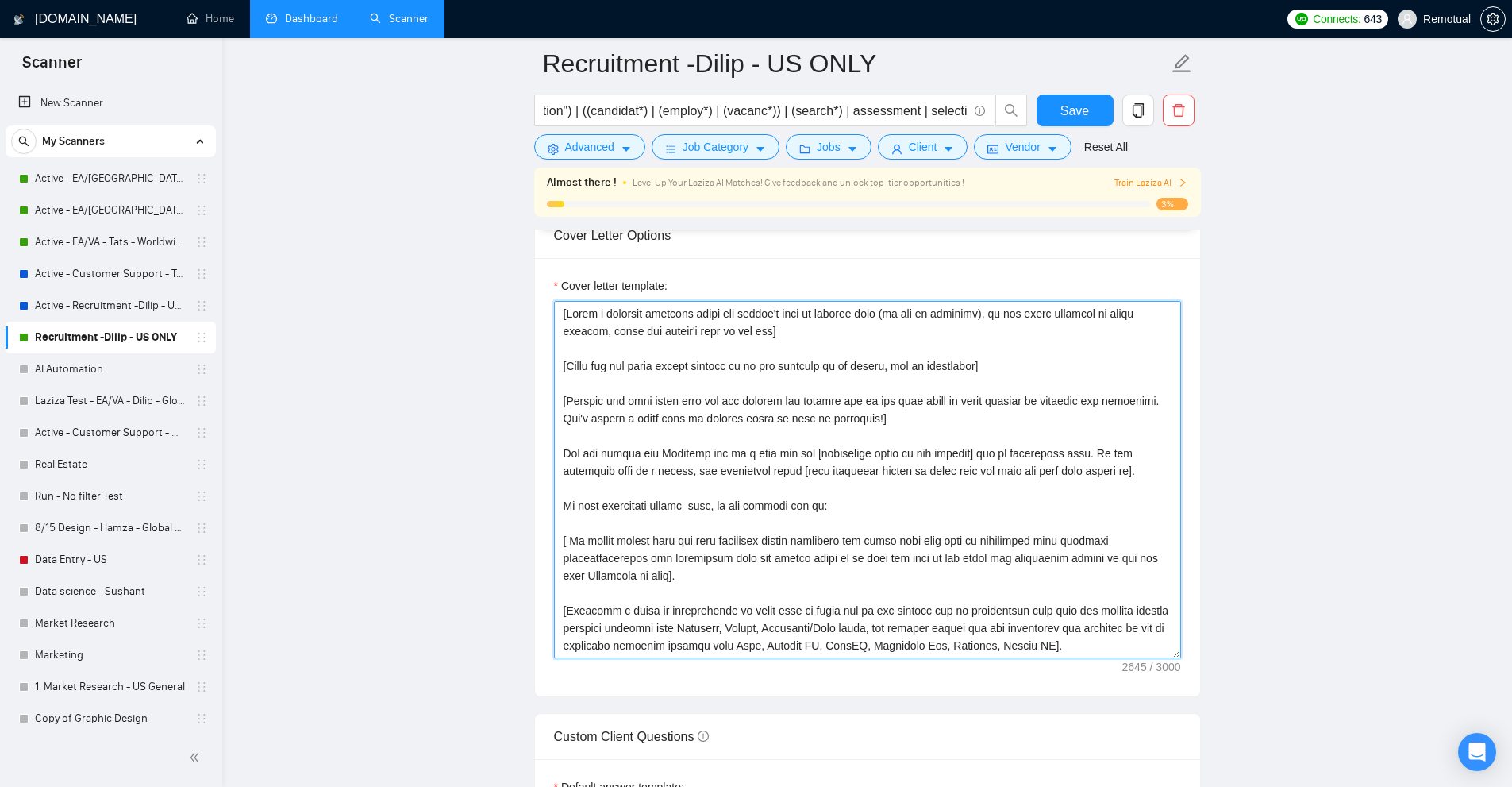
click at [562, 369] on textarea "Cover letter template:" at bounding box center [867, 480] width 627 height 358
drag, startPoint x: 562, startPoint y: 369, endPoint x: 997, endPoint y: 374, distance: 435.0
click at [996, 374] on textarea "Cover letter template:" at bounding box center [867, 480] width 627 height 358
click at [1001, 374] on textarea "Cover letter template:" at bounding box center [867, 480] width 627 height 358
drag, startPoint x: 1032, startPoint y: 361, endPoint x: 530, endPoint y: 382, distance: 502.4
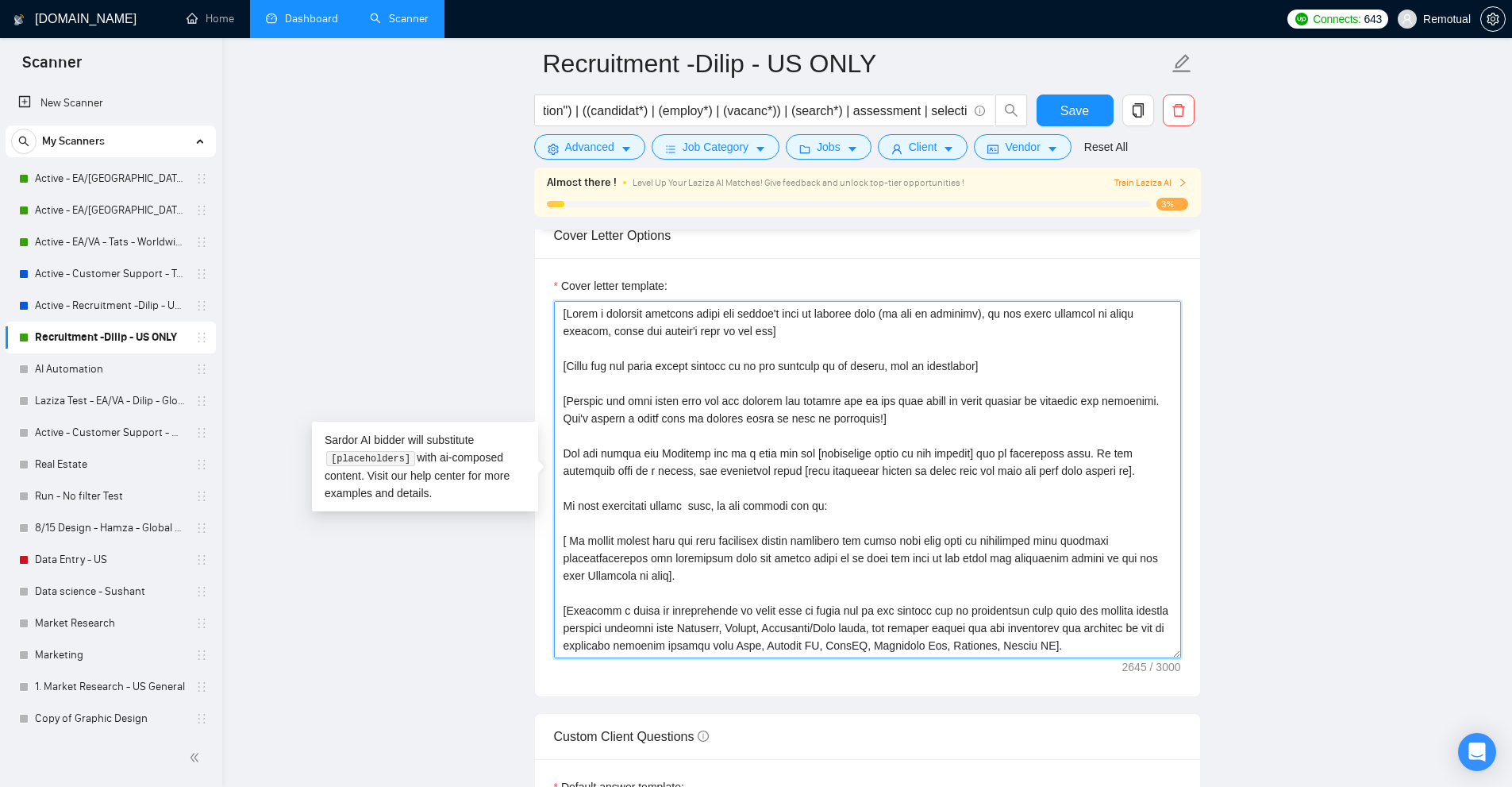
click at [479, 366] on main "Recruitment -Dilip - US ONLY ((recruit*) | (Hiring*) | (Hire*) | "Talent acquis…" at bounding box center [867, 644] width 1239 height 4655
click at [570, 401] on textarea "Cover letter template:" at bounding box center [867, 480] width 627 height 358
drag, startPoint x: 570, startPoint y: 401, endPoint x: 1022, endPoint y: 419, distance: 452.4
click at [1022, 419] on textarea "Cover letter template:" at bounding box center [867, 480] width 627 height 358
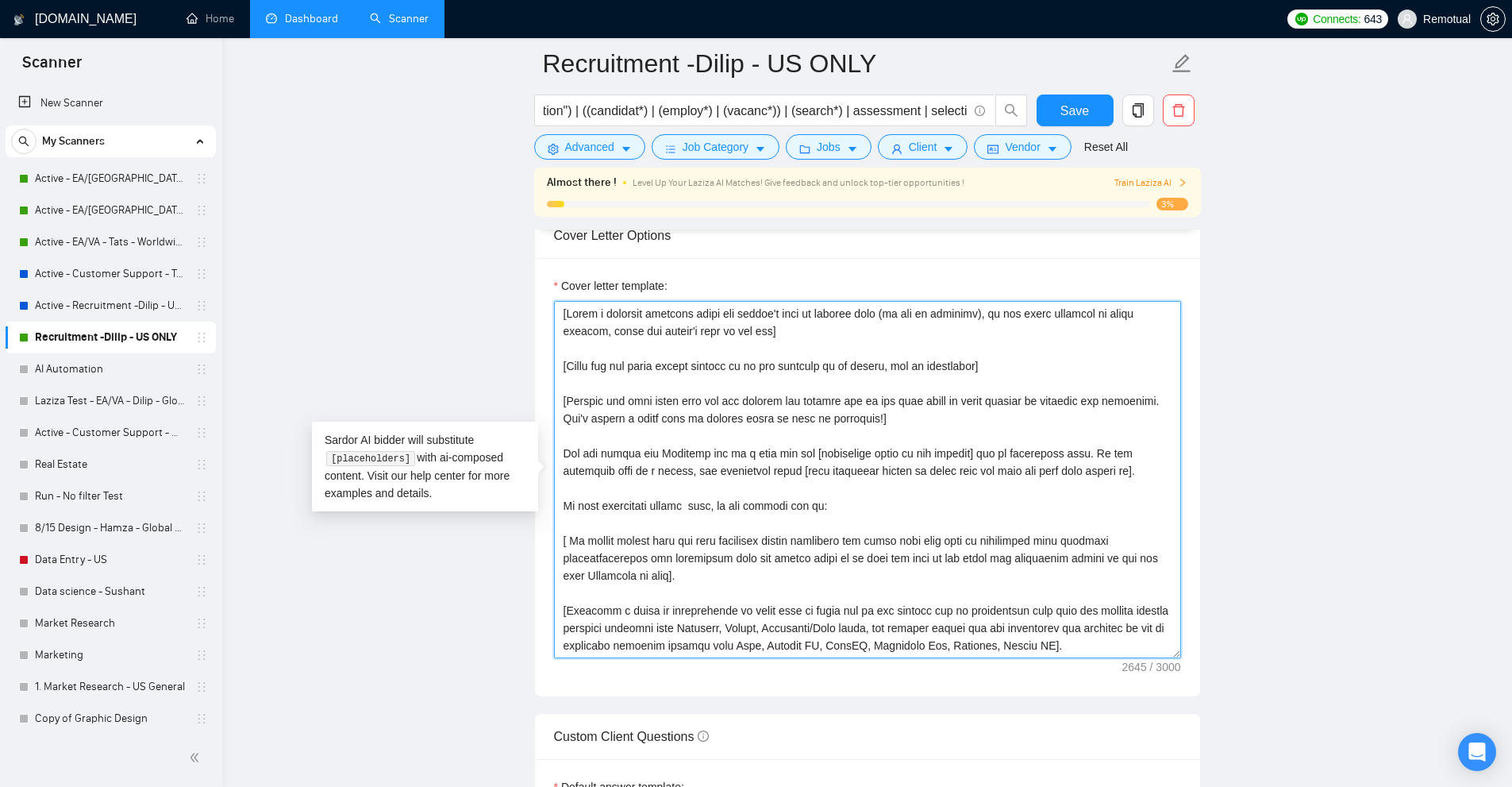
drag, startPoint x: 961, startPoint y: 419, endPoint x: 517, endPoint y: 401, distance: 444.4
click at [517, 401] on main "Recruitment -Dilip - US ONLY ((recruit*) | (Hiring*) | (Hire*) | "Talent acquis…" at bounding box center [867, 644] width 1239 height 4655
click at [771, 442] on textarea "Cover letter template:" at bounding box center [867, 480] width 627 height 358
click at [584, 458] on textarea "Cover letter template:" at bounding box center [867, 480] width 627 height 358
drag, startPoint x: 584, startPoint y: 458, endPoint x: 728, endPoint y: 458, distance: 144.0
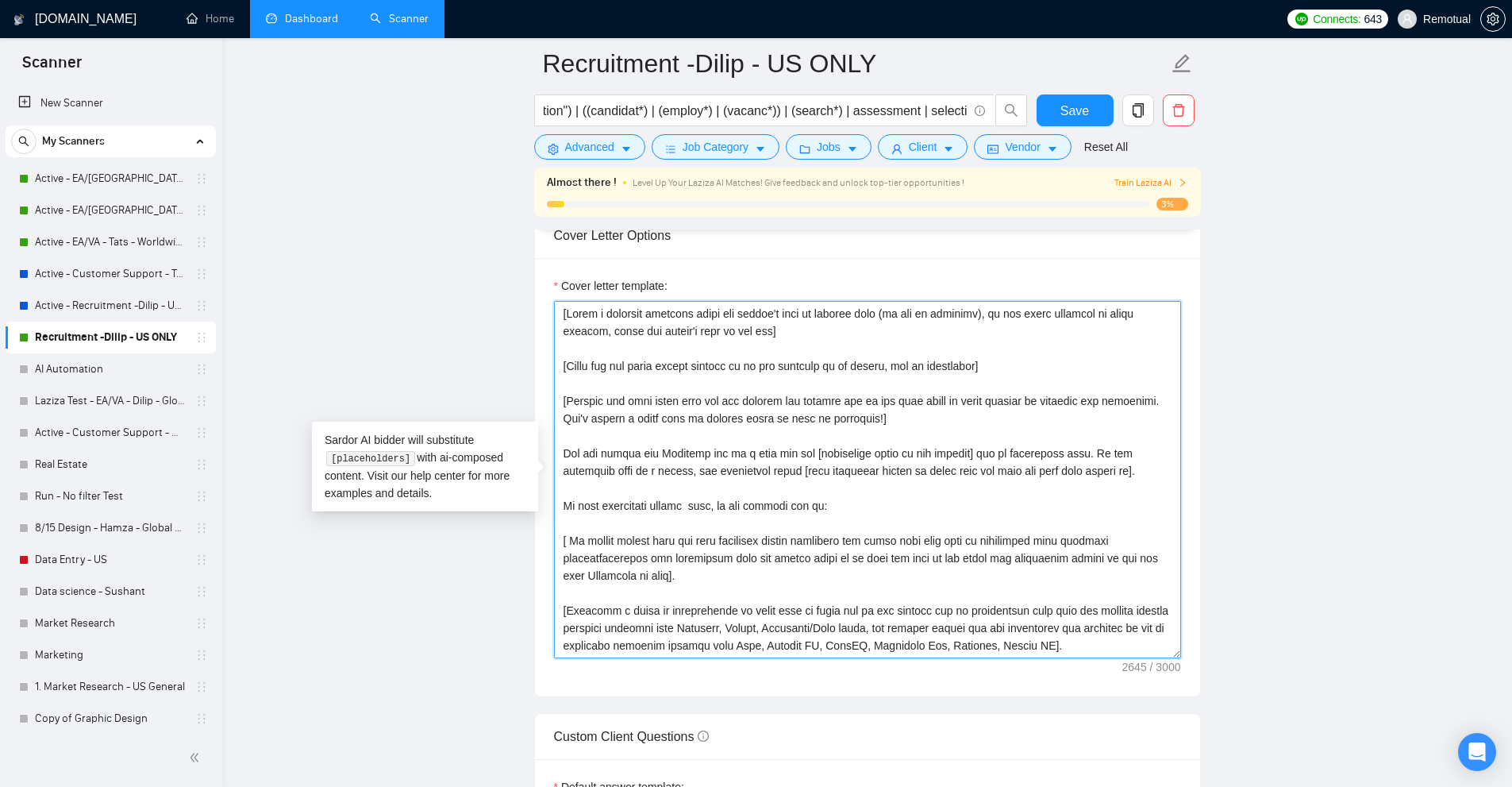
click at [717, 458] on textarea "Cover letter template:" at bounding box center [867, 480] width 627 height 358
click at [729, 458] on textarea "Cover letter template:" at bounding box center [867, 480] width 627 height 358
click at [1153, 375] on textarea "Cover letter template:" at bounding box center [867, 480] width 627 height 358
drag, startPoint x: 973, startPoint y: 458, endPoint x: 1123, endPoint y: 450, distance: 150.2
click at [1123, 450] on textarea "Cover letter template:" at bounding box center [867, 480] width 627 height 358
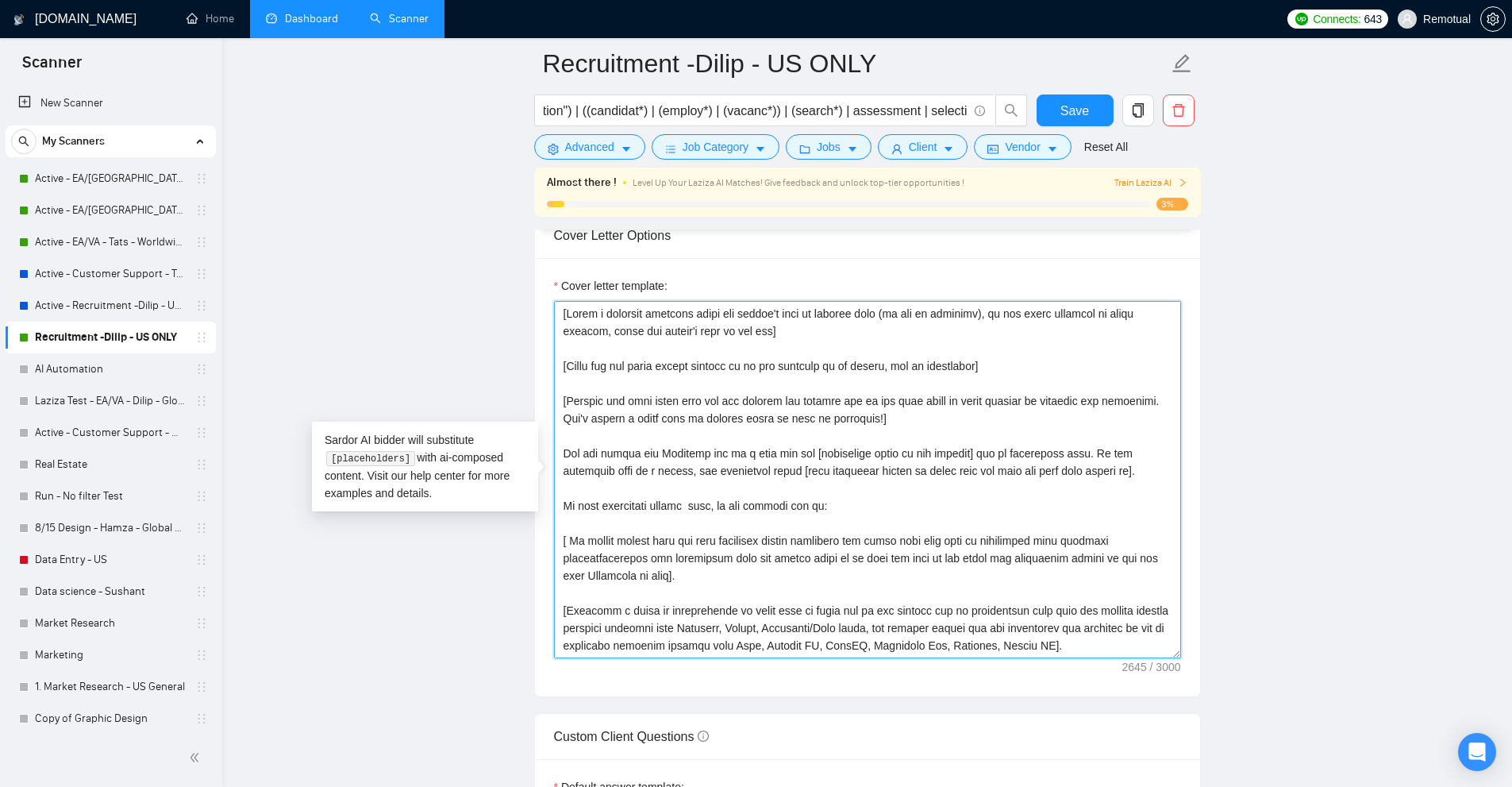
click at [1123, 450] on textarea "Cover letter template:" at bounding box center [867, 480] width 627 height 358
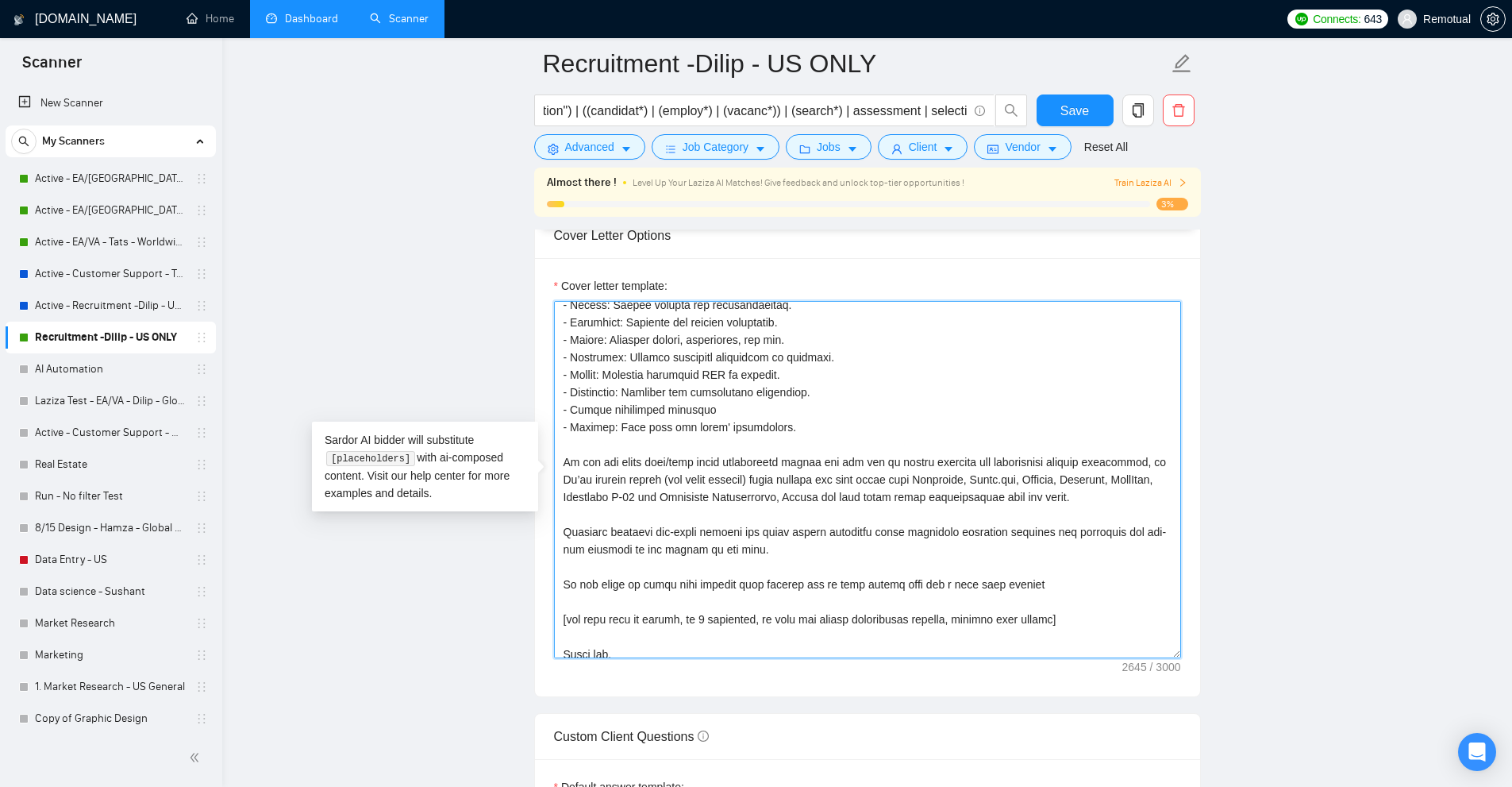
scroll to position [472, 0]
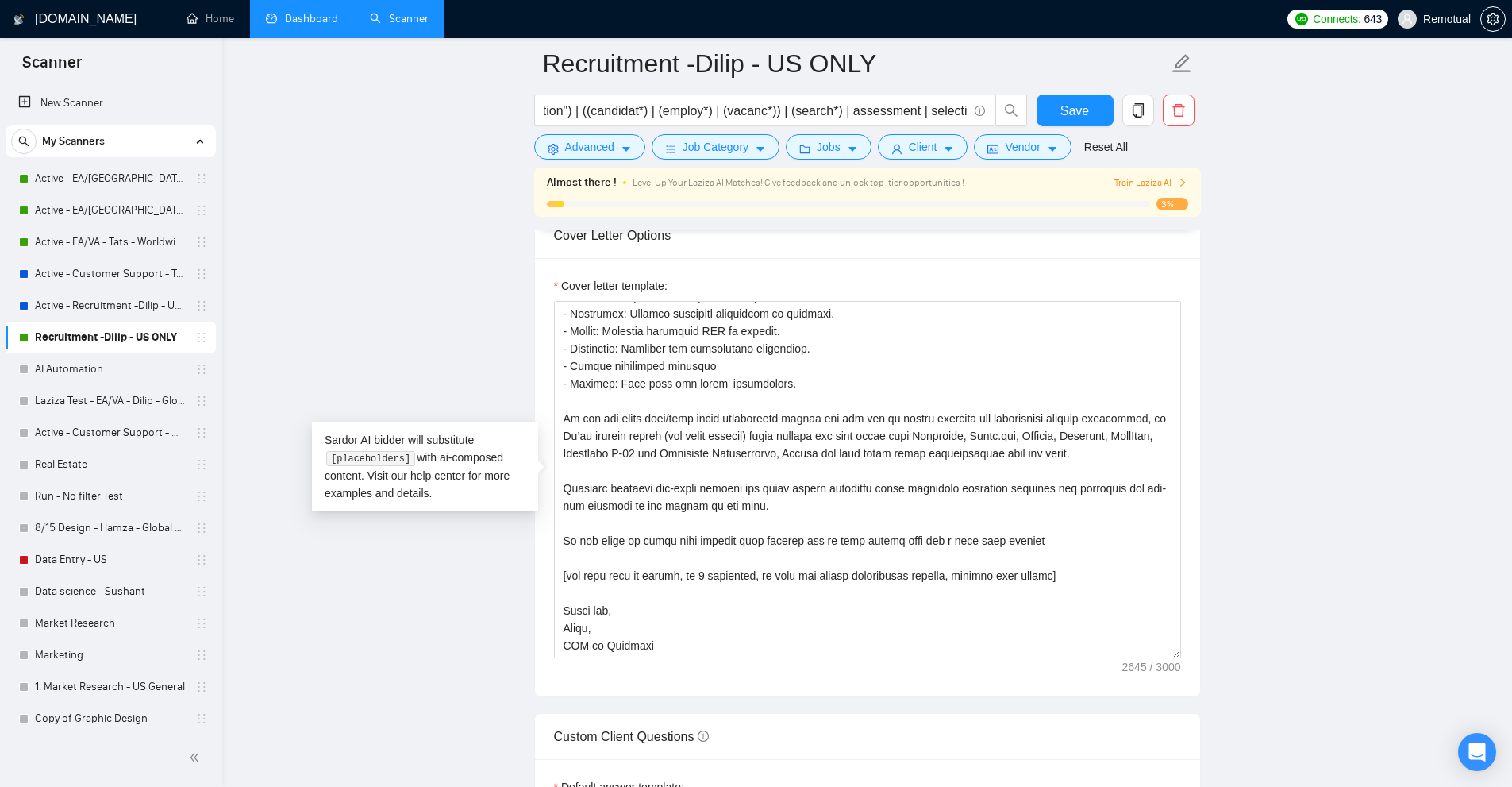
click at [328, 17] on link "Dashboard" at bounding box center [302, 19] width 72 height 13
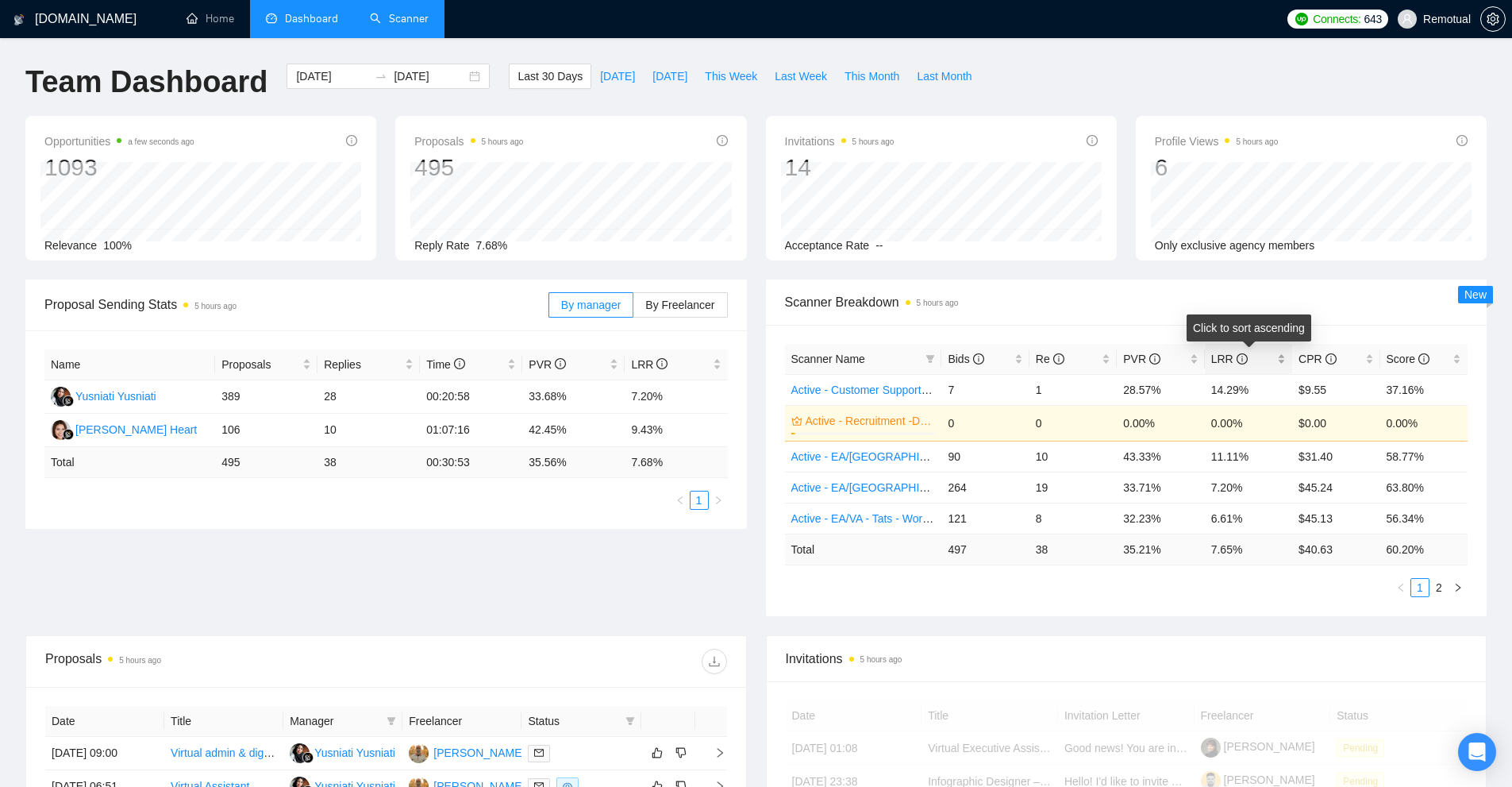
click at [1258, 358] on span "LRR" at bounding box center [1242, 359] width 63 height 18
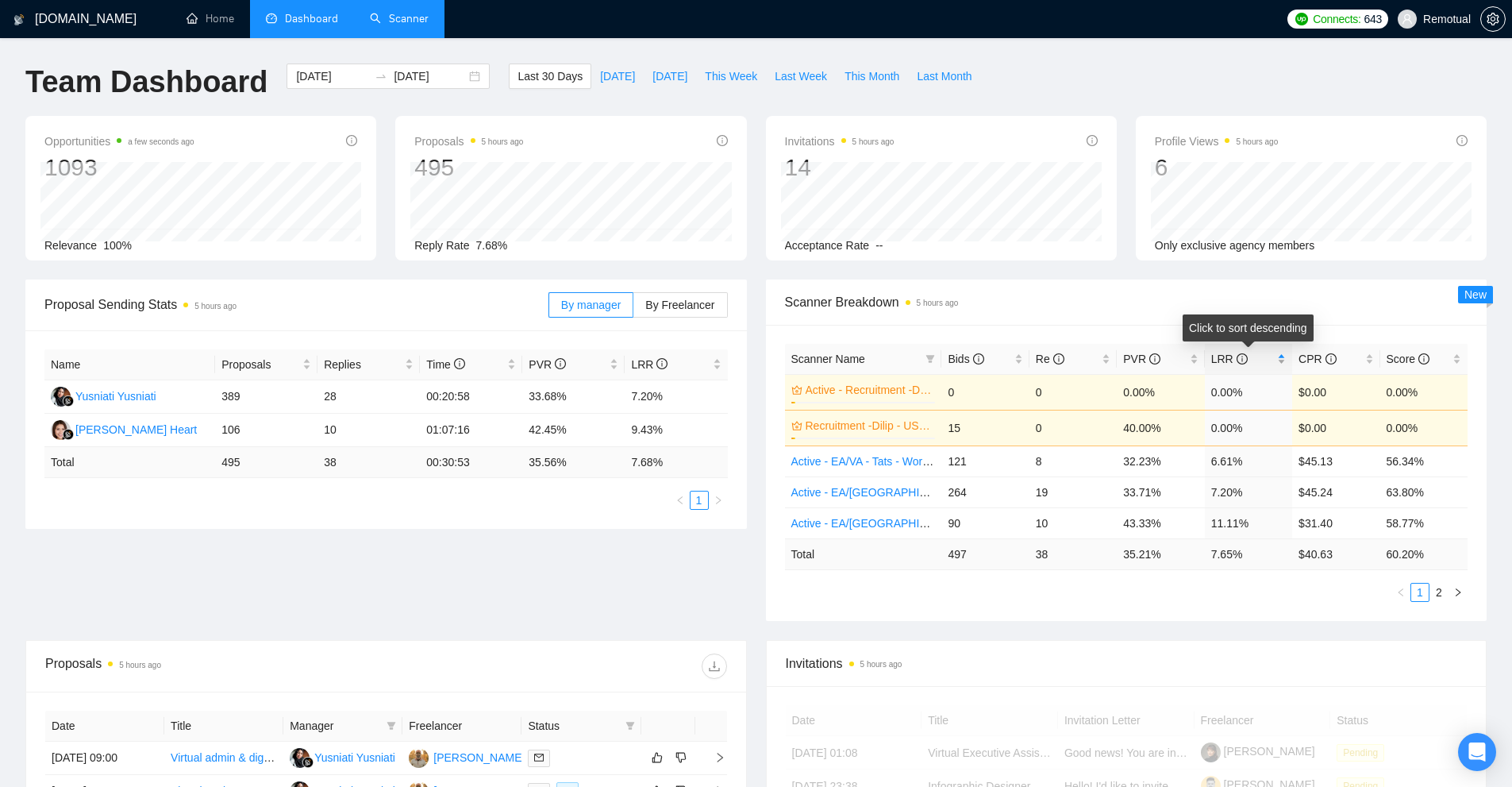
click at [1276, 359] on div "LRR" at bounding box center [1248, 359] width 74 height 18
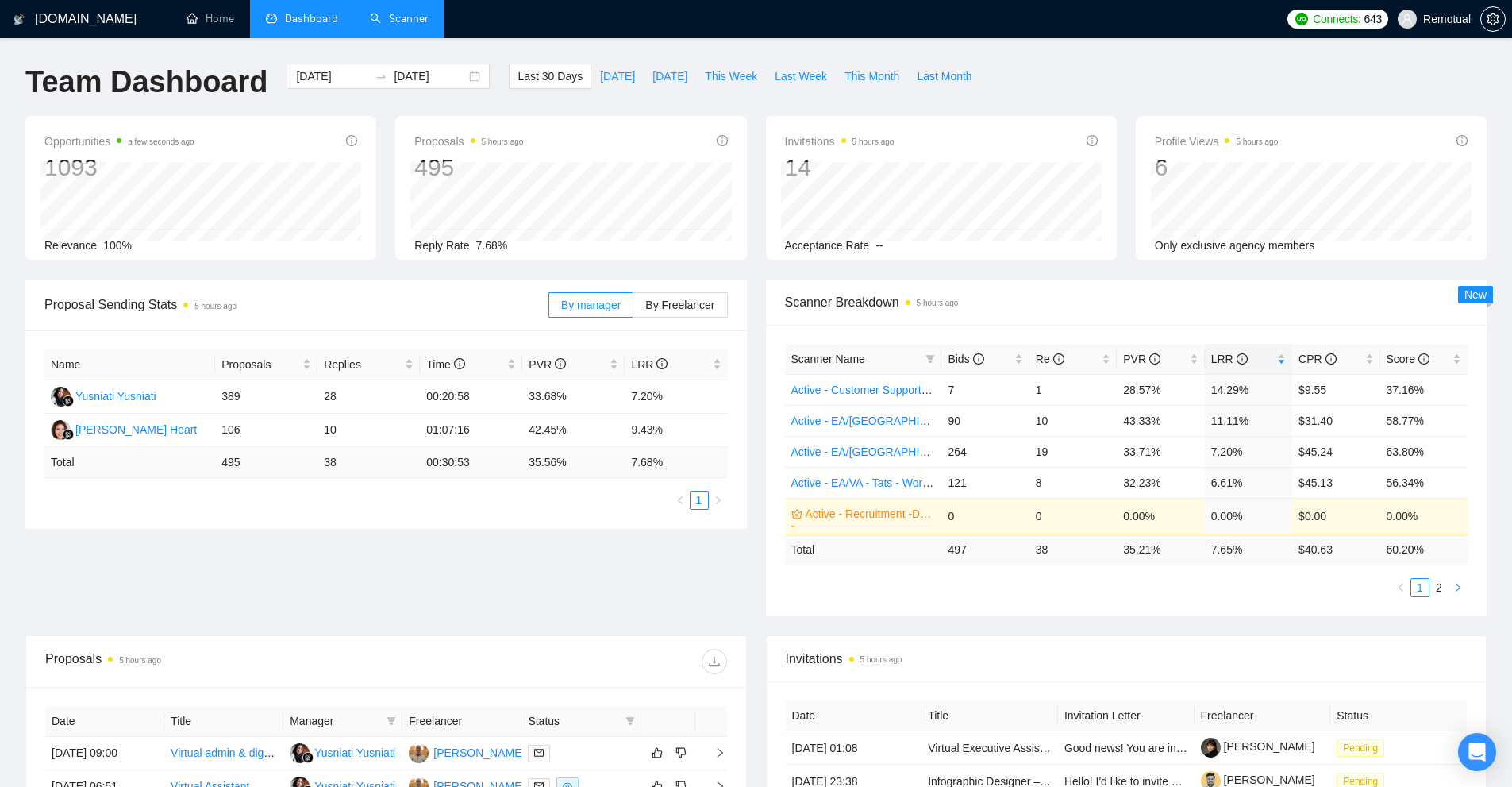
click at [1455, 589] on icon "right" at bounding box center [1457, 587] width 9 height 9
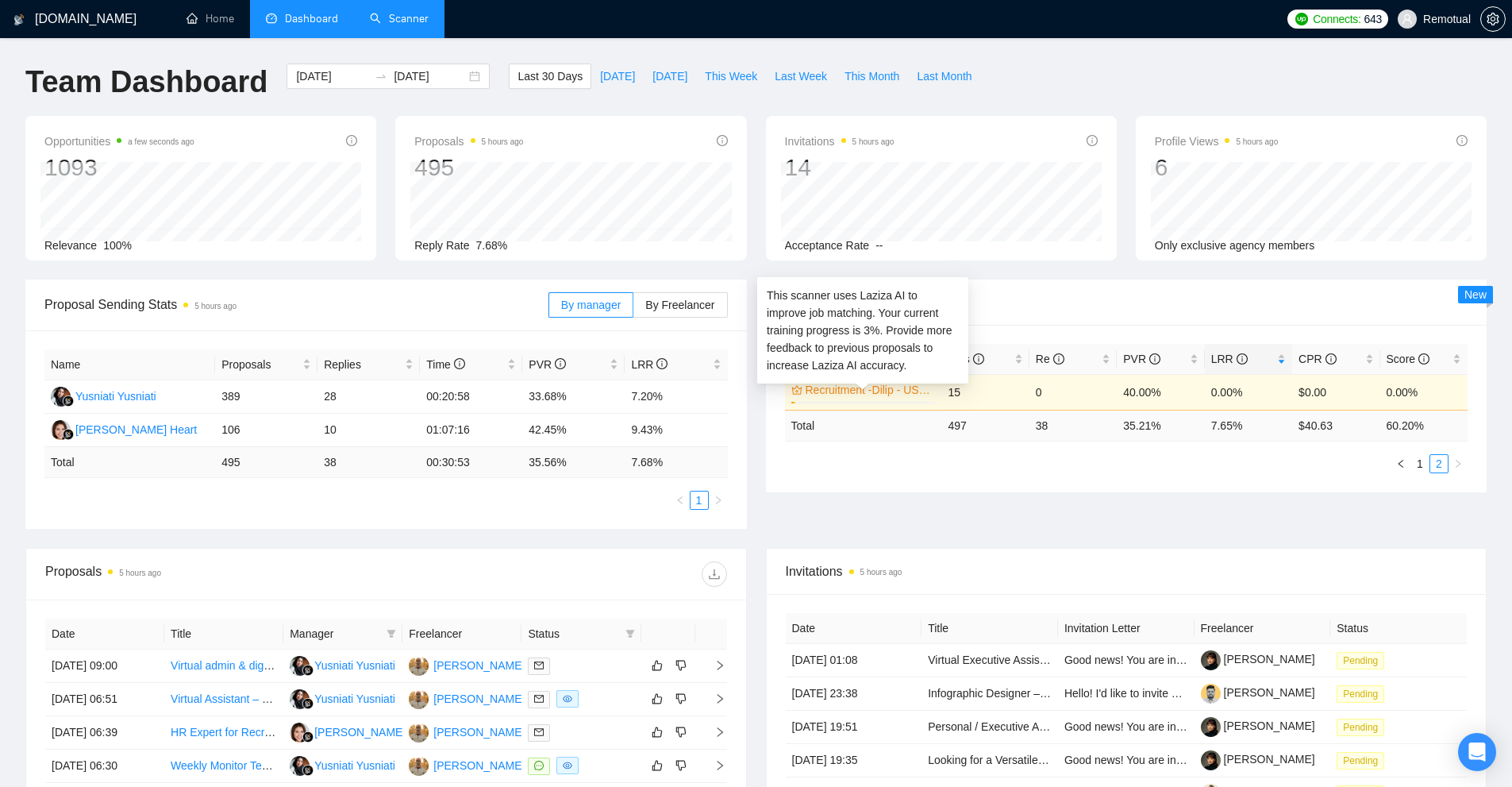
click at [876, 394] on link "Recruitment -Dilip - US ONLY" at bounding box center [868, 390] width 127 height 18
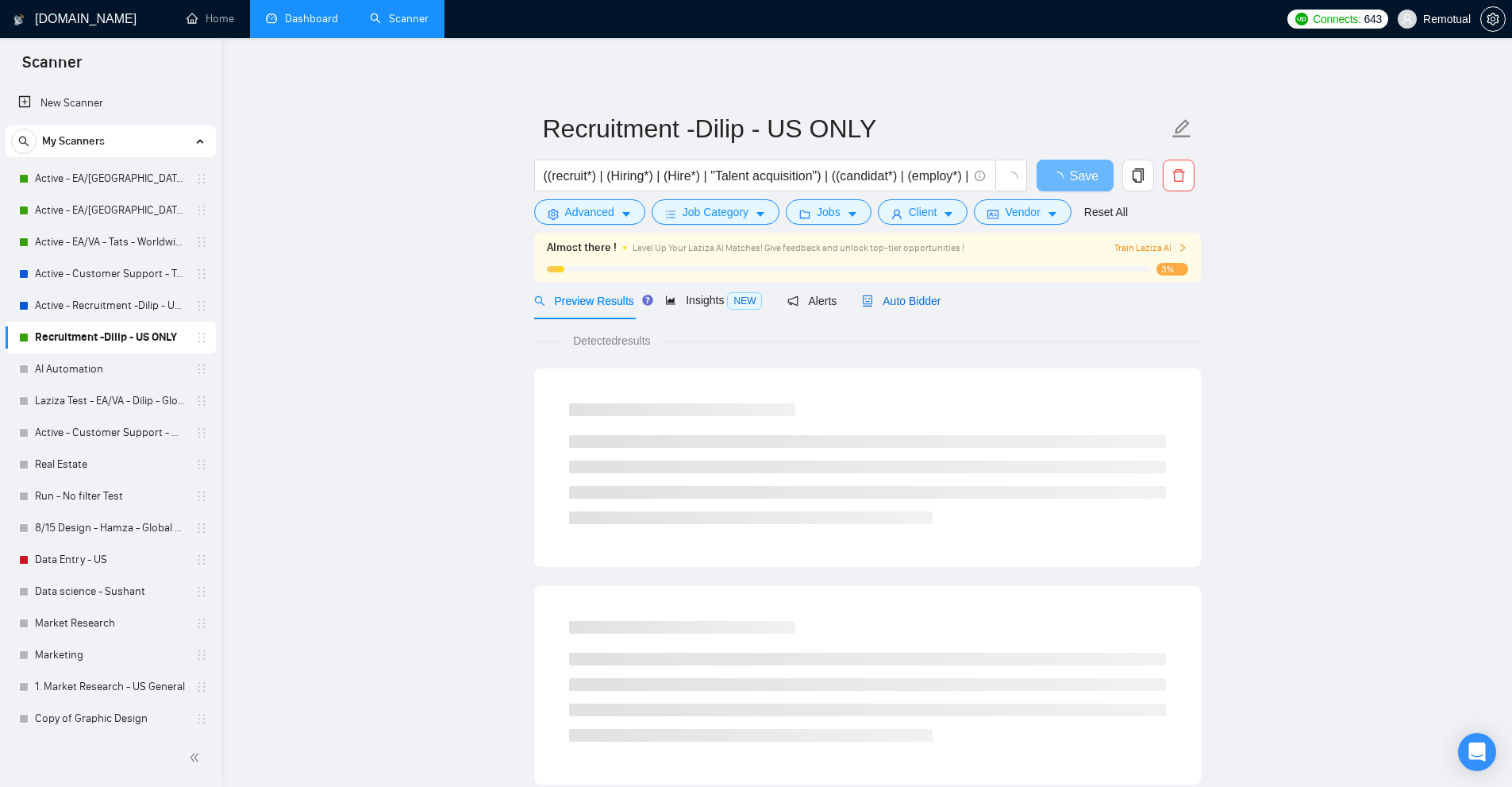
click at [896, 299] on span "Auto Bidder" at bounding box center [901, 300] width 79 height 12
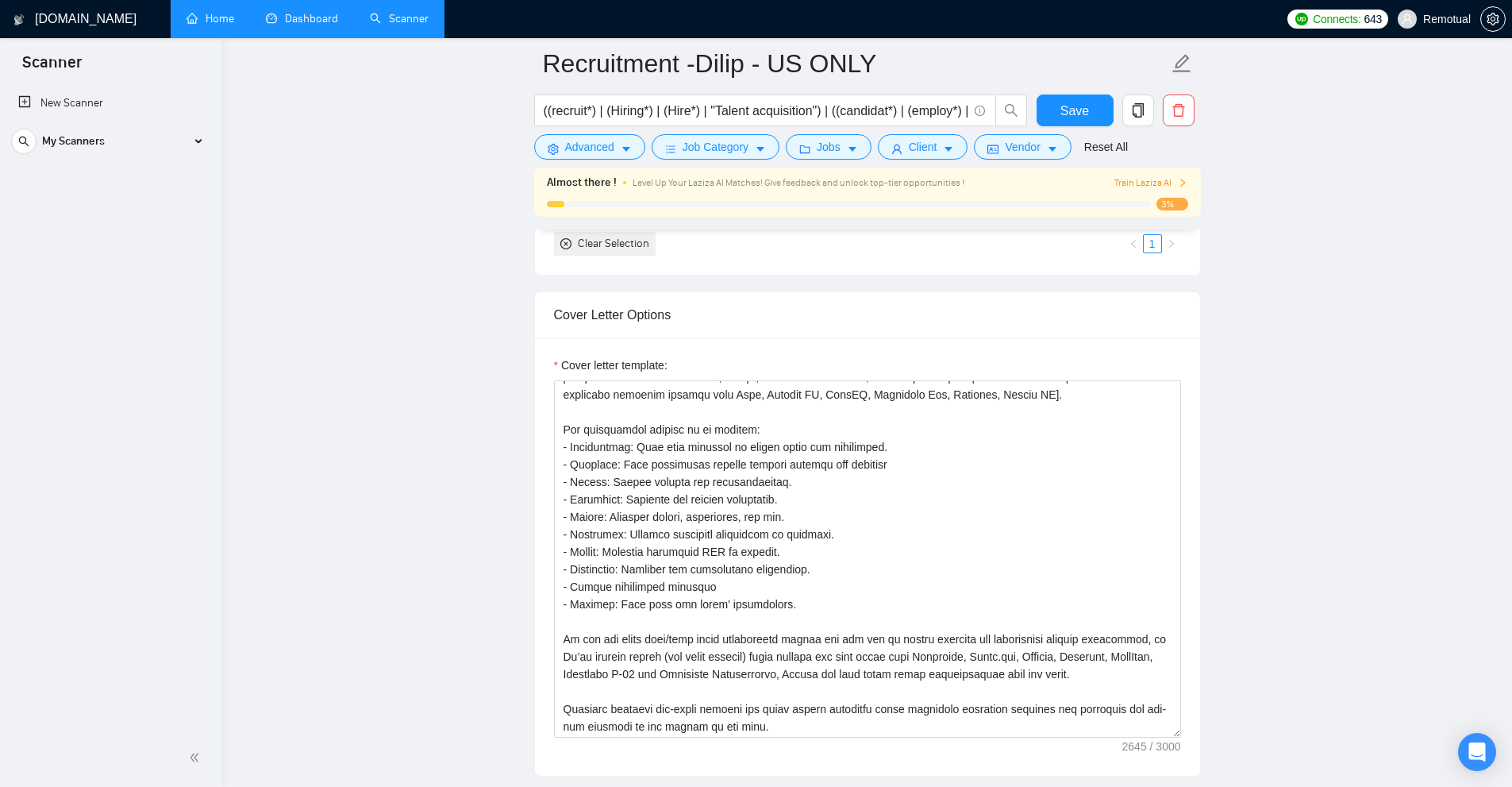
scroll to position [313, 0]
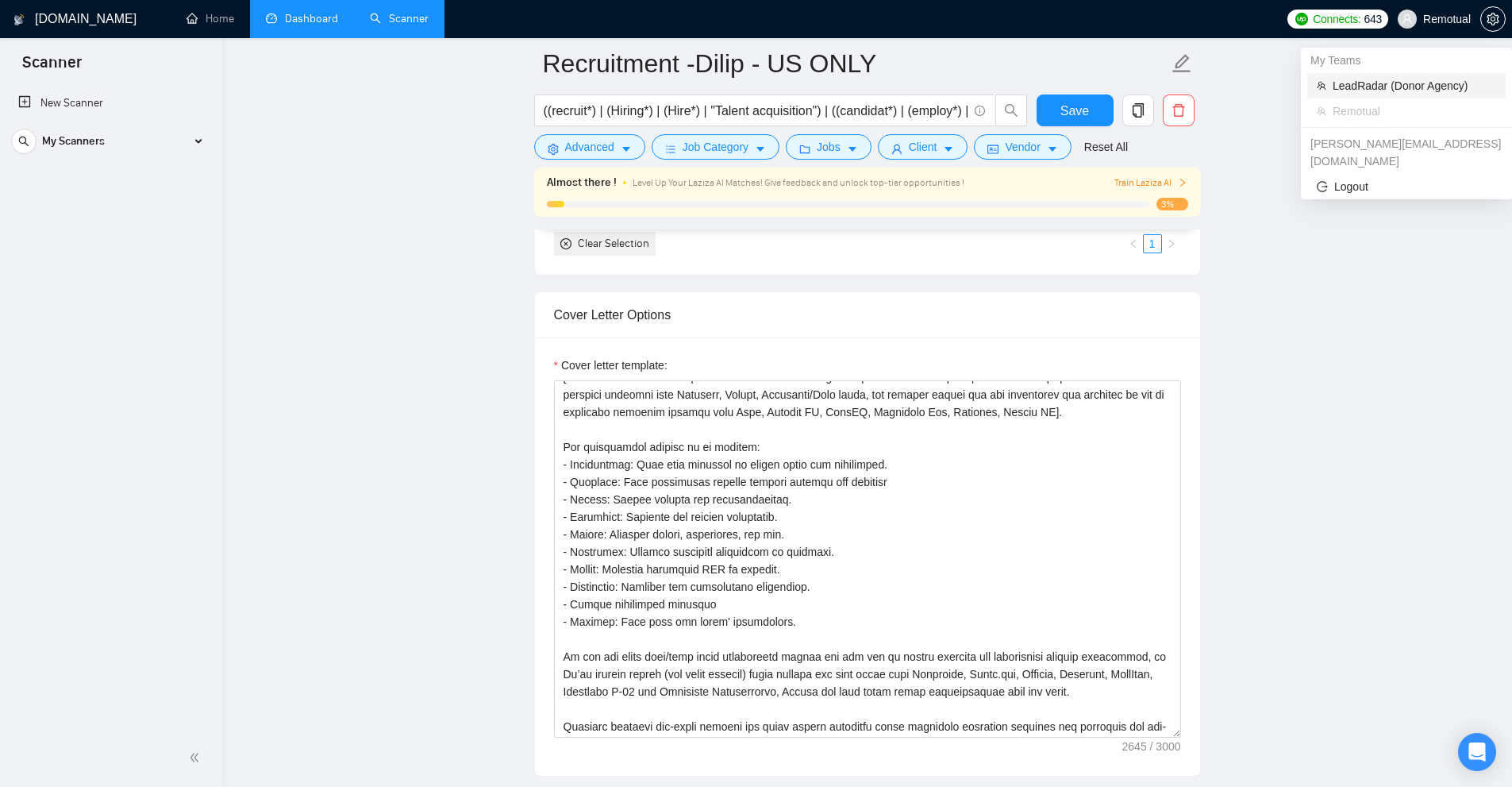
click at [1407, 87] on span "LeadRadar (Donor Agency)" at bounding box center [1414, 86] width 164 height 18
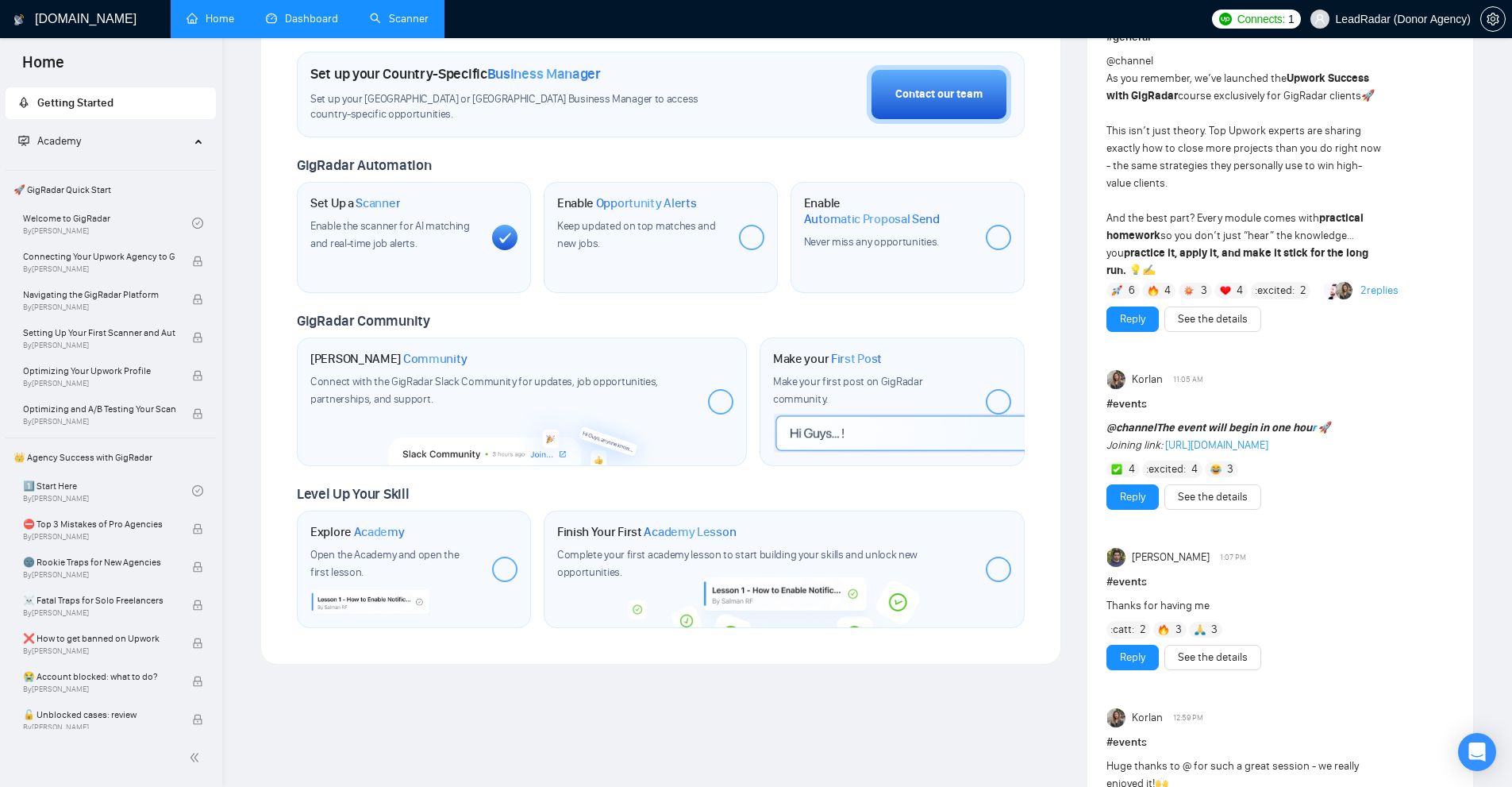
scroll to position [1066, 0]
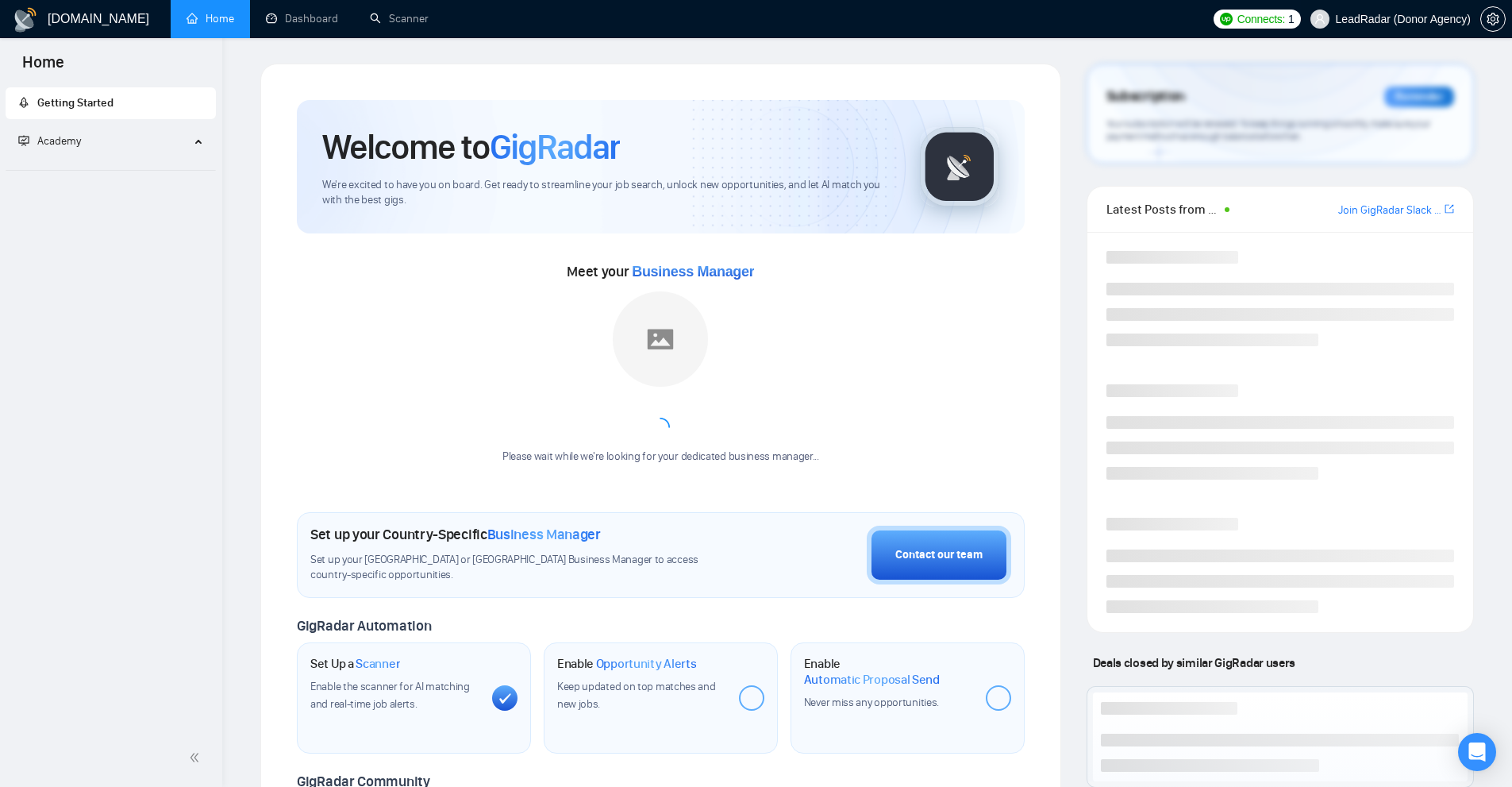
scroll to position [556, 0]
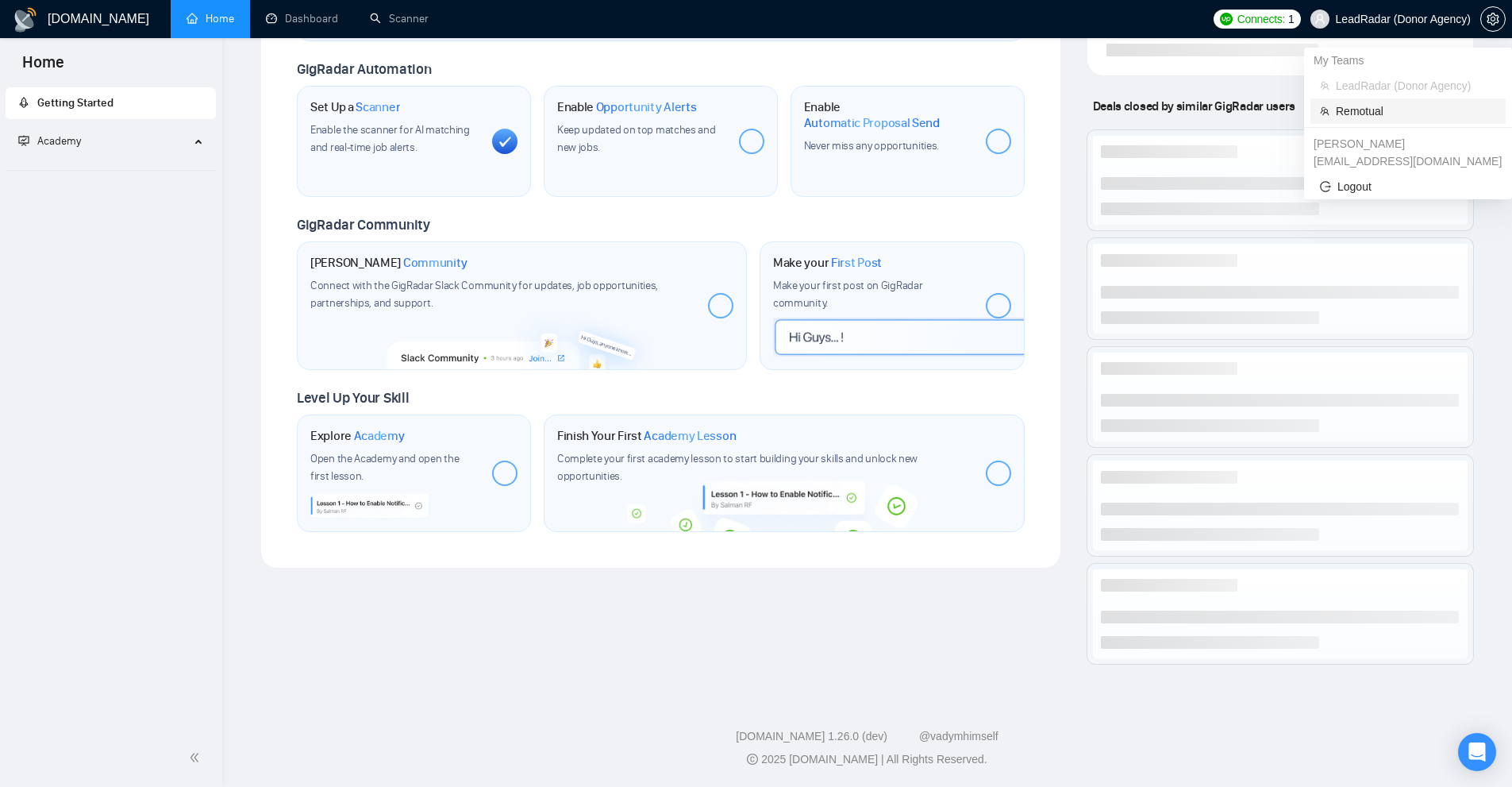
click at [1372, 107] on span "Remotual" at bounding box center [1416, 111] width 160 height 18
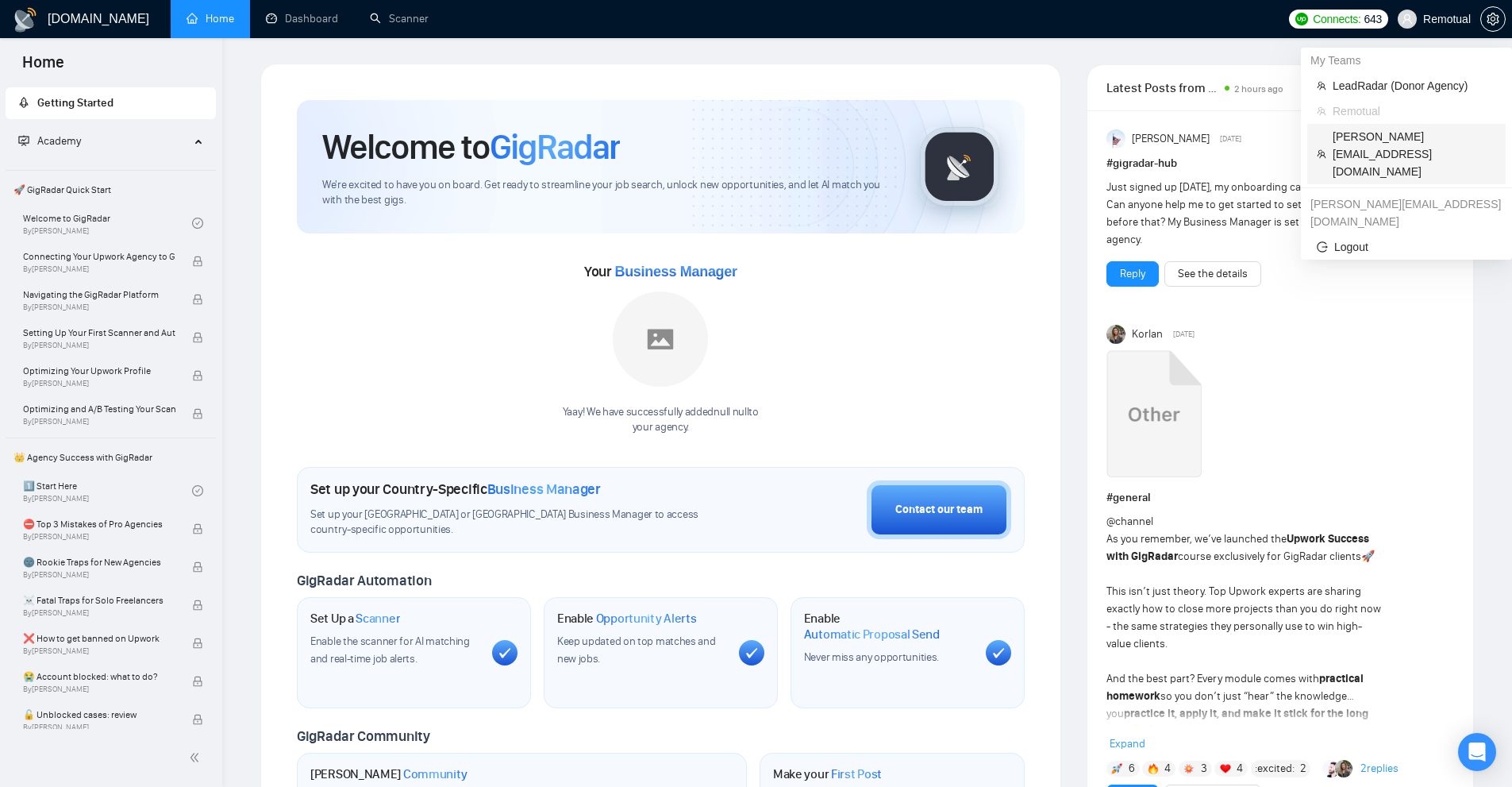
click at [1356, 129] on span "[PERSON_NAME][EMAIL_ADDRESS][DOMAIN_NAME]" at bounding box center [1414, 154] width 164 height 53
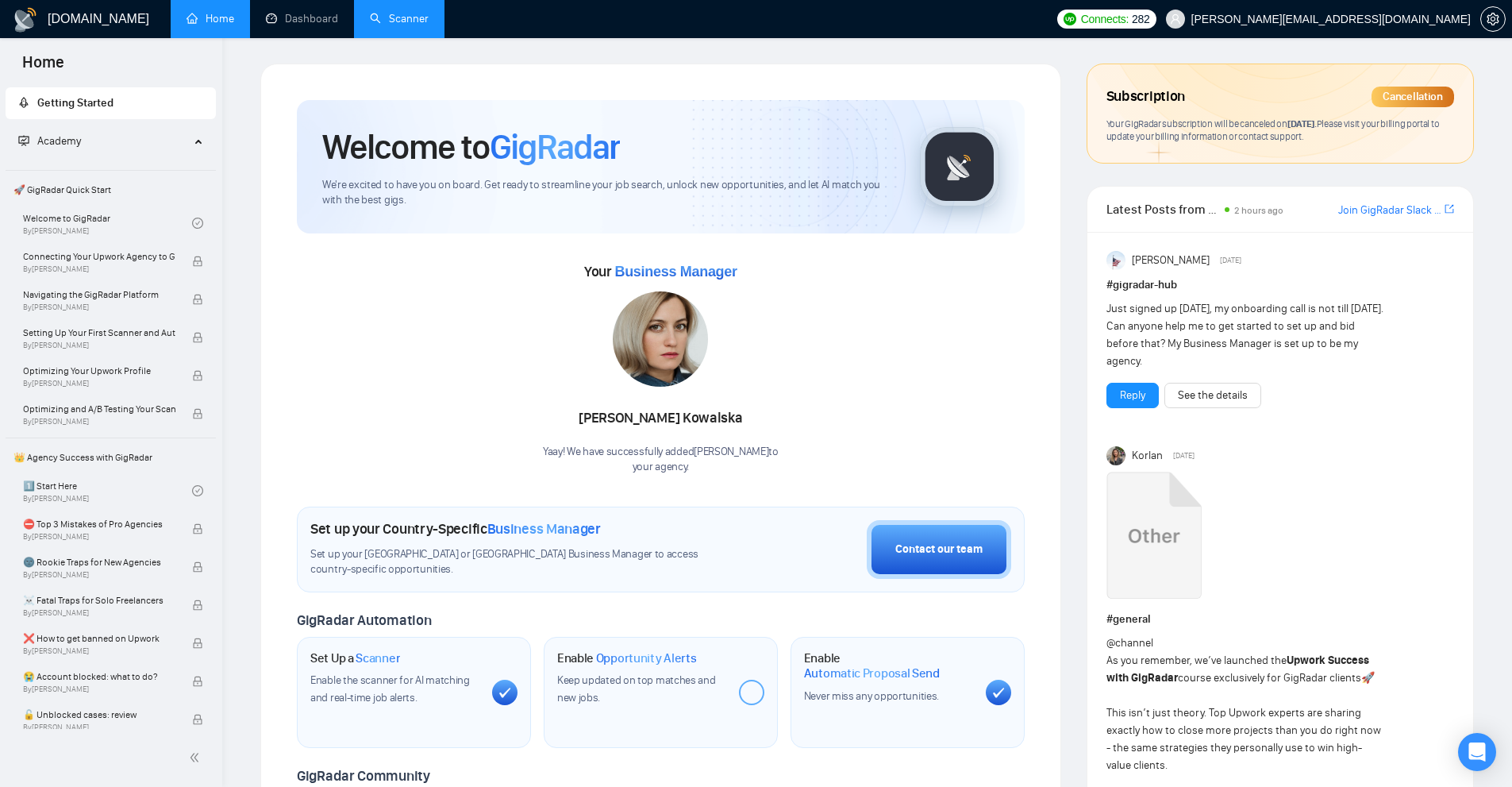
click at [422, 25] on link "Scanner" at bounding box center [399, 19] width 58 height 13
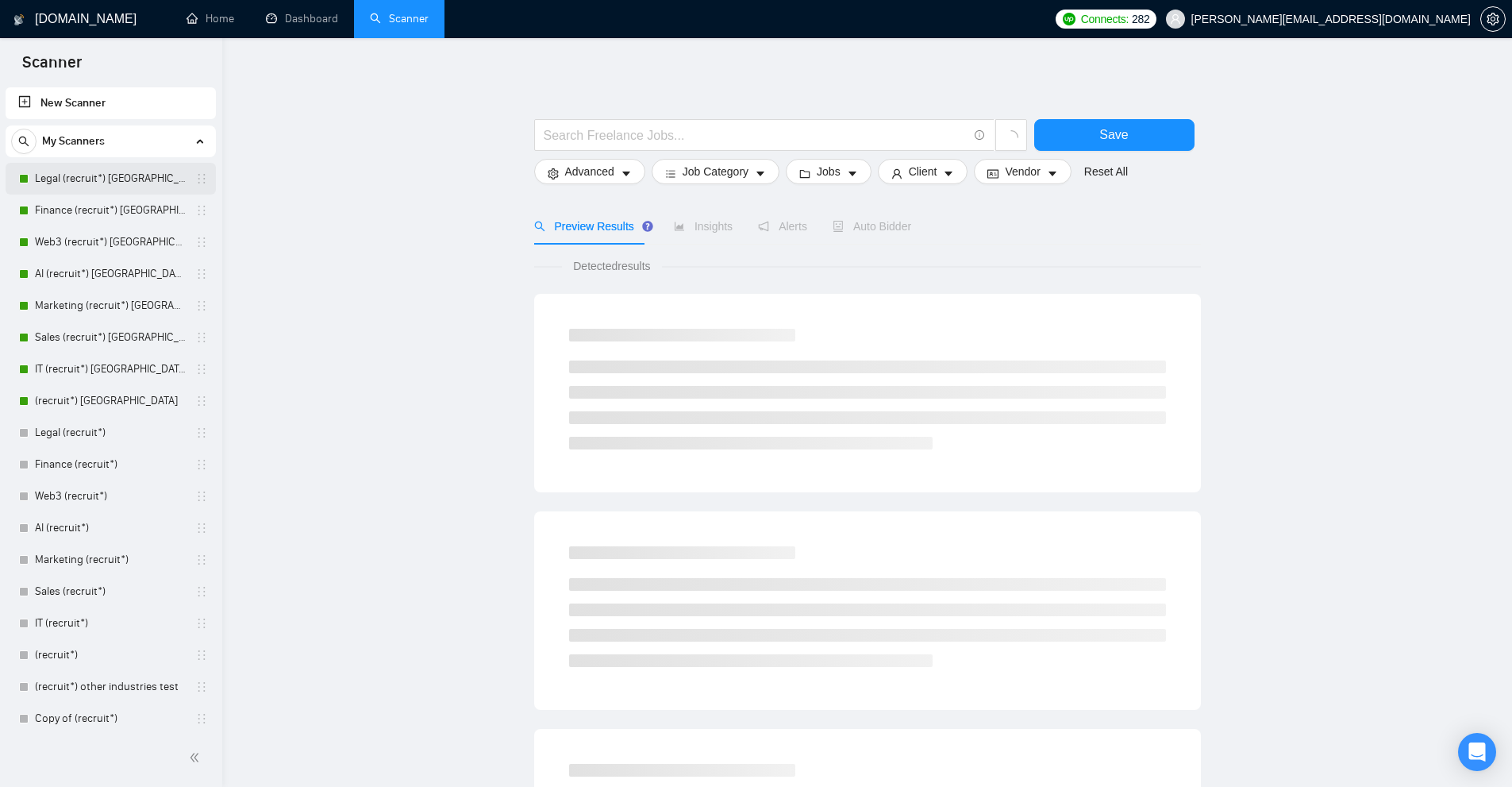
click at [134, 181] on link "Legal (recruit*) Canada" at bounding box center [110, 179] width 151 height 32
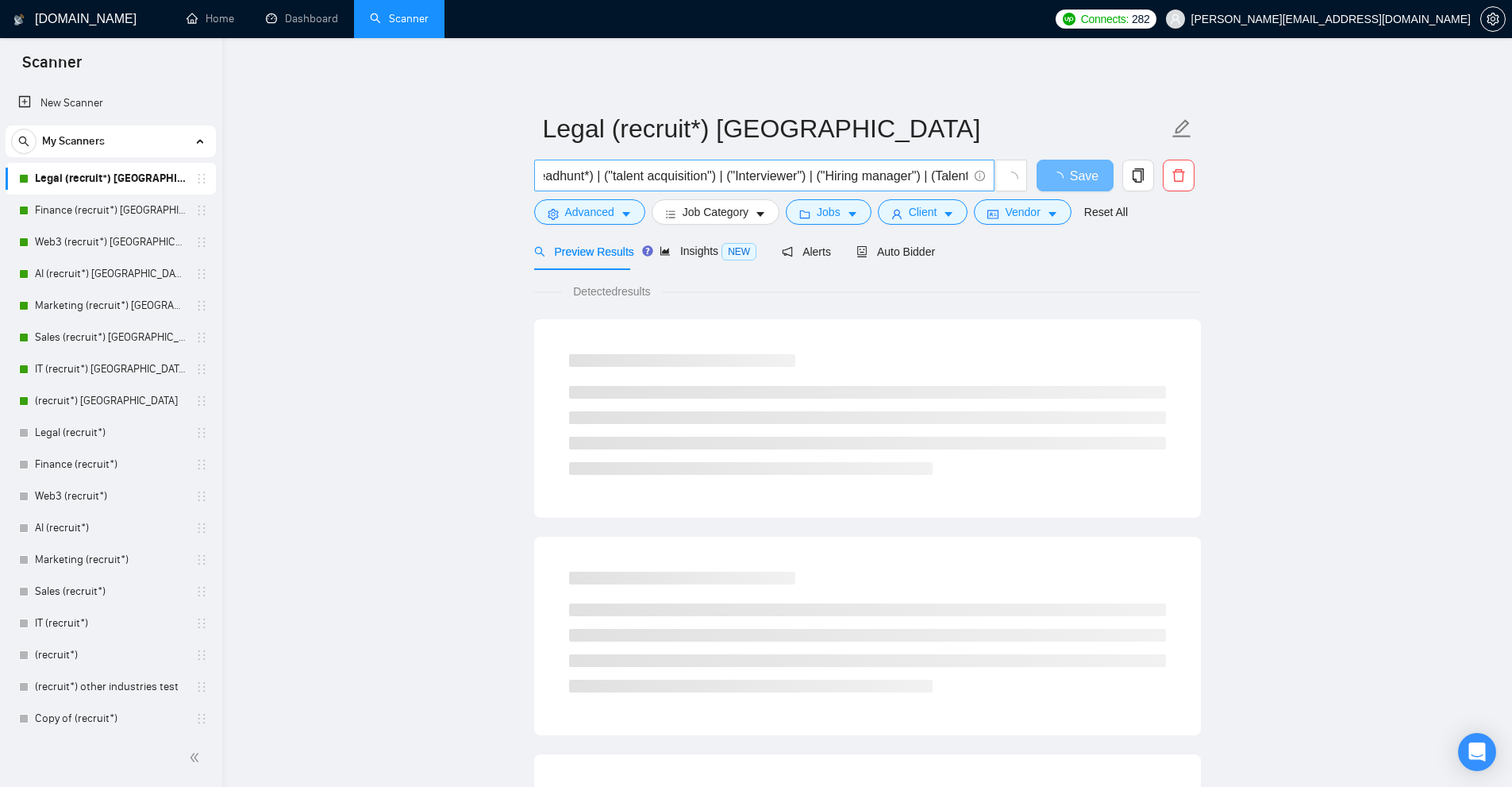
scroll to position [0, 459]
click at [714, 182] on input "((recruit*) | (headhunt*) | ("talent acquisition") | ("Interviewer") | ("Hiring…" at bounding box center [756, 175] width 423 height 20
click at [75, 210] on link "Finance (recruit*) Canada" at bounding box center [110, 211] width 151 height 32
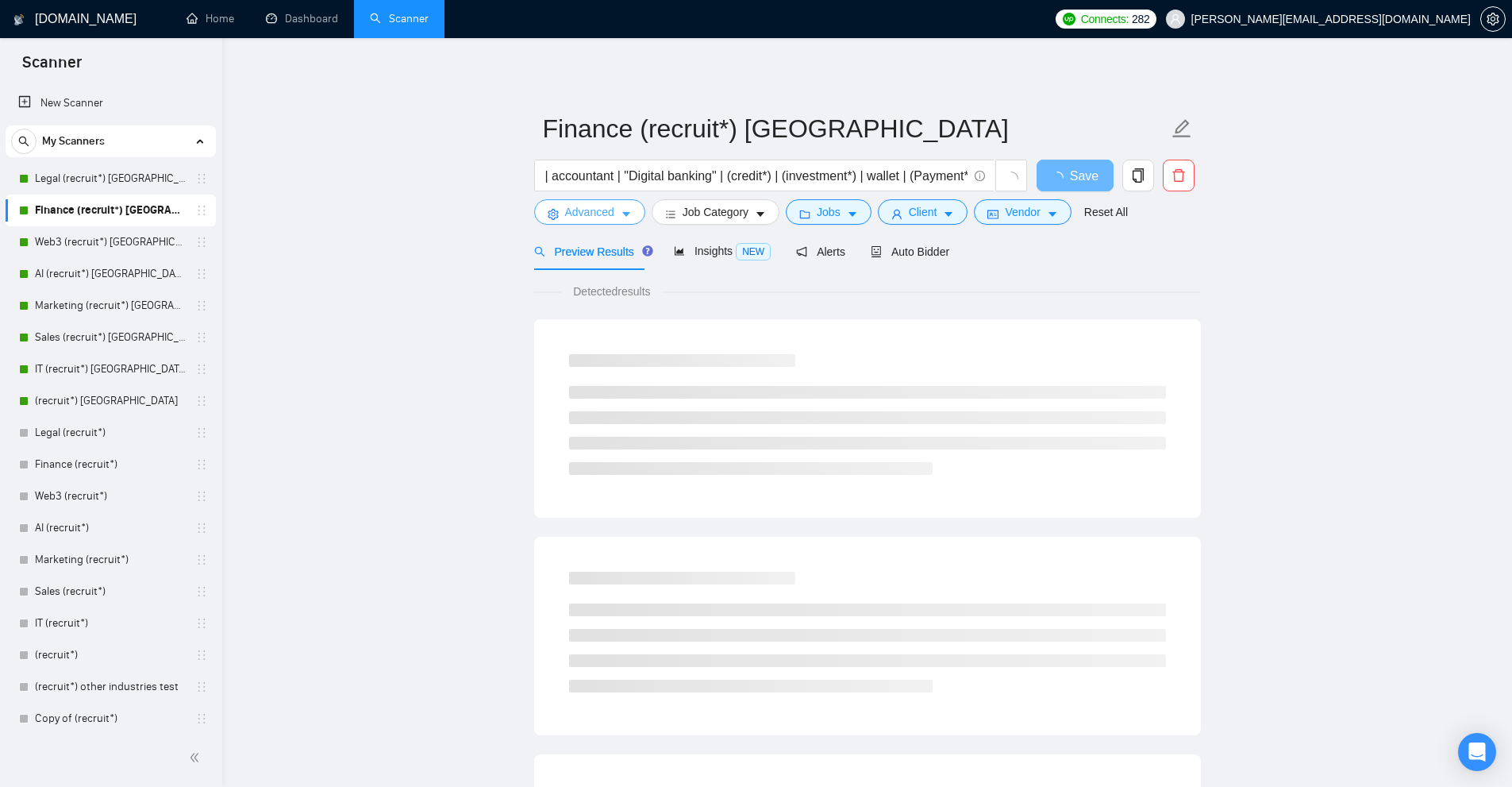
click at [589, 206] on button "Advanced" at bounding box center [590, 212] width 111 height 25
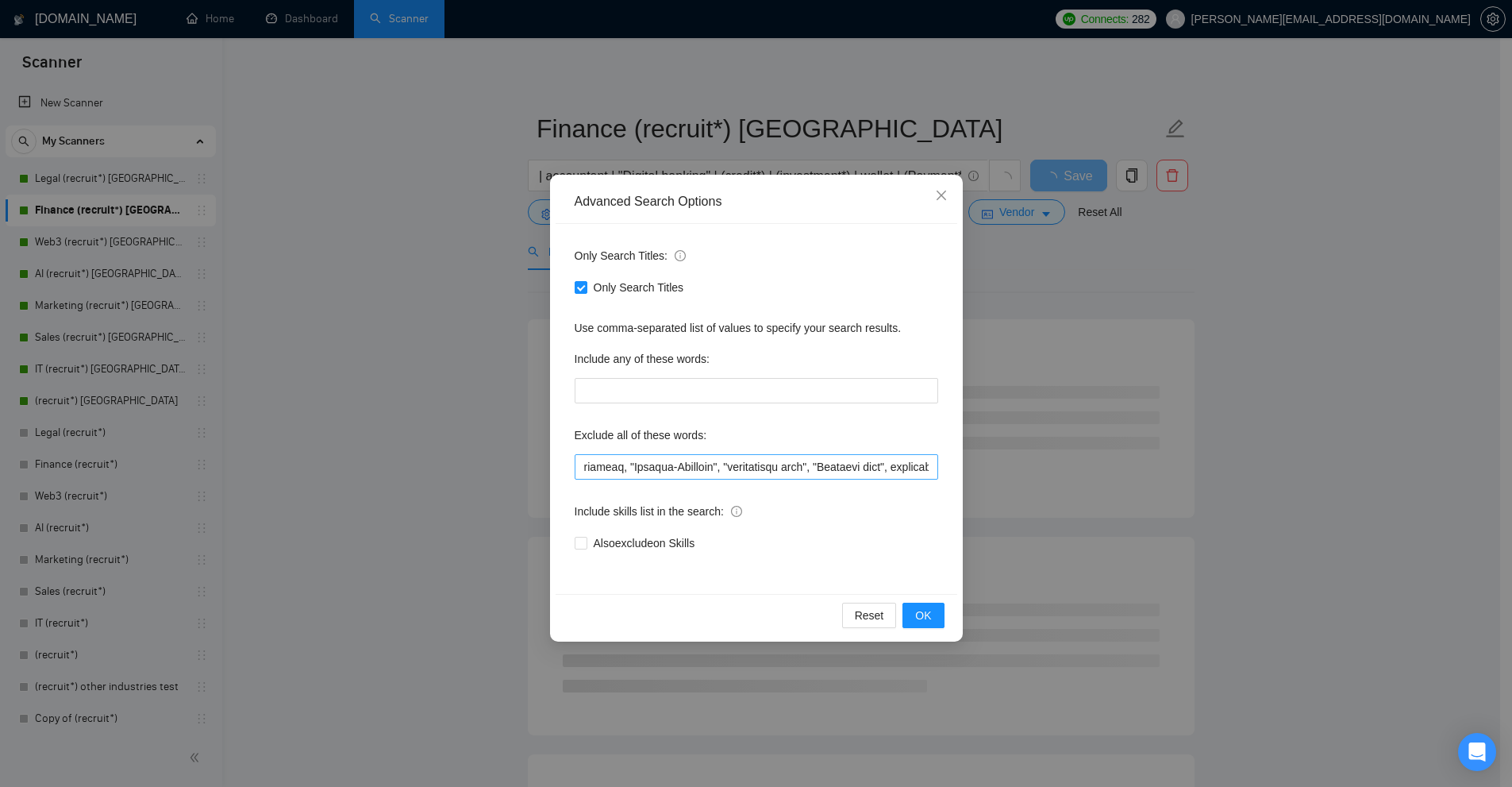
scroll to position [0, 2142]
click at [656, 474] on input "text" at bounding box center [756, 466] width 363 height 25
click at [1133, 299] on div "Advanced Search Options Only Search Titles: Only Search Titles Use comma-separa…" at bounding box center [756, 394] width 1512 height 787
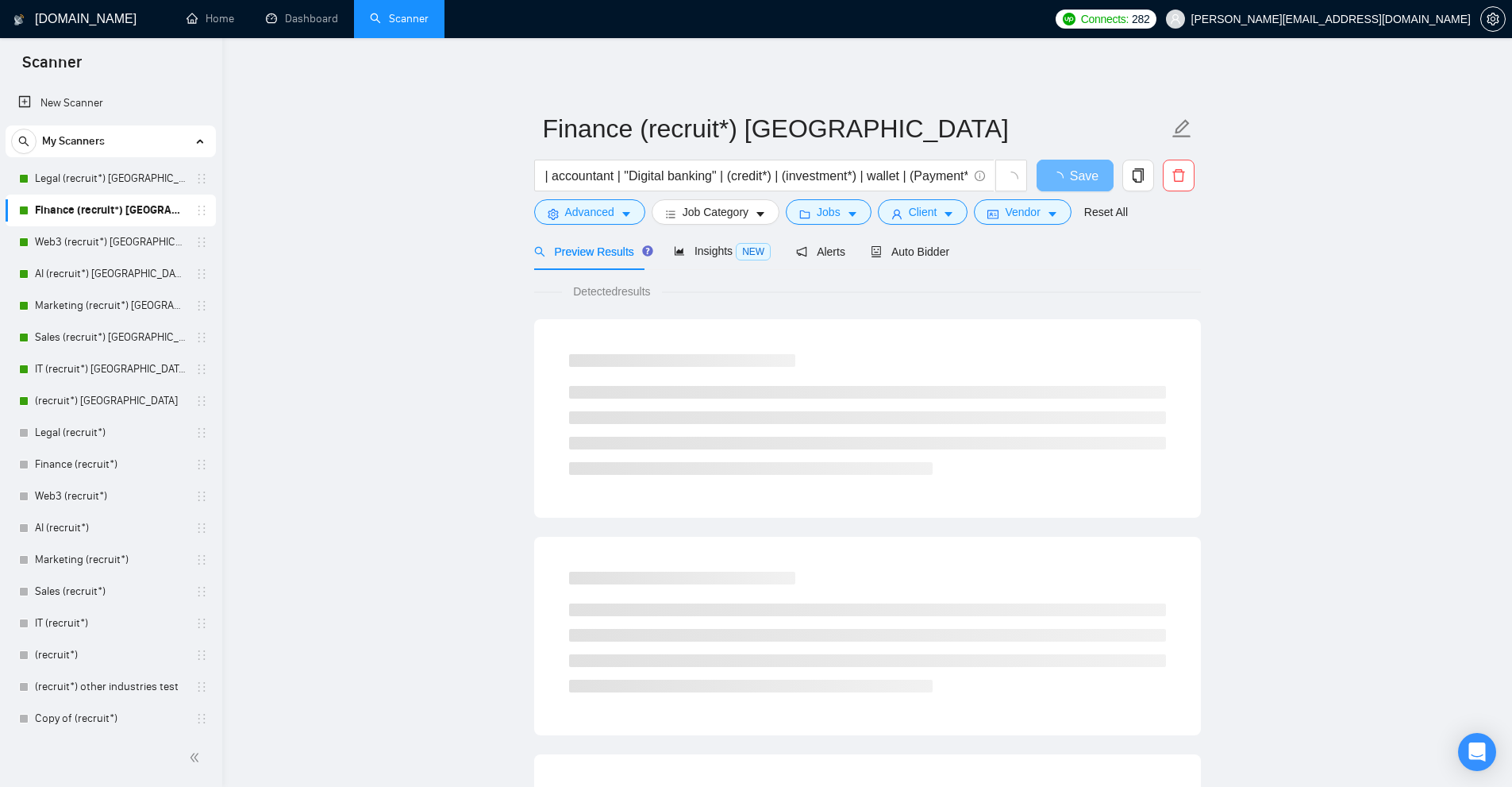
click at [859, 256] on div "Preview Results Insights NEW Alerts Auto Bidder" at bounding box center [742, 251] width 416 height 38
click at [883, 256] on span "Auto Bidder" at bounding box center [910, 251] width 79 height 12
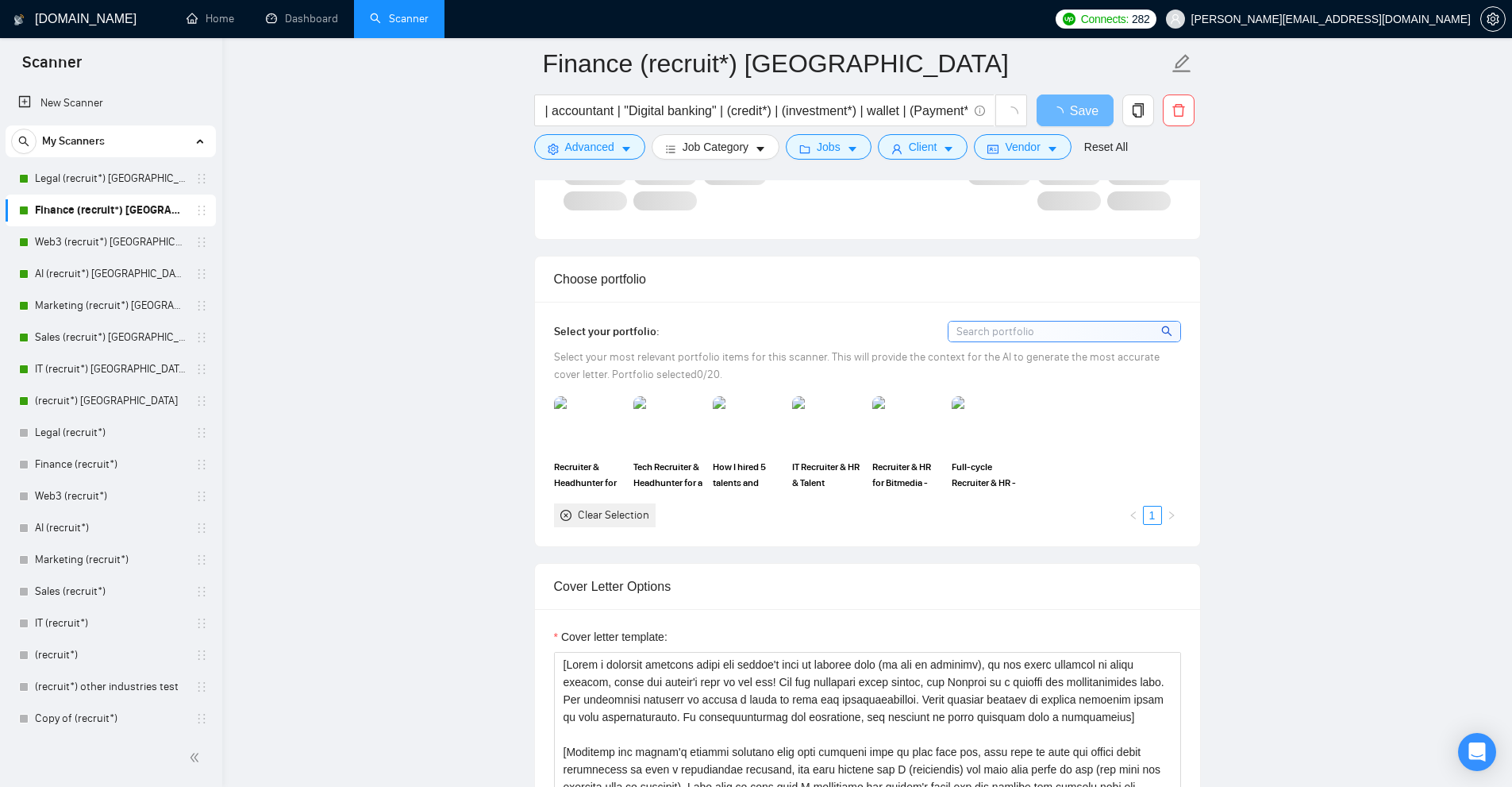
scroll to position [1509, 0]
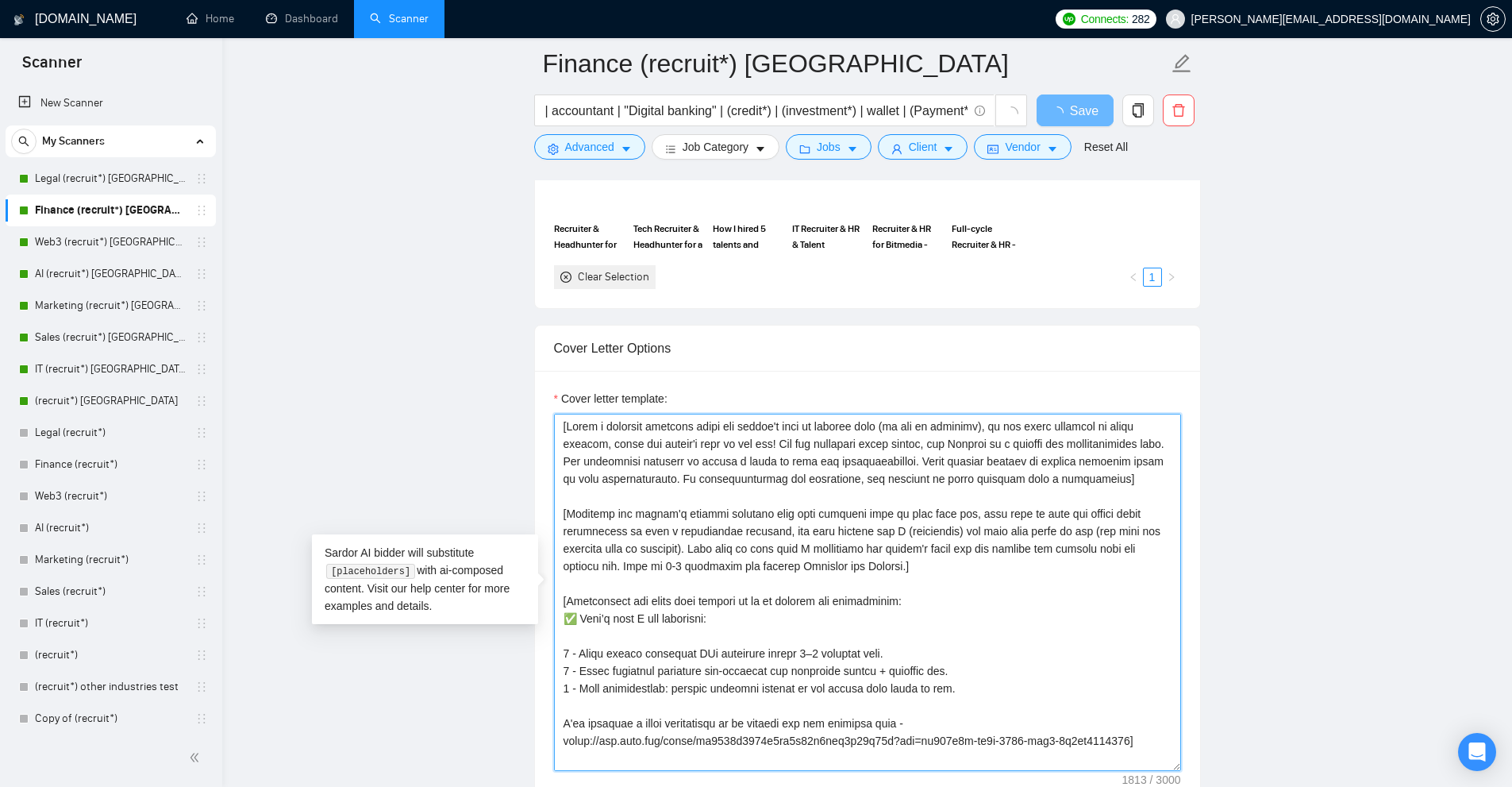
drag, startPoint x: 929, startPoint y: 568, endPoint x: 684, endPoint y: 569, distance: 245.0
click at [684, 569] on textarea "Cover letter template:" at bounding box center [867, 592] width 627 height 358
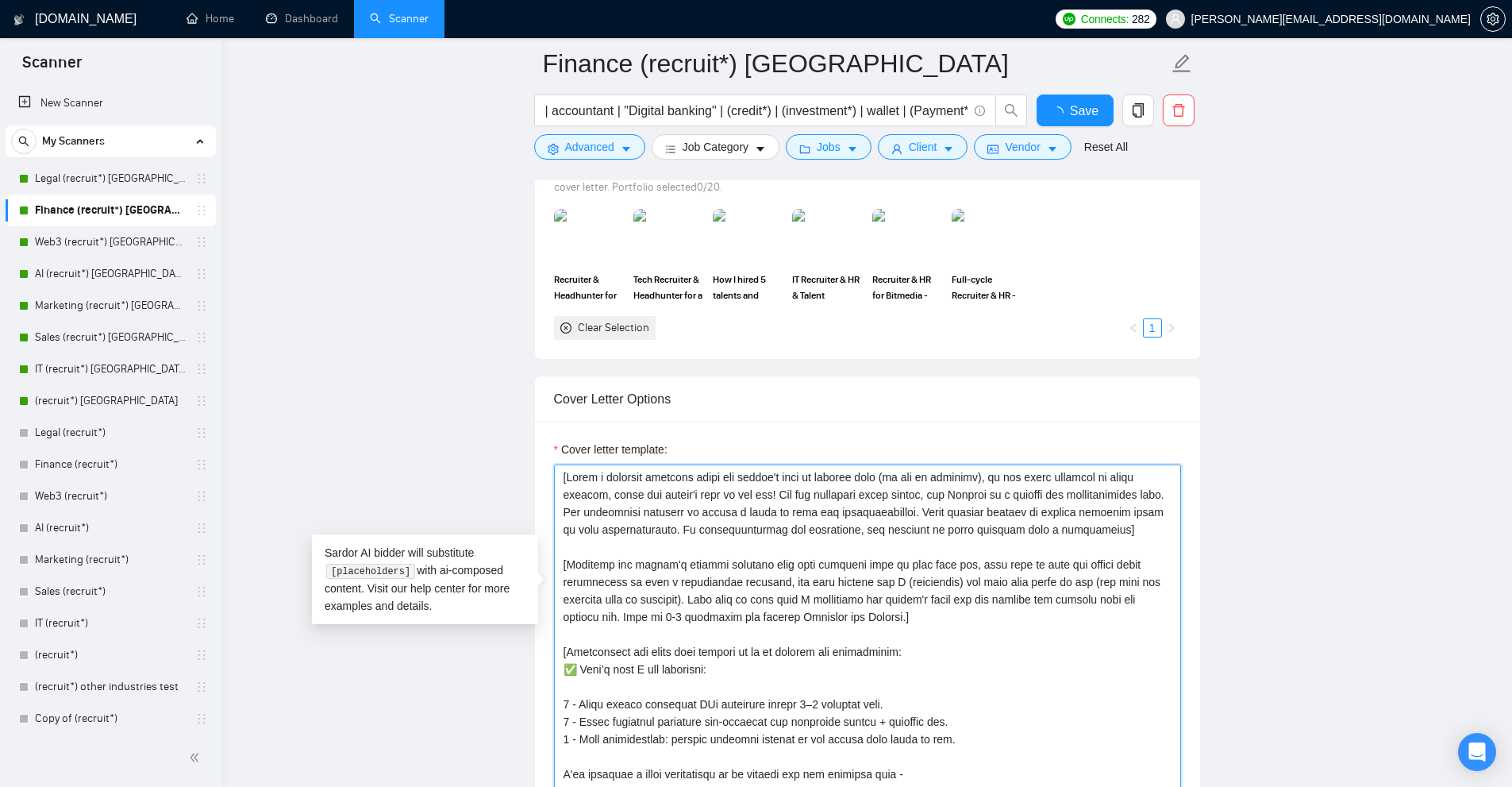
click at [1009, 560] on textarea "Cover letter template:" at bounding box center [867, 643] width 627 height 358
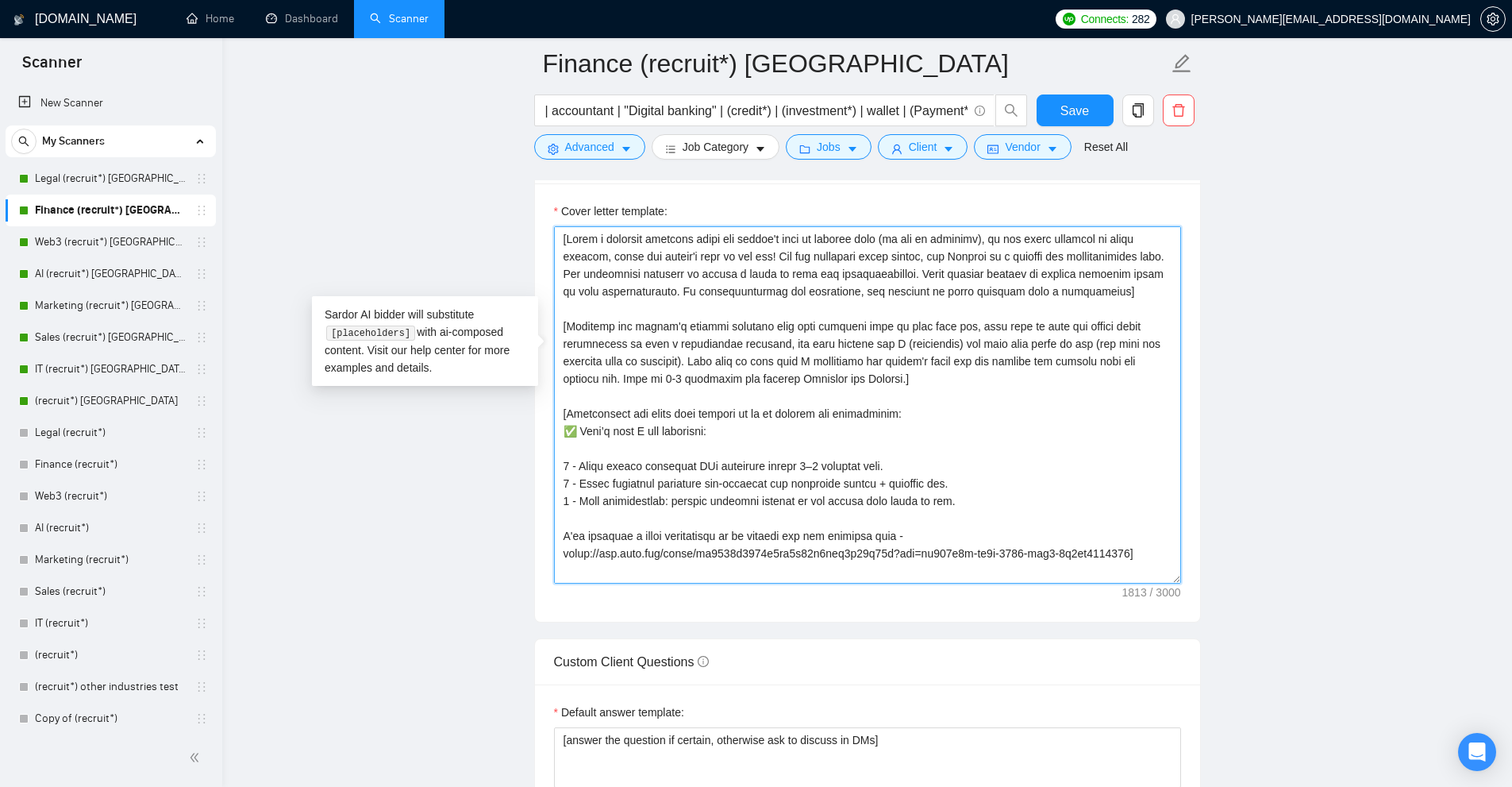
scroll to position [1826, 0]
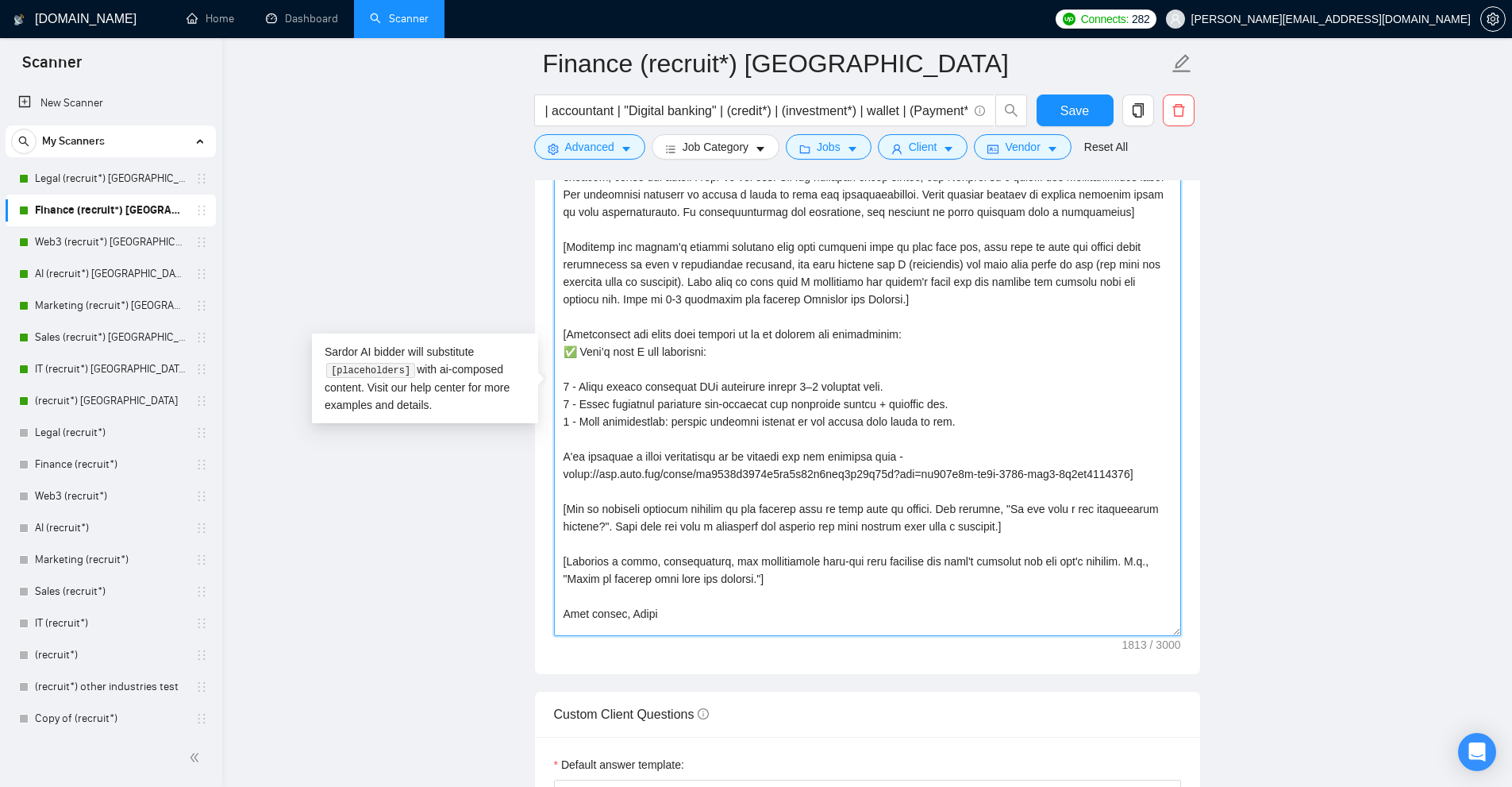
drag, startPoint x: 1175, startPoint y: 516, endPoint x: 1154, endPoint y: 641, distance: 126.8
click at [1154, 636] on textarea "Cover letter template:" at bounding box center [867, 392] width 627 height 490
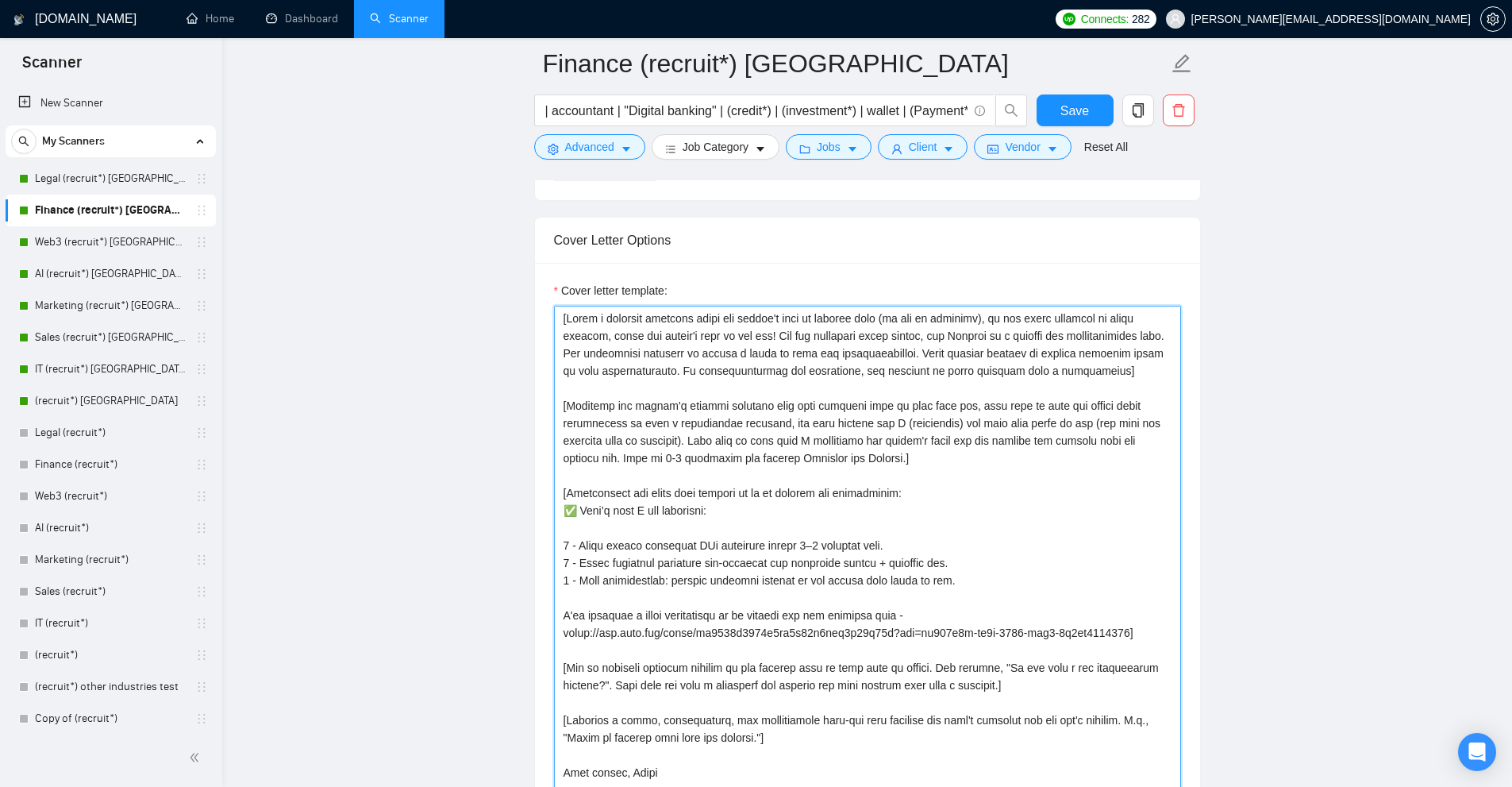
drag, startPoint x: 564, startPoint y: 315, endPoint x: 1081, endPoint y: 367, distance: 519.6
click at [1081, 367] on textarea "Cover letter template:" at bounding box center [867, 555] width 627 height 500
click at [1081, 369] on textarea "Cover letter template:" at bounding box center [867, 555] width 627 height 500
drag, startPoint x: 1110, startPoint y: 372, endPoint x: 947, endPoint y: 302, distance: 177.4
click at [947, 302] on div "Cover letter template:" at bounding box center [867, 543] width 627 height 524
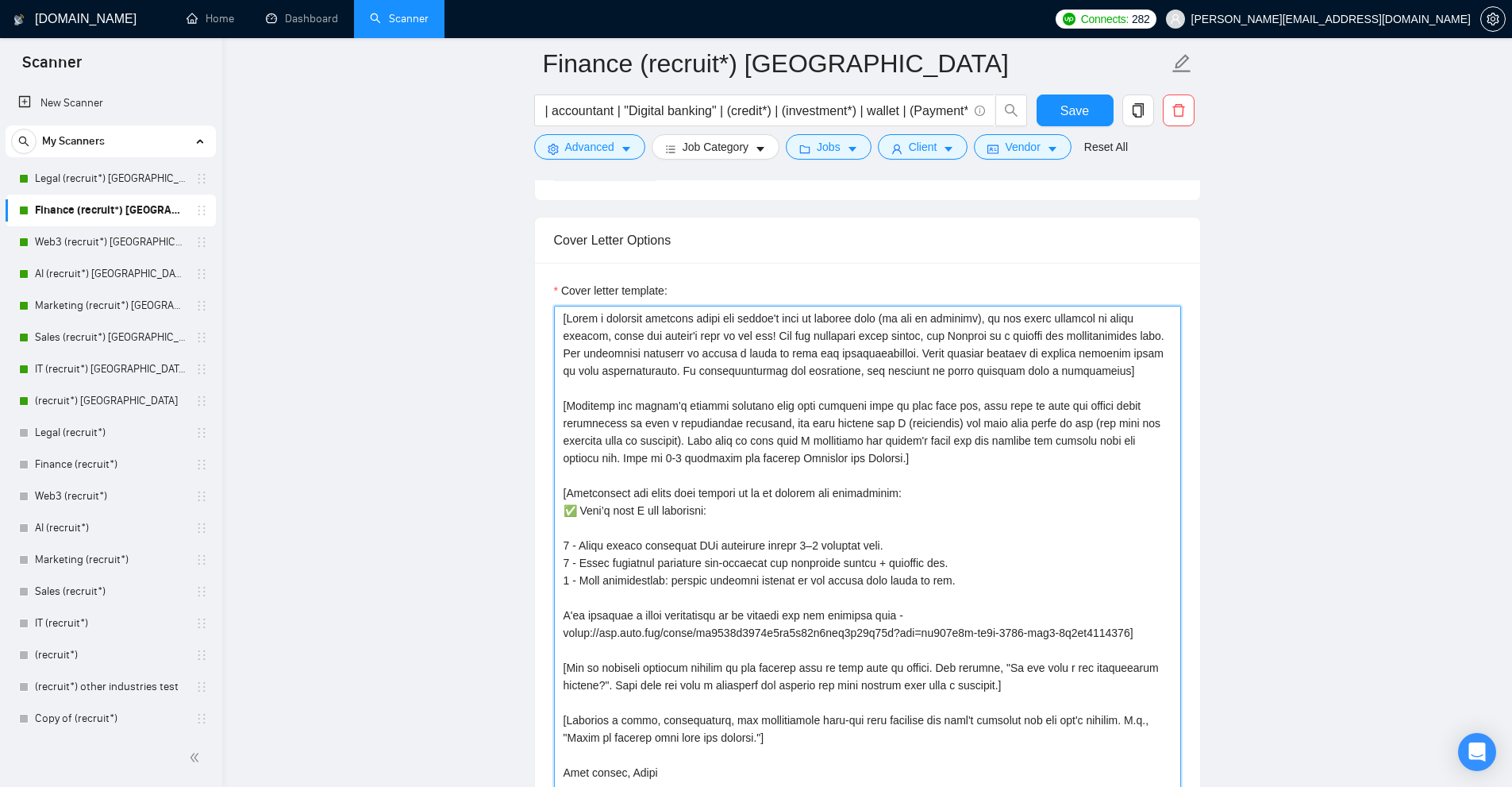
drag, startPoint x: 789, startPoint y: 511, endPoint x: 581, endPoint y: 518, distance: 208.1
click at [581, 518] on textarea "Cover letter template:" at bounding box center [867, 555] width 627 height 500
click at [584, 550] on textarea "Cover letter template:" at bounding box center [867, 555] width 627 height 500
drag, startPoint x: 584, startPoint y: 550, endPoint x: 597, endPoint y: 504, distance: 47.8
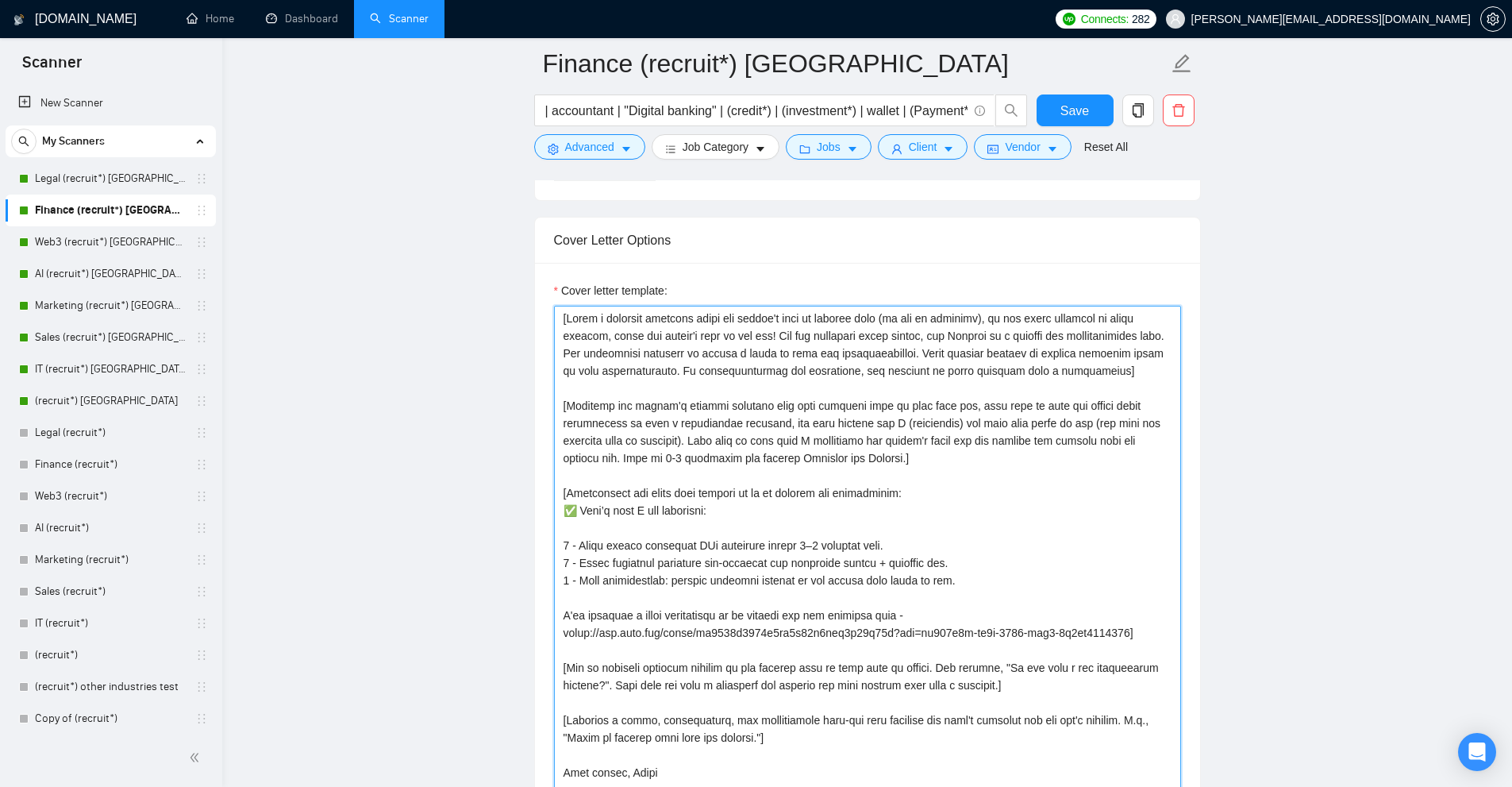
click at [597, 504] on textarea "Cover letter template:" at bounding box center [867, 555] width 627 height 500
click at [598, 489] on textarea "Cover letter template:" at bounding box center [867, 555] width 627 height 500
click at [598, 502] on textarea "Cover letter template:" at bounding box center [867, 555] width 627 height 500
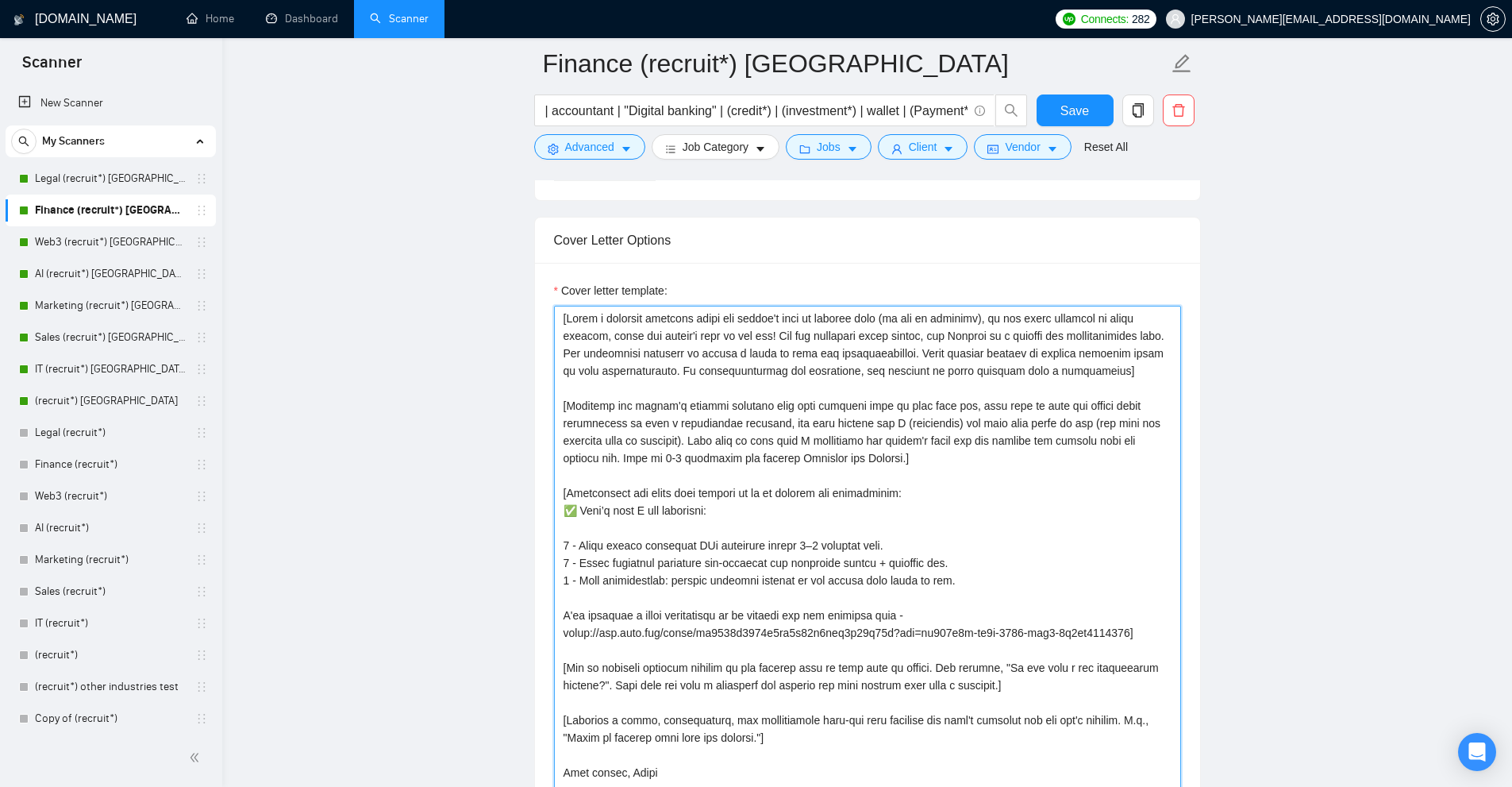
drag, startPoint x: 598, startPoint y: 502, endPoint x: 656, endPoint y: 587, distance: 102.9
click at [656, 587] on textarea "Cover letter template:" at bounding box center [867, 555] width 627 height 500
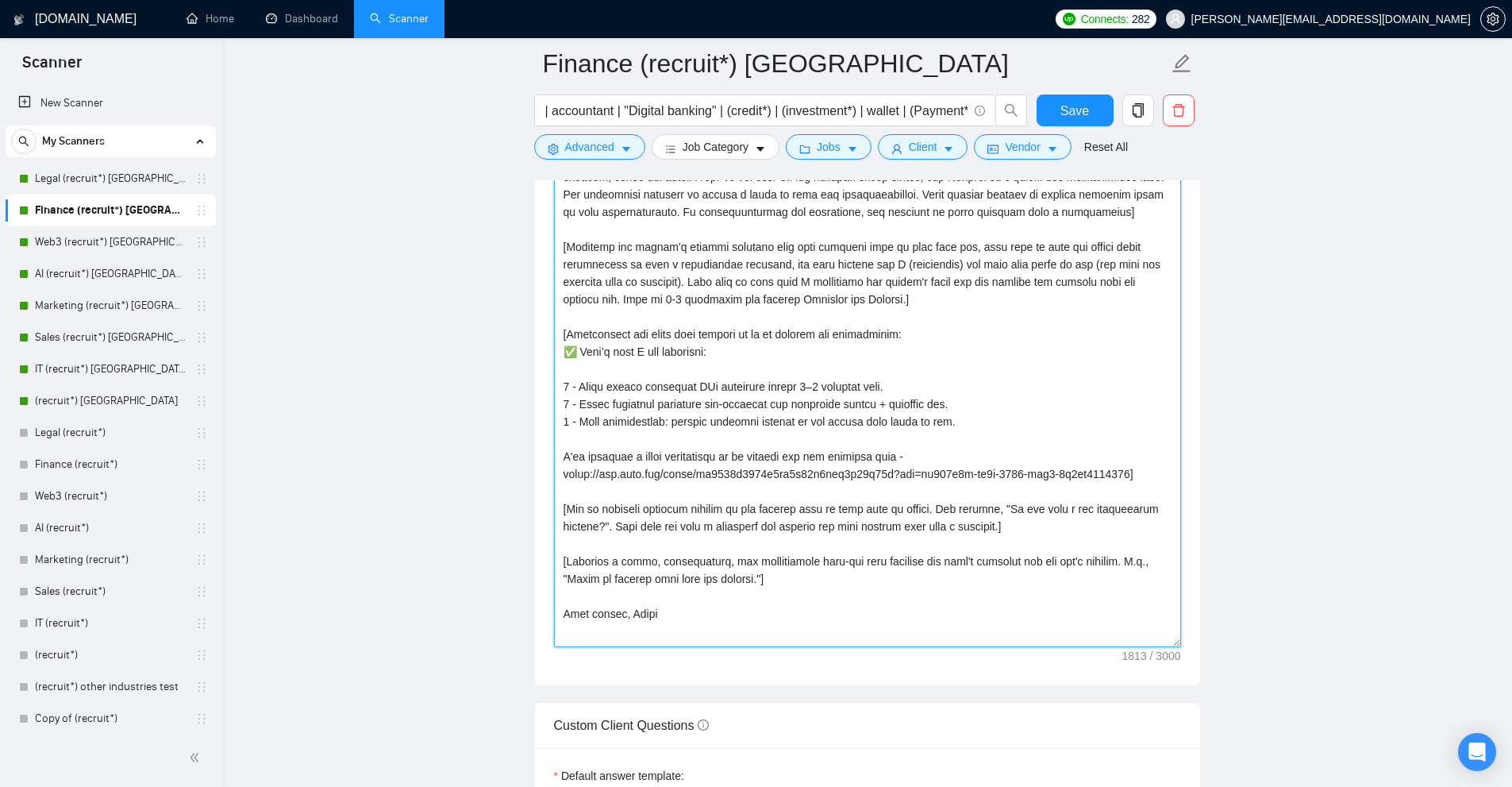
click at [624, 355] on textarea "Cover letter template:" at bounding box center [867, 396] width 627 height 500
drag, startPoint x: 624, startPoint y: 355, endPoint x: 682, endPoint y: 521, distance: 175.8
click at [682, 521] on textarea "Cover letter template:" at bounding box center [867, 396] width 627 height 500
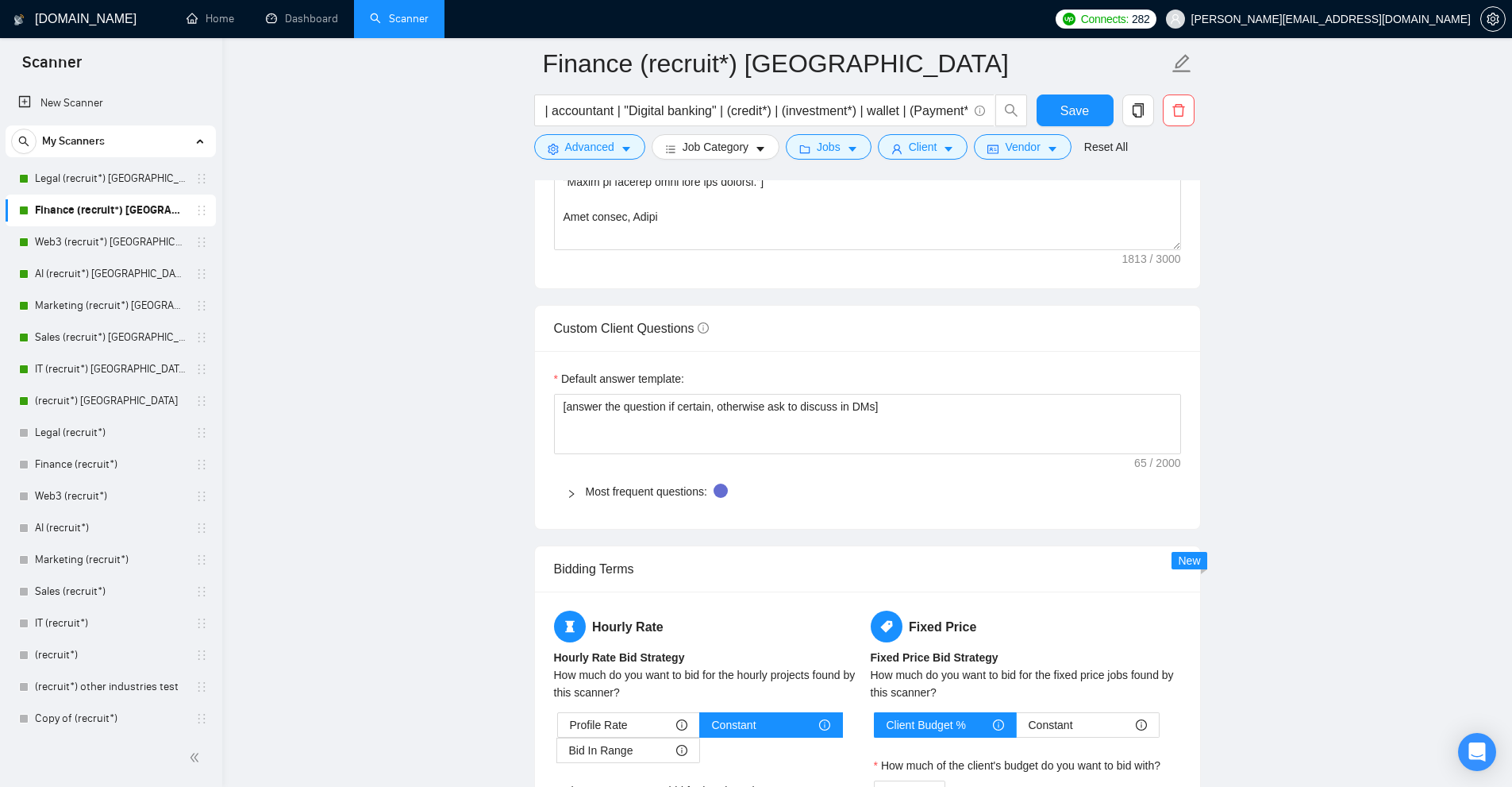
scroll to position [2382, 0]
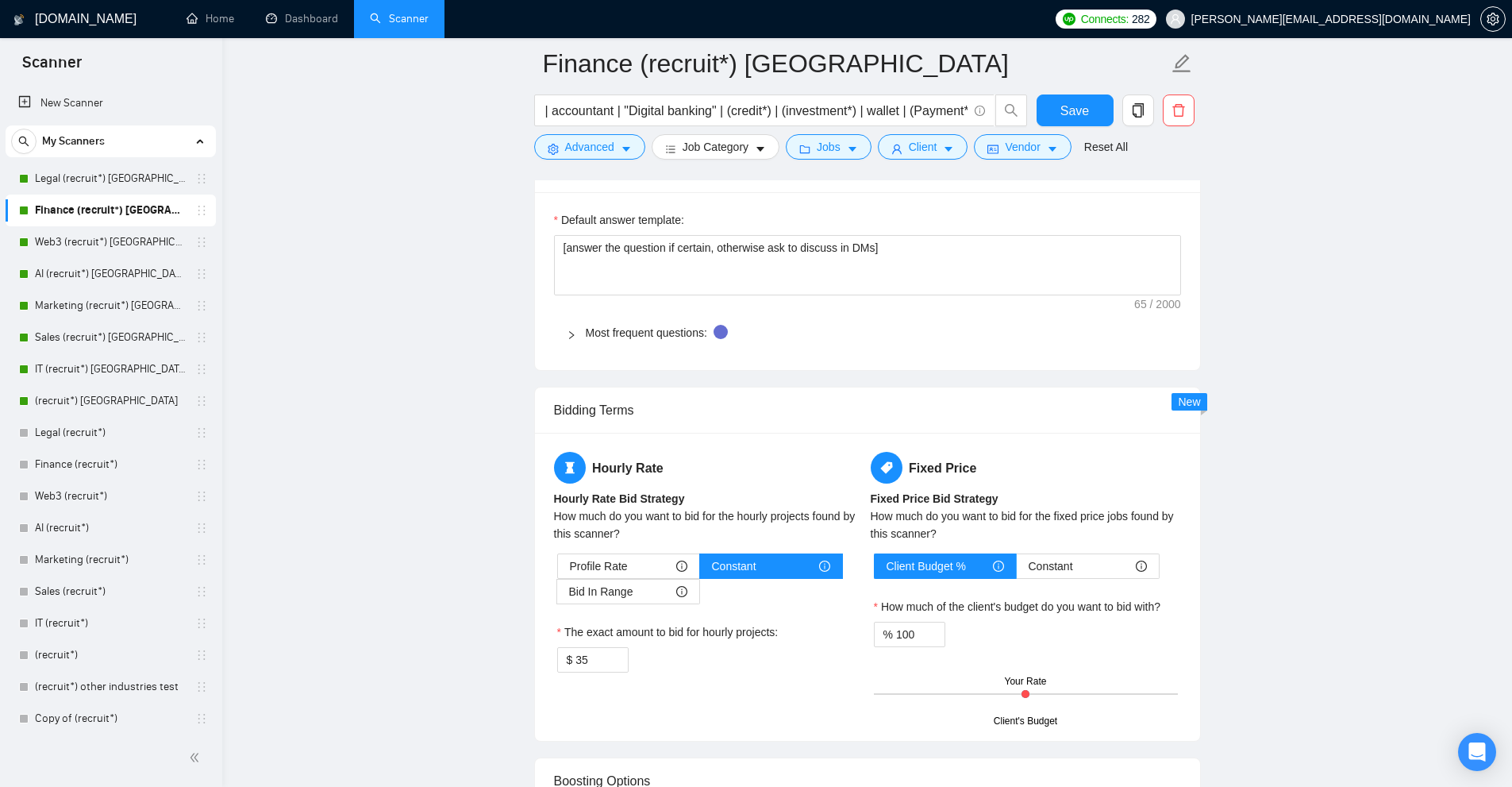
click at [605, 340] on span "Most frequent questions:" at bounding box center [876, 332] width 582 height 18
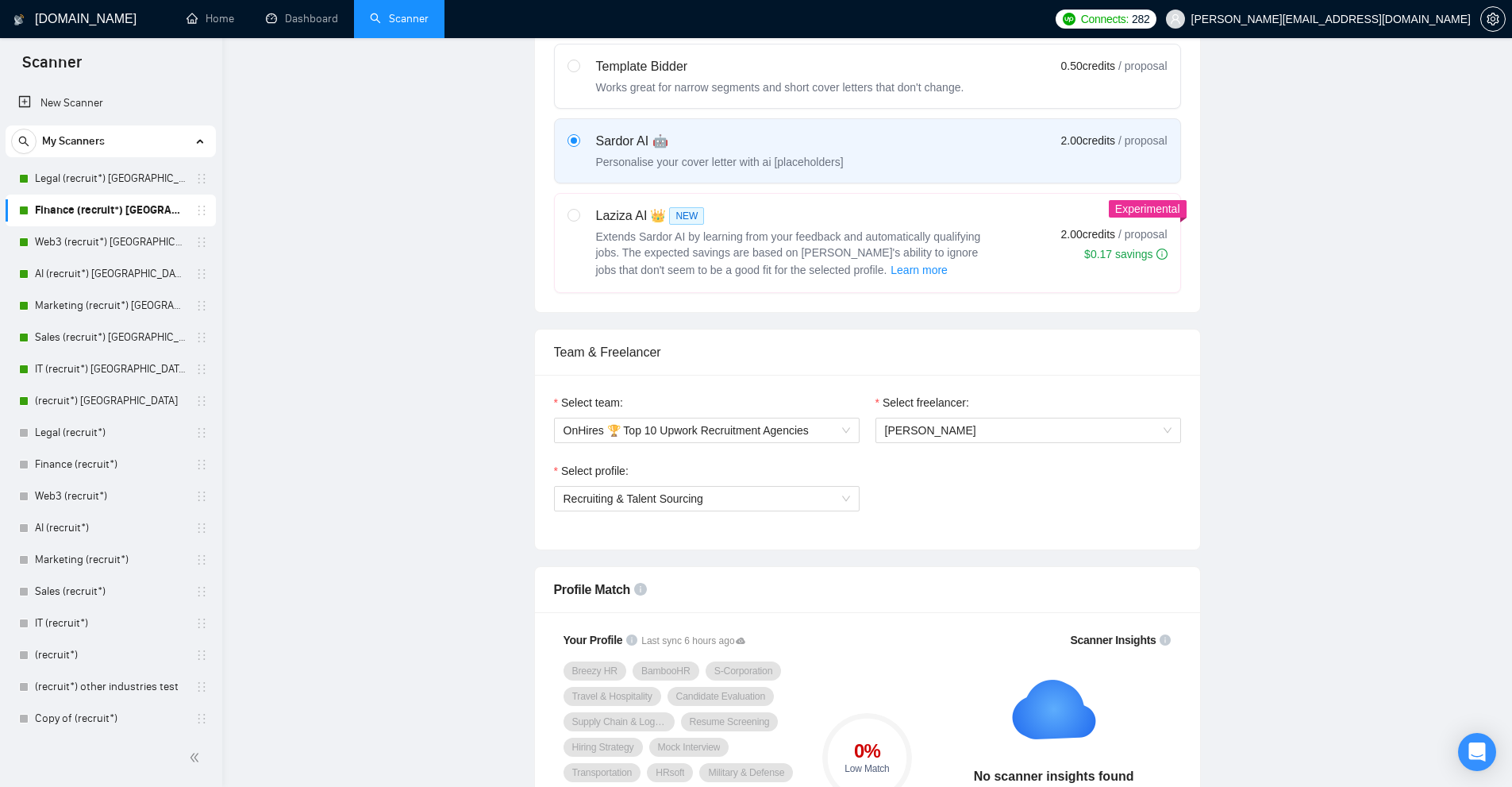
scroll to position [0, 0]
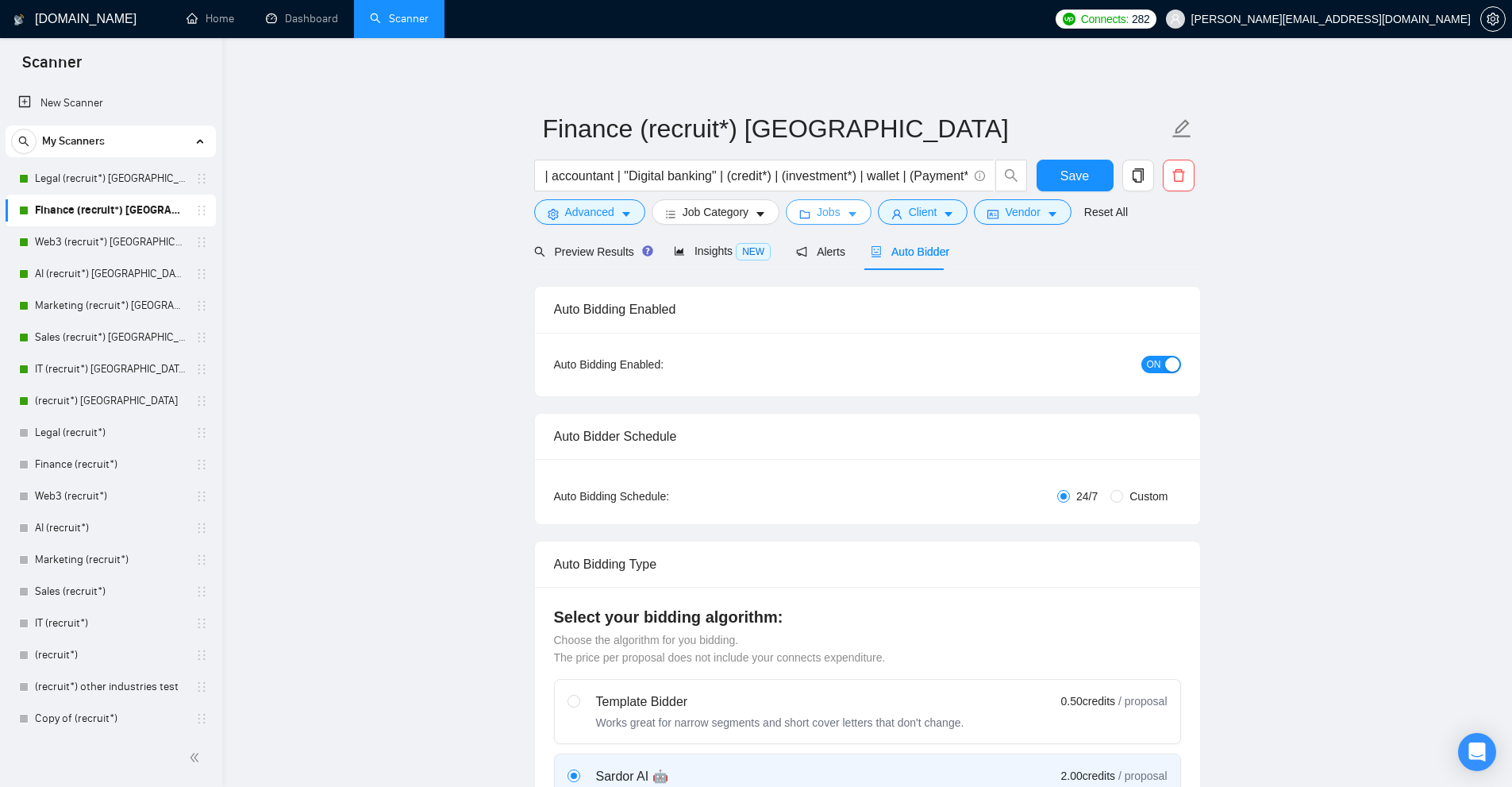
click at [833, 215] on span "Jobs" at bounding box center [828, 212] width 24 height 18
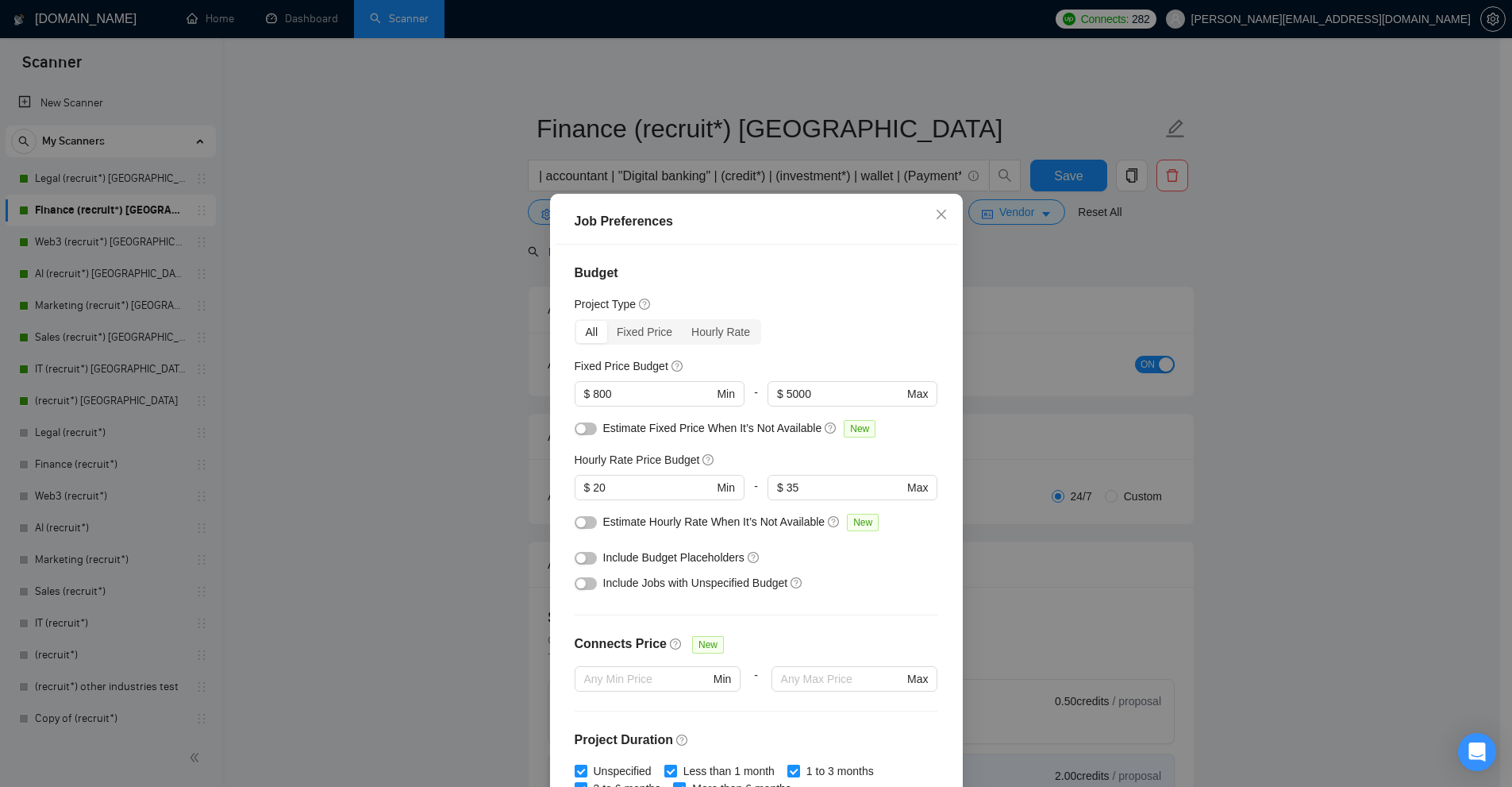
scroll to position [344, 0]
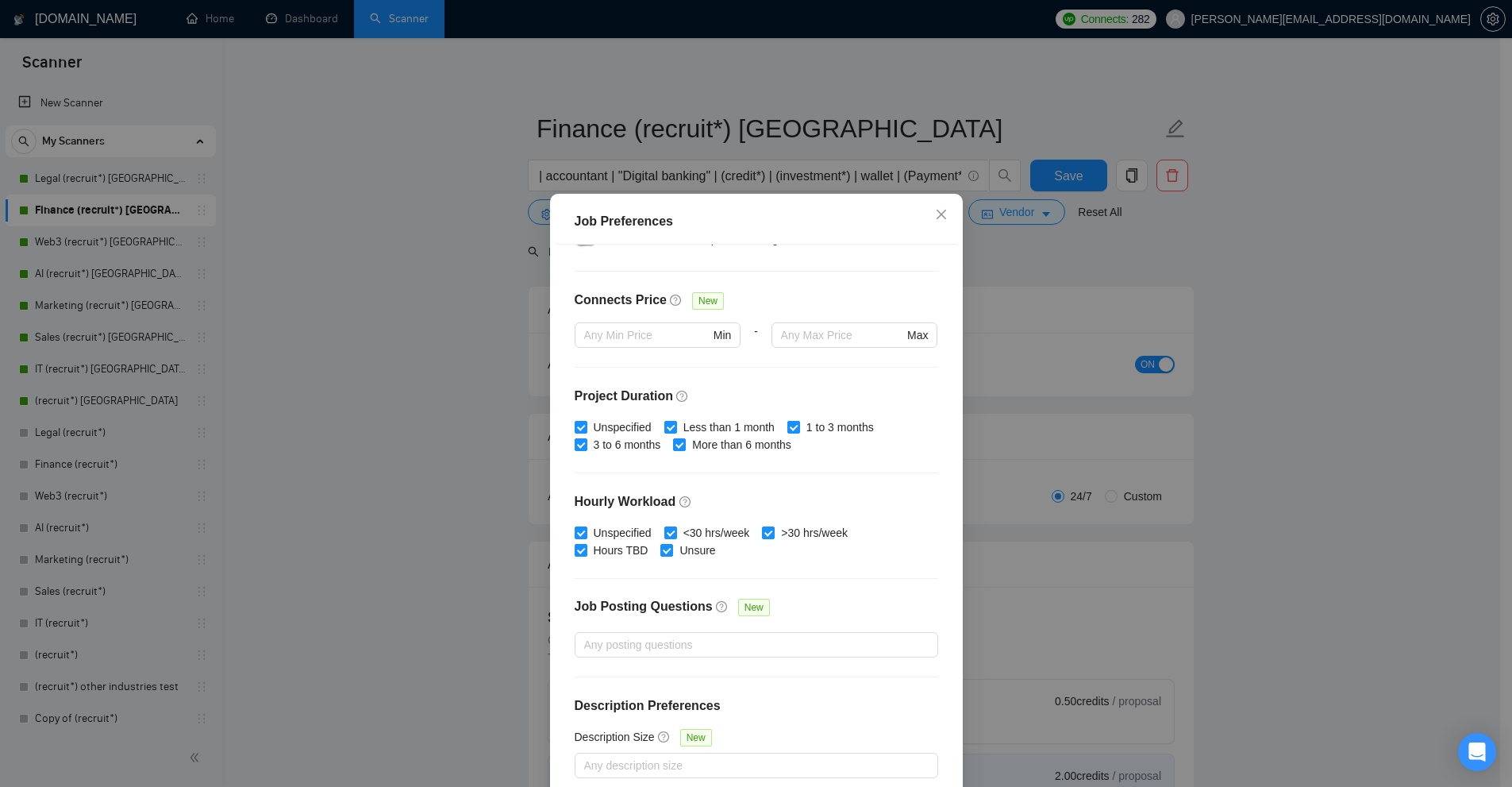
click at [1005, 311] on div "Job Preferences Budget Project Type All Fixed Price Hourly Rate Fixed Price Bud…" at bounding box center [756, 394] width 1512 height 787
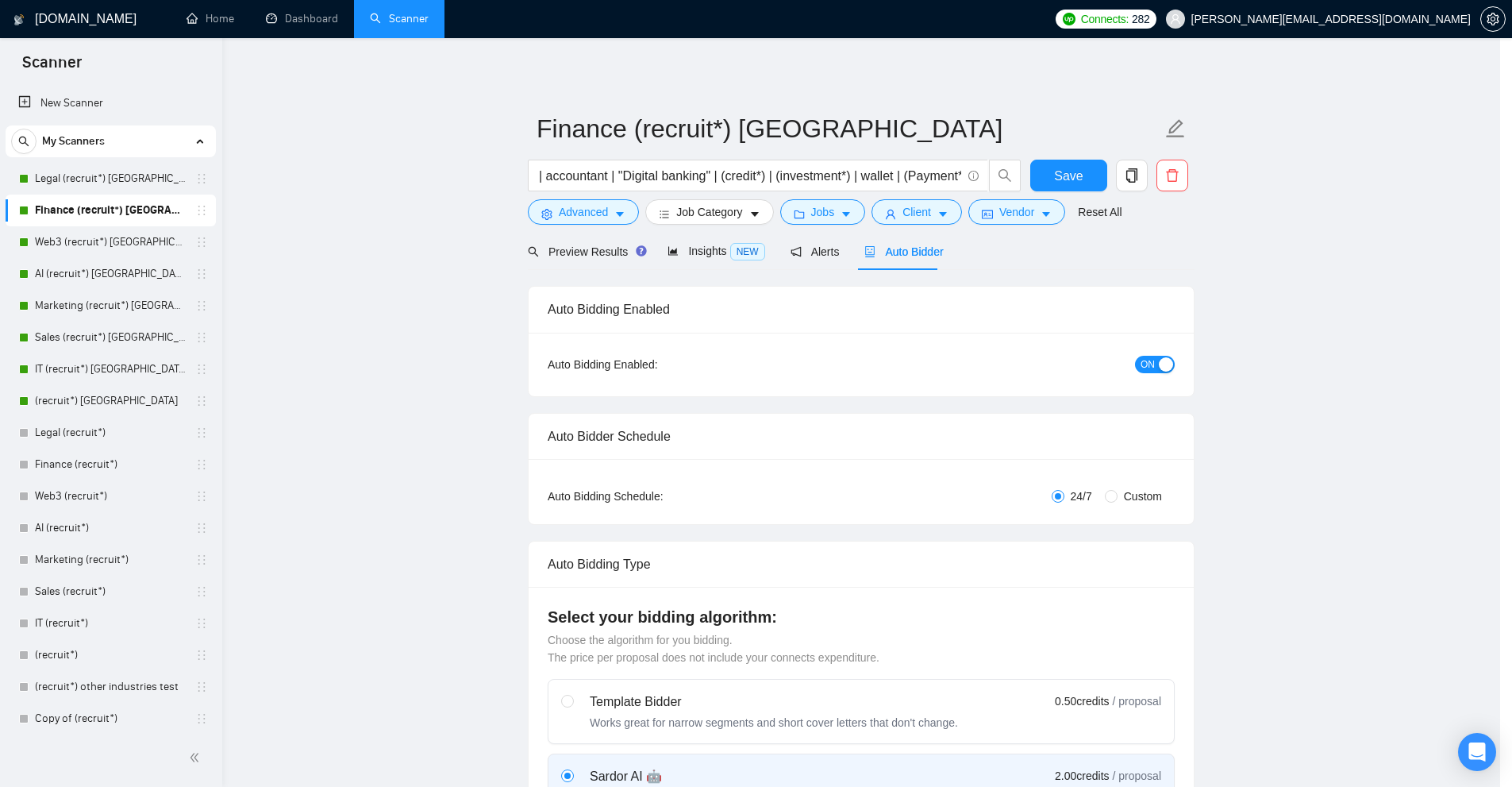
click at [991, 196] on div "((recruit*) | (headhunt*) | ("talent acquisition") | "human resources" | Interv…" at bounding box center [774, 180] width 500 height 40
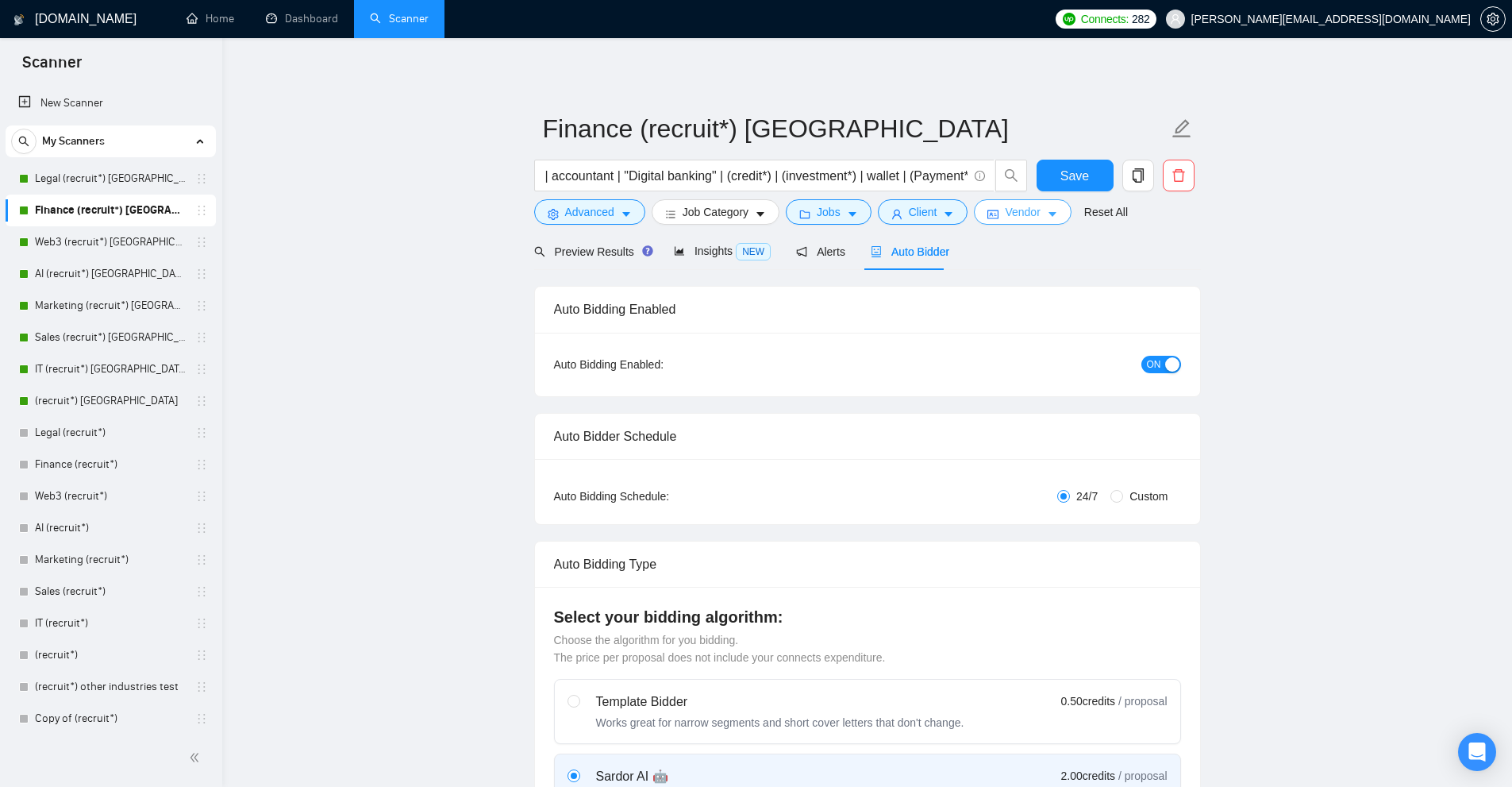
click at [981, 210] on button "Vendor" at bounding box center [1022, 212] width 97 height 25
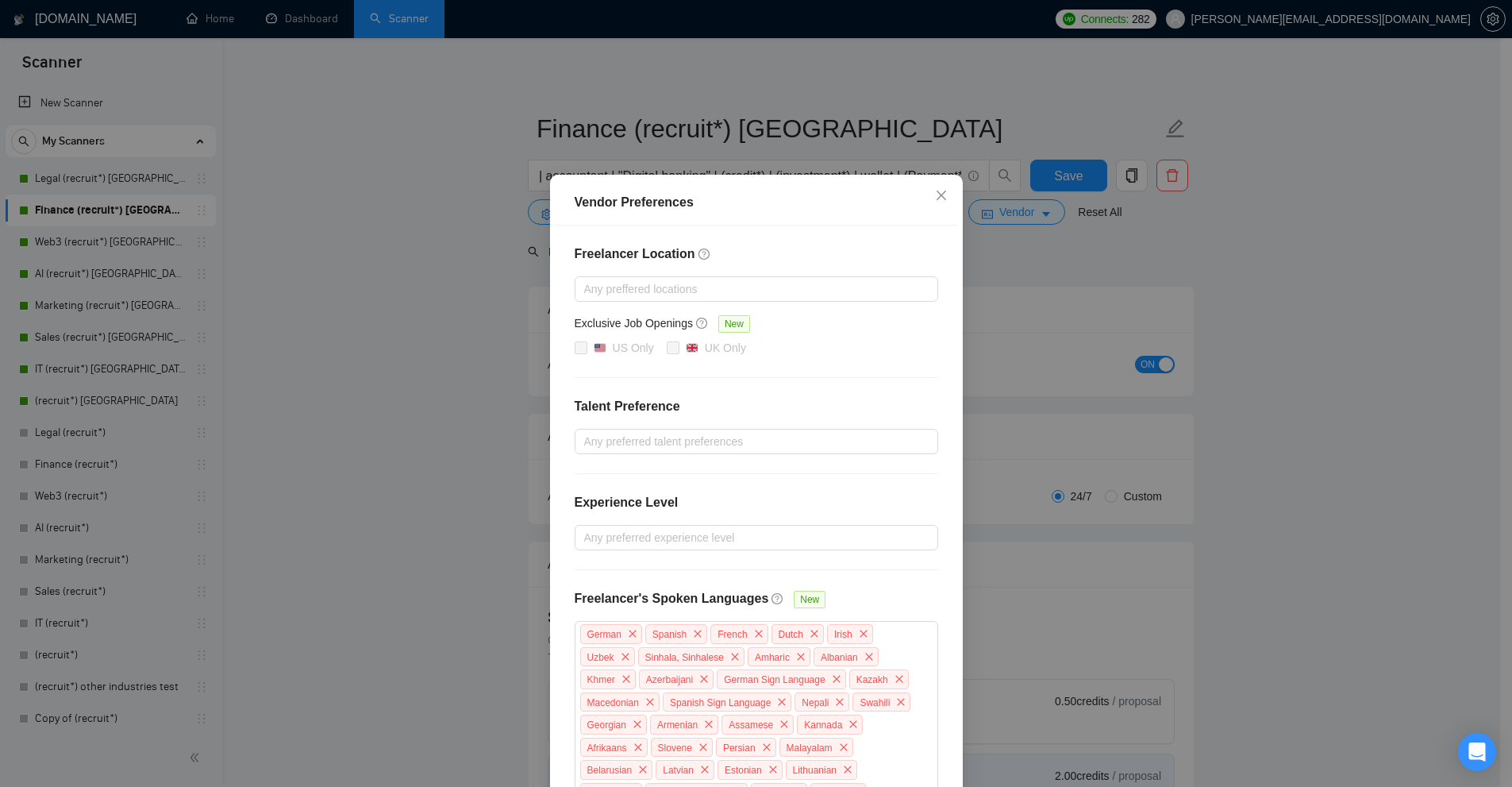
click at [1018, 349] on div "Vendor Preferences Freelancer Location Any preffered locations Exclusive Job Op…" at bounding box center [756, 394] width 1512 height 787
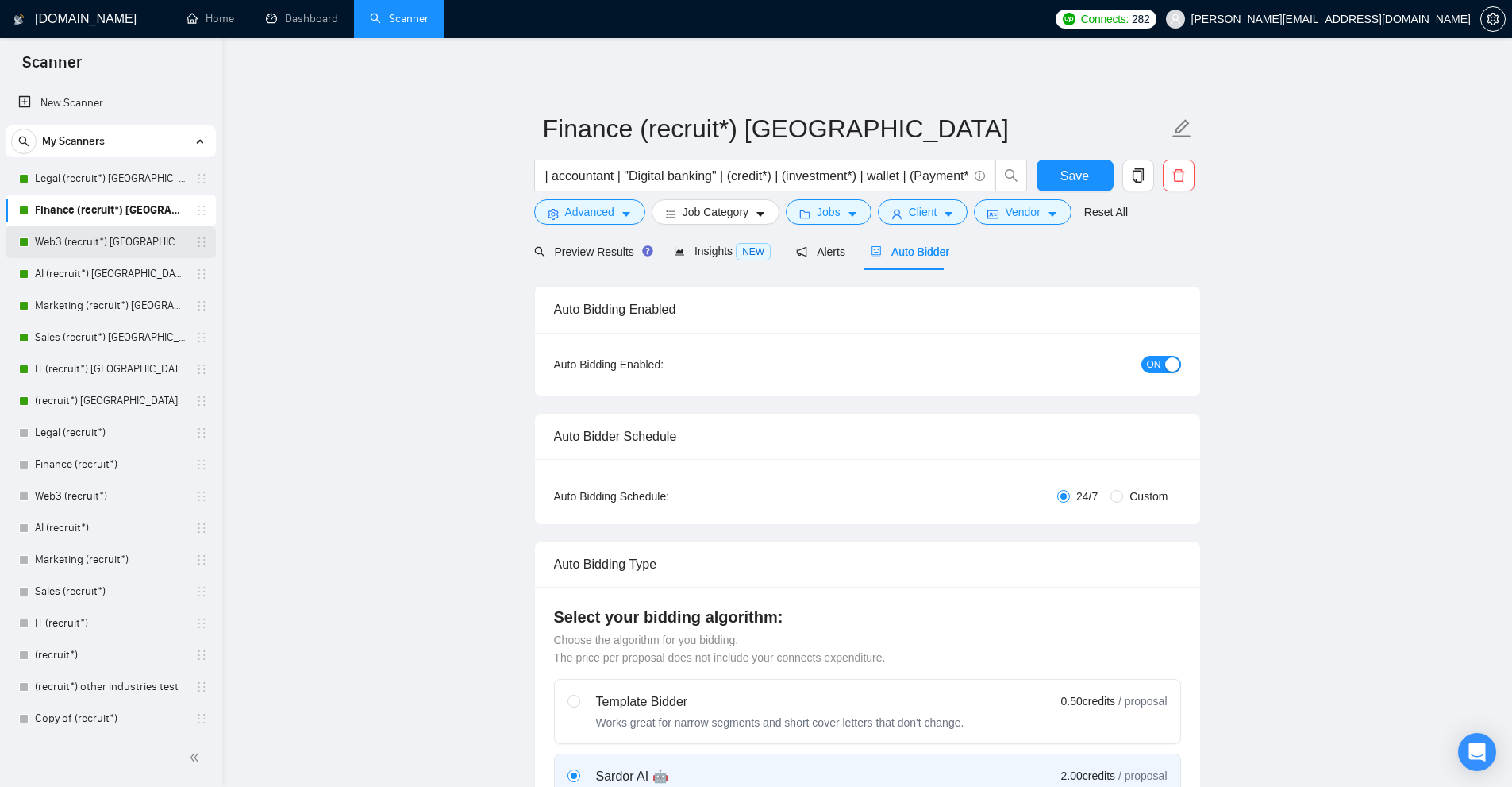
click at [94, 244] on link "Web3 (recruit*) Canada" at bounding box center [110, 242] width 151 height 32
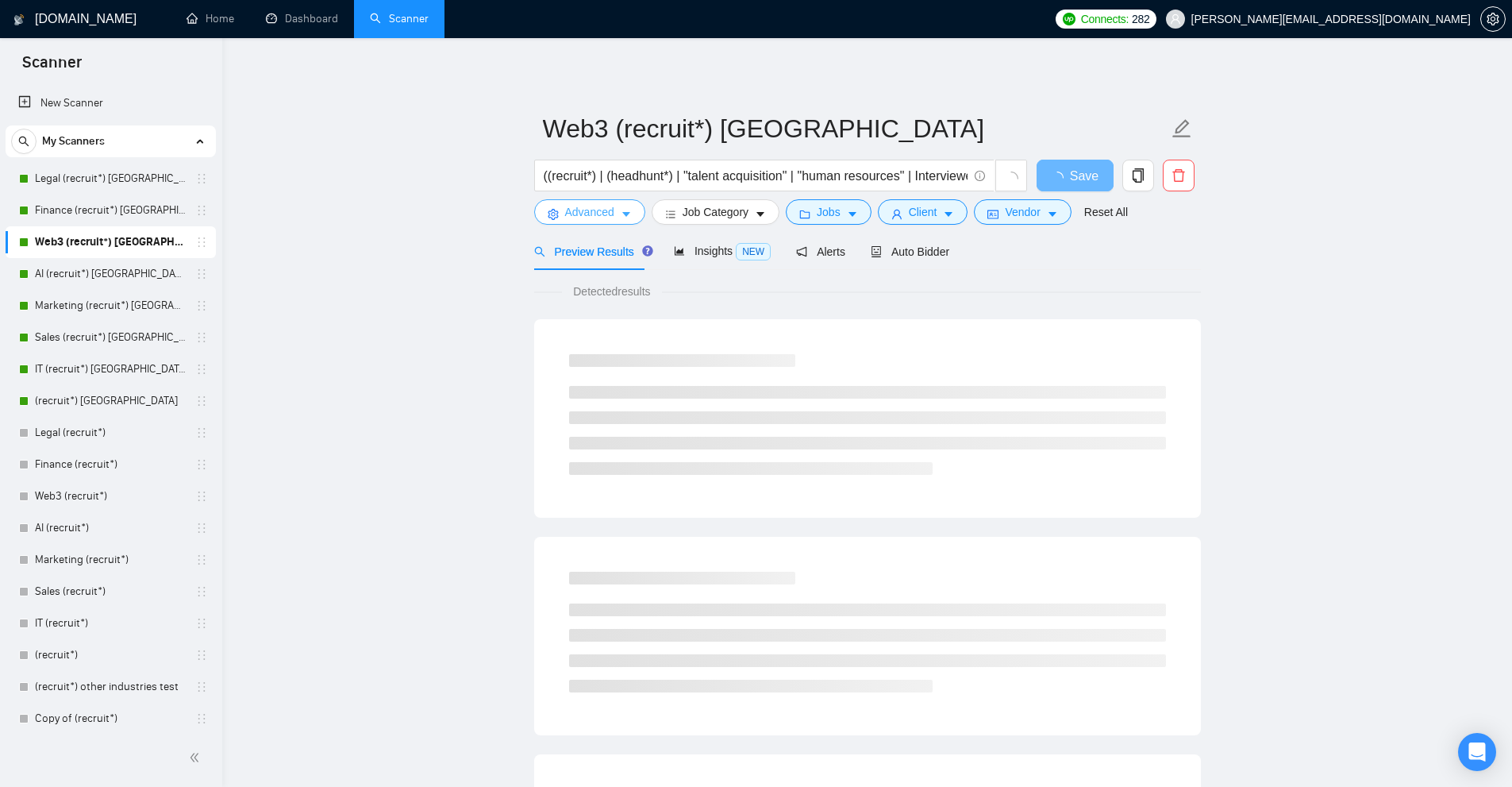
click at [534, 211] on button "Advanced" at bounding box center [590, 212] width 111 height 25
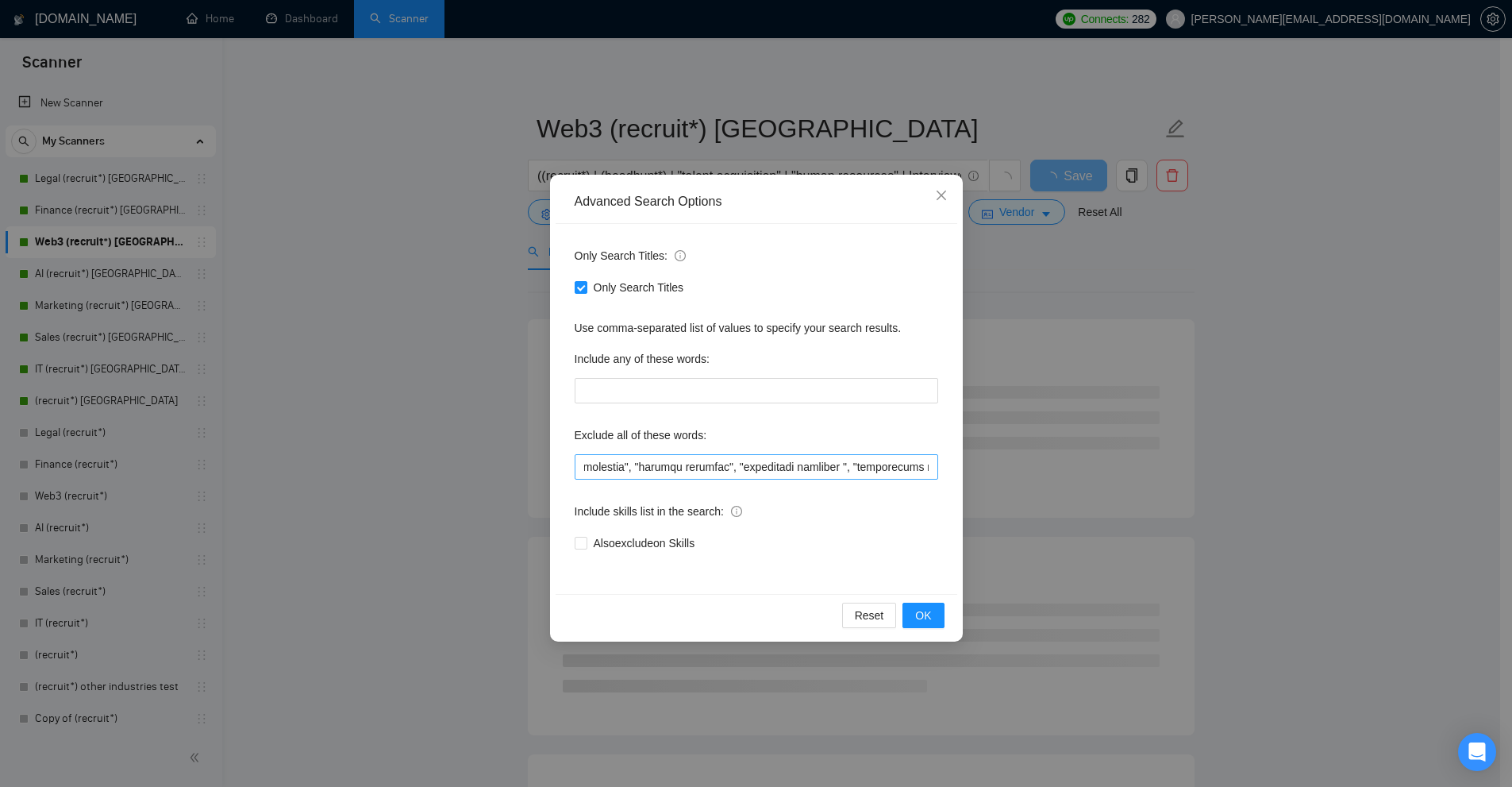
scroll to position [0, 6520]
click at [1088, 456] on div "Advanced Search Options Only Search Titles: Only Search Titles Use comma-separa…" at bounding box center [756, 394] width 1512 height 787
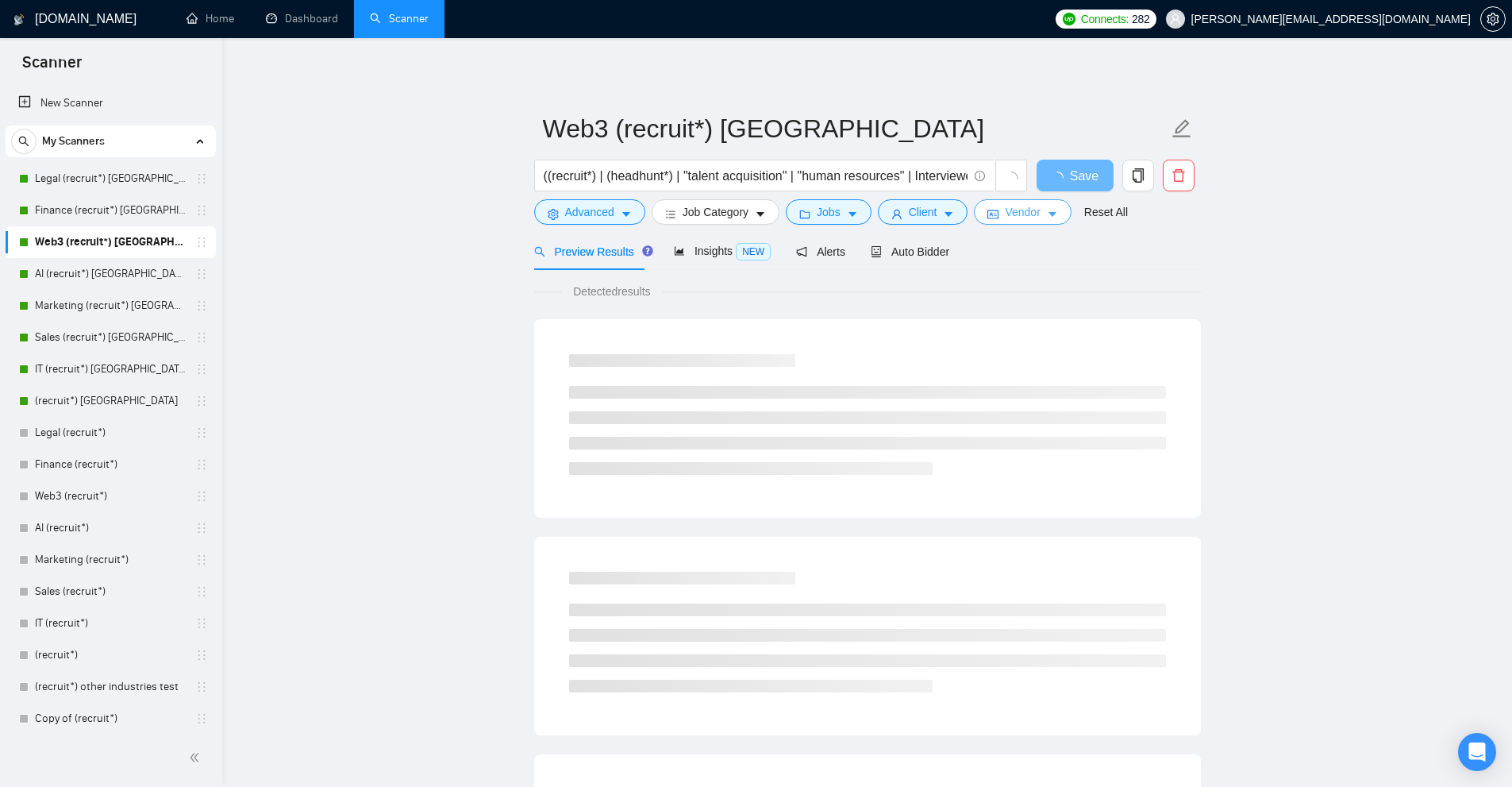
click at [1019, 215] on span "Vendor" at bounding box center [1022, 212] width 35 height 18
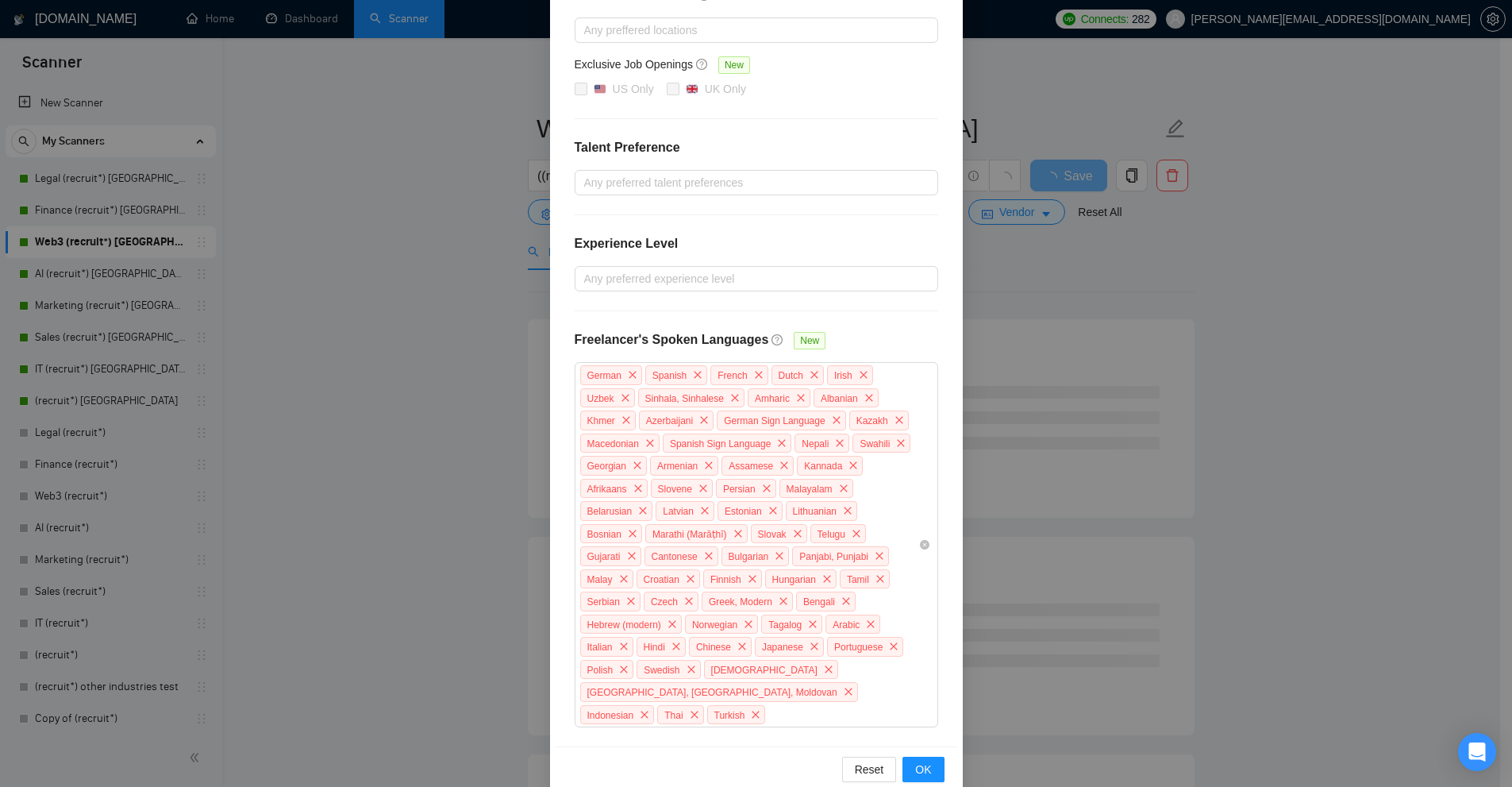
scroll to position [0, 0]
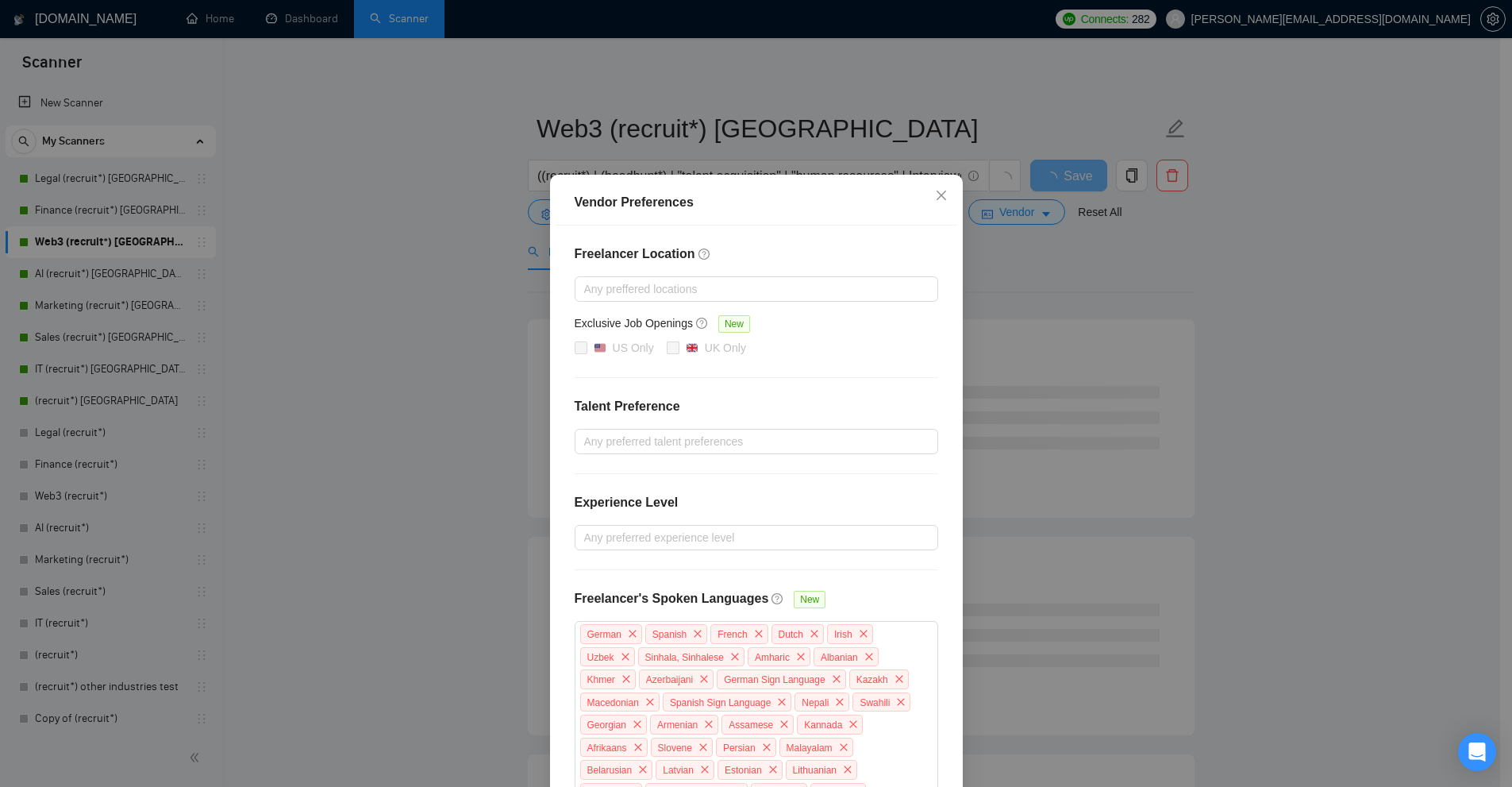
click at [1068, 284] on div "Vendor Preferences Freelancer Location Any preffered locations Exclusive Job Op…" at bounding box center [756, 394] width 1512 height 787
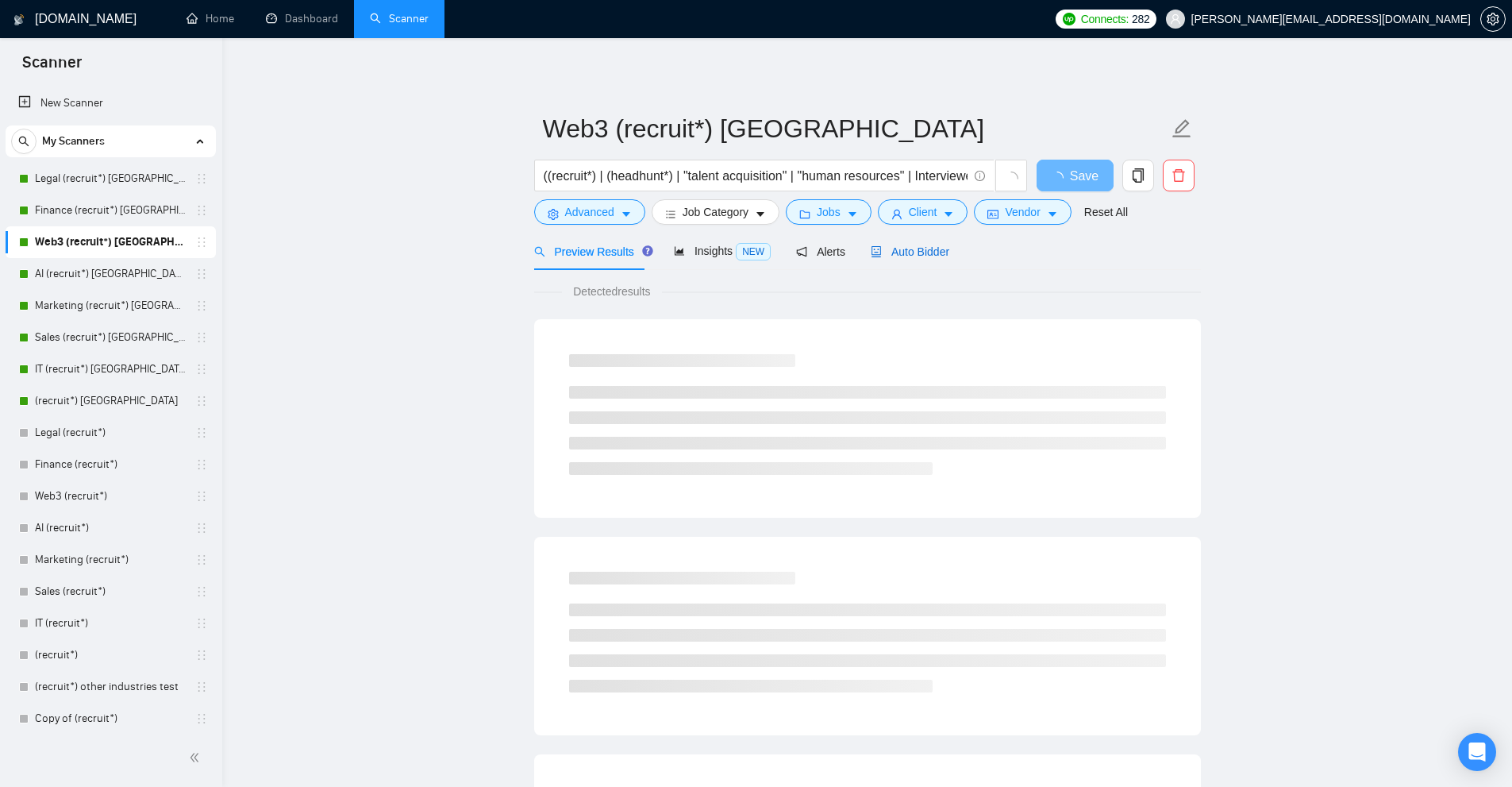
click at [891, 246] on span "Auto Bidder" at bounding box center [910, 251] width 79 height 12
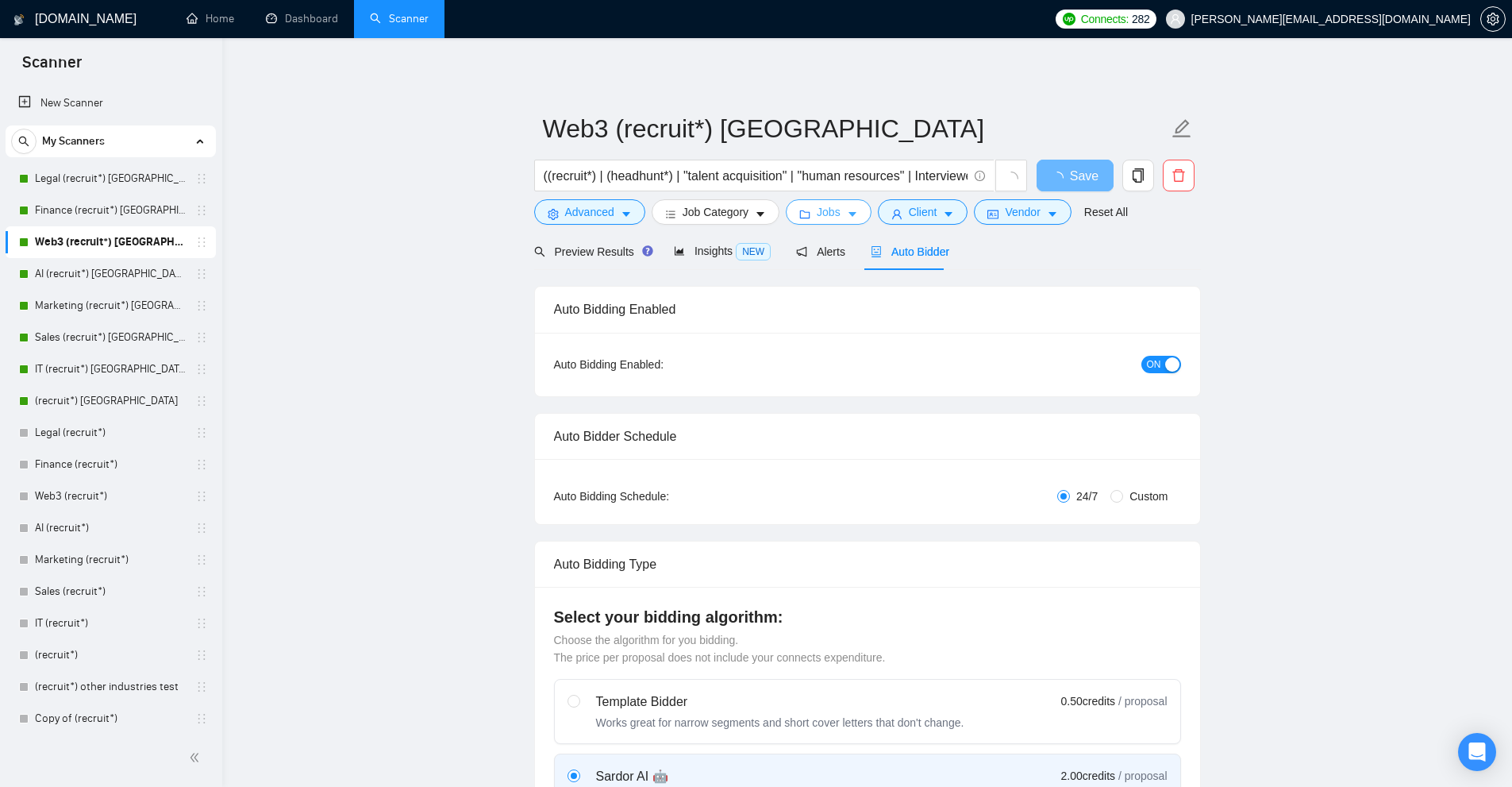
click at [834, 213] on span "Jobs" at bounding box center [828, 212] width 24 height 18
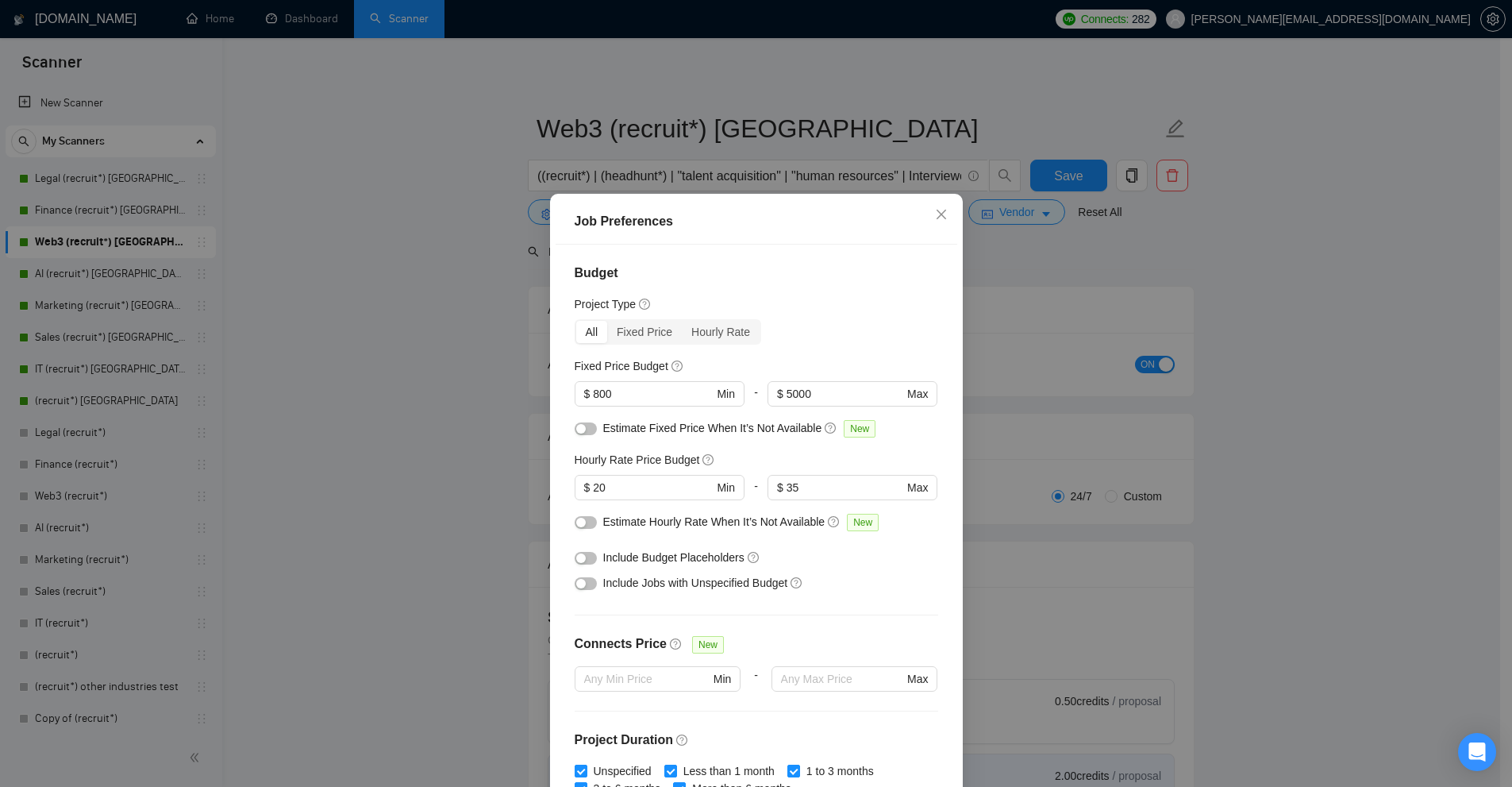
click at [1052, 309] on div "Job Preferences Budget Project Type All Fixed Price Hourly Rate Fixed Price Bud…" at bounding box center [756, 394] width 1512 height 787
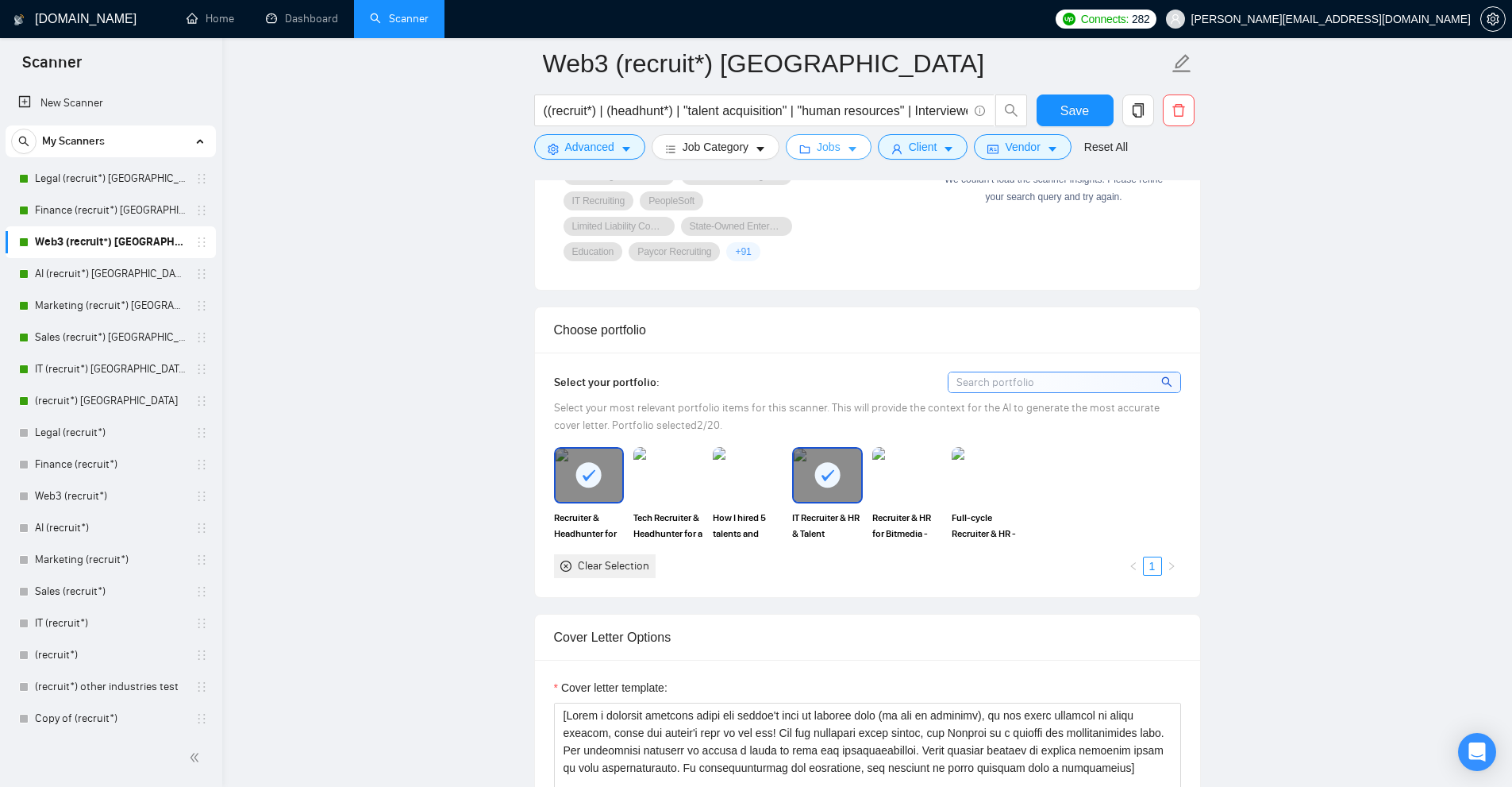
scroll to position [1667, 0]
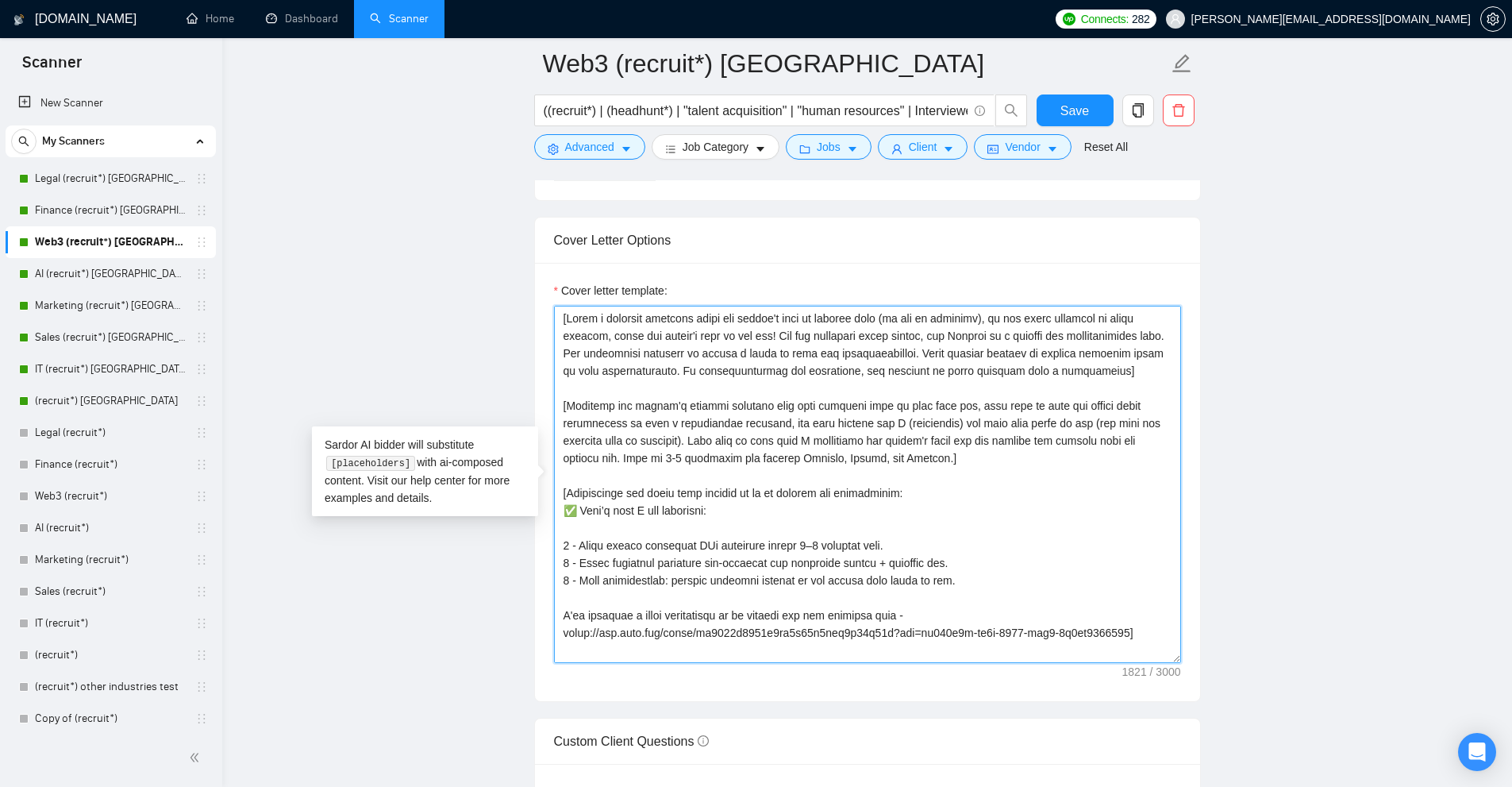
drag, startPoint x: 943, startPoint y: 459, endPoint x: 568, endPoint y: 405, distance: 378.9
click at [568, 405] on textarea "Cover letter template:" at bounding box center [867, 485] width 627 height 358
click at [670, 416] on textarea "Cover letter template:" at bounding box center [867, 485] width 627 height 358
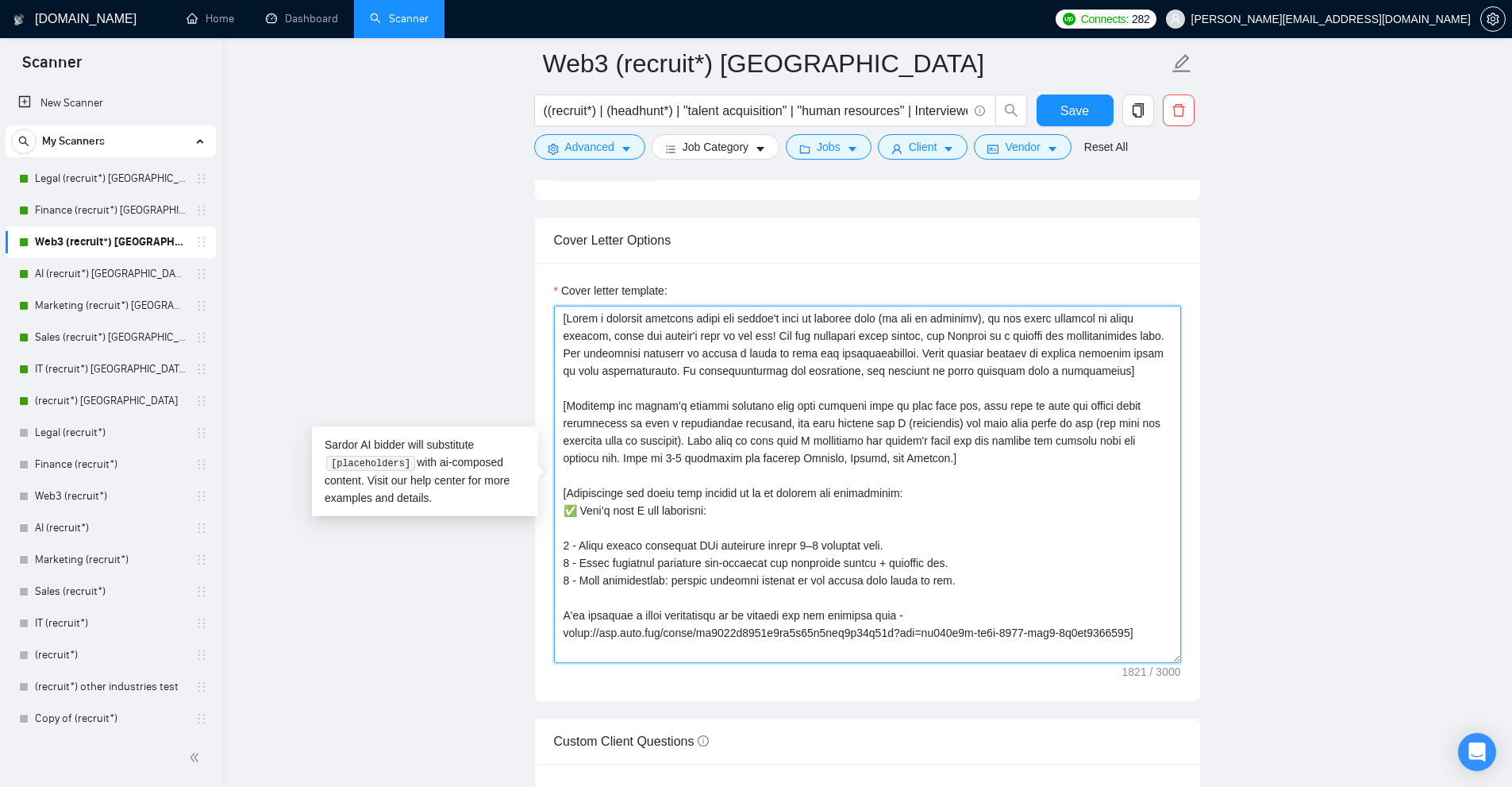
click at [780, 439] on textarea "Cover letter template:" at bounding box center [867, 485] width 627 height 358
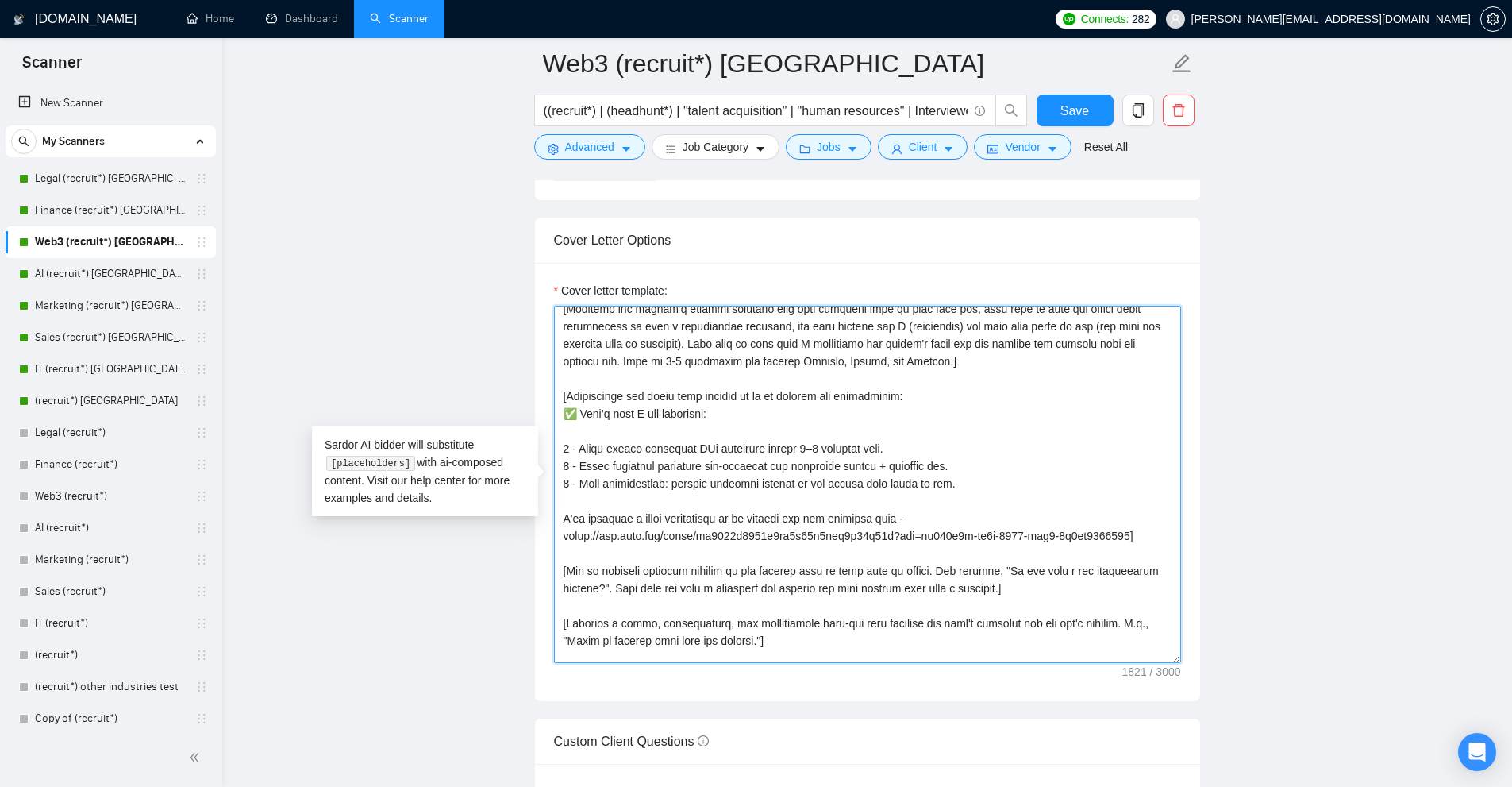
scroll to position [122, 0]
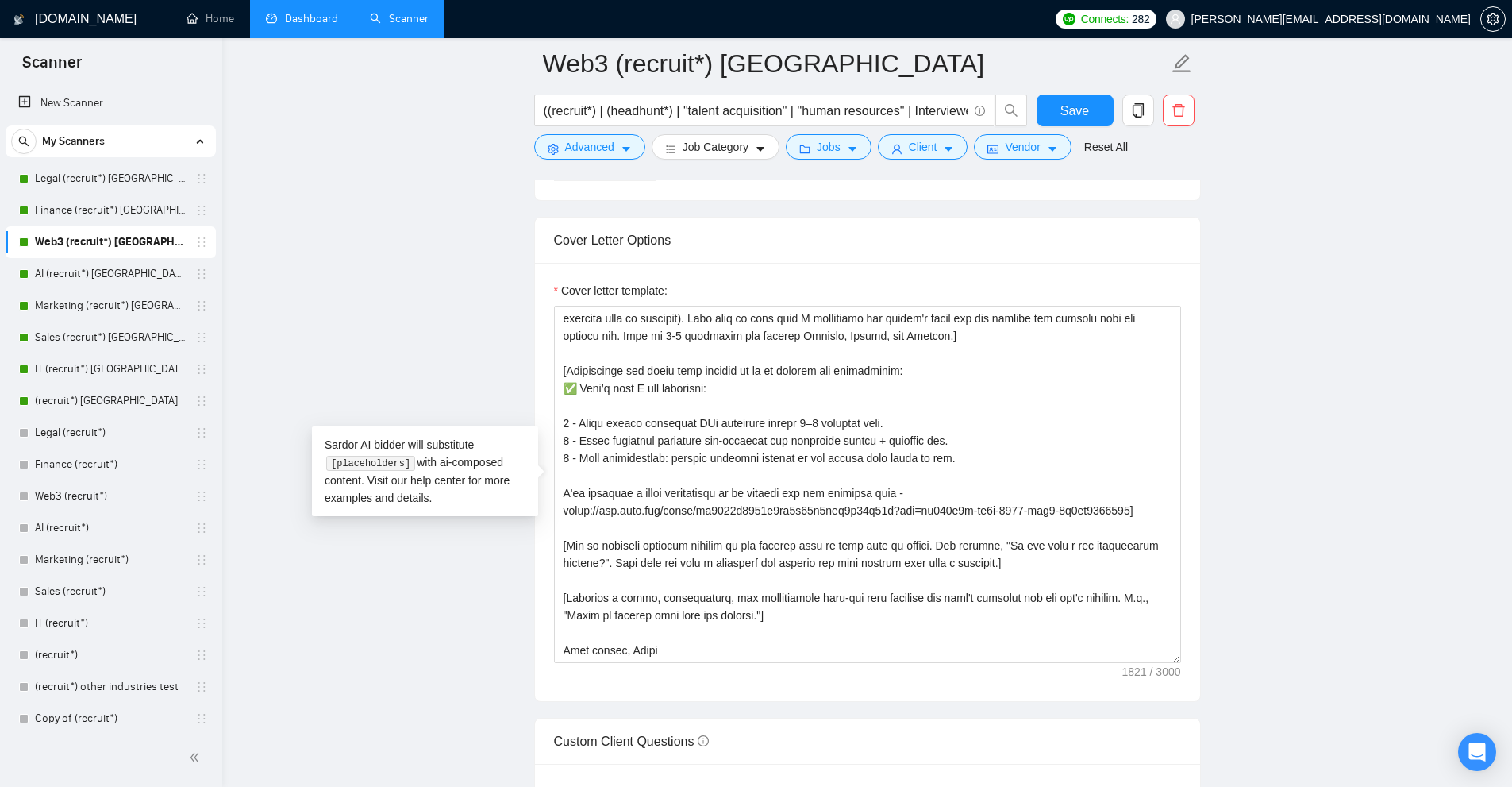
click at [304, 25] on link "Dashboard" at bounding box center [302, 19] width 72 height 13
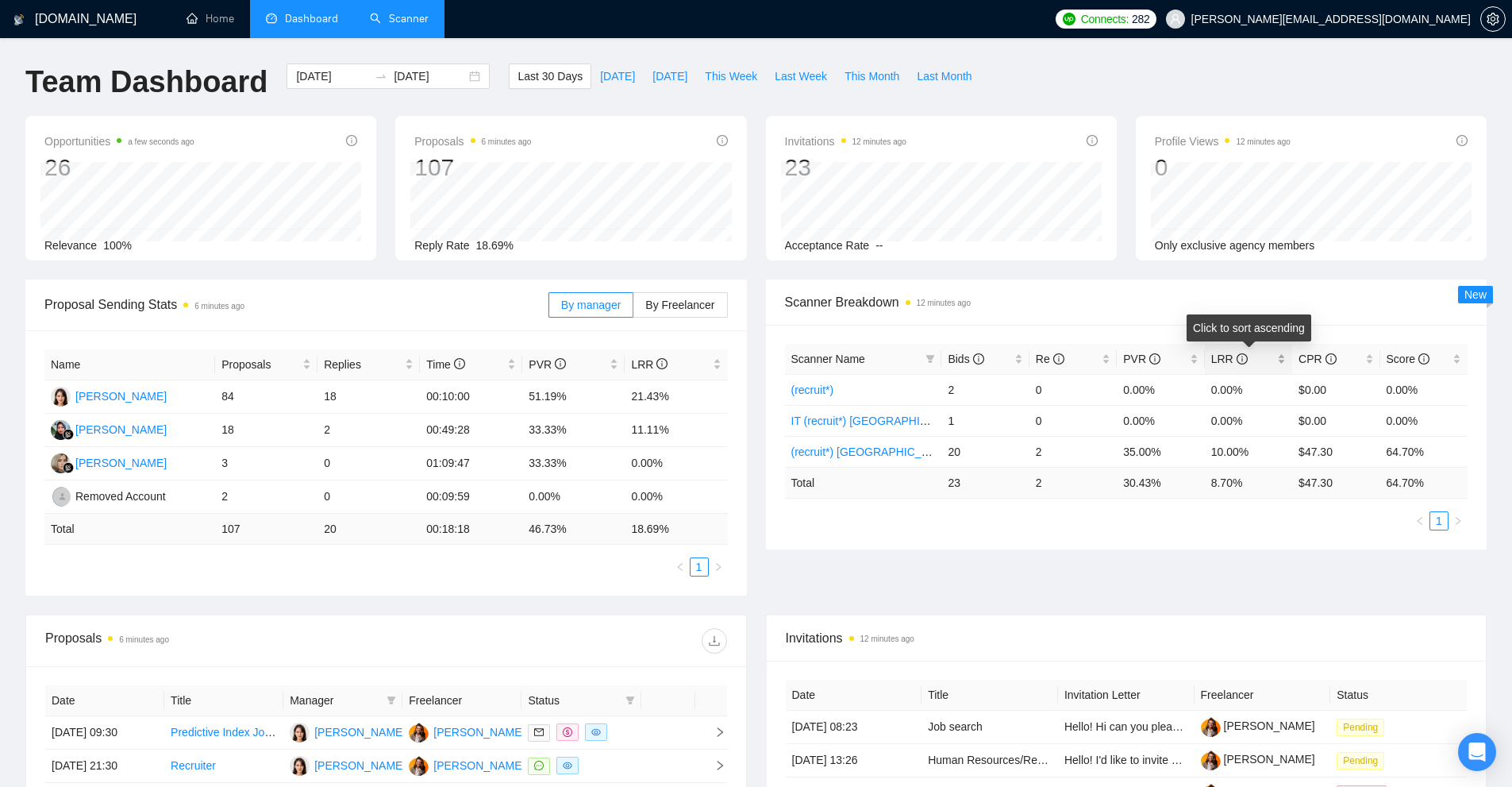
click at [1283, 360] on div "LRR" at bounding box center [1248, 359] width 74 height 18
drag, startPoint x: 1038, startPoint y: 393, endPoint x: 1077, endPoint y: 386, distance: 39.6
click at [1077, 386] on td "2" at bounding box center [1073, 389] width 88 height 31
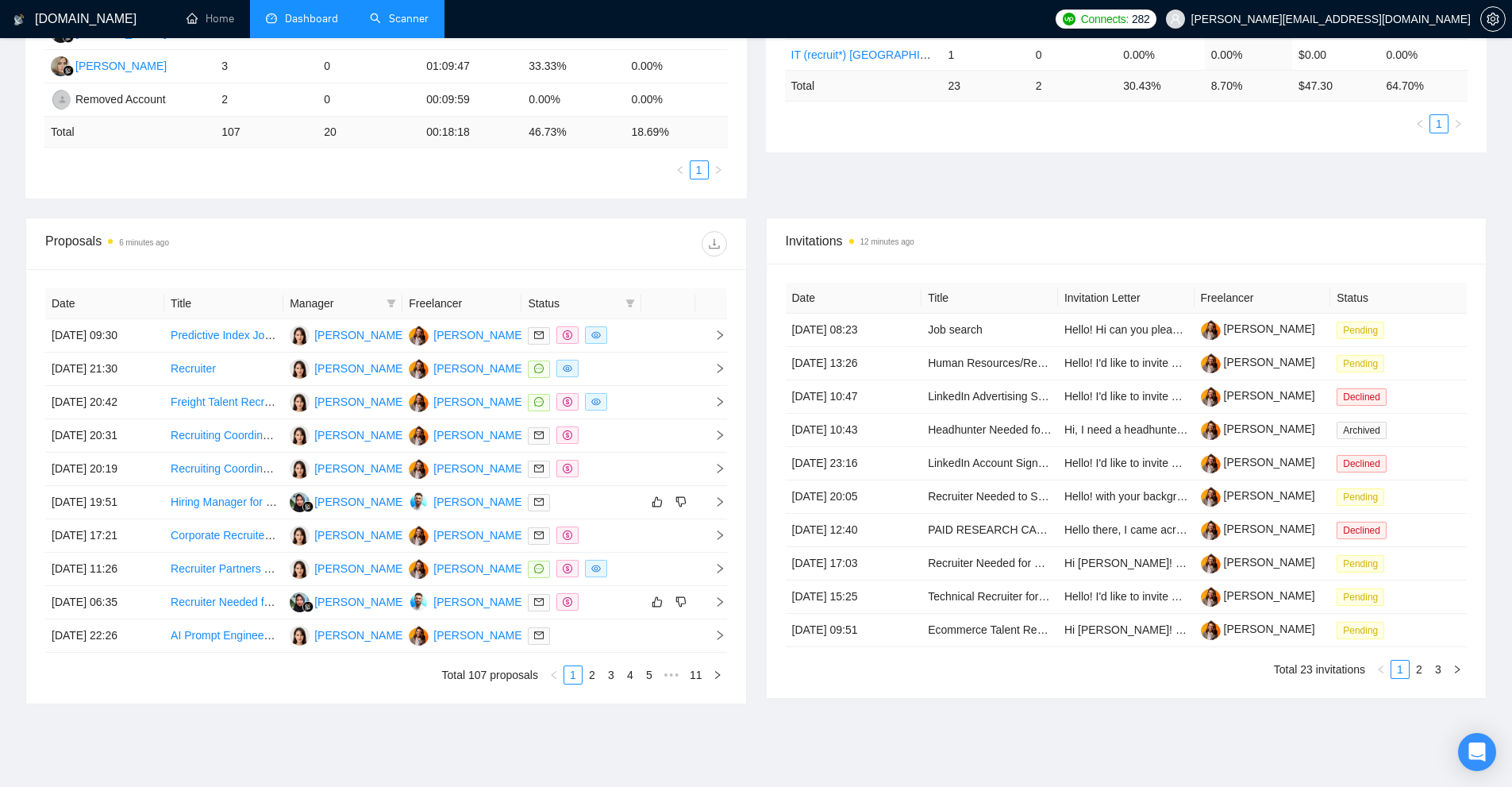
scroll to position [238, 0]
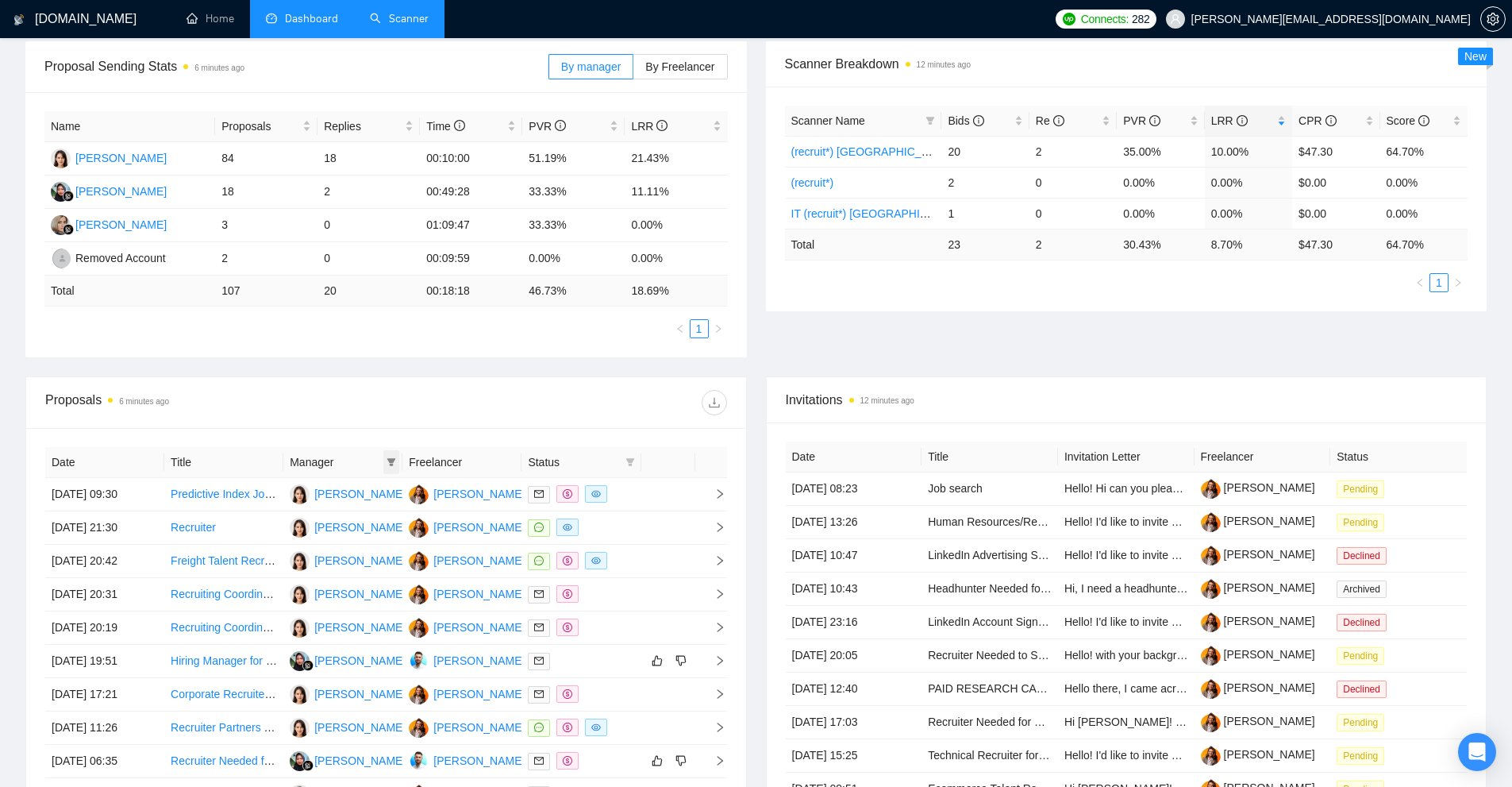
click at [393, 467] on span at bounding box center [390, 461] width 16 height 24
click at [327, 545] on span "Marta Kowalska" at bounding box center [352, 542] width 91 height 12
checkbox input "true"
click at [339, 496] on span "Anis Nur Padillah" at bounding box center [352, 491] width 91 height 12
checkbox input "true"
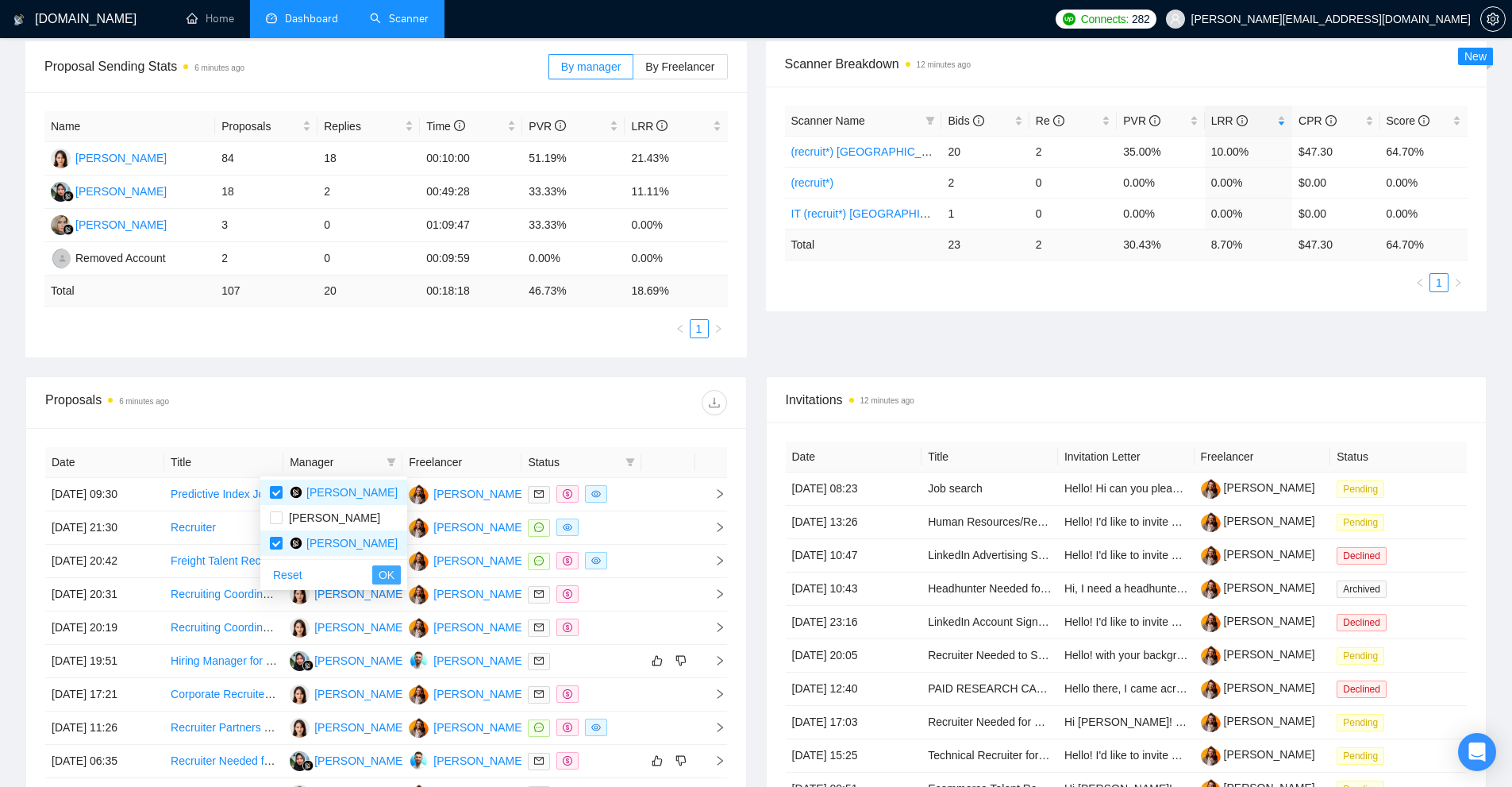
click at [378, 576] on span "OK" at bounding box center [386, 574] width 16 height 18
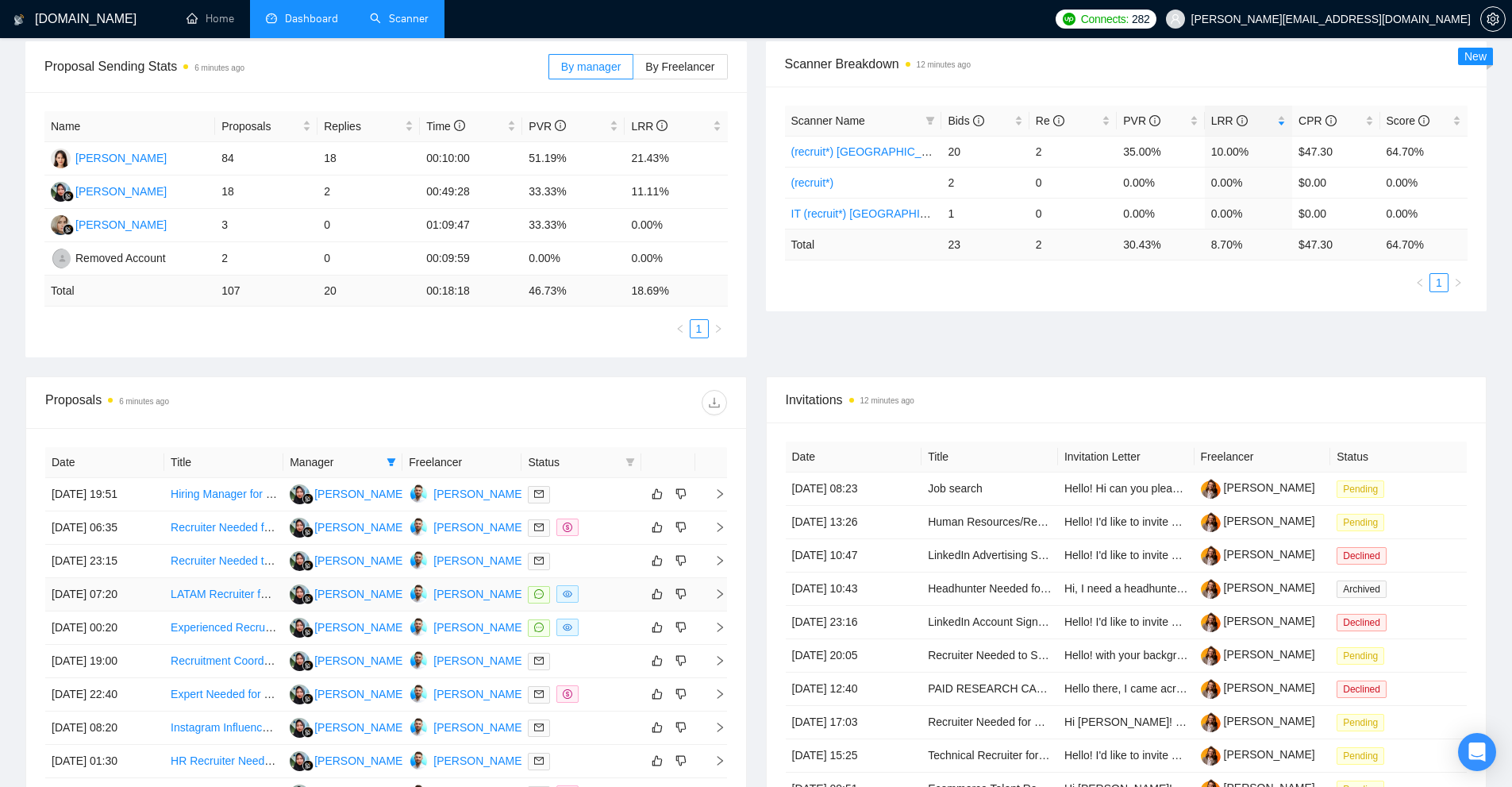
click at [604, 597] on div at bounding box center [581, 594] width 106 height 18
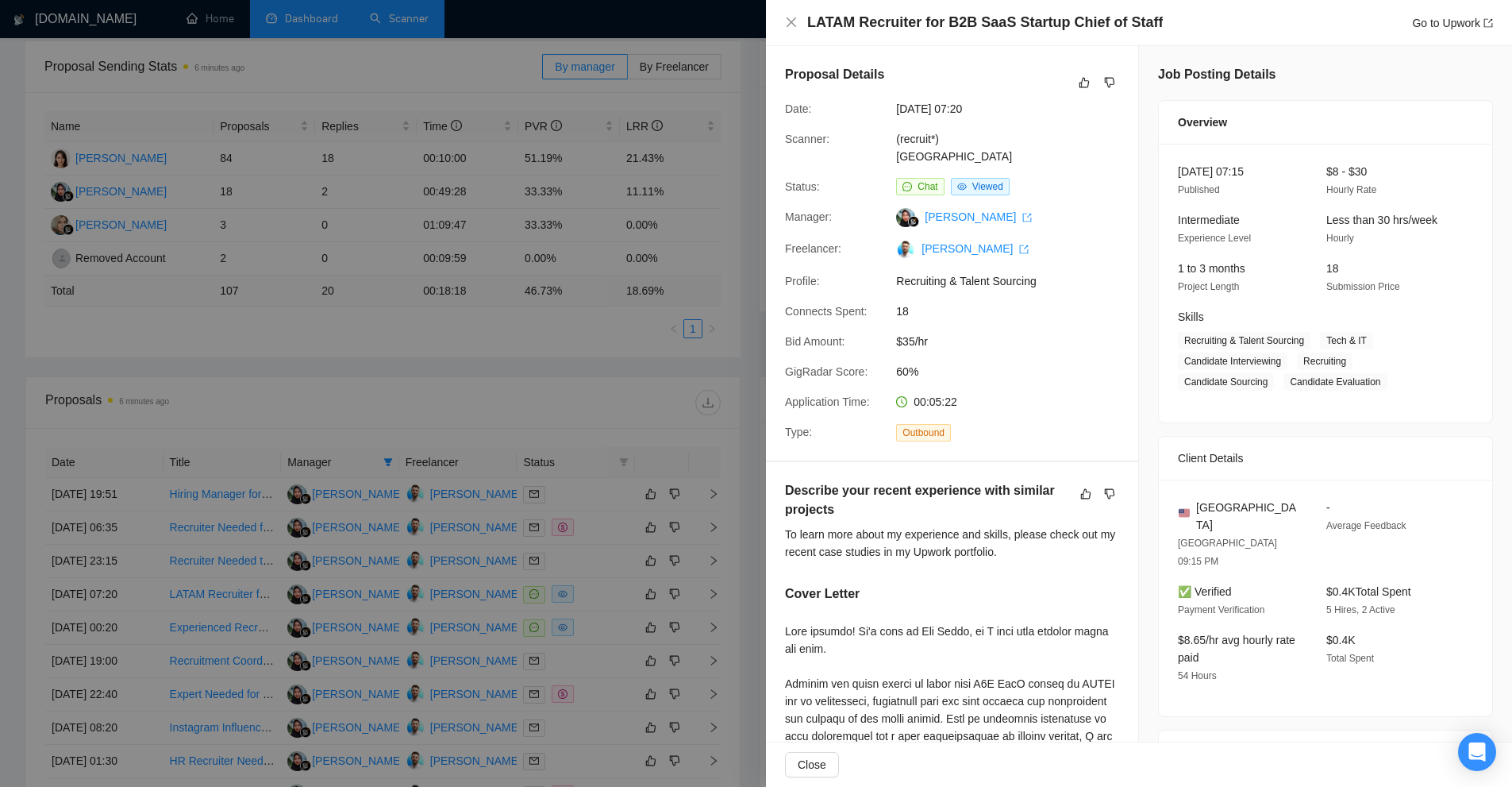
scroll to position [238, 0]
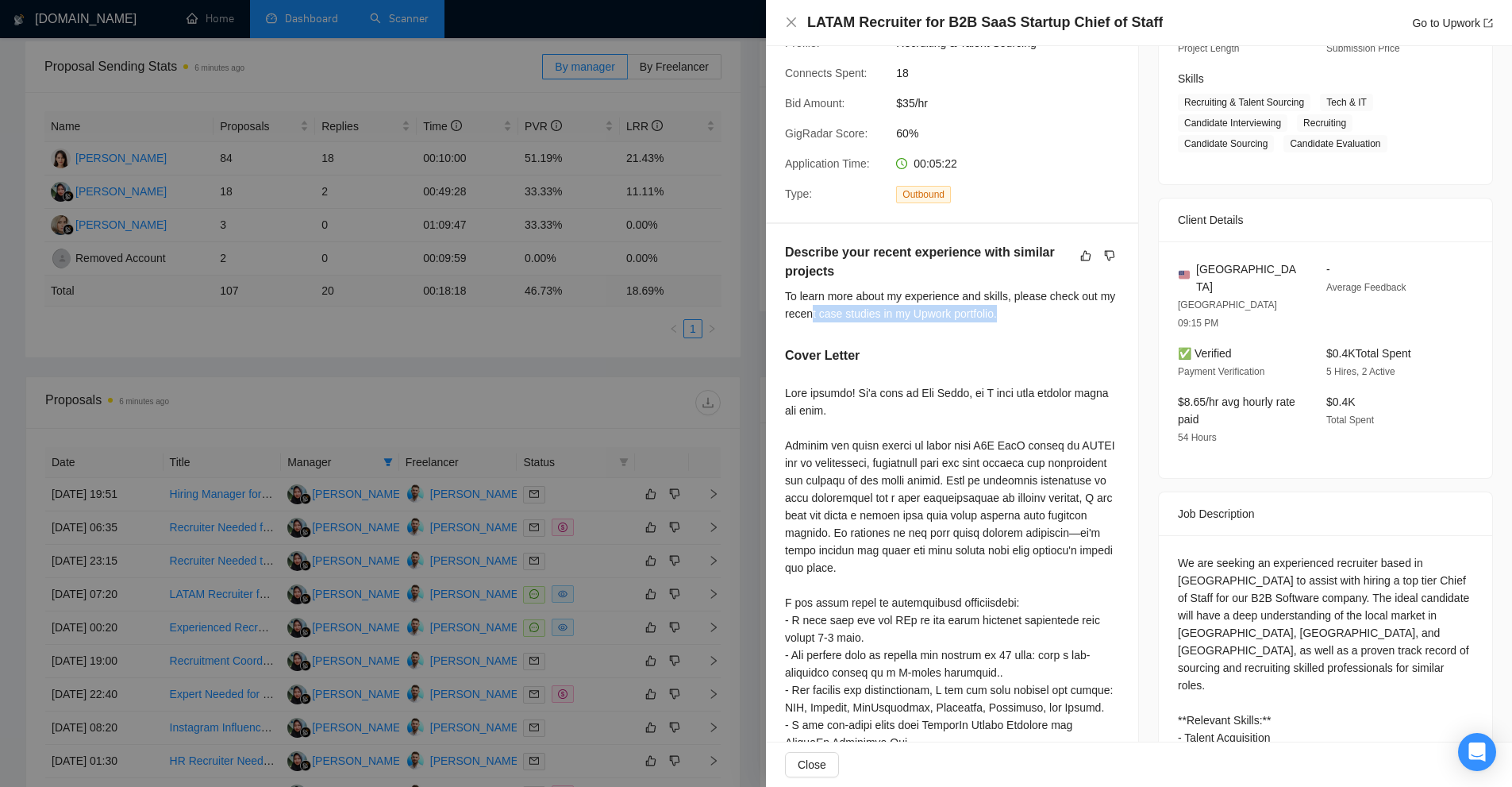
drag, startPoint x: 813, startPoint y: 302, endPoint x: 1015, endPoint y: 301, distance: 202.0
click at [1014, 301] on div "To learn more about my experience and skills, please check out my recent case s…" at bounding box center [951, 304] width 334 height 35
click at [1015, 301] on div "To learn more about my experience and skills, please check out my recent case s…" at bounding box center [951, 304] width 334 height 35
drag, startPoint x: 1015, startPoint y: 301, endPoint x: 1032, endPoint y: 281, distance: 26.2
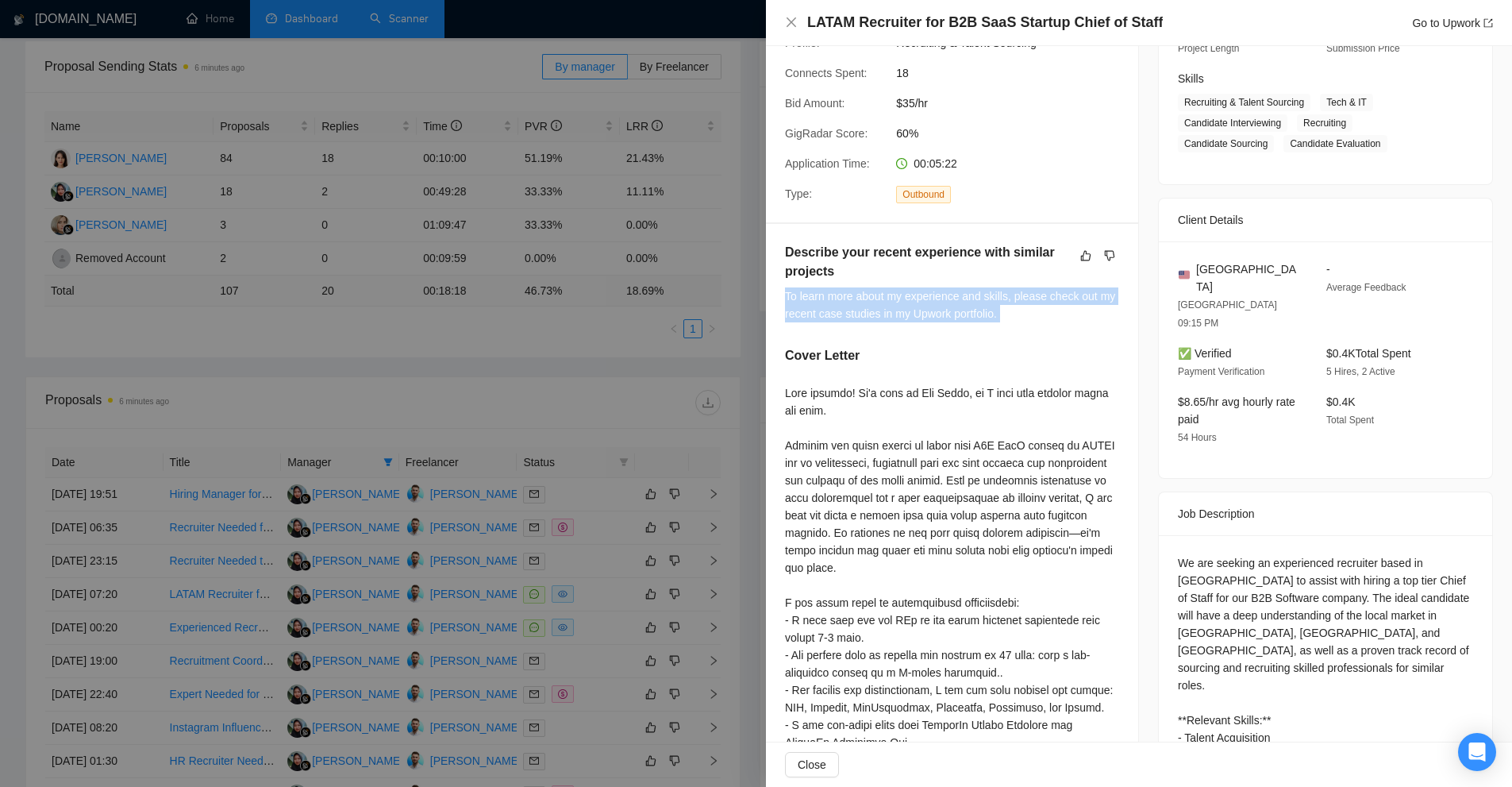
click at [1032, 287] on div "To learn more about my experience and skills, please check out my recent case s…" at bounding box center [951, 304] width 334 height 35
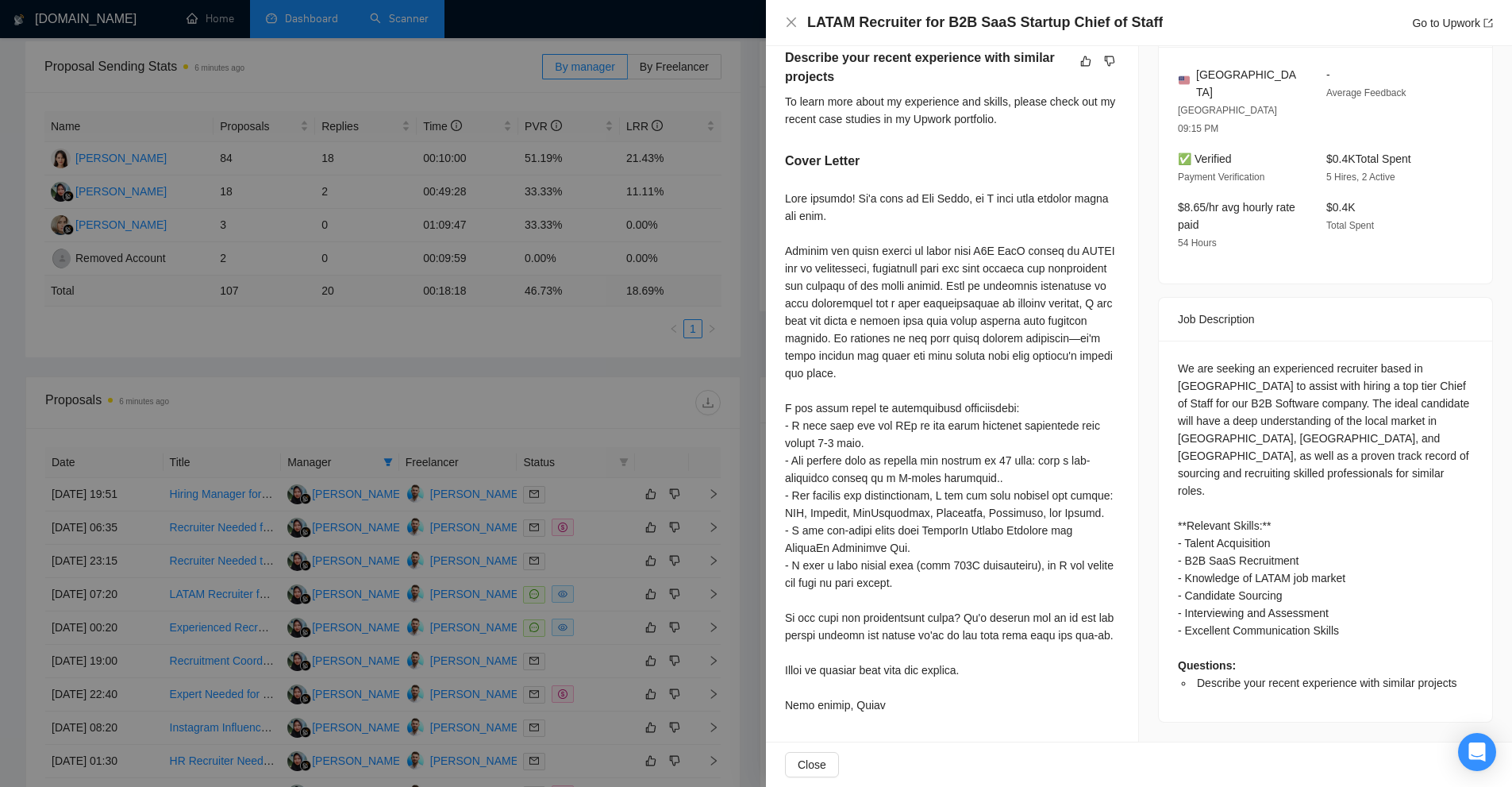
click at [817, 385] on div at bounding box center [951, 452] width 334 height 524
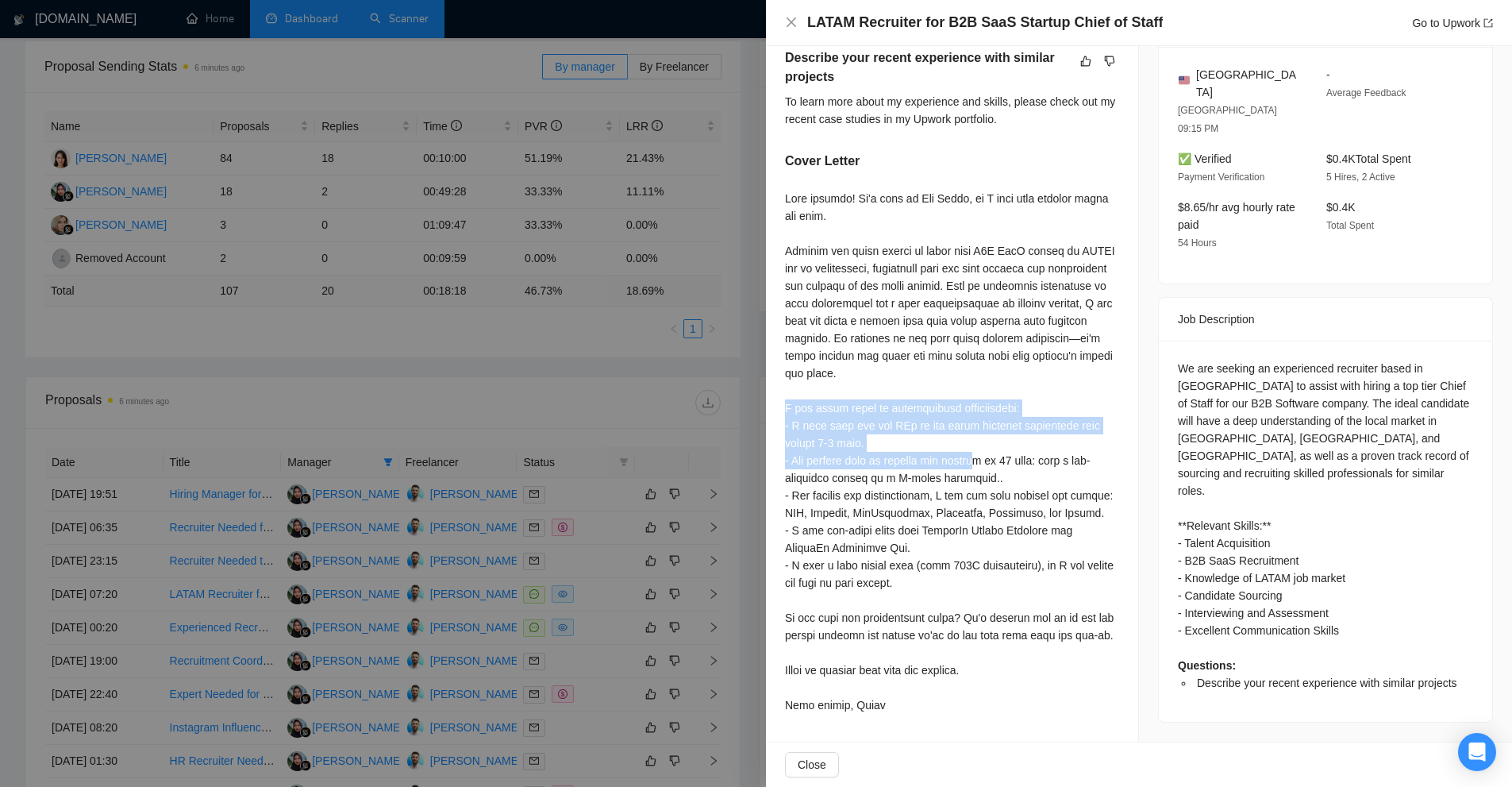
drag, startPoint x: 817, startPoint y: 385, endPoint x: 827, endPoint y: 375, distance: 14.1
click at [827, 375] on div at bounding box center [951, 452] width 334 height 524
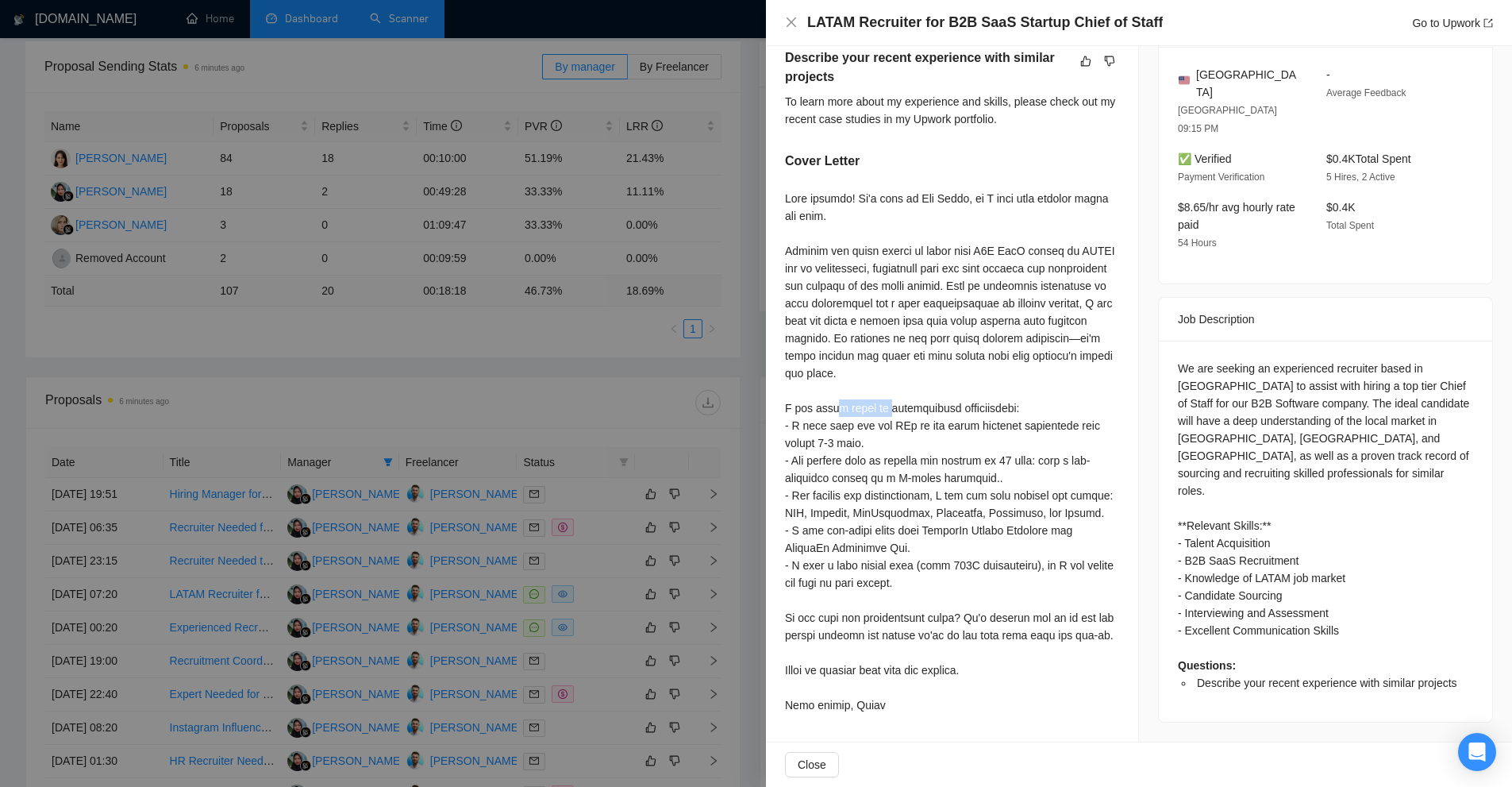
click at [827, 375] on div at bounding box center [951, 452] width 334 height 524
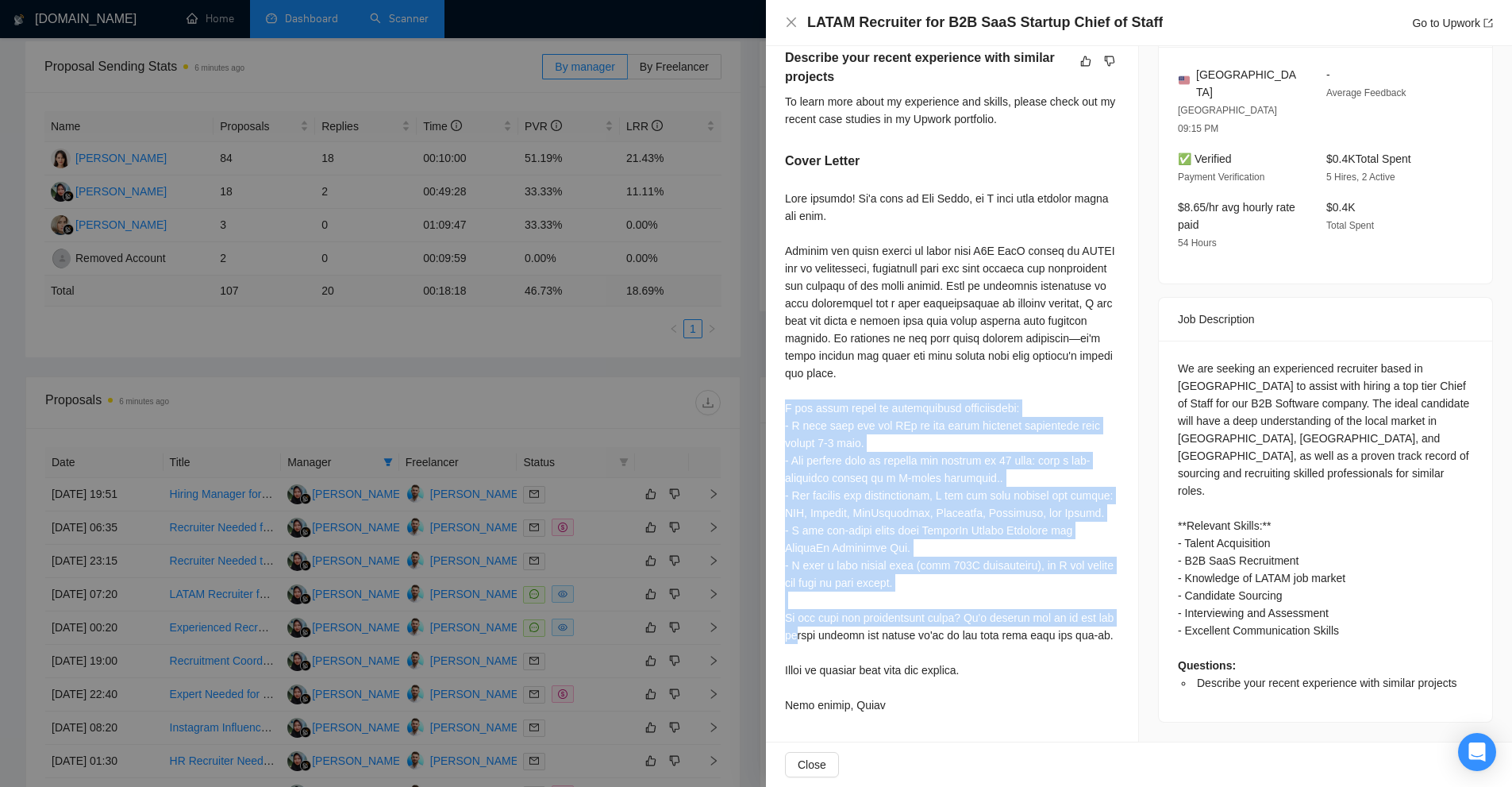
drag, startPoint x: 827, startPoint y: 375, endPoint x: 949, endPoint y: 559, distance: 220.8
click at [949, 559] on div at bounding box center [951, 452] width 334 height 524
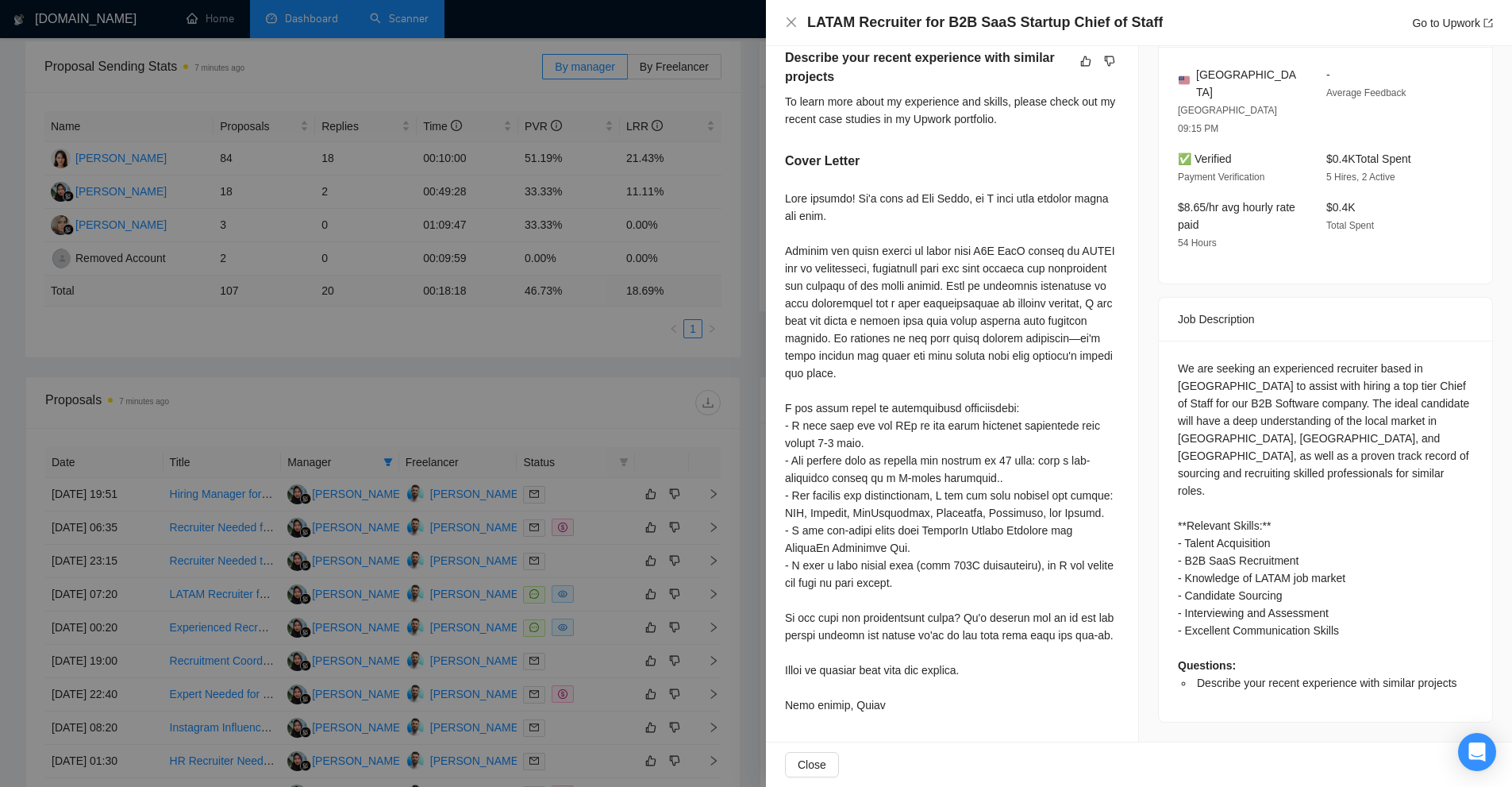
click at [500, 438] on div at bounding box center [756, 394] width 1512 height 787
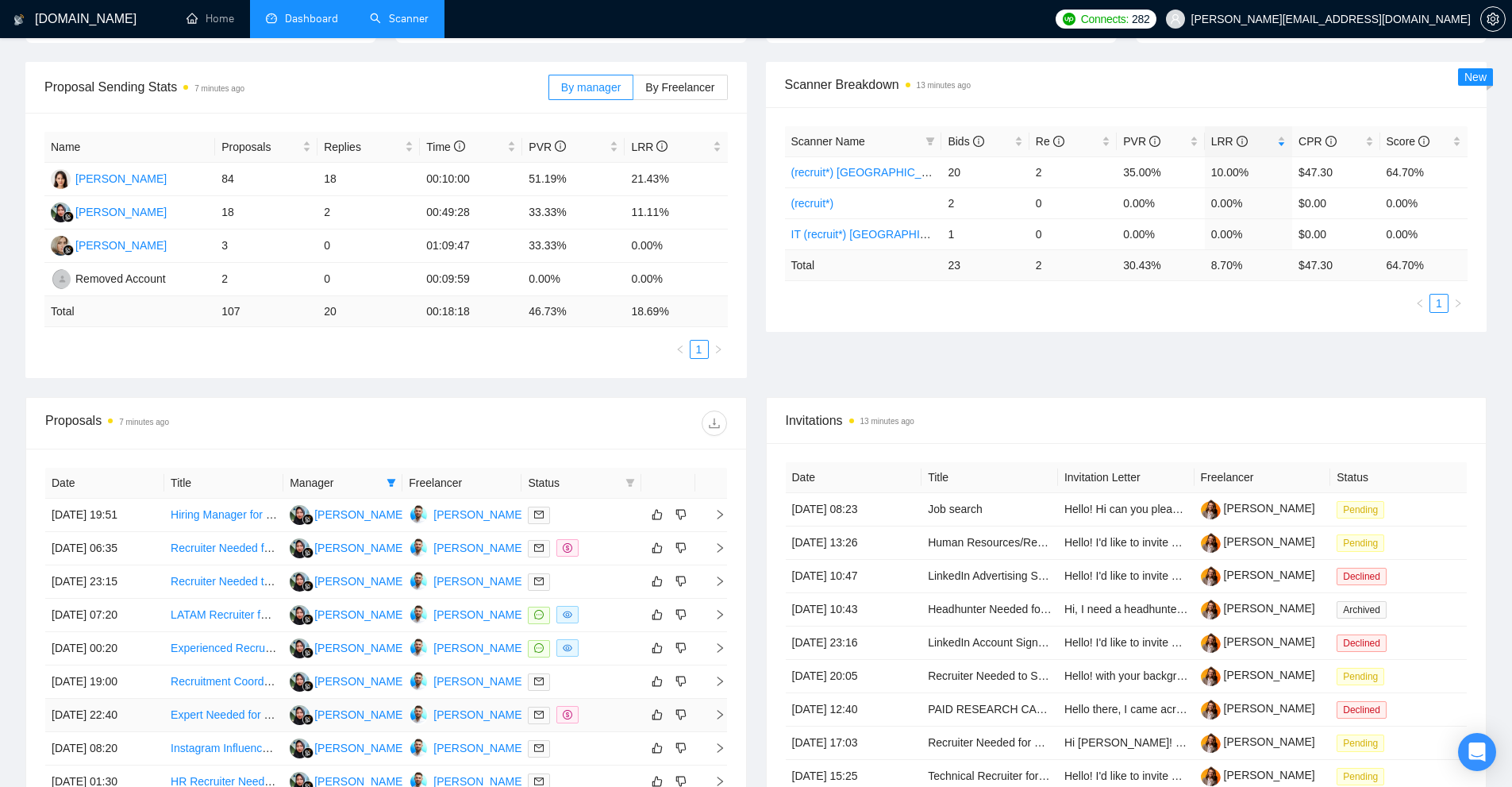
scroll to position [456, 0]
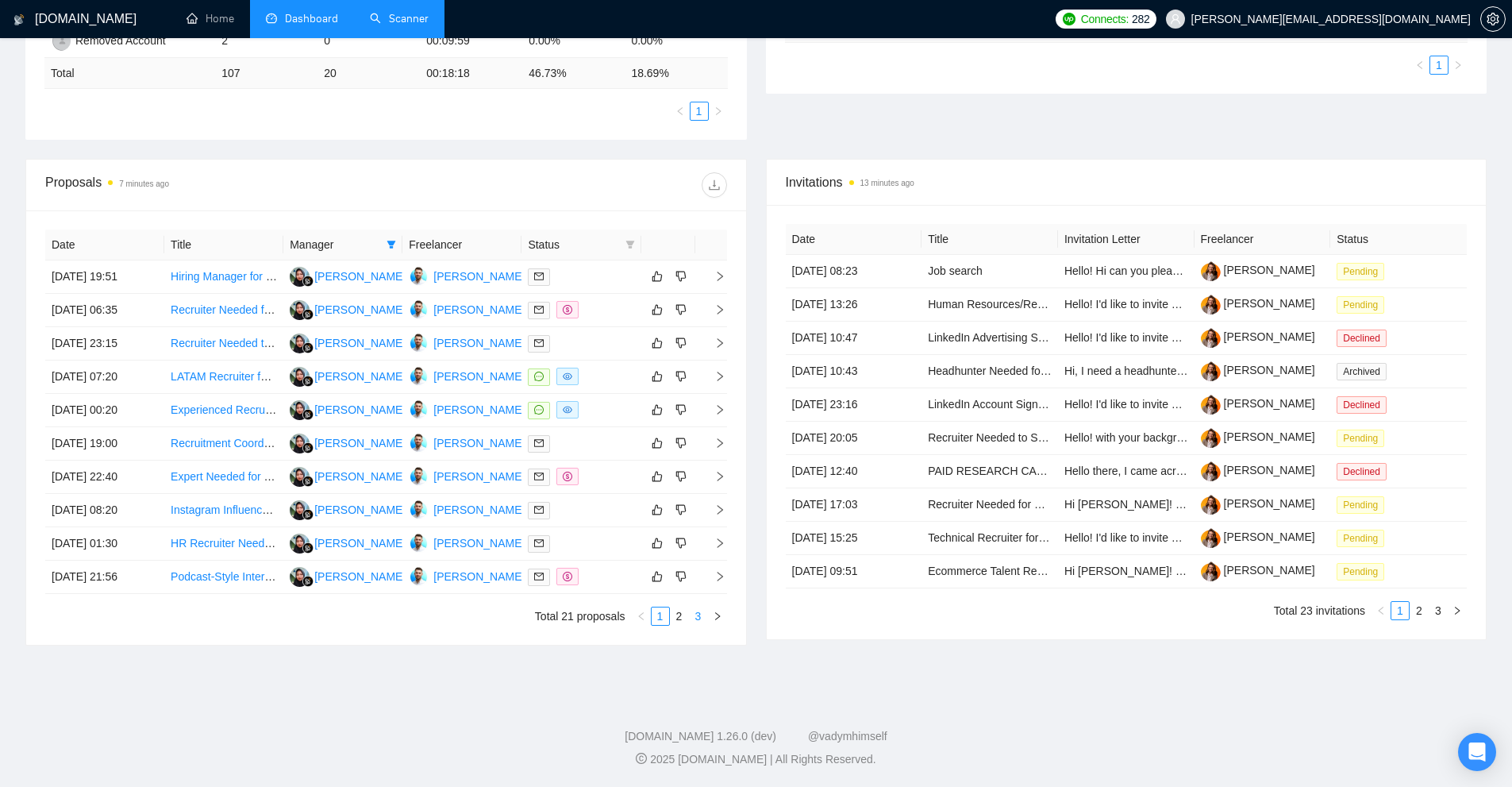
click at [690, 614] on link "3" at bounding box center [698, 616] width 18 height 18
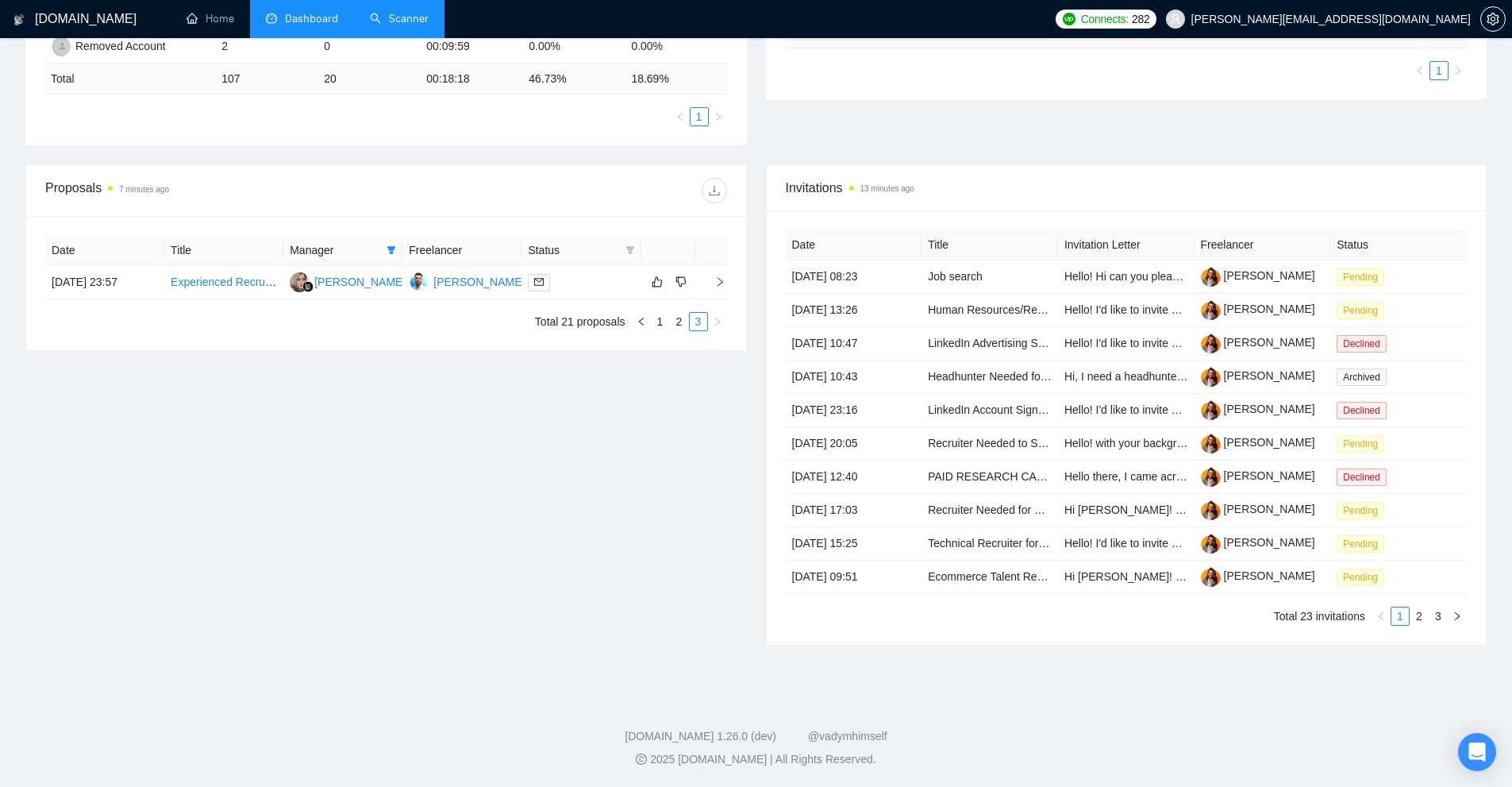
scroll to position [450, 0]
click at [636, 328] on button "button" at bounding box center [641, 321] width 19 height 19
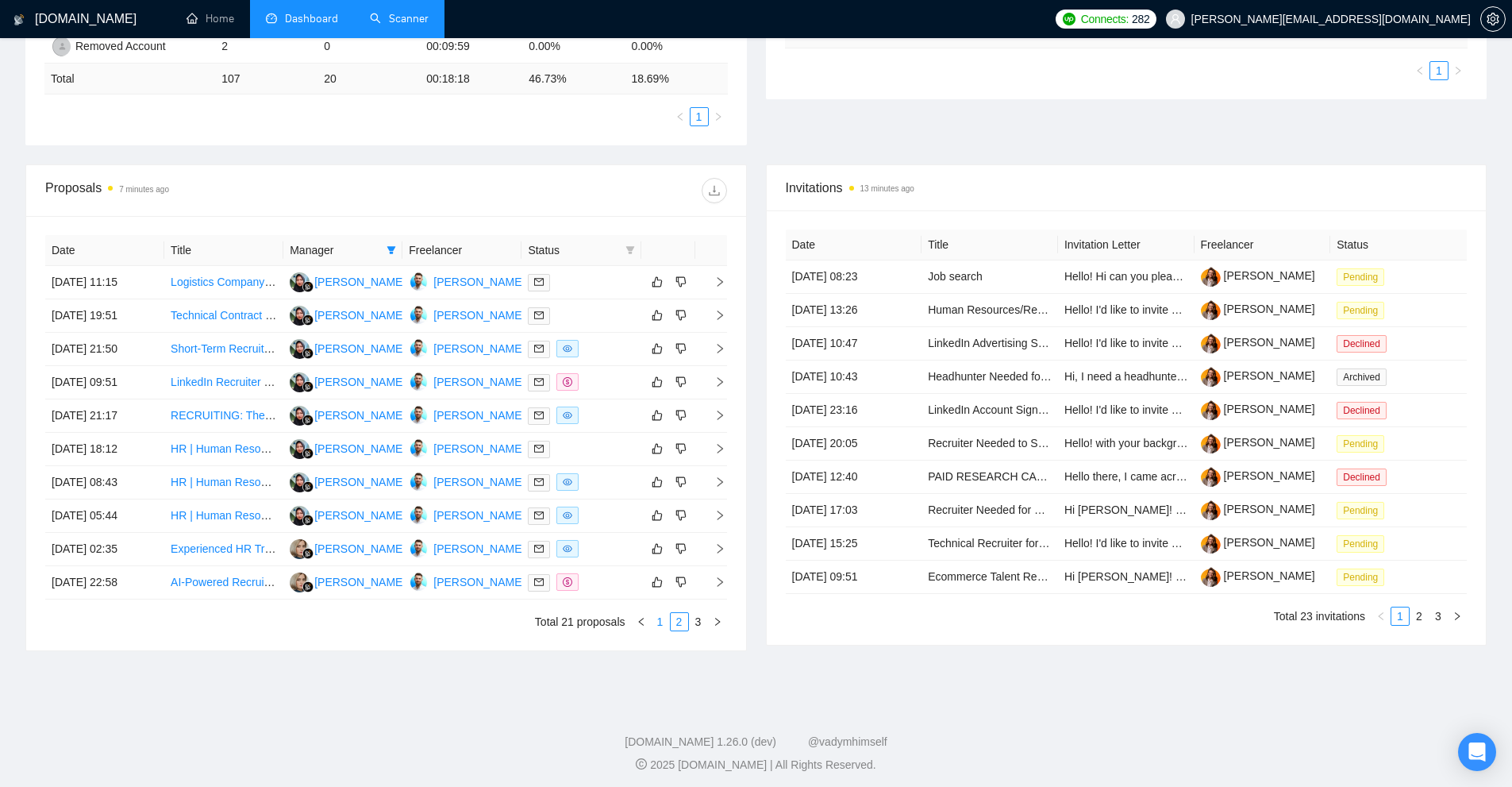
click at [659, 624] on link "1" at bounding box center [660, 621] width 18 height 18
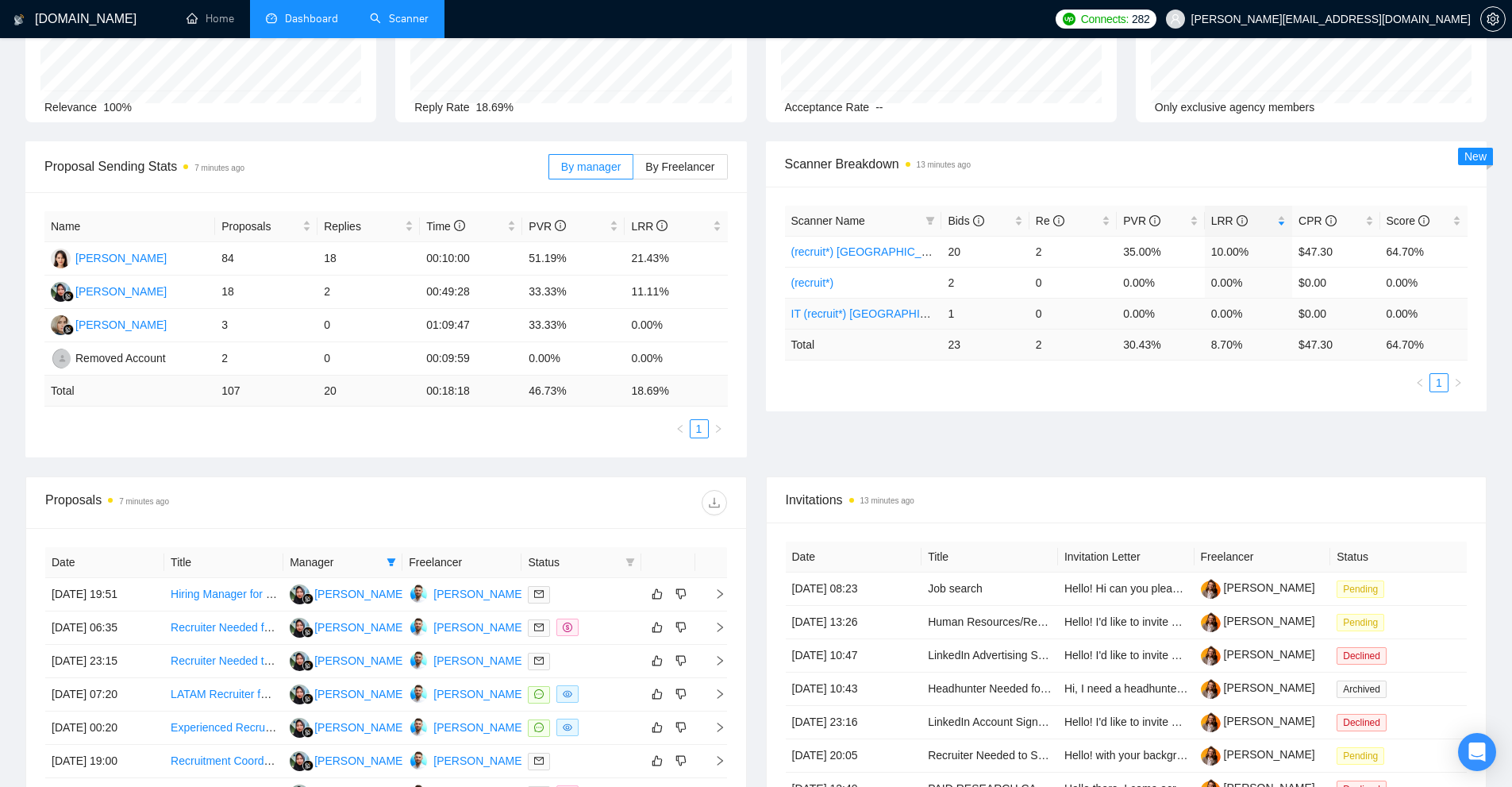
scroll to position [0, 0]
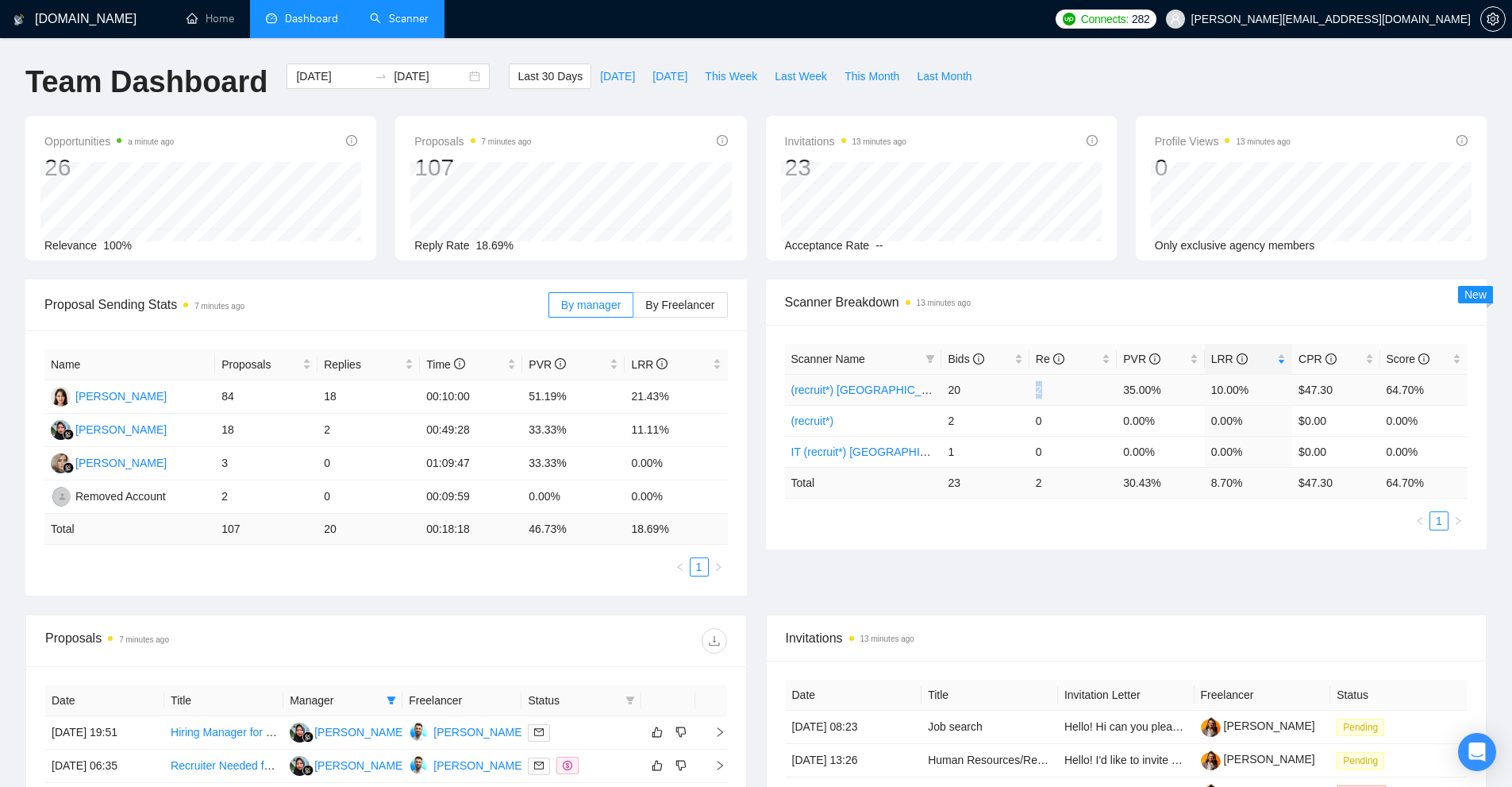
drag, startPoint x: 1043, startPoint y: 390, endPoint x: 1063, endPoint y: 391, distance: 20.0
click at [1063, 391] on td "2" at bounding box center [1073, 389] width 88 height 31
drag, startPoint x: 945, startPoint y: 388, endPoint x: 967, endPoint y: 388, distance: 22.0
click at [967, 388] on td "20" at bounding box center [984, 389] width 88 height 31
drag, startPoint x: 1087, startPoint y: 387, endPoint x: 1186, endPoint y: 388, distance: 99.0
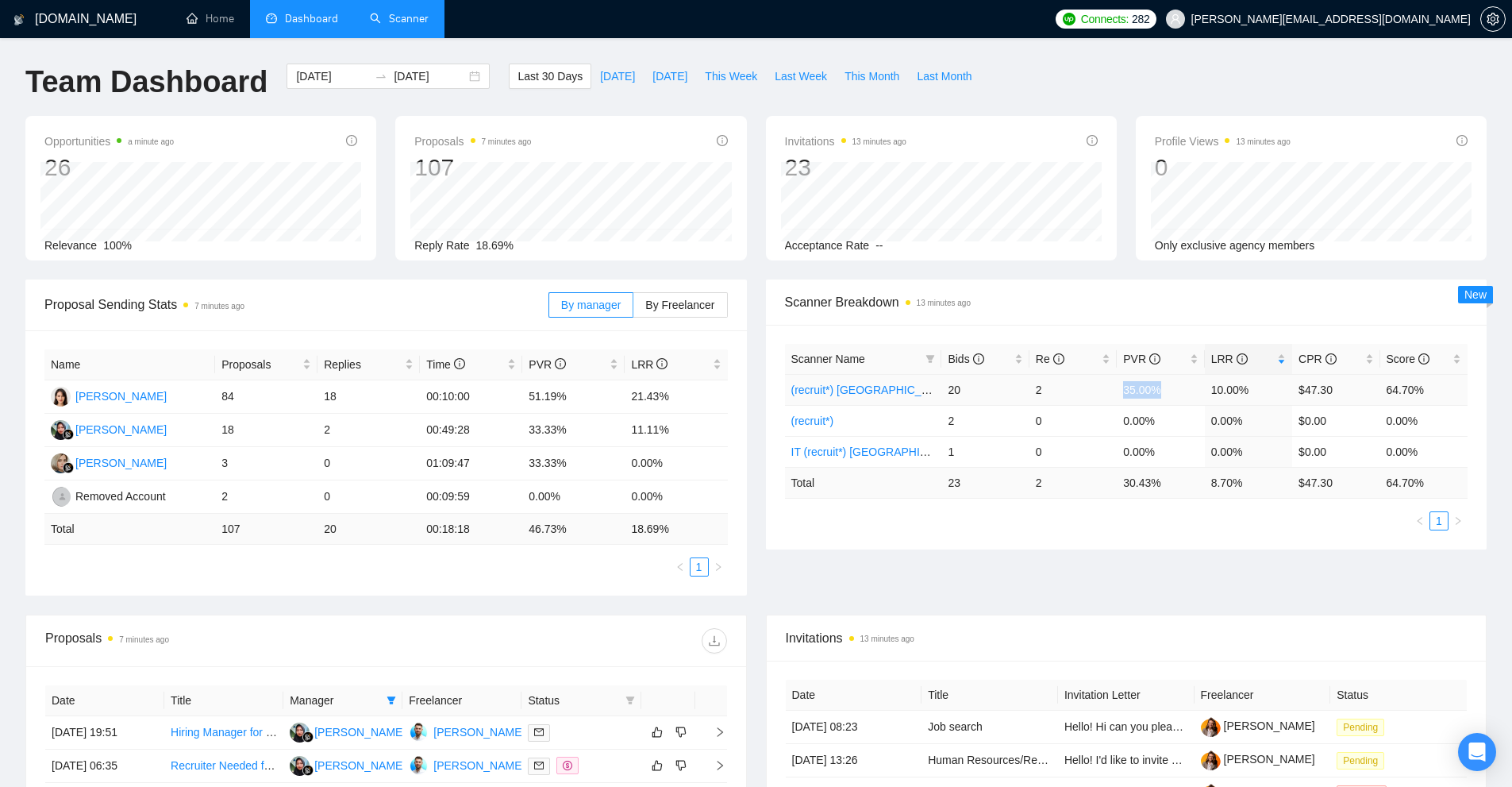
click at [1184, 388] on tr "(recruit*) Canada 20 2 35.00% 10.00% $47.30 64.70%" at bounding box center [1126, 389] width 683 height 31
drag, startPoint x: 1290, startPoint y: 387, endPoint x: 1397, endPoint y: 388, distance: 107.0
click at [1383, 391] on tr "(recruit*) Canada 20 2 35.00% 10.00% $47.30 64.70%" at bounding box center [1126, 389] width 683 height 31
drag, startPoint x: 1397, startPoint y: 388, endPoint x: 1445, endPoint y: 389, distance: 48.0
click at [1443, 389] on td "64.70%" at bounding box center [1424, 389] width 88 height 31
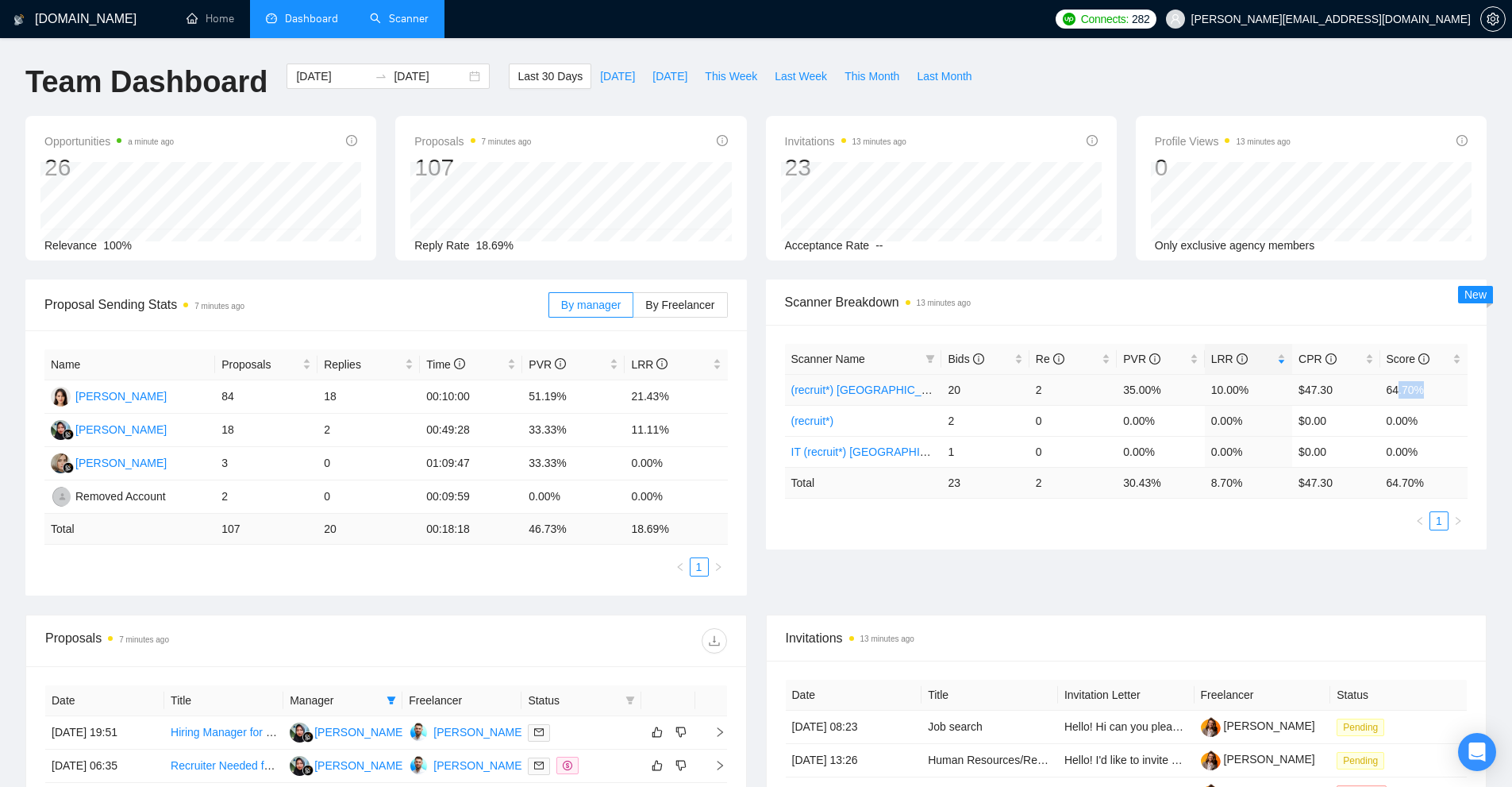
click at [1435, 389] on td "64.70%" at bounding box center [1424, 389] width 88 height 31
drag, startPoint x: 1435, startPoint y: 389, endPoint x: 947, endPoint y: 386, distance: 488.0
click at [947, 386] on tr "(recruit*) Canada 20 2 35.00% 10.00% $47.30 64.70%" at bounding box center [1126, 389] width 683 height 31
click at [947, 386] on td "20" at bounding box center [984, 389] width 88 height 31
drag, startPoint x: 947, startPoint y: 386, endPoint x: 1431, endPoint y: 380, distance: 484.0
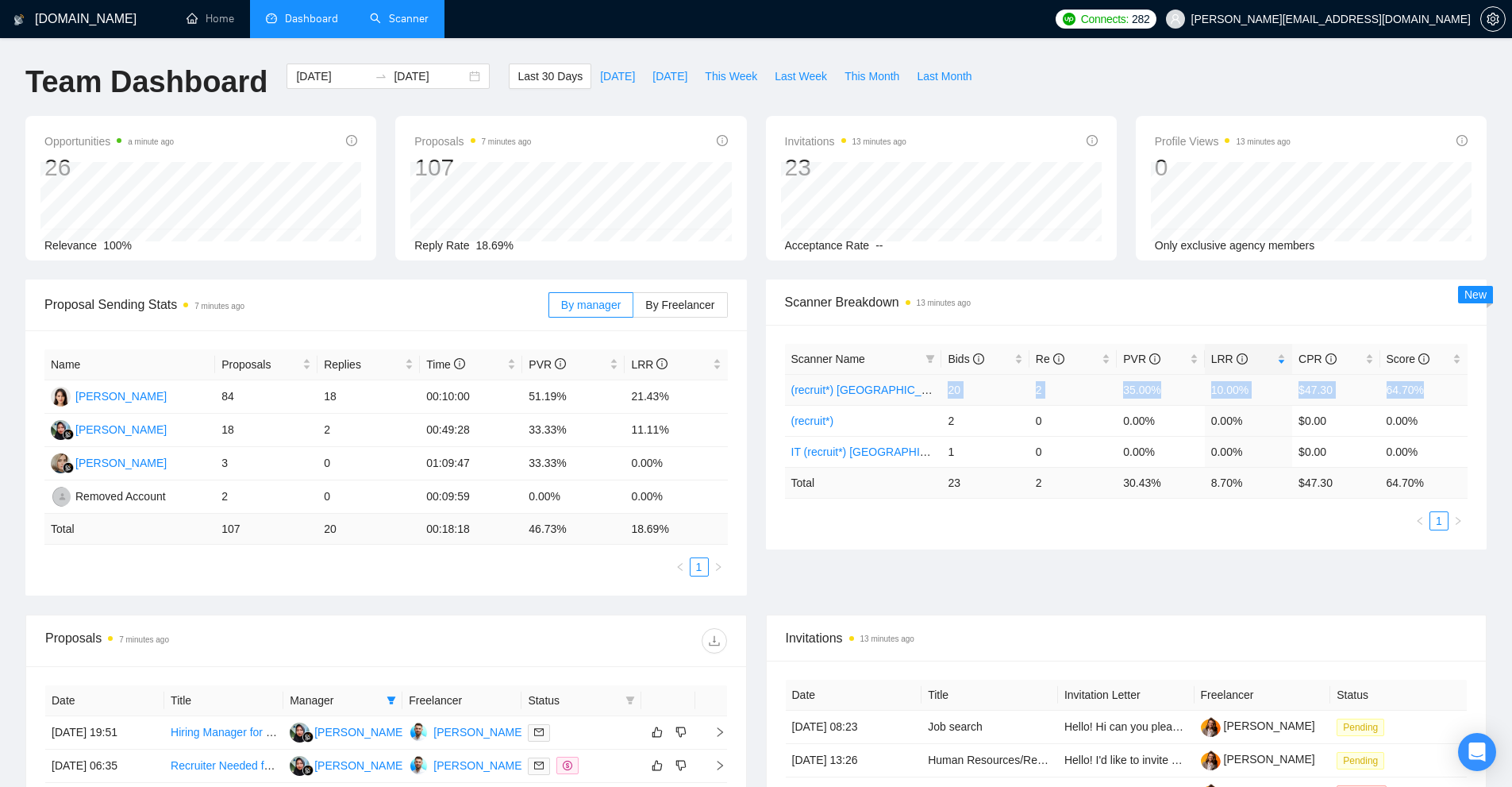
click at [1431, 380] on tr "(recruit*) Canada 20 2 35.00% 10.00% $47.30 64.70%" at bounding box center [1126, 389] width 683 height 31
drag, startPoint x: 927, startPoint y: 449, endPoint x: 1464, endPoint y: 449, distance: 537.0
click at [1464, 449] on tr "IT (recruit*) Canada 1 0 0.00% 0.00% $0.00 0.00%" at bounding box center [1126, 451] width 683 height 31
click at [1464, 449] on td "0.00%" at bounding box center [1424, 451] width 88 height 31
drag, startPoint x: 1234, startPoint y: 484, endPoint x: 1173, endPoint y: 477, distance: 61.4
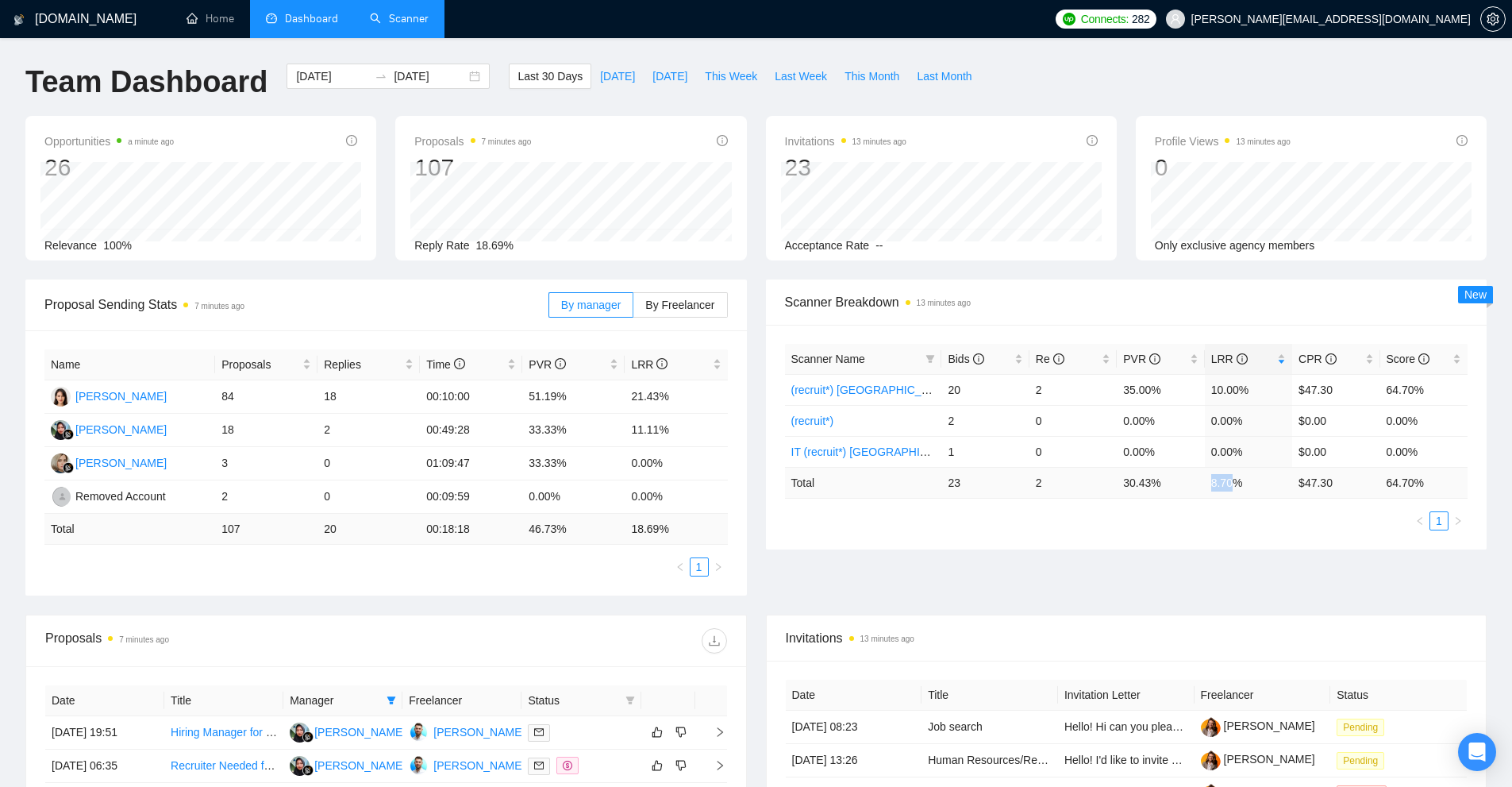
click at [1186, 478] on tr "Total 23 2 30.43 % 8.70 % $ 47.30 64.70 %" at bounding box center [1126, 482] width 683 height 31
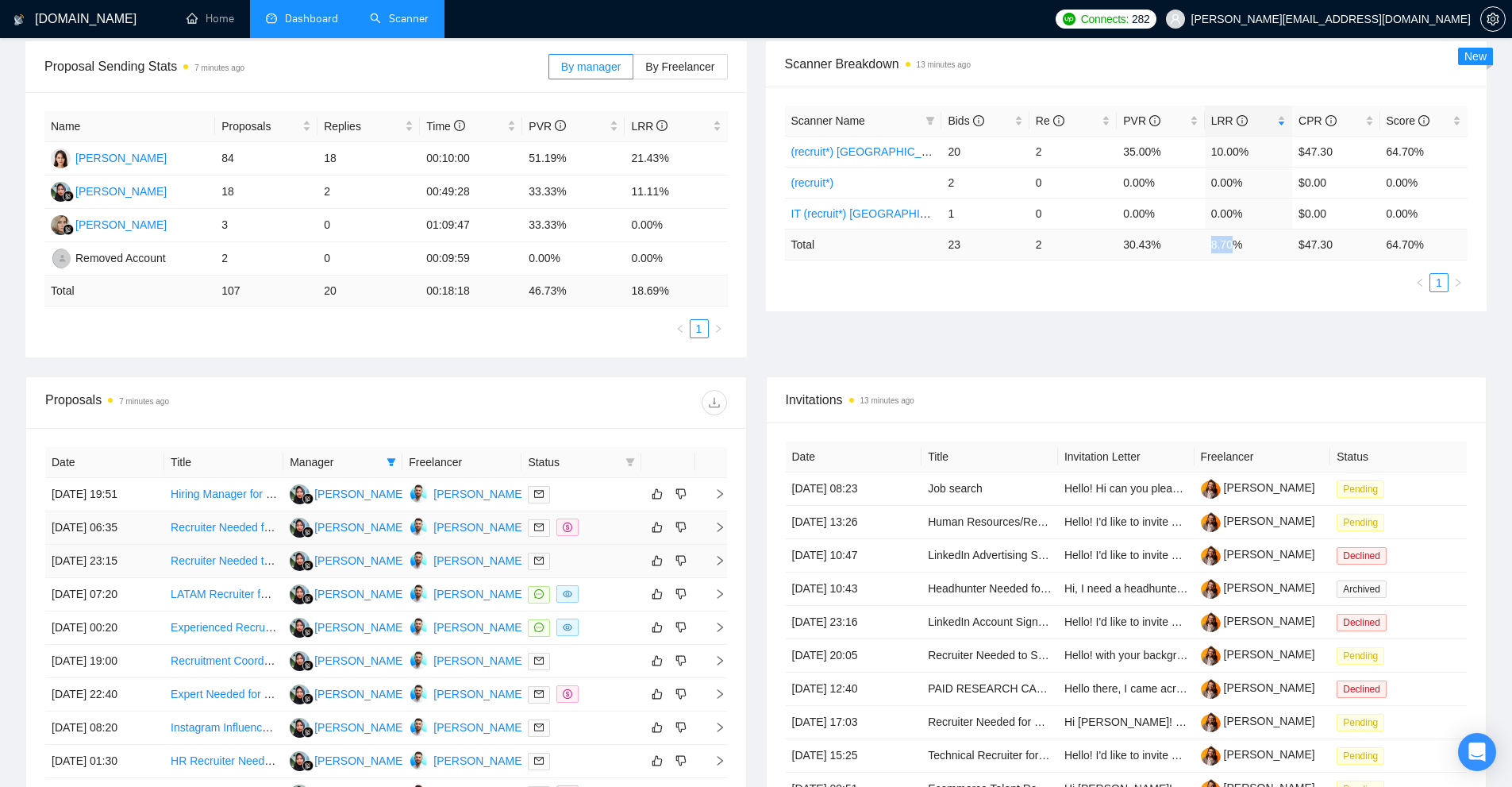
scroll to position [317, 0]
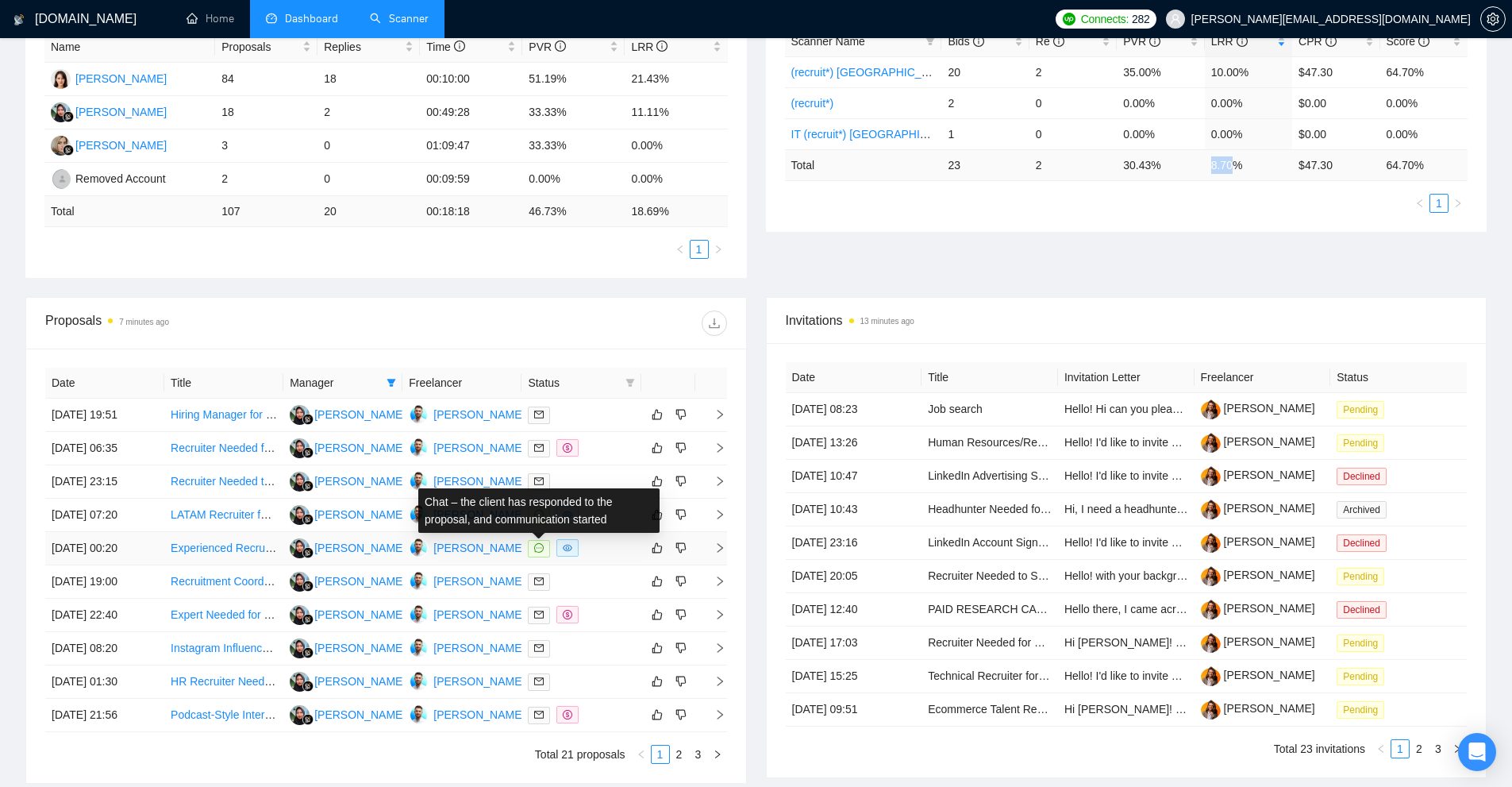
click at [535, 542] on span at bounding box center [539, 549] width 23 height 18
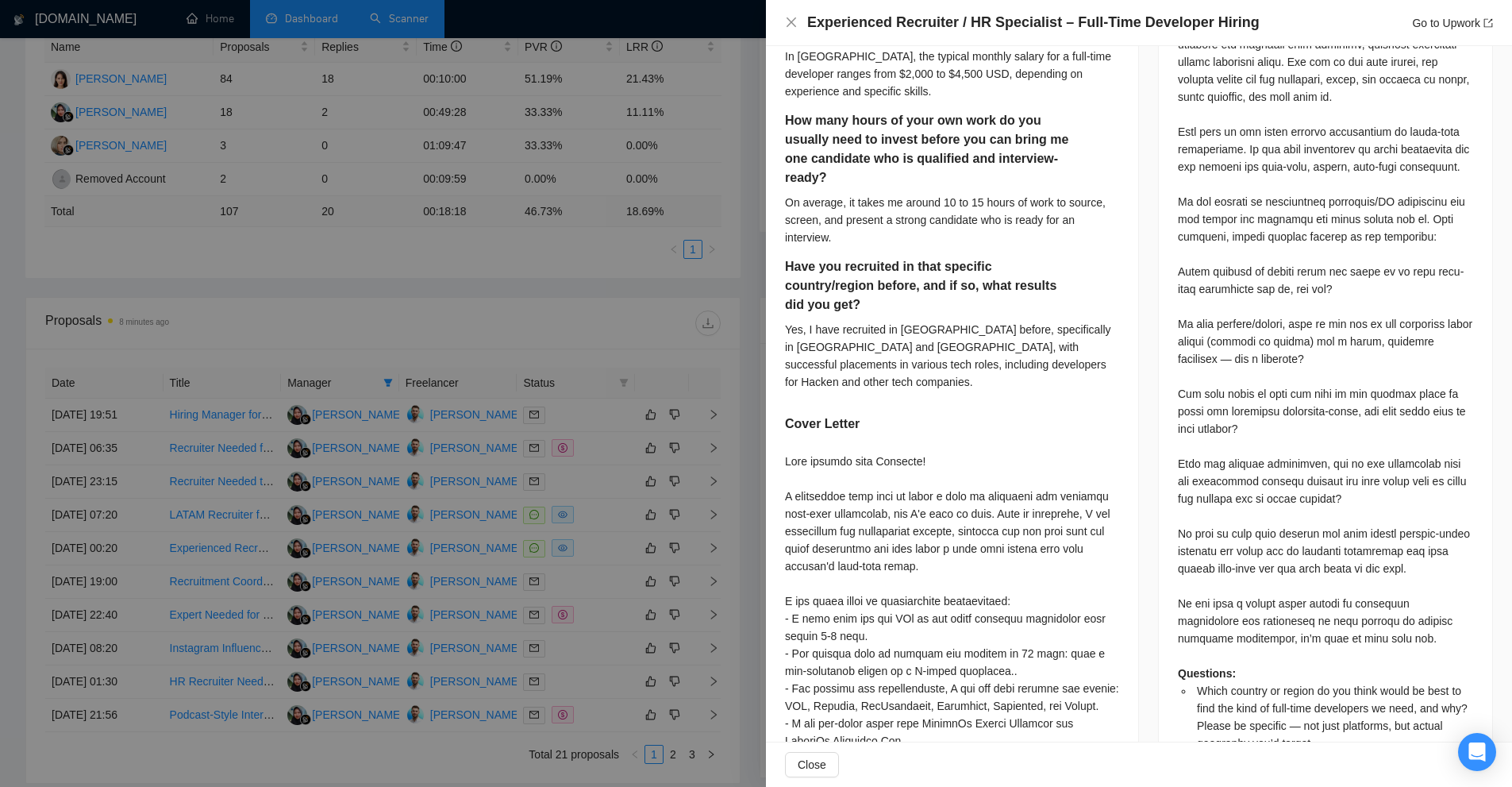
scroll to position [874, 0]
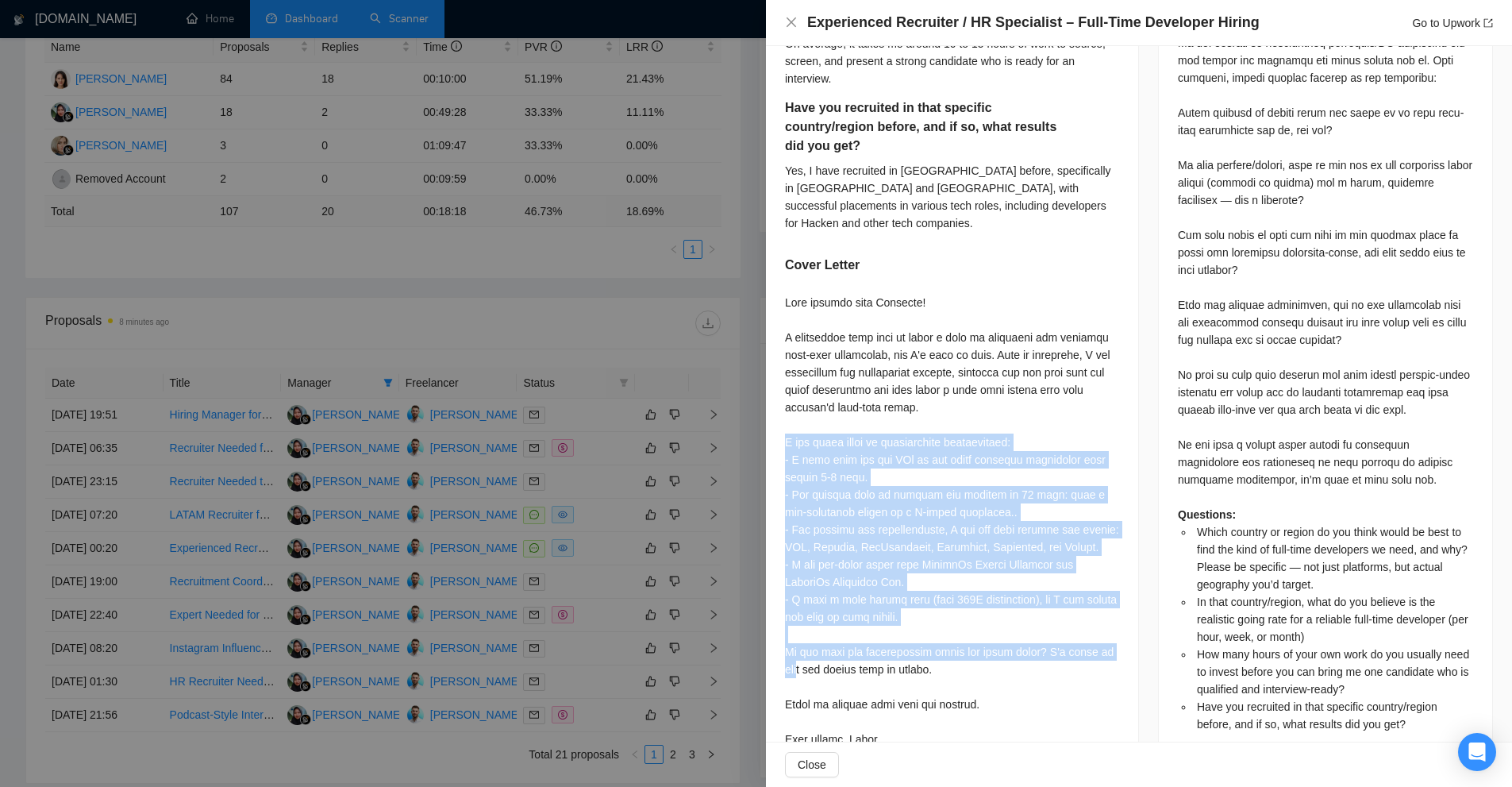
drag, startPoint x: 926, startPoint y: 560, endPoint x: 787, endPoint y: 377, distance: 229.8
click at [787, 377] on div at bounding box center [951, 521] width 334 height 454
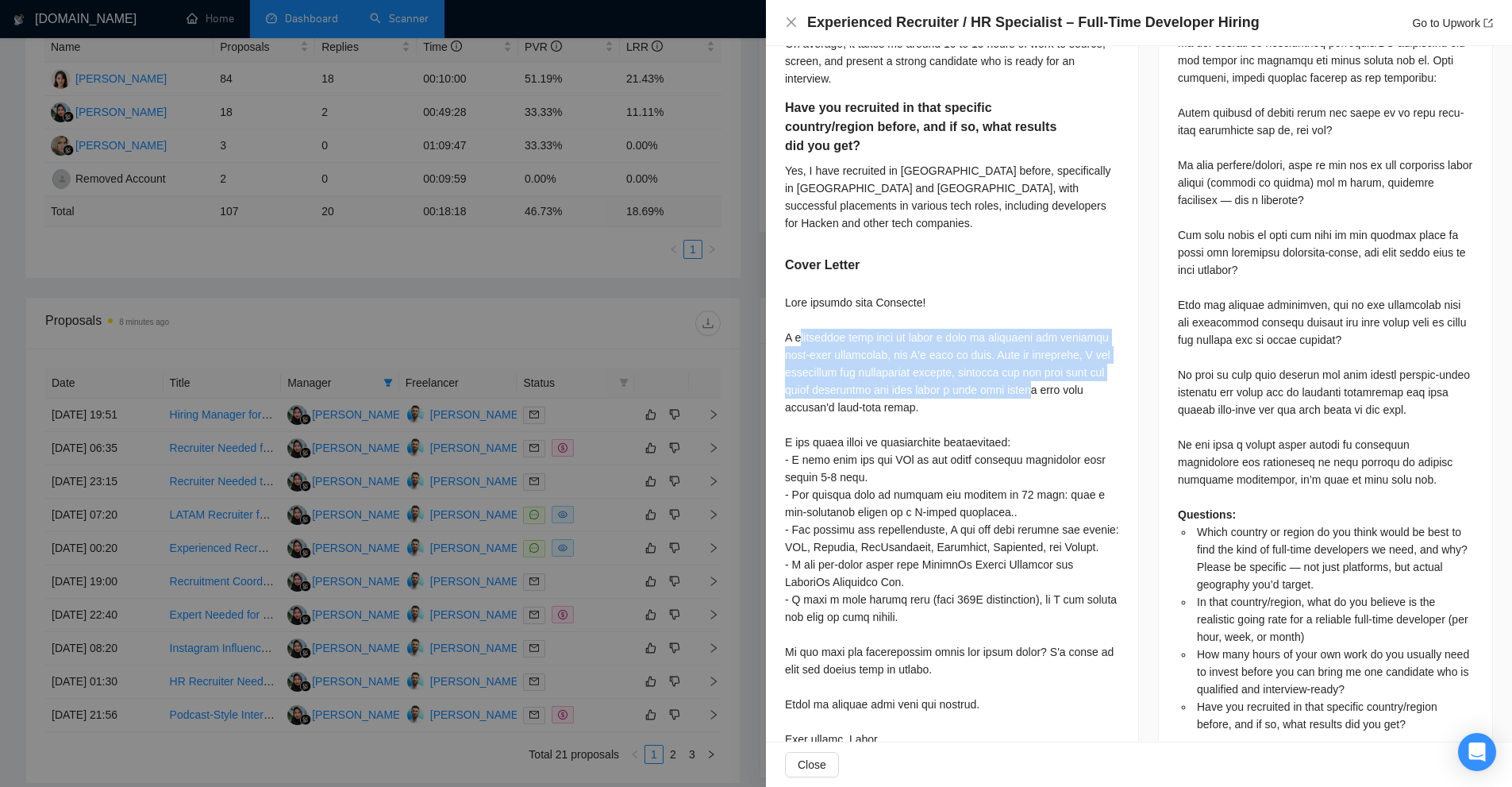
drag, startPoint x: 796, startPoint y: 263, endPoint x: 1028, endPoint y: 324, distance: 239.9
click at [1026, 317] on div at bounding box center [951, 521] width 334 height 454
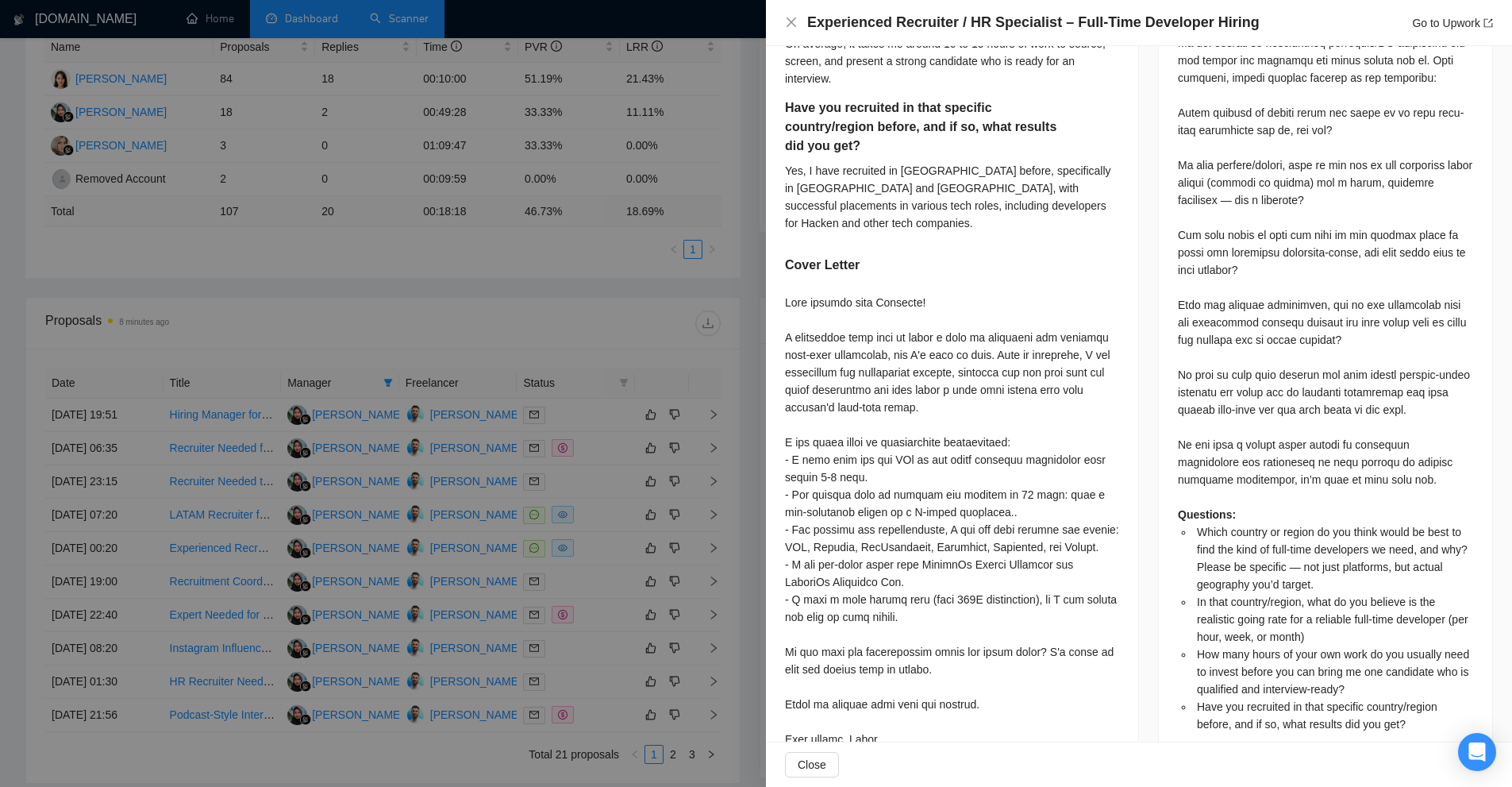
click at [1034, 337] on div at bounding box center [951, 521] width 334 height 454
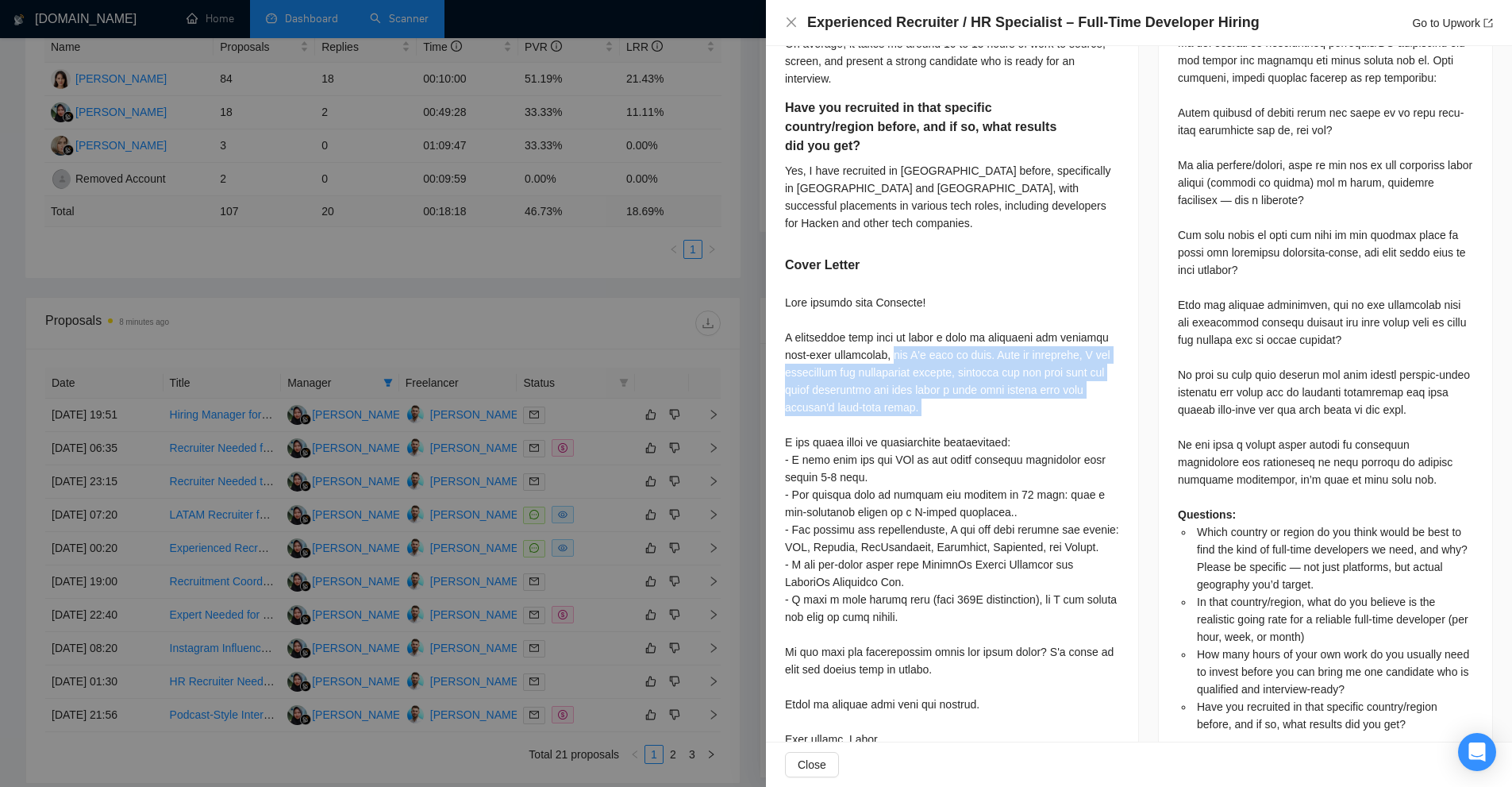
drag, startPoint x: 991, startPoint y: 354, endPoint x: 887, endPoint y: 275, distance: 130.6
click at [887, 294] on div at bounding box center [951, 521] width 334 height 454
click at [907, 345] on div at bounding box center [951, 521] width 334 height 454
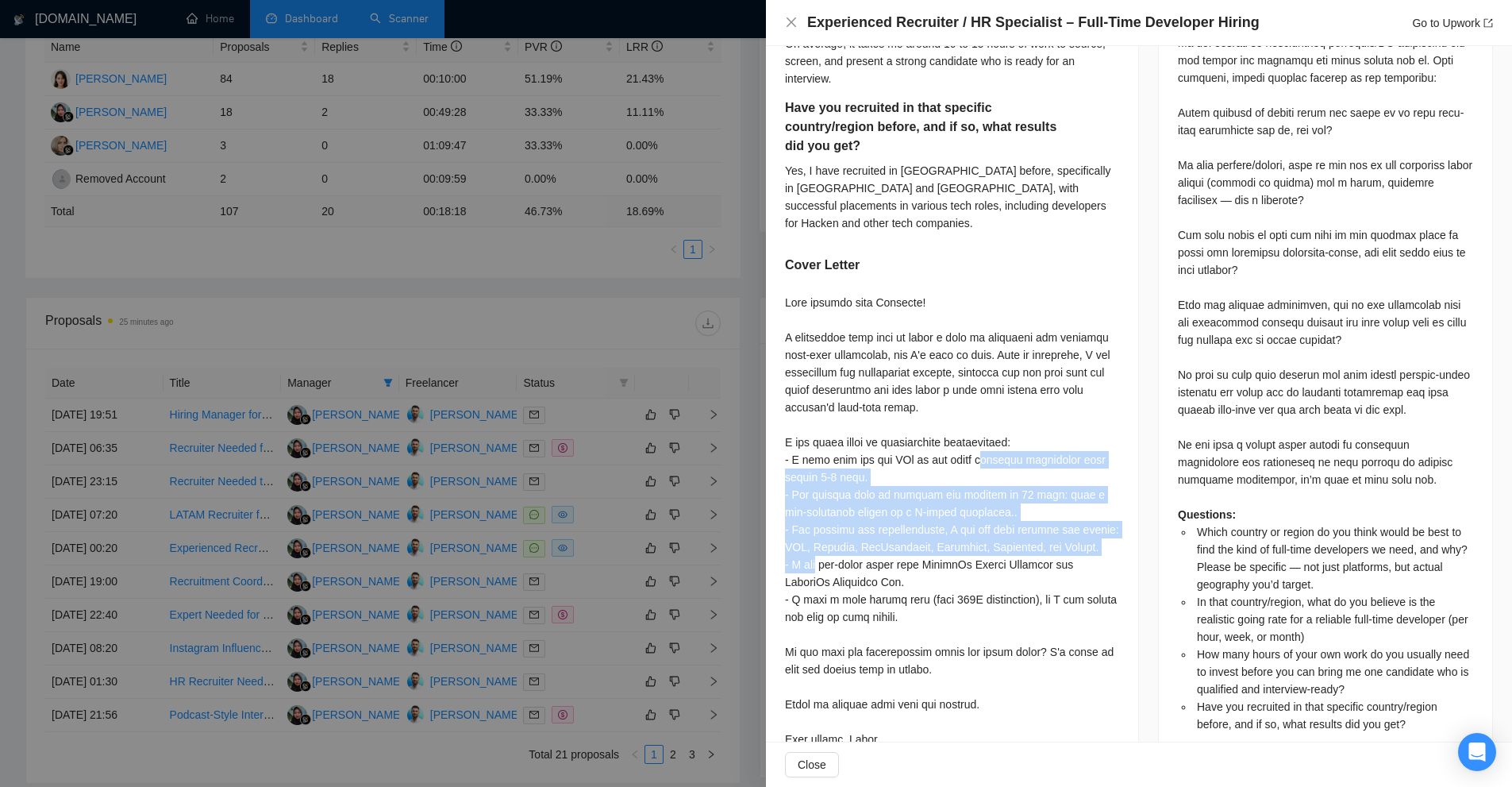
drag, startPoint x: 780, startPoint y: 385, endPoint x: 996, endPoint y: 499, distance: 244.2
click at [991, 492] on div "Which country or region do you think would be best to find the kind of full-tim…" at bounding box center [952, 181] width 373 height 1184
click at [996, 499] on div at bounding box center [951, 521] width 334 height 454
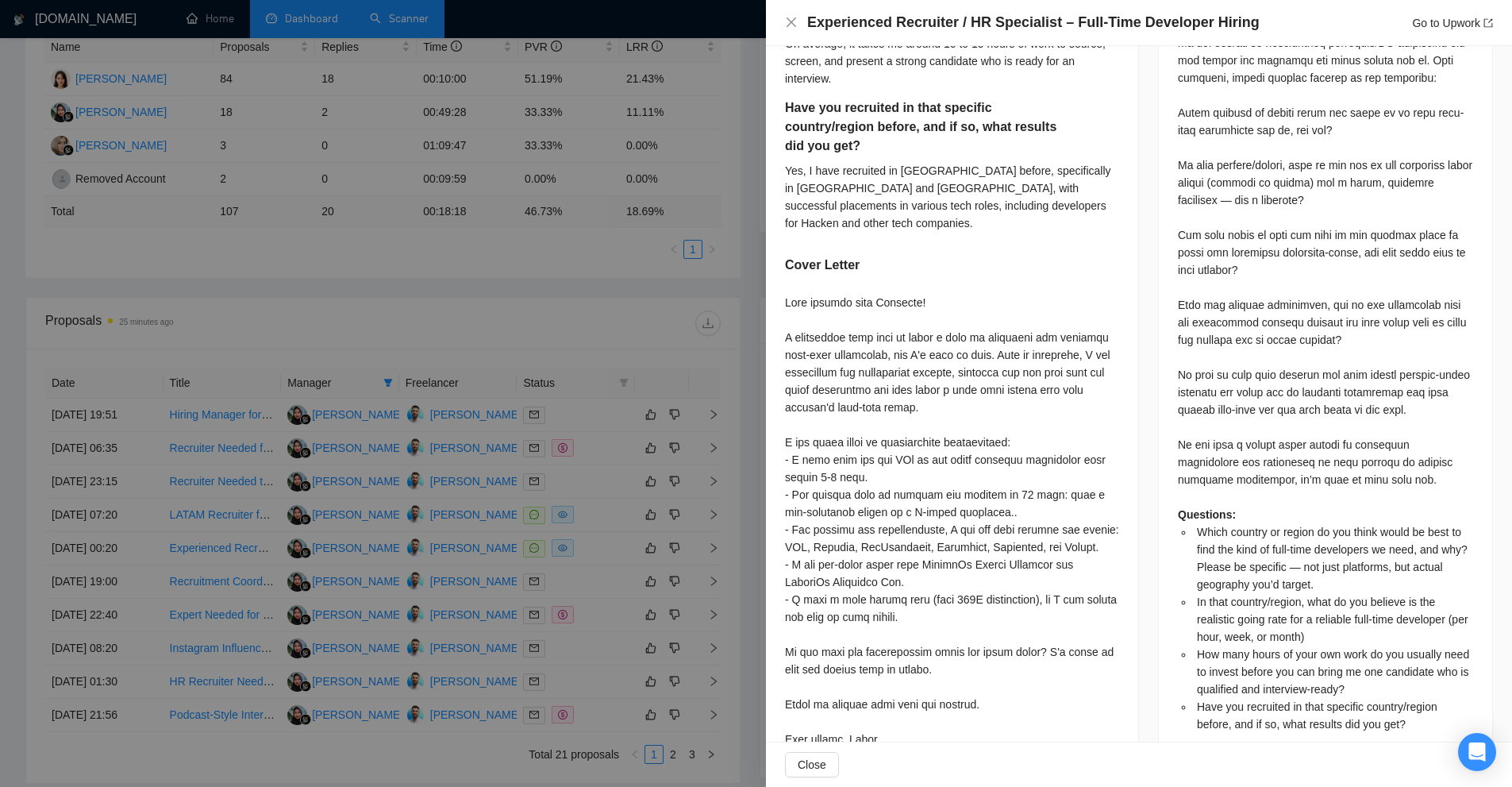
click at [691, 298] on div at bounding box center [756, 394] width 1512 height 787
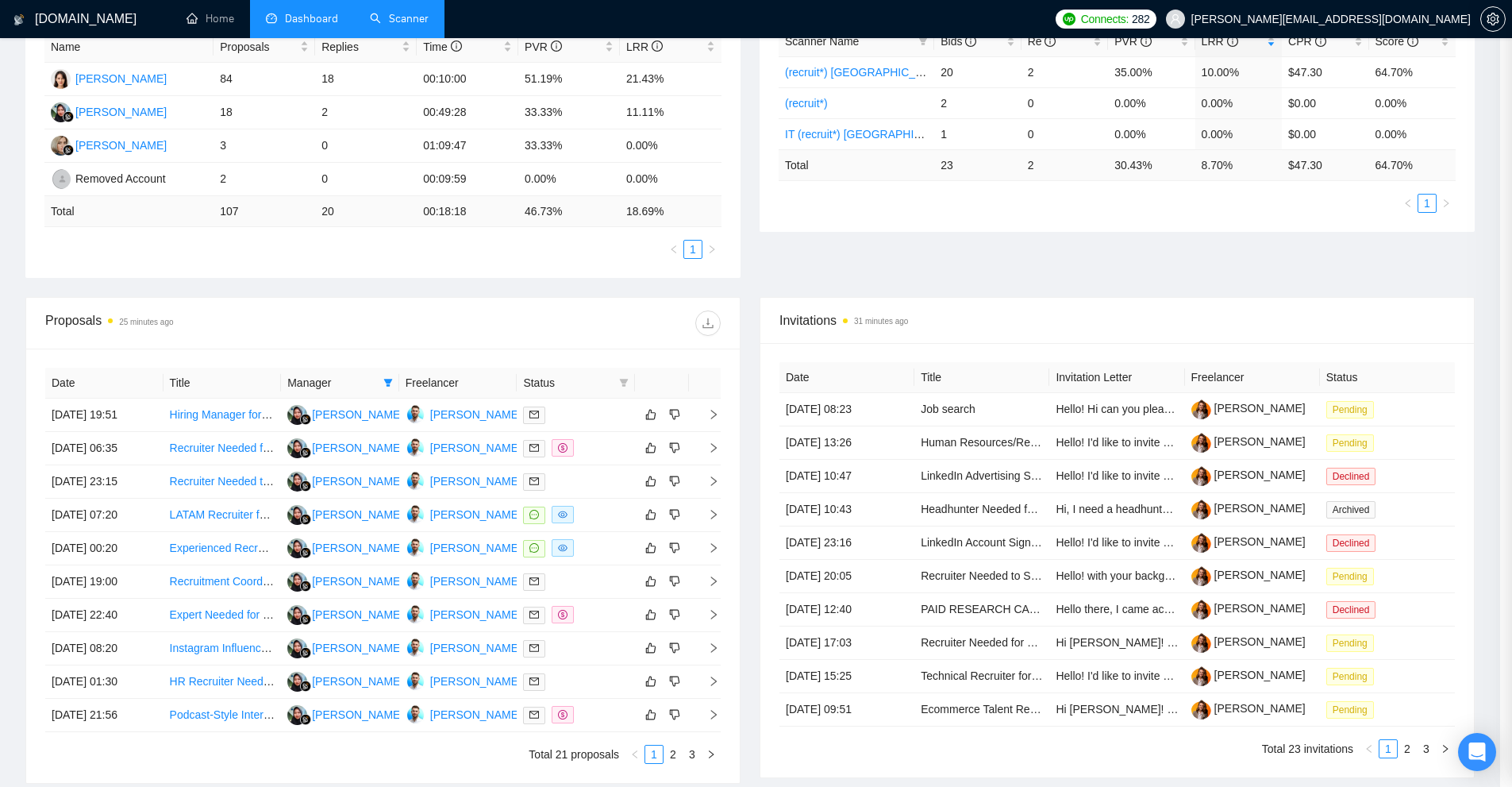
scroll to position [0, 0]
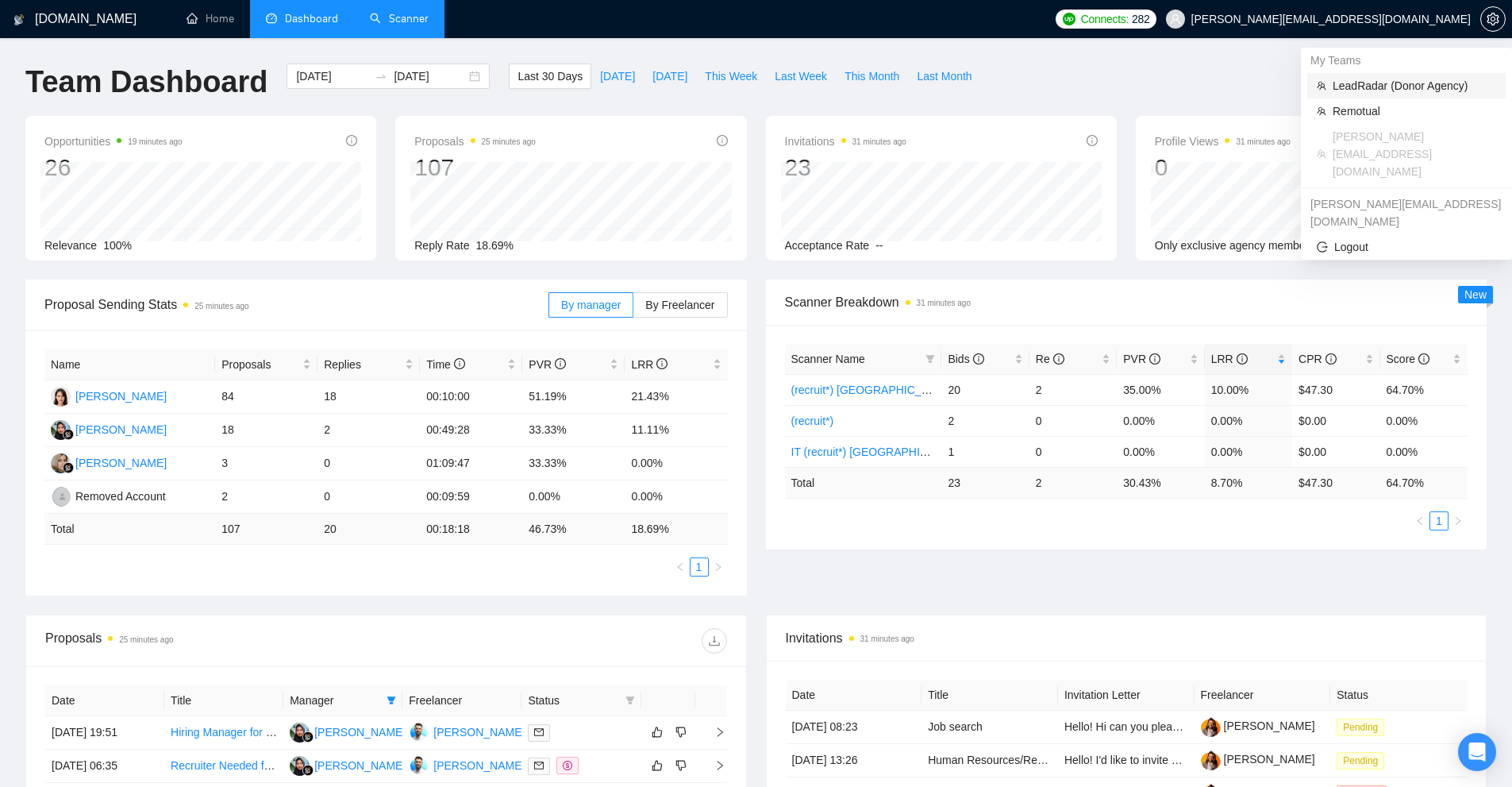
click at [1377, 83] on span "LeadRadar (Donor Agency)" at bounding box center [1414, 86] width 164 height 18
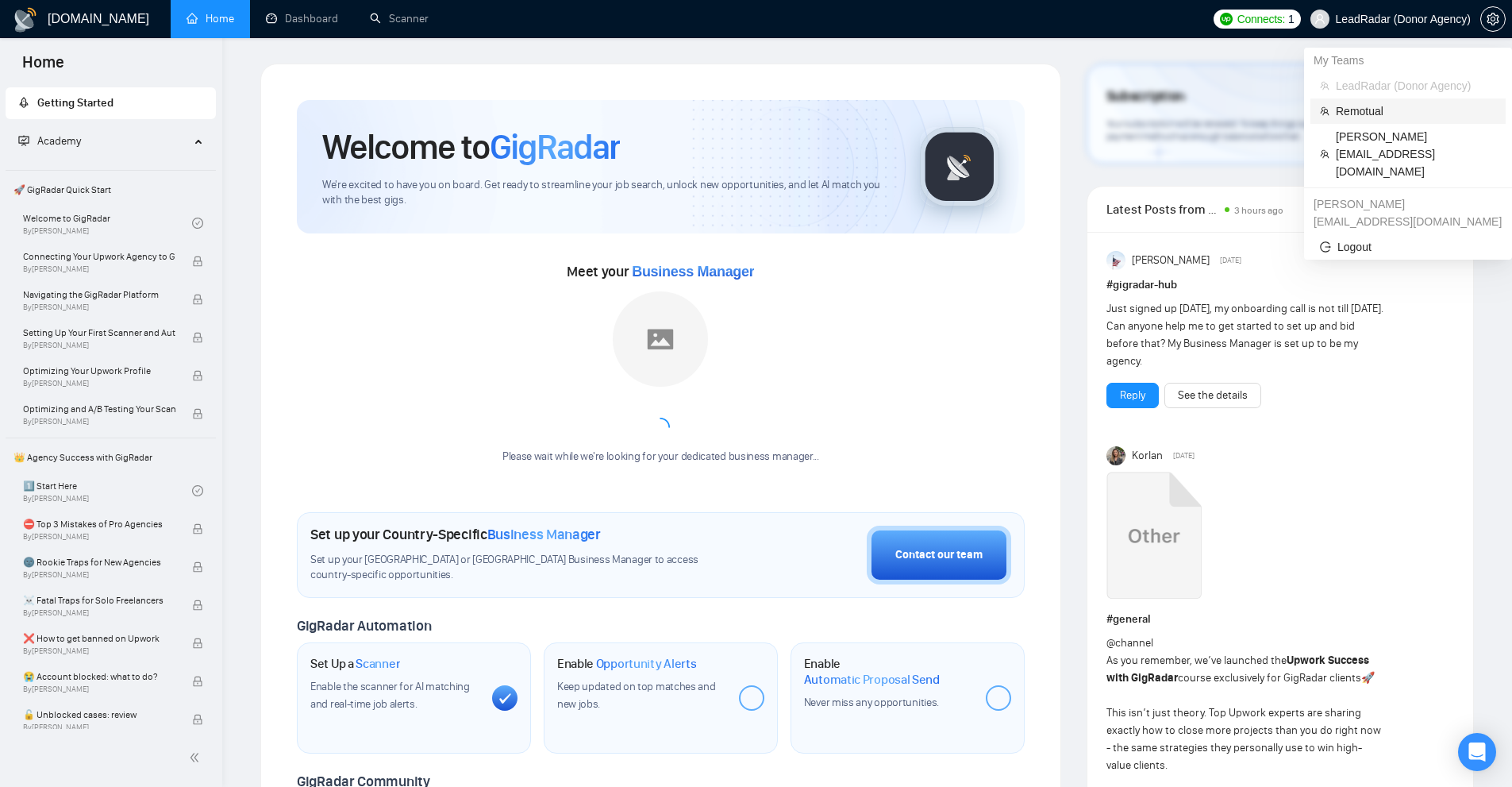
click at [1368, 108] on span "Remotual" at bounding box center [1416, 111] width 160 height 18
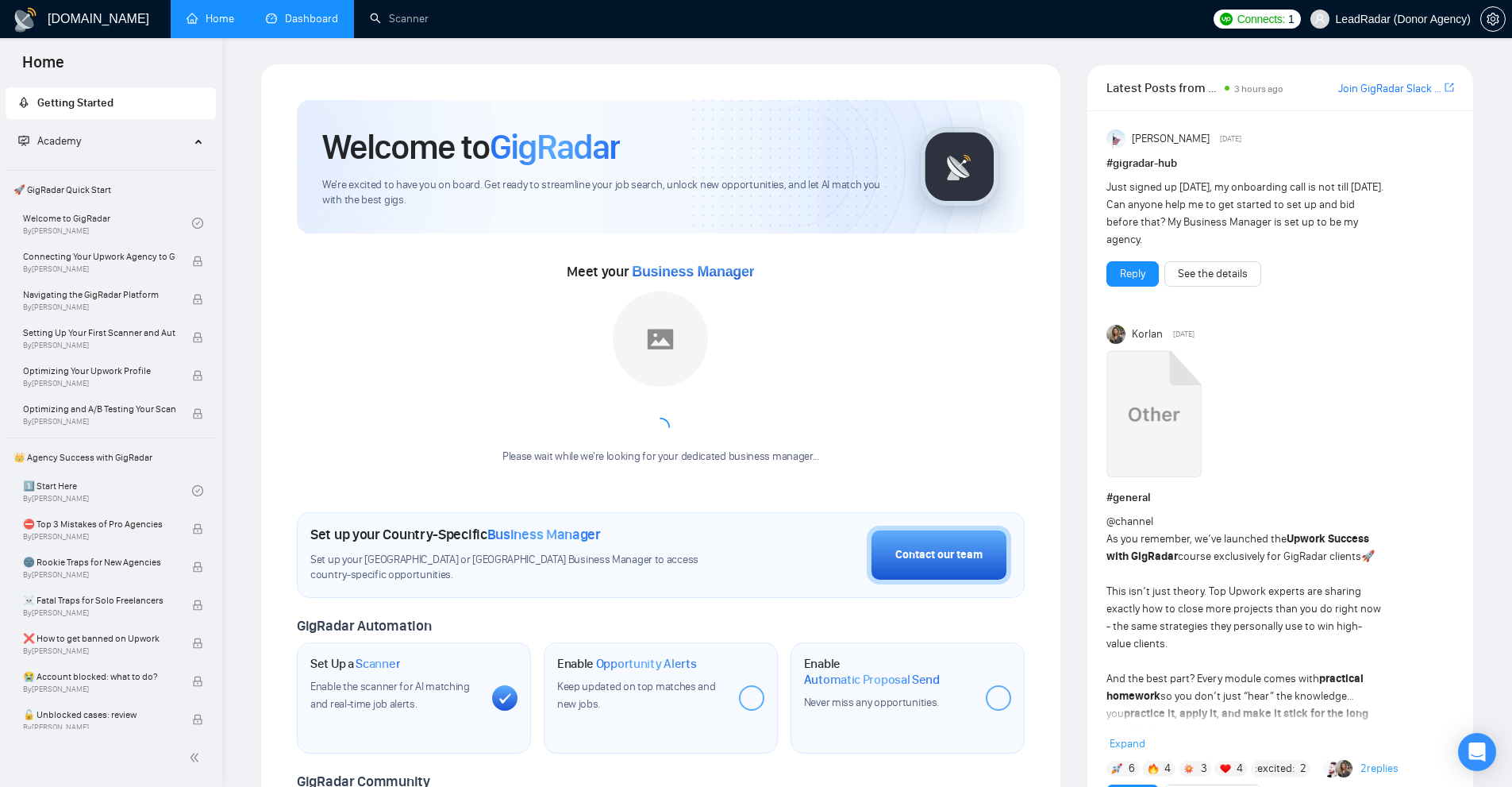
click at [332, 19] on link "Dashboard" at bounding box center [302, 19] width 72 height 13
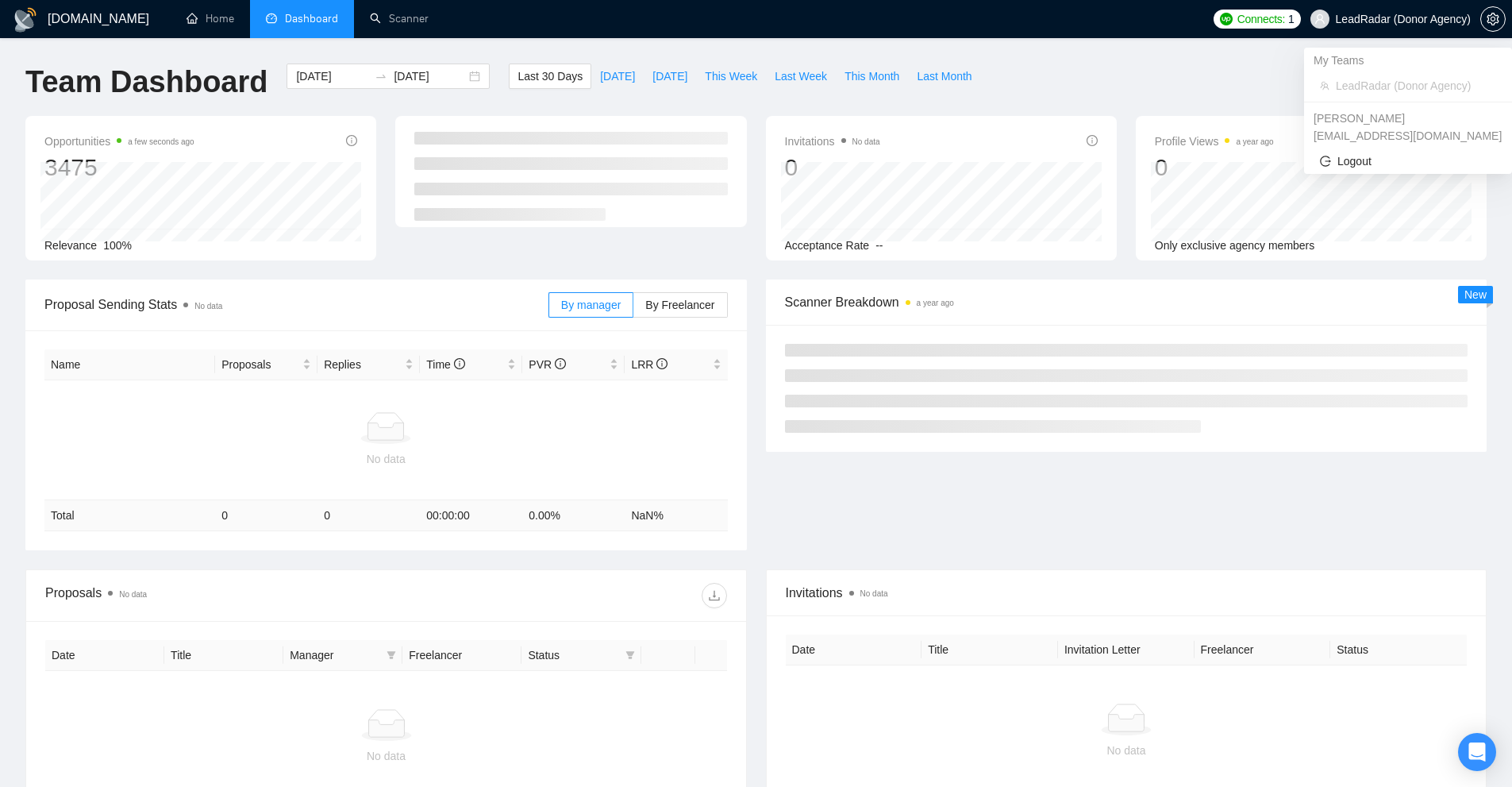
click at [956, 89] on div "Last 30 Days [DATE] [DATE] This Week Last Week This Month Last Month" at bounding box center [744, 89] width 490 height 53
